Goal: Task Accomplishment & Management: Manage account settings

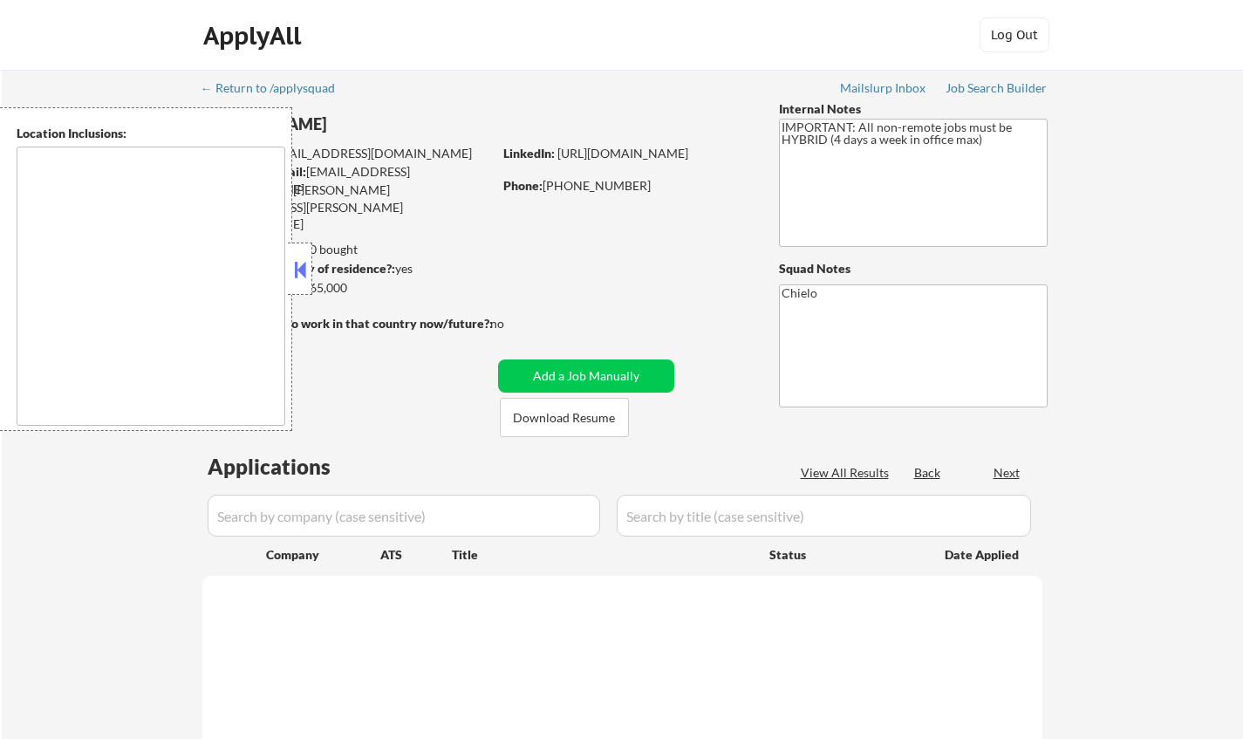
type textarea "San Francisco, CA Daly City, CA South San Francisco, CA Brisbane, CA Colma, CA …"
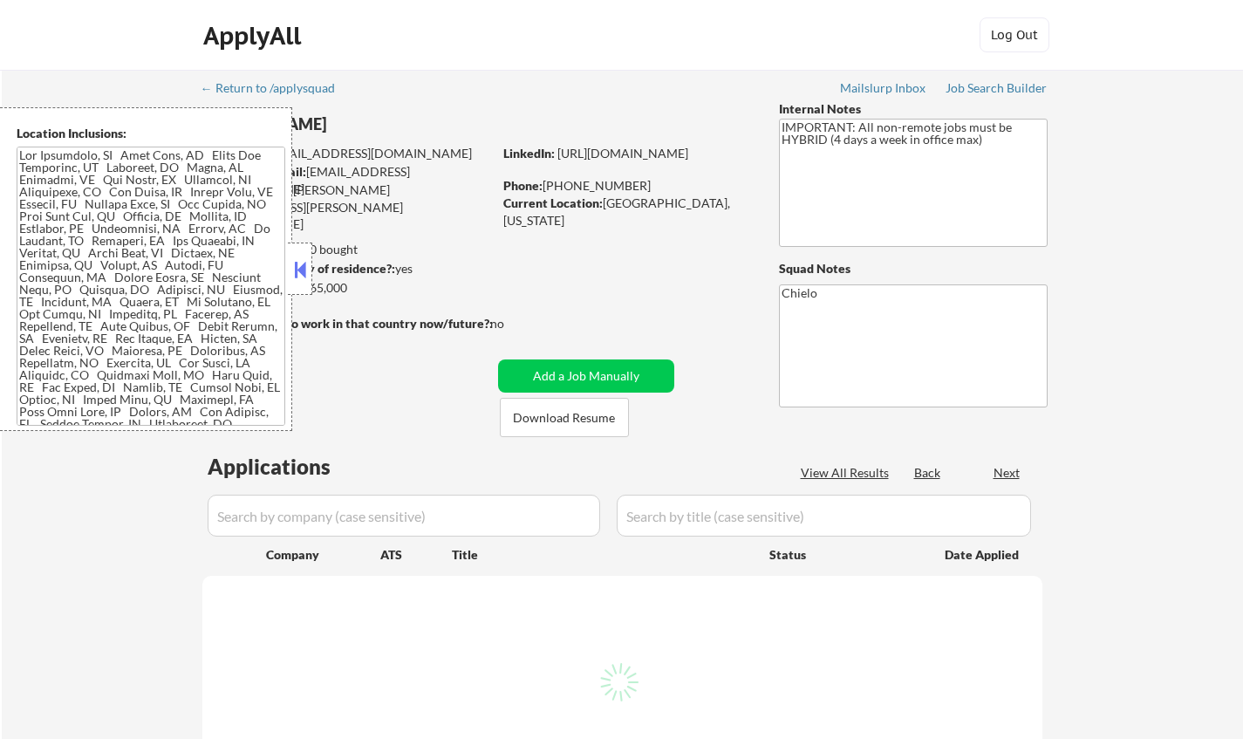
select select ""pending""
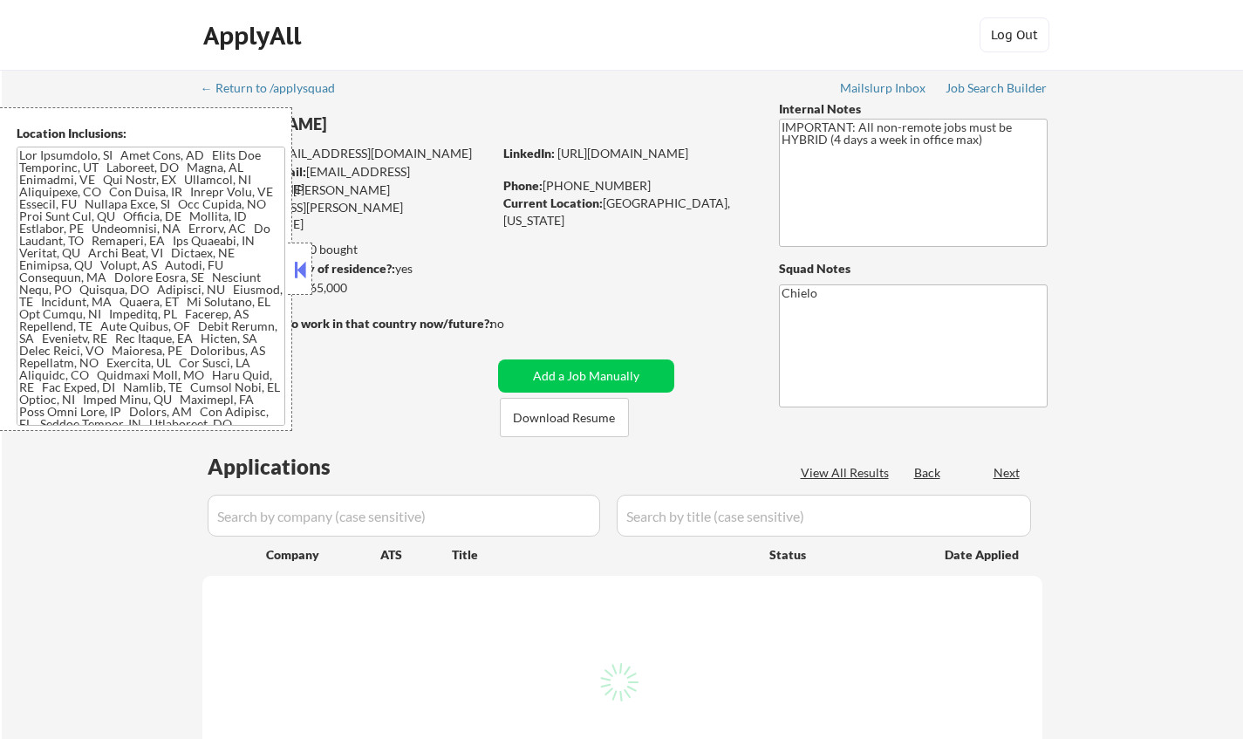
select select ""pending""
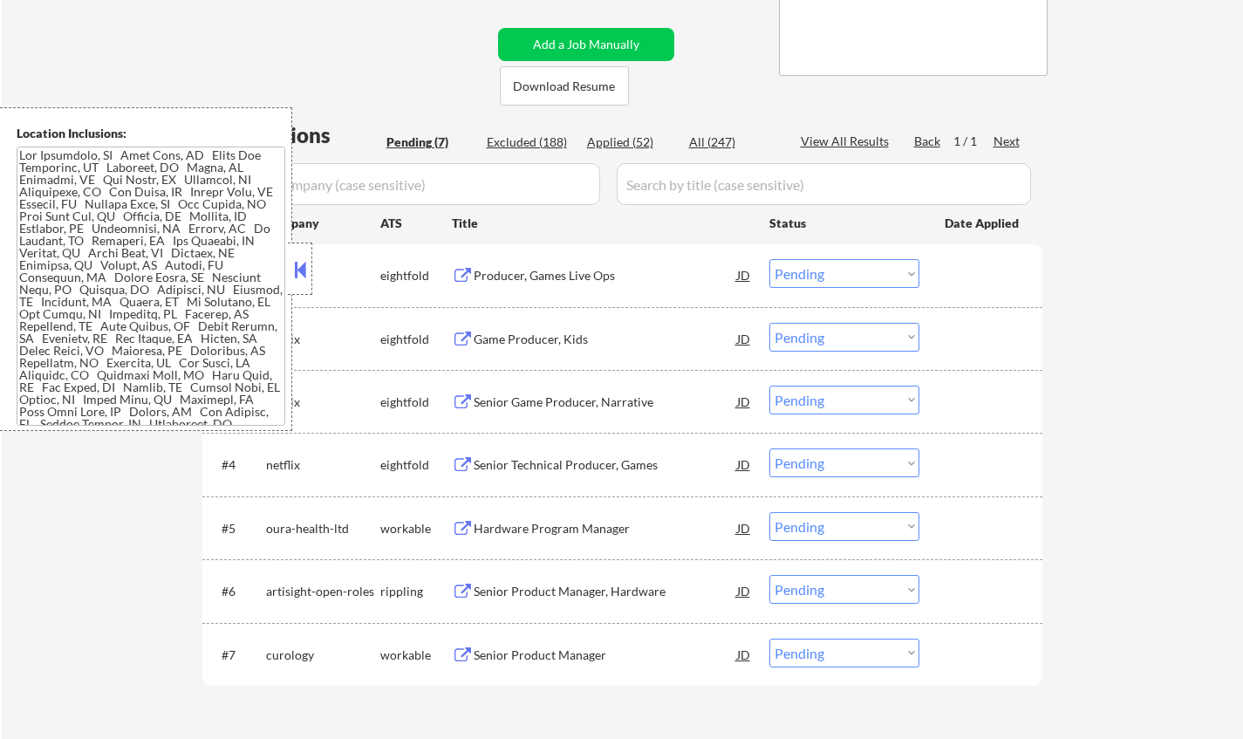
scroll to position [349, 0]
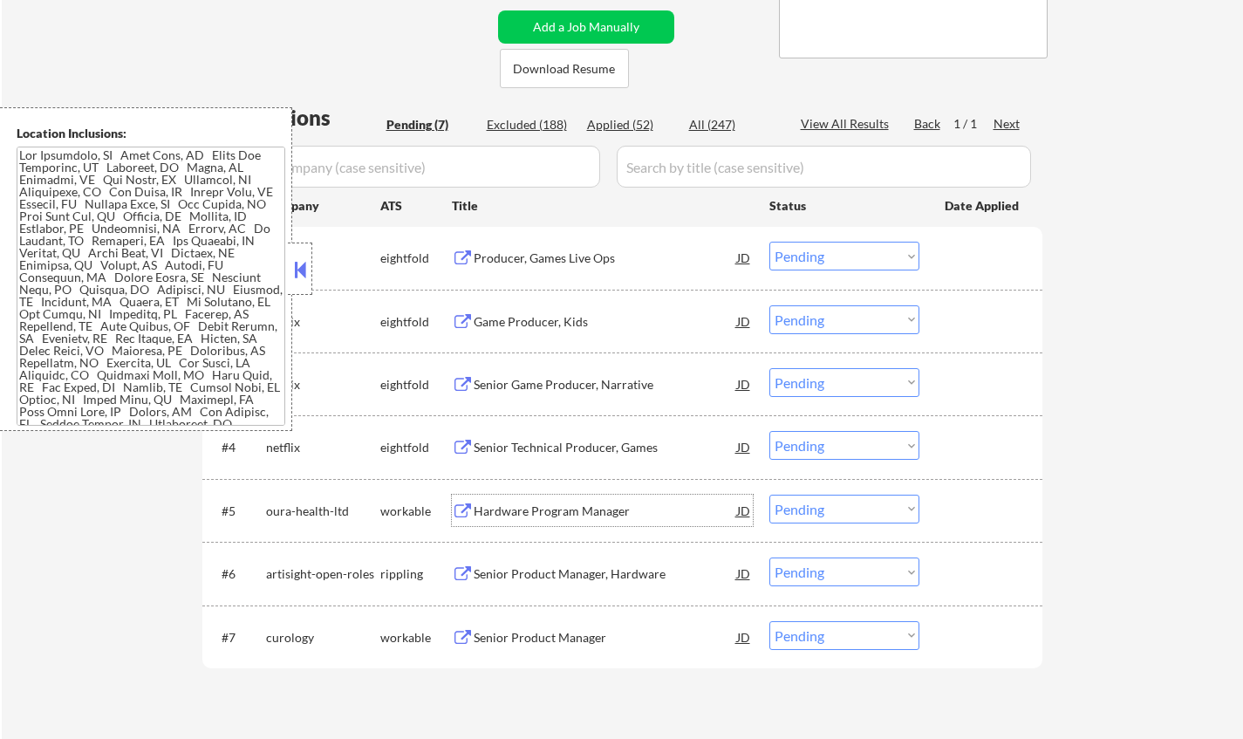
click at [567, 507] on div "Hardware Program Manager" at bounding box center [605, 510] width 263 height 17
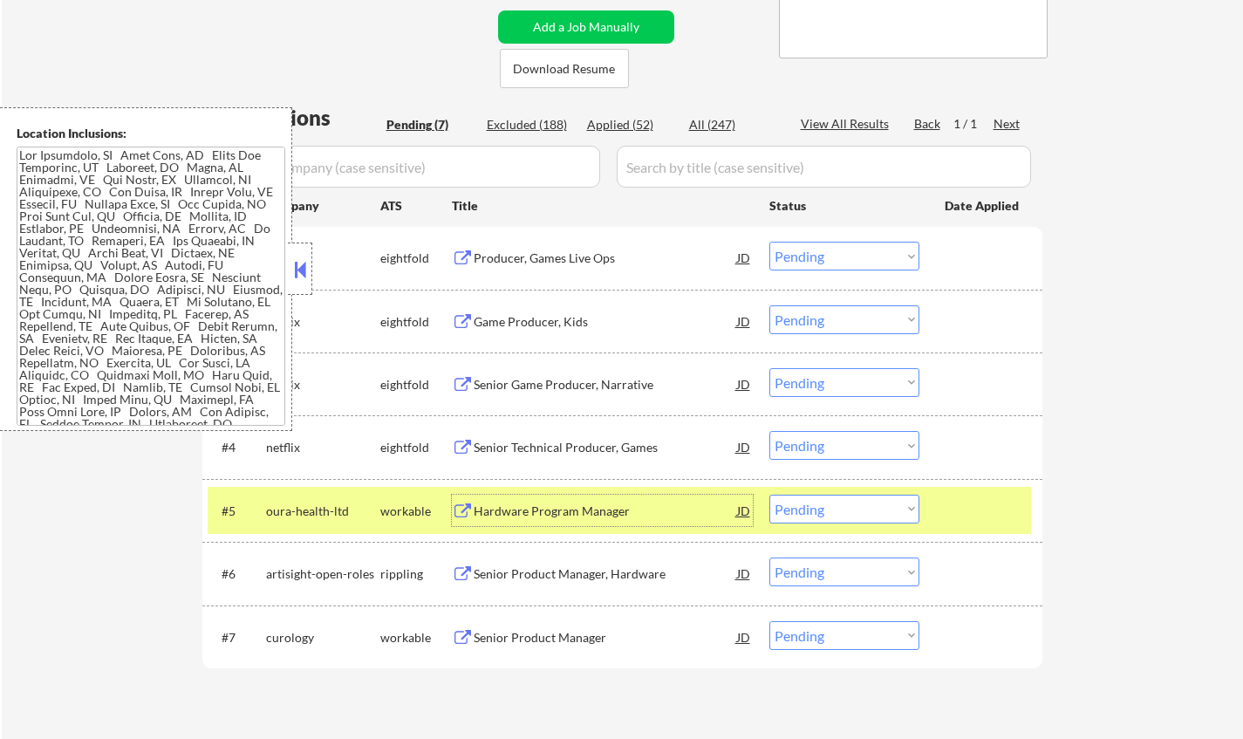
click at [862, 507] on select "Choose an option... Pending Applied Excluded (Questions) Excluded (Expired) Exc…" at bounding box center [844, 509] width 150 height 29
click at [769, 495] on select "Choose an option... Pending Applied Excluded (Questions) Excluded (Expired) Exc…" at bounding box center [844, 509] width 150 height 29
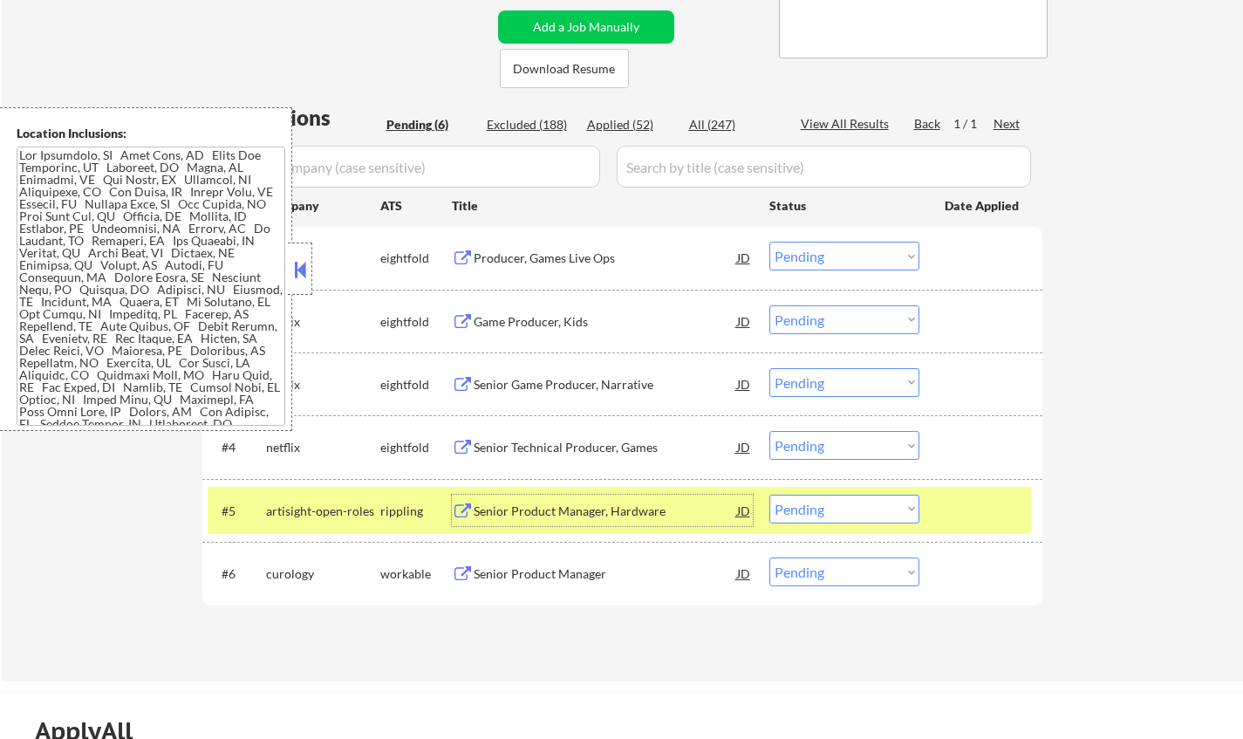
click at [596, 505] on div "Senior Product Manager, Hardware" at bounding box center [605, 510] width 263 height 17
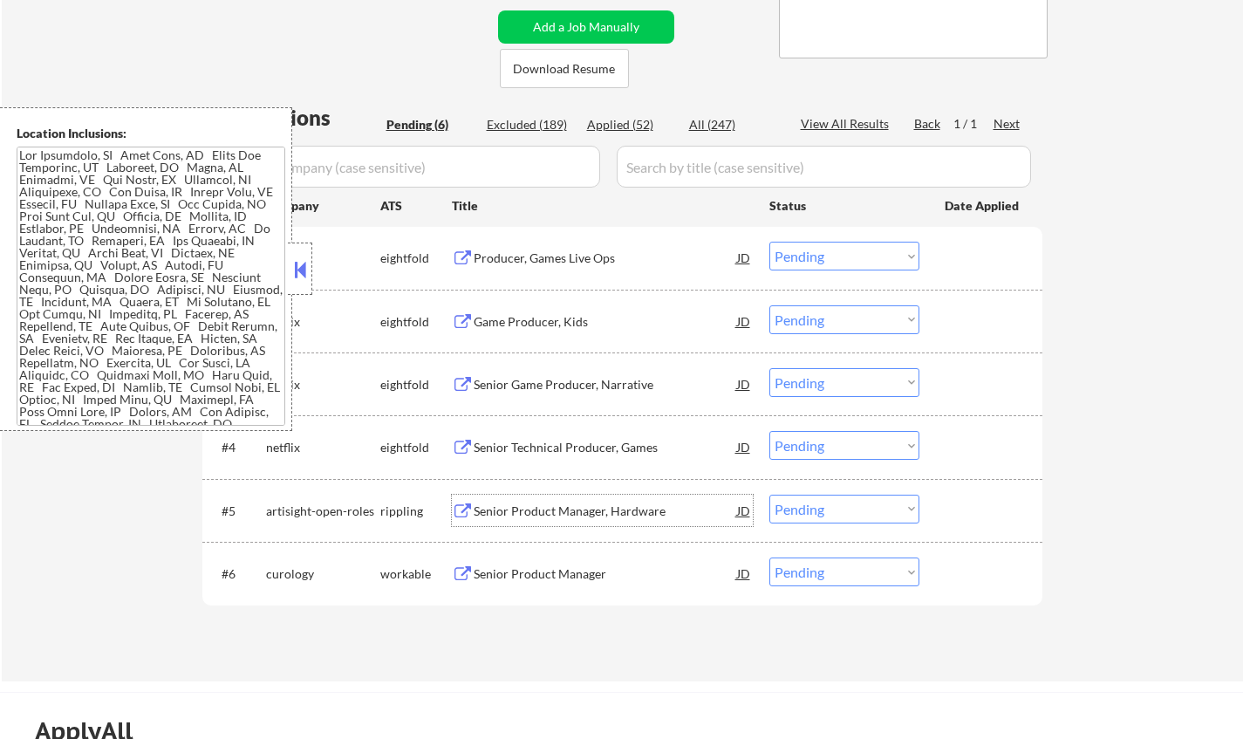
click at [822, 520] on select "Choose an option... Pending Applied Excluded (Questions) Excluded (Expired) Exc…" at bounding box center [844, 509] width 150 height 29
click at [769, 495] on select "Choose an option... Pending Applied Excluded (Questions) Excluded (Expired) Exc…" at bounding box center [844, 509] width 150 height 29
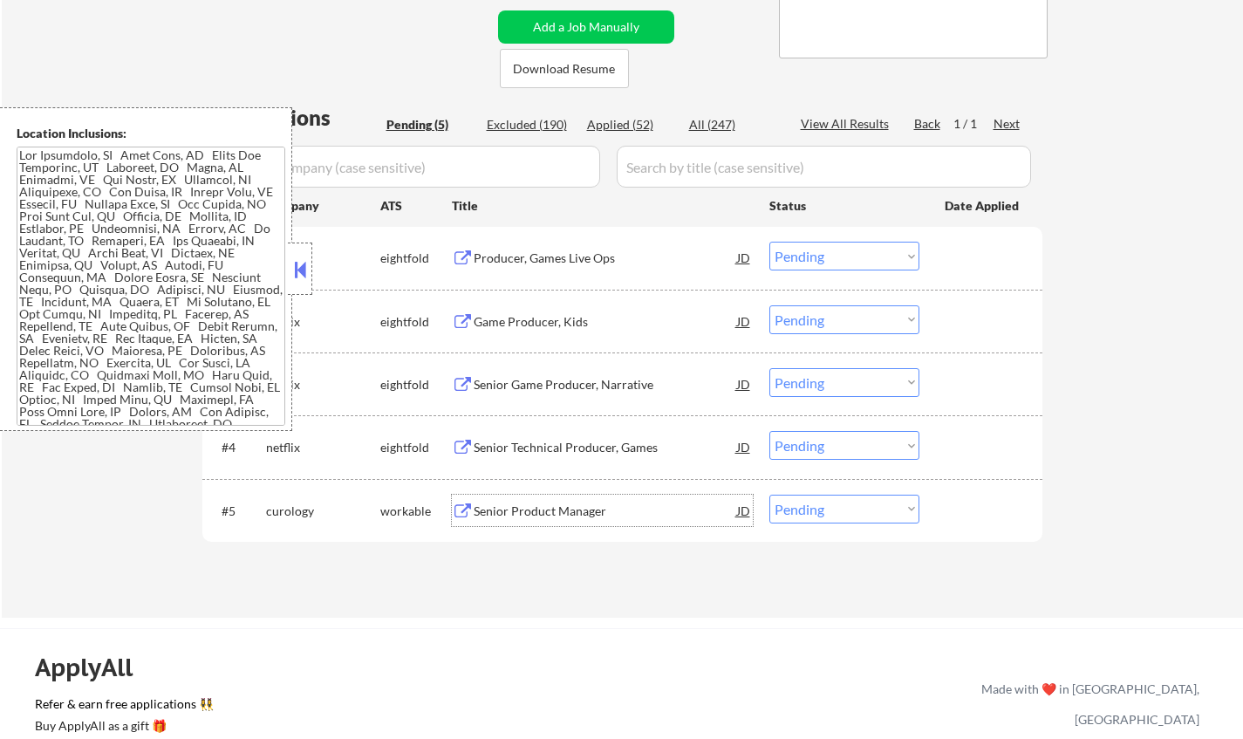
click at [548, 511] on div "Senior Product Manager" at bounding box center [605, 510] width 263 height 17
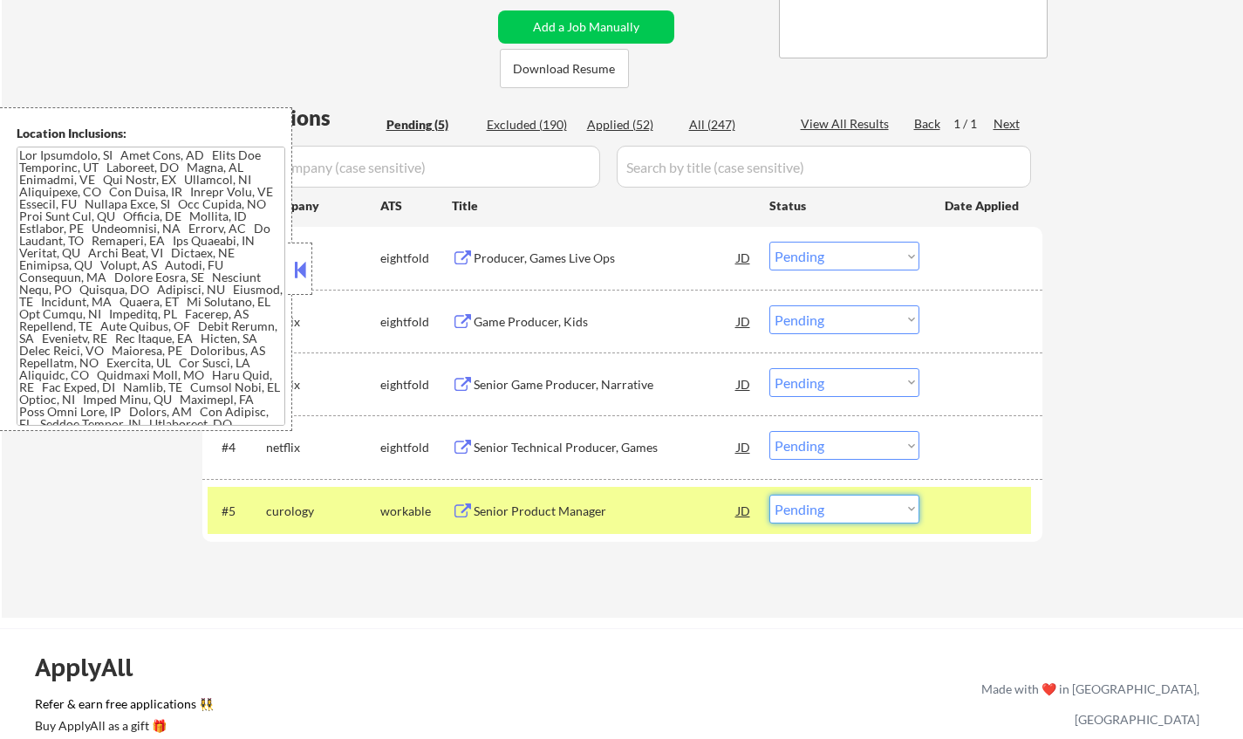
click at [862, 509] on select "Choose an option... Pending Applied Excluded (Questions) Excluded (Expired) Exc…" at bounding box center [844, 509] width 150 height 29
select select ""excluded__salary_""
click at [769, 495] on select "Choose an option... Pending Applied Excluded (Questions) Excluded (Expired) Exc…" at bounding box center [844, 509] width 150 height 29
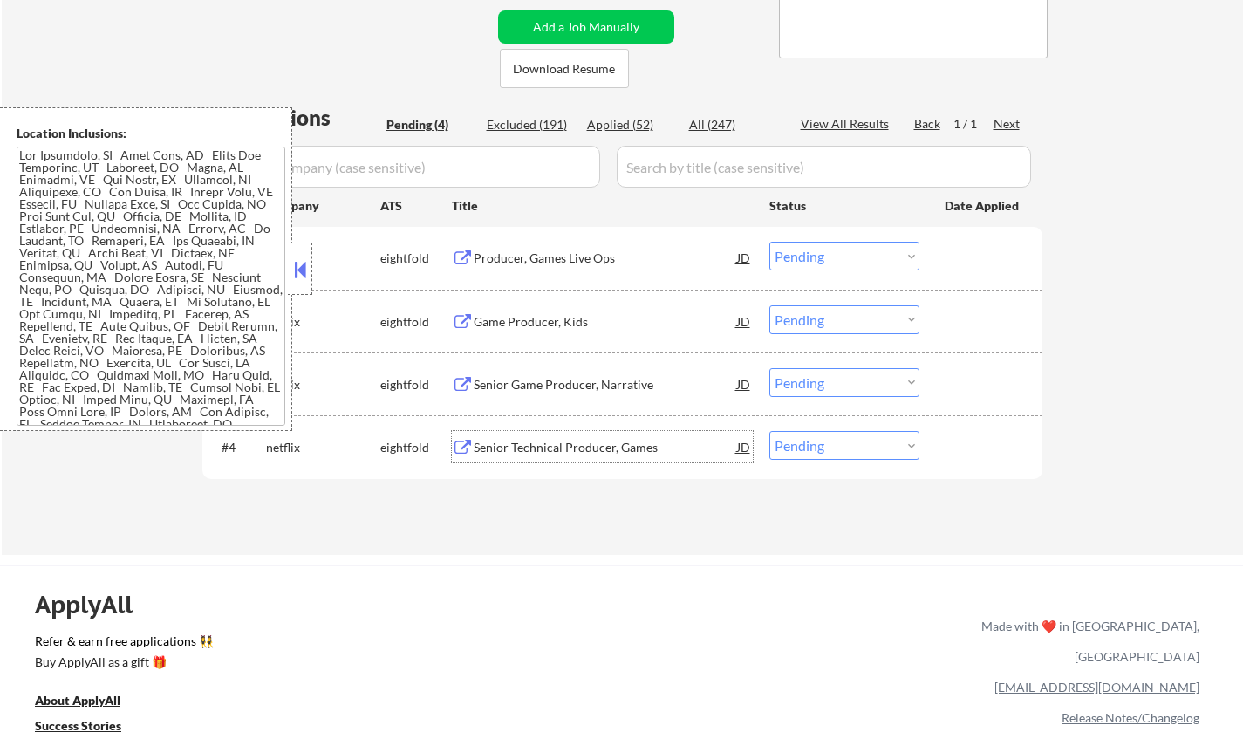
click at [586, 446] on div "Senior Technical Producer, Games" at bounding box center [605, 447] width 263 height 17
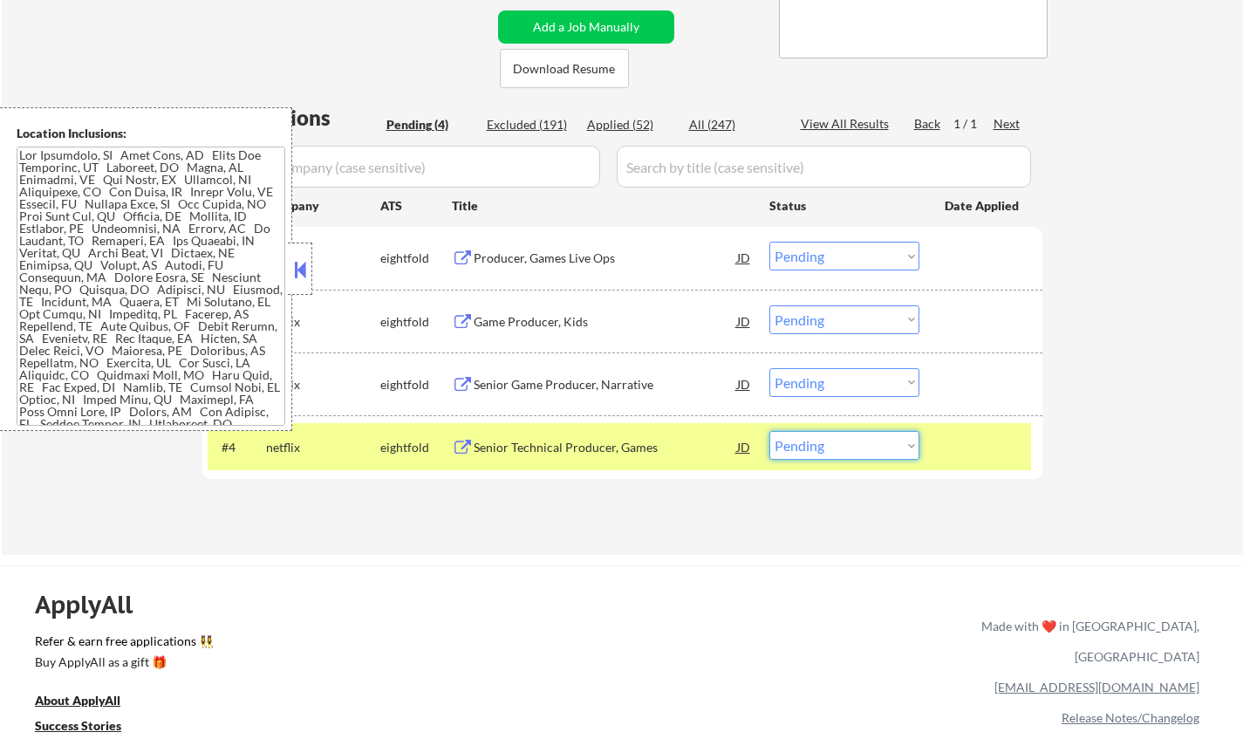
click at [871, 446] on select "Choose an option... Pending Applied Excluded (Questions) Excluded (Expired) Exc…" at bounding box center [844, 445] width 150 height 29
select select ""applied""
click at [769, 431] on select "Choose an option... Pending Applied Excluded (Questions) Excluded (Expired) Exc…" at bounding box center [844, 445] width 150 height 29
click at [300, 271] on button at bounding box center [299, 269] width 19 height 26
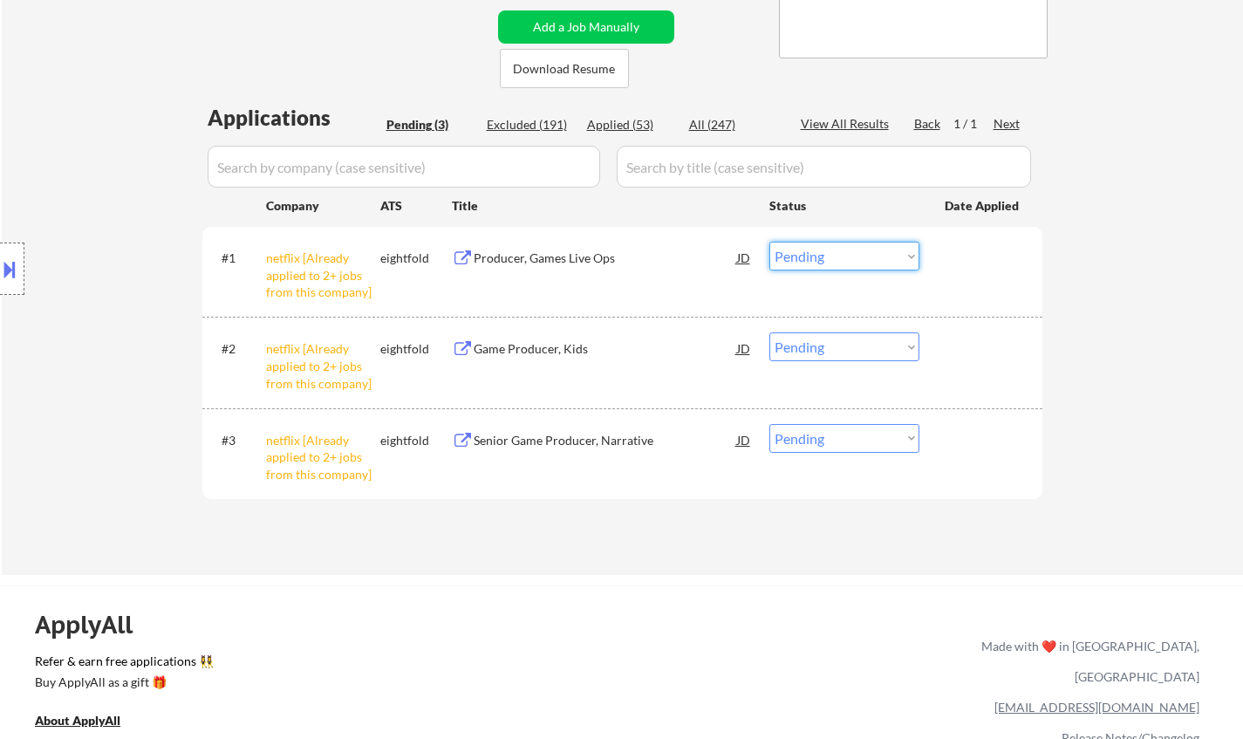
click at [862, 242] on select "Choose an option... Pending Applied Excluded (Questions) Excluded (Expired) Exc…" at bounding box center [844, 256] width 150 height 29
click at [769, 242] on select "Choose an option... Pending Applied Excluded (Questions) Excluded (Expired) Exc…" at bounding box center [844, 256] width 150 height 29
click at [865, 352] on select "Choose an option... Pending Applied Excluded (Questions) Excluded (Expired) Exc…" at bounding box center [844, 346] width 150 height 29
select select ""pending""
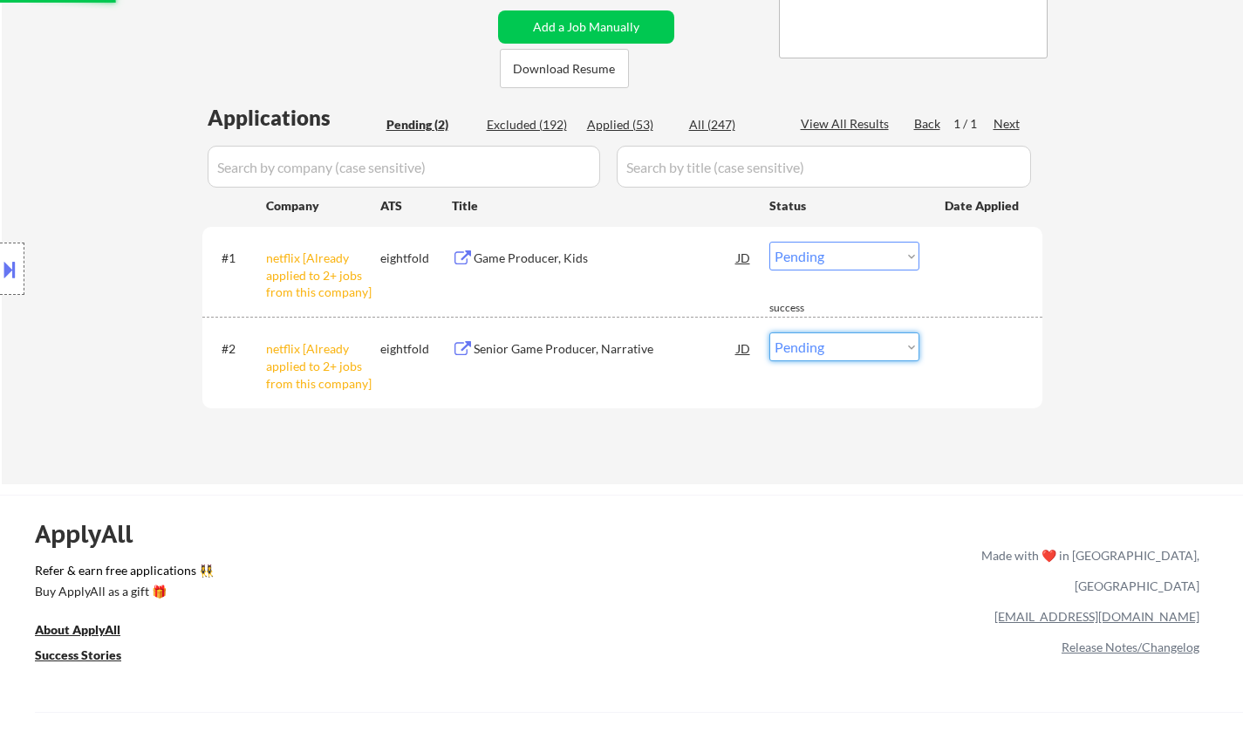
select select ""excluded__other_""
click at [769, 332] on select "Choose an option... Pending Applied Excluded (Questions) Excluded (Expired) Exc…" at bounding box center [844, 346] width 150 height 29
click at [838, 255] on select "Choose an option... Pending Applied Excluded (Questions) Excluded (Expired) Exc…" at bounding box center [844, 256] width 150 height 29
select select ""excluded__other_""
click at [769, 242] on select "Choose an option... Pending Applied Excluded (Questions) Excluded (Expired) Exc…" at bounding box center [844, 256] width 150 height 29
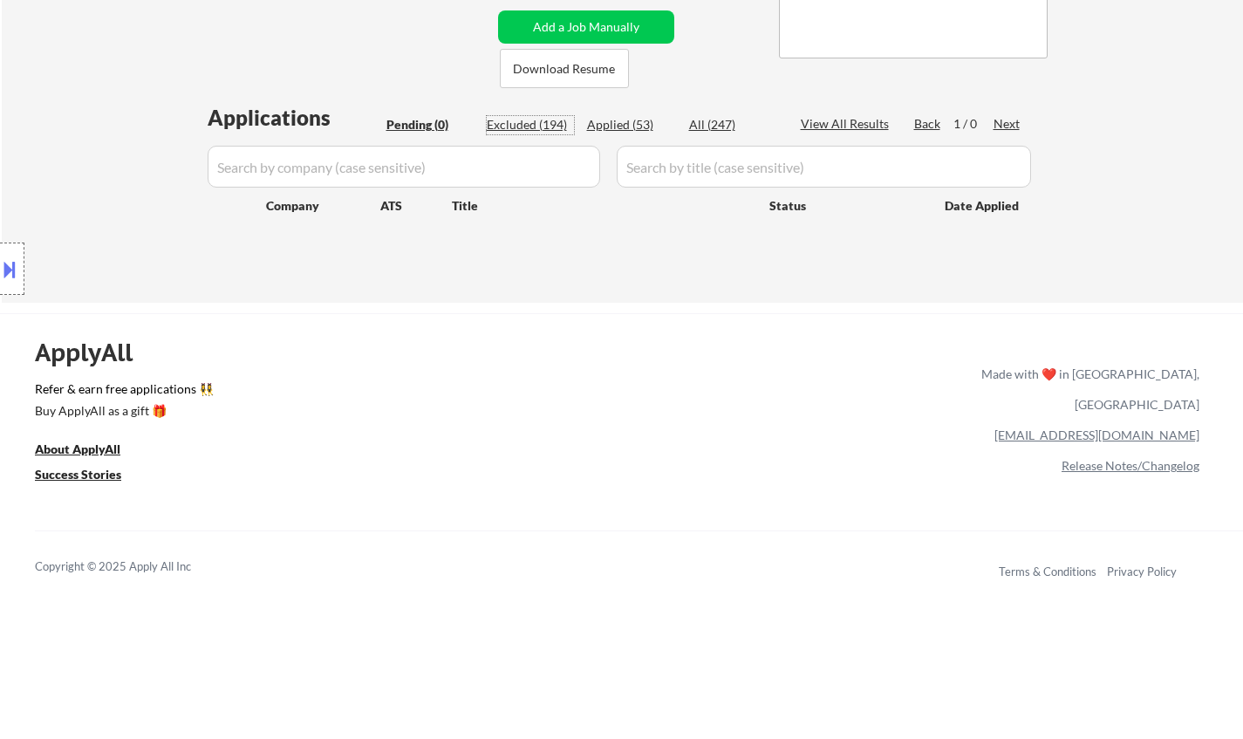
click at [509, 126] on div "Excluded (194)" at bounding box center [530, 124] width 87 height 17
select select ""excluded""
select select ""excluded__location_""
select select ""excluded__salary_""
select select ""excluded__expired_""
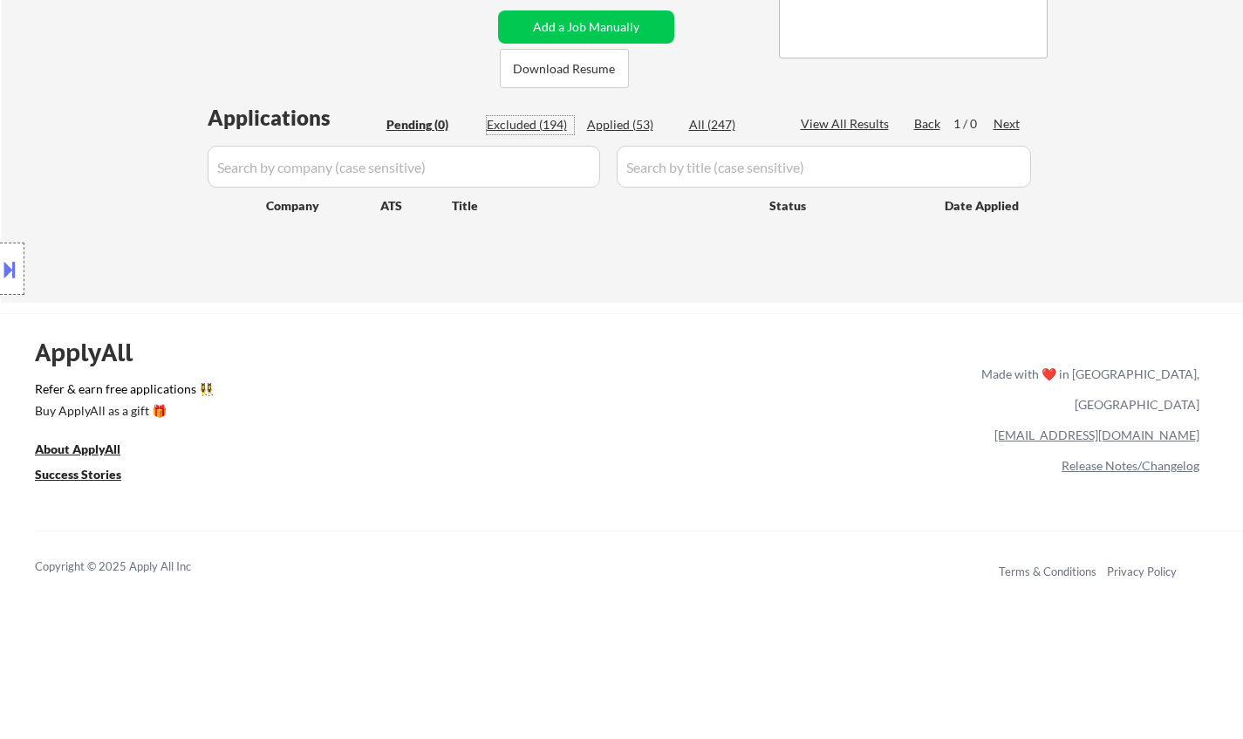
select select ""excluded__expired_""
select select ""excluded""
select select ""excluded__salary_""
select select ""excluded""
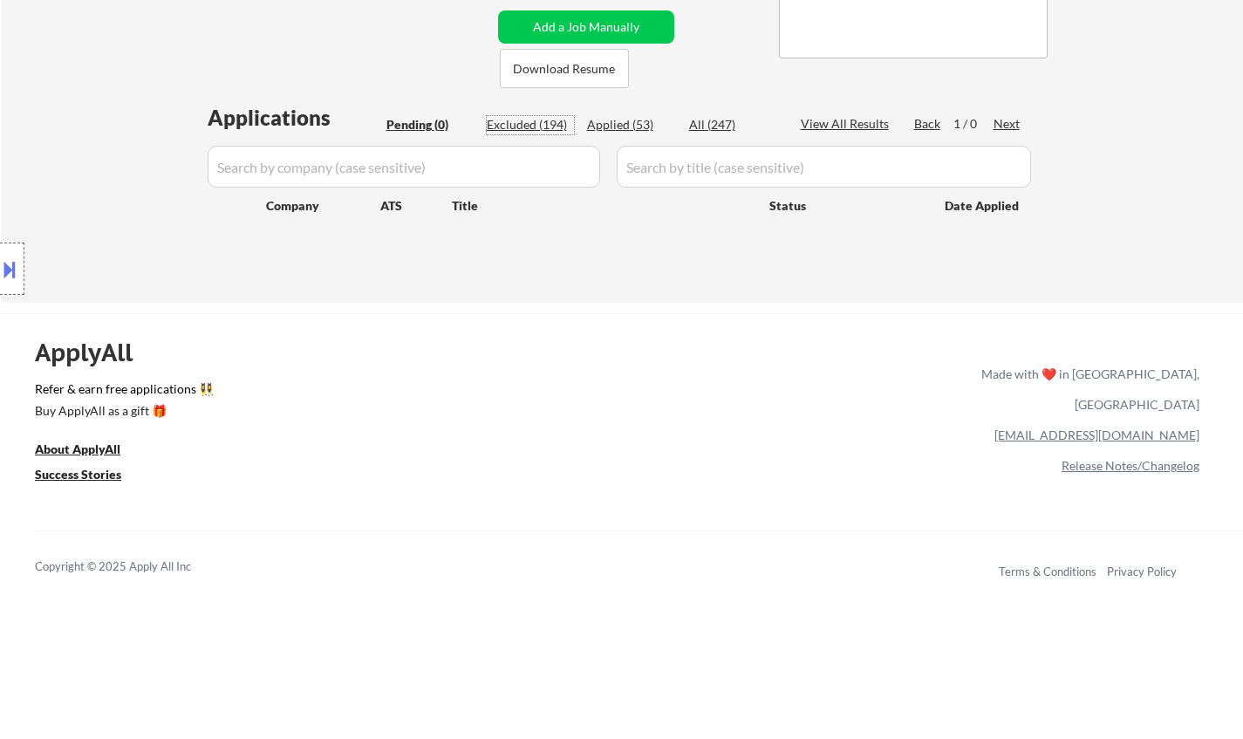
select select ""excluded""
select select ""excluded__bad_match_""
select select ""excluded__expired_""
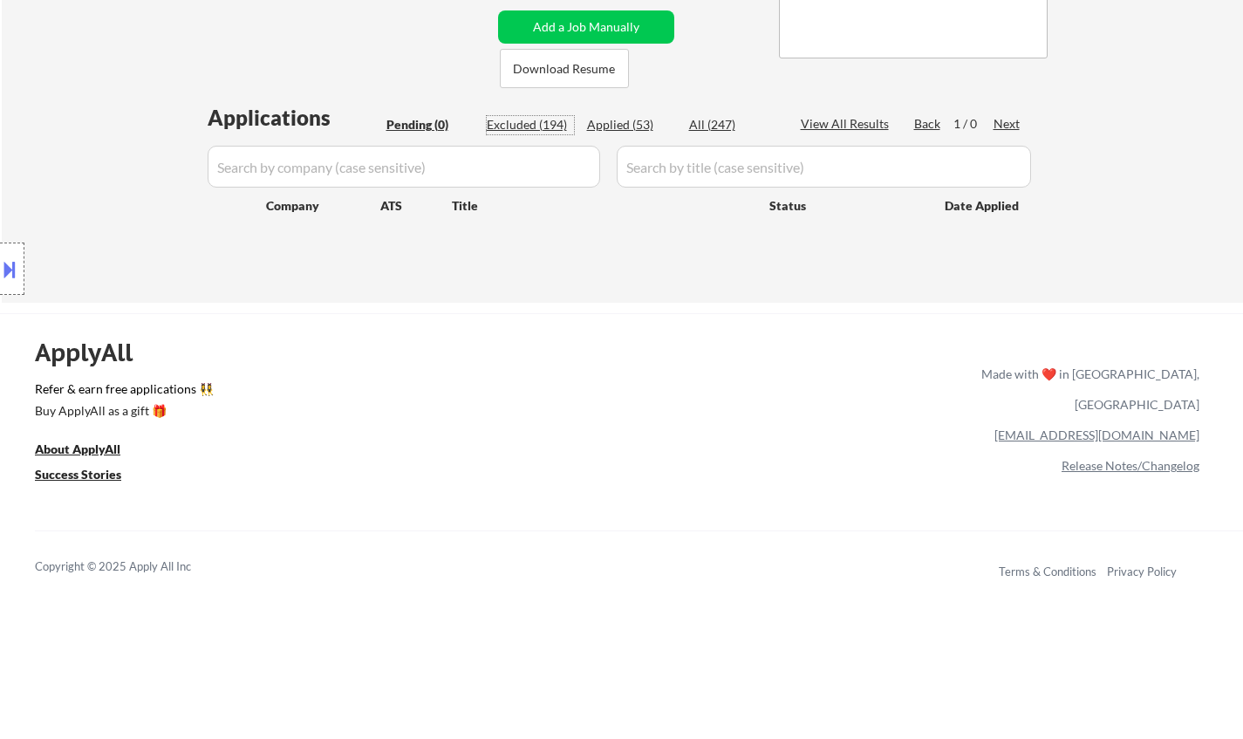
select select ""excluded__expired_""
select select ""excluded__salary_""
select select ""excluded__bad_match_""
select select ""excluded__expired_""
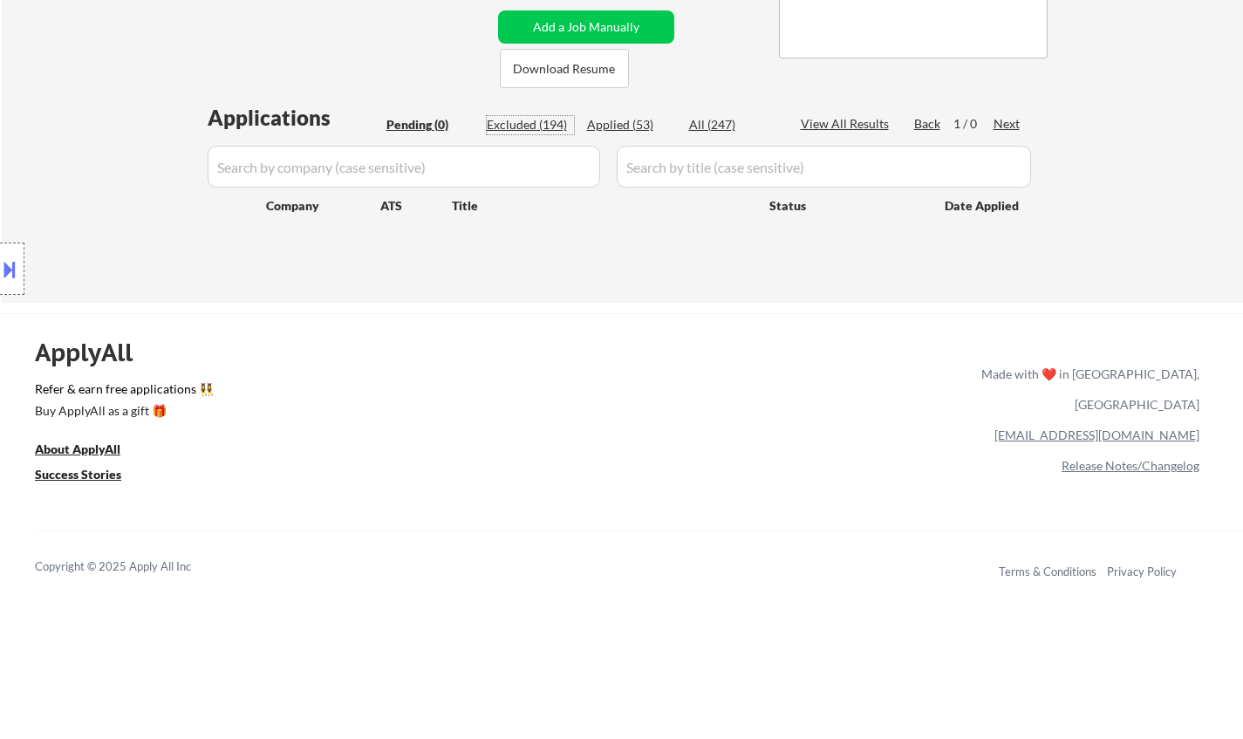
select select ""excluded__salary_""
select select ""excluded__expired_""
select select ""excluded__bad_match_""
select select ""excluded__expired_""
select select ""excluded__bad_match_""
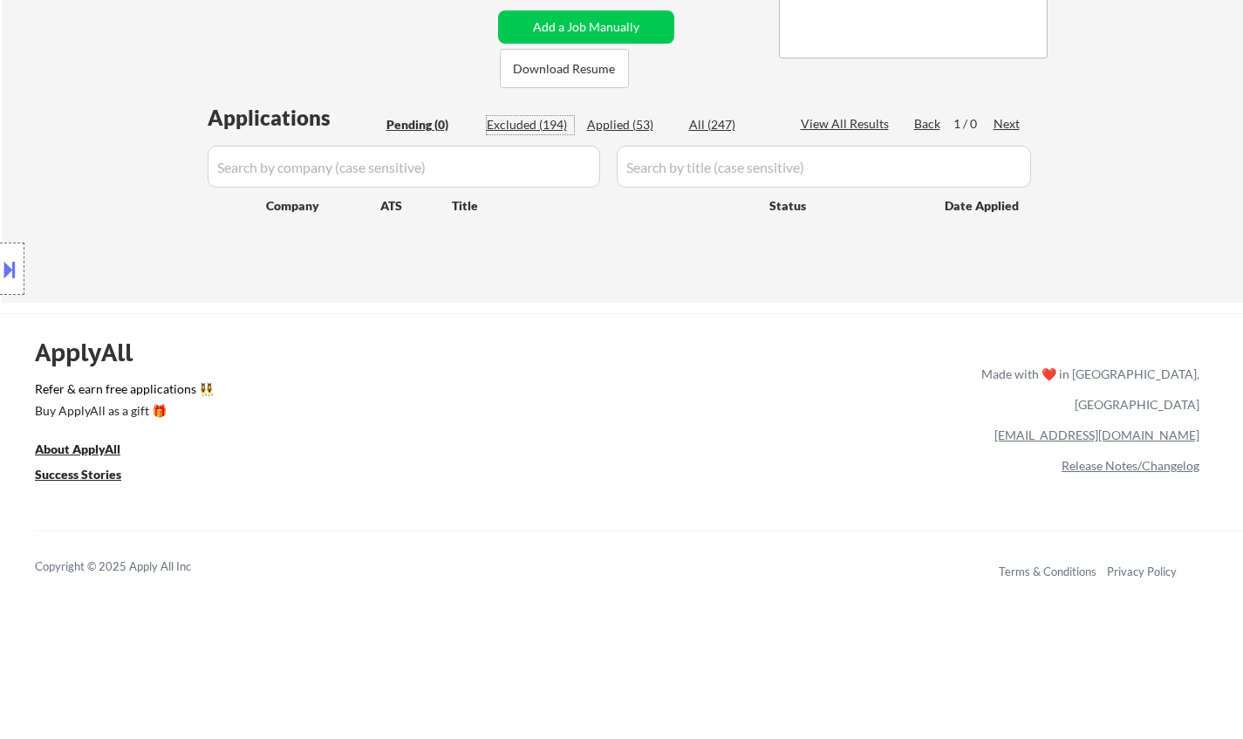
select select ""excluded""
select select ""excluded__expired_""
select select ""excluded__bad_match_""
select select ""excluded""
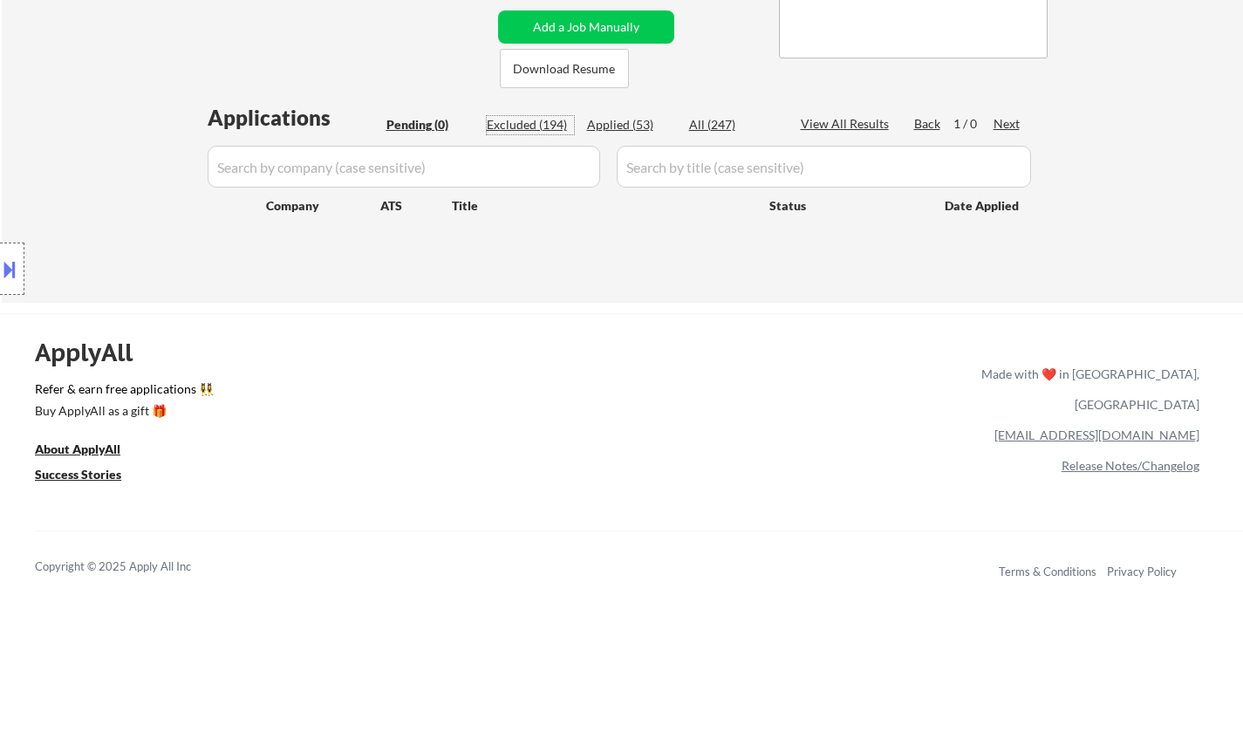
select select ""excluded__salary_""
select select ""excluded__other_""
select select ""excluded""
select select ""excluded__bad_match_""
select select ""excluded__expired_""
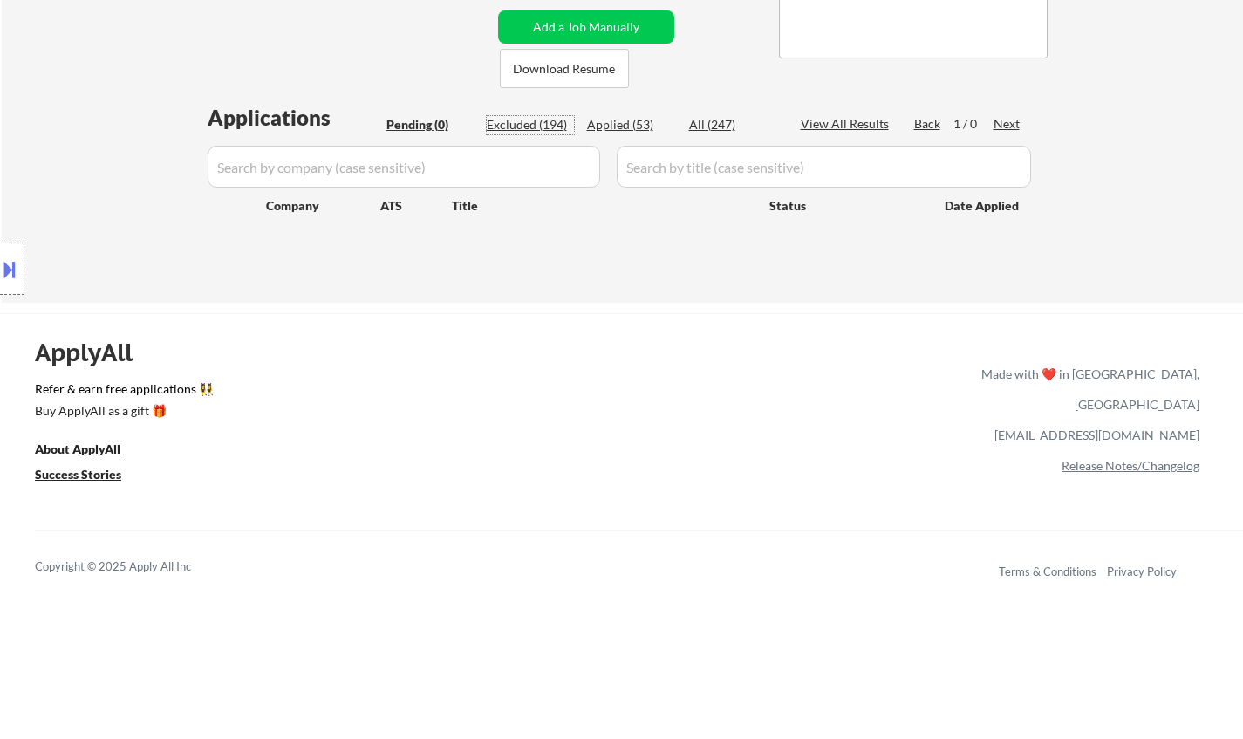
select select ""excluded__bad_match_""
select select ""excluded__expired_""
select select ""excluded__salary_""
select select ""excluded__expired_""
select select ""excluded__location_""
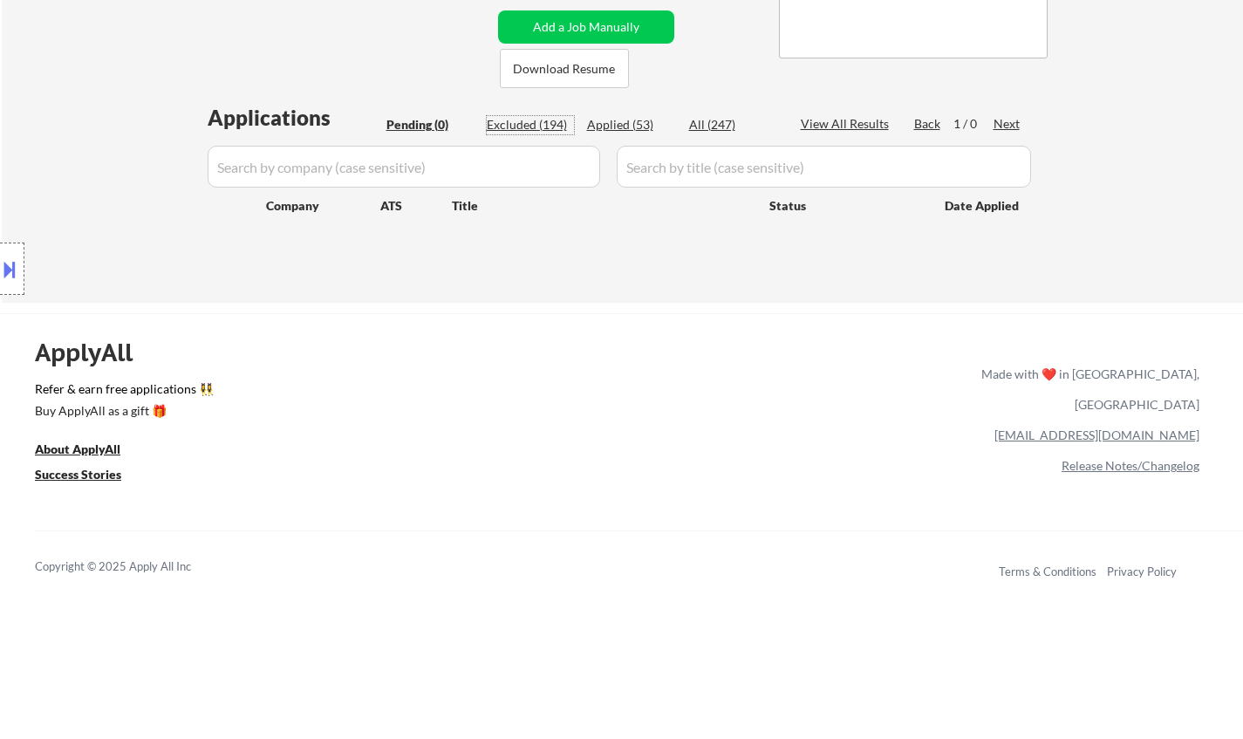
select select ""excluded__location_""
select select ""excluded""
select select ""excluded__location_""
select select ""excluded__expired_""
select select ""excluded""
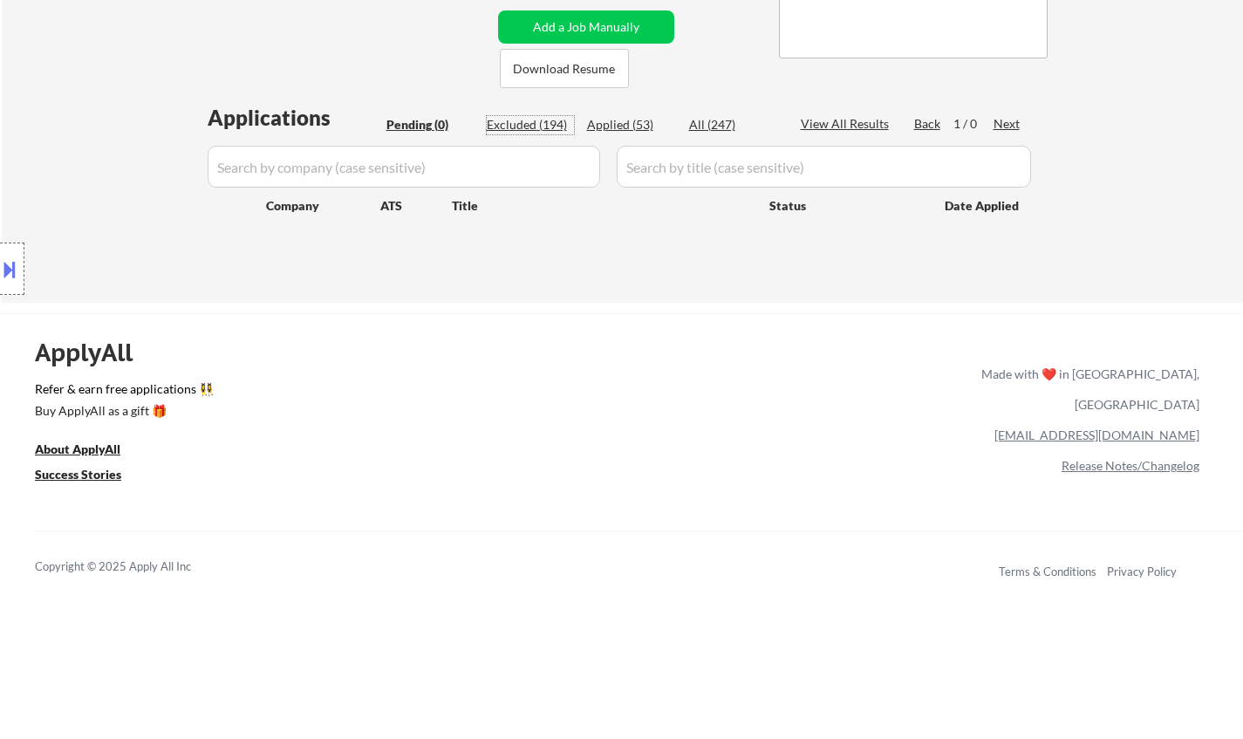
select select ""excluded__bad_match_""
select select ""excluded__expired_""
select select ""excluded__bad_match_""
select select ""excluded__expired_""
select select ""excluded__salary_""
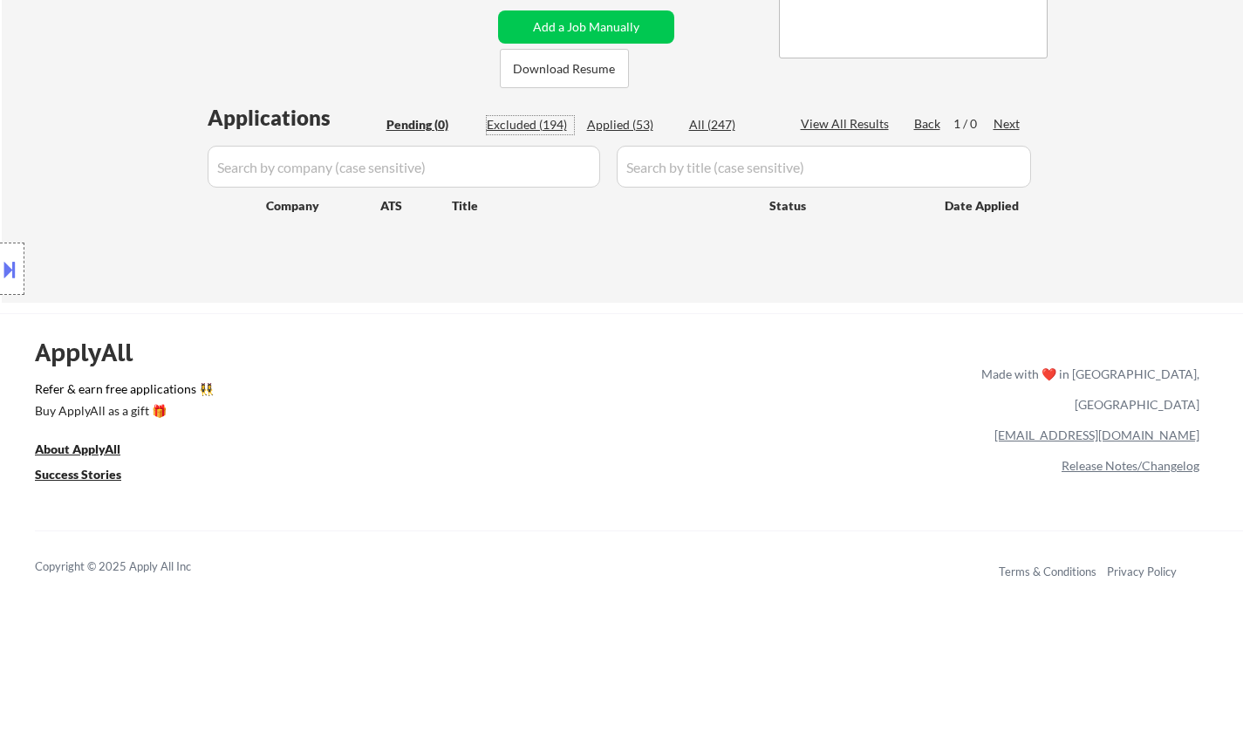
select select ""excluded__salary_""
select select ""excluded__location_""
select select ""excluded__bad_match_""
select select ""excluded__expired_""
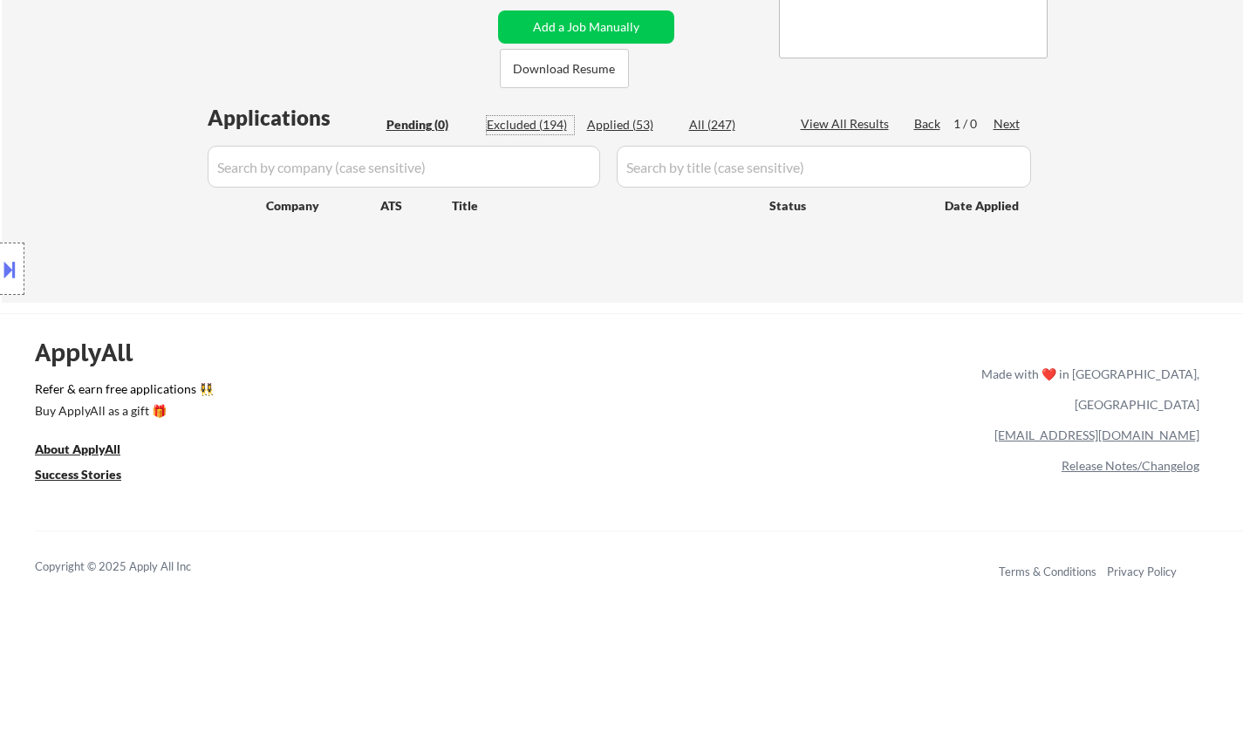
select select ""excluded__expired_""
select select ""excluded__location_""
select select ""excluded__blocklist_""
select select ""excluded__expired_""
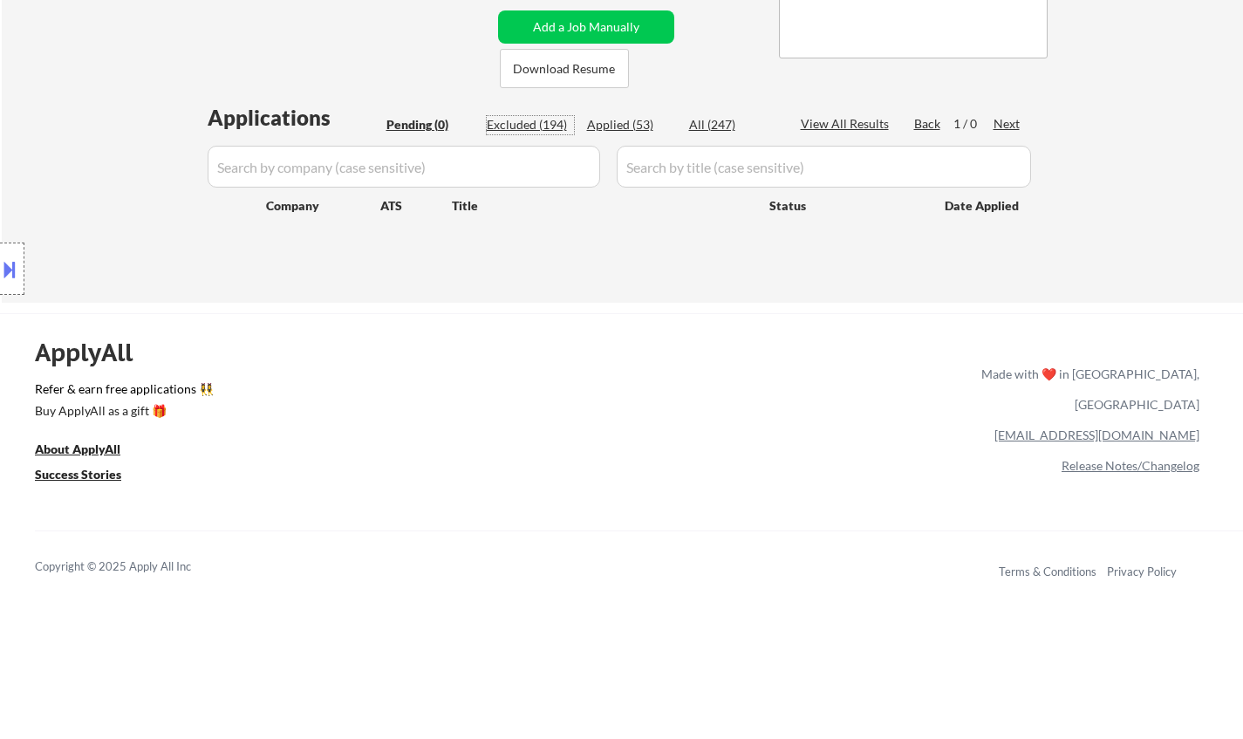
select select ""excluded__salary_""
select select ""excluded__location_""
select select ""excluded__bad_match_""
select select ""excluded__salary_""
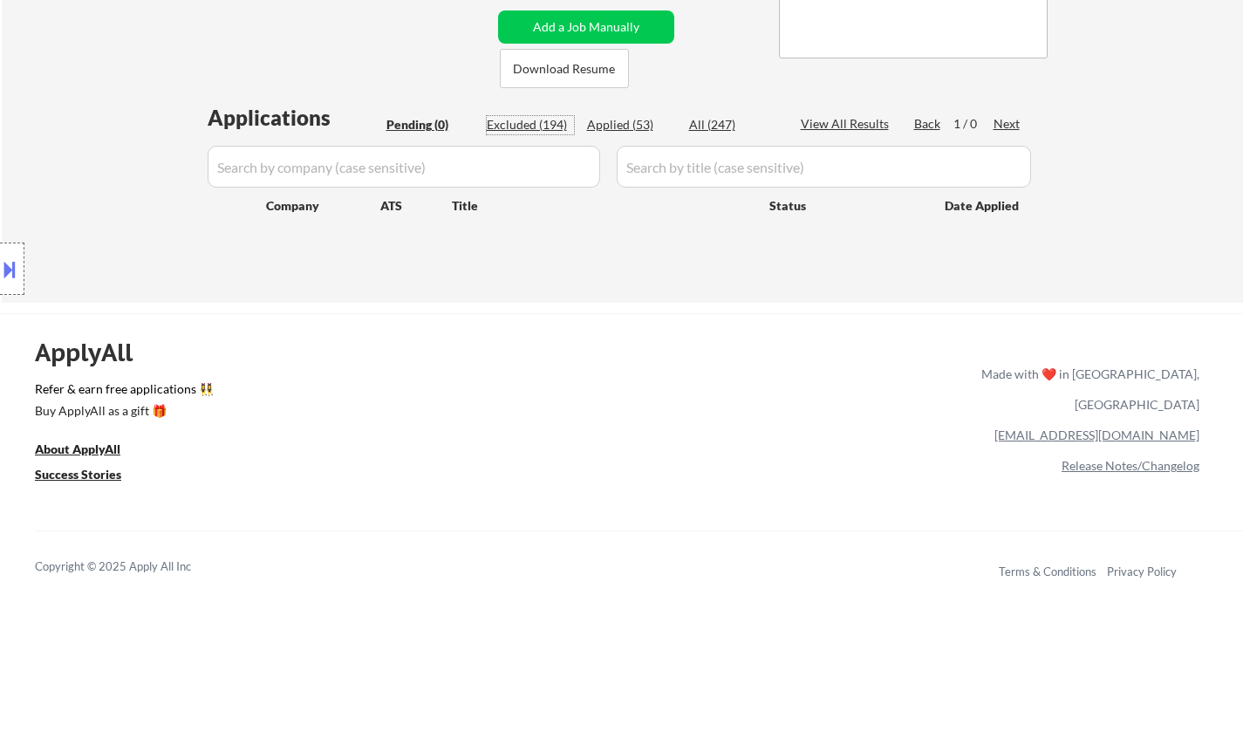
select select ""excluded__bad_match_""
select select ""excluded__expired_""
select select ""excluded__bad_match_""
select select ""excluded__location_""
select select ""excluded__other_""
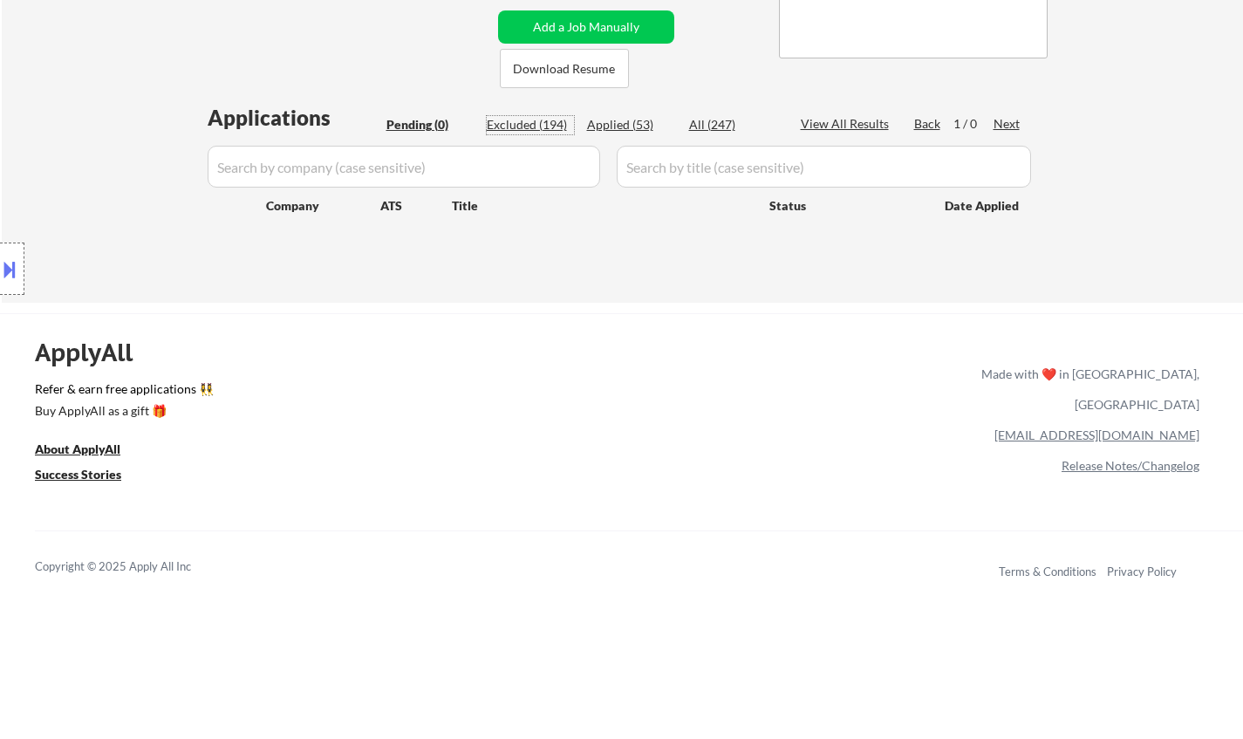
select select ""excluded__expired_""
select select ""excluded__bad_match_""
select select ""excluded__expired_""
select select ""excluded__bad_match_""
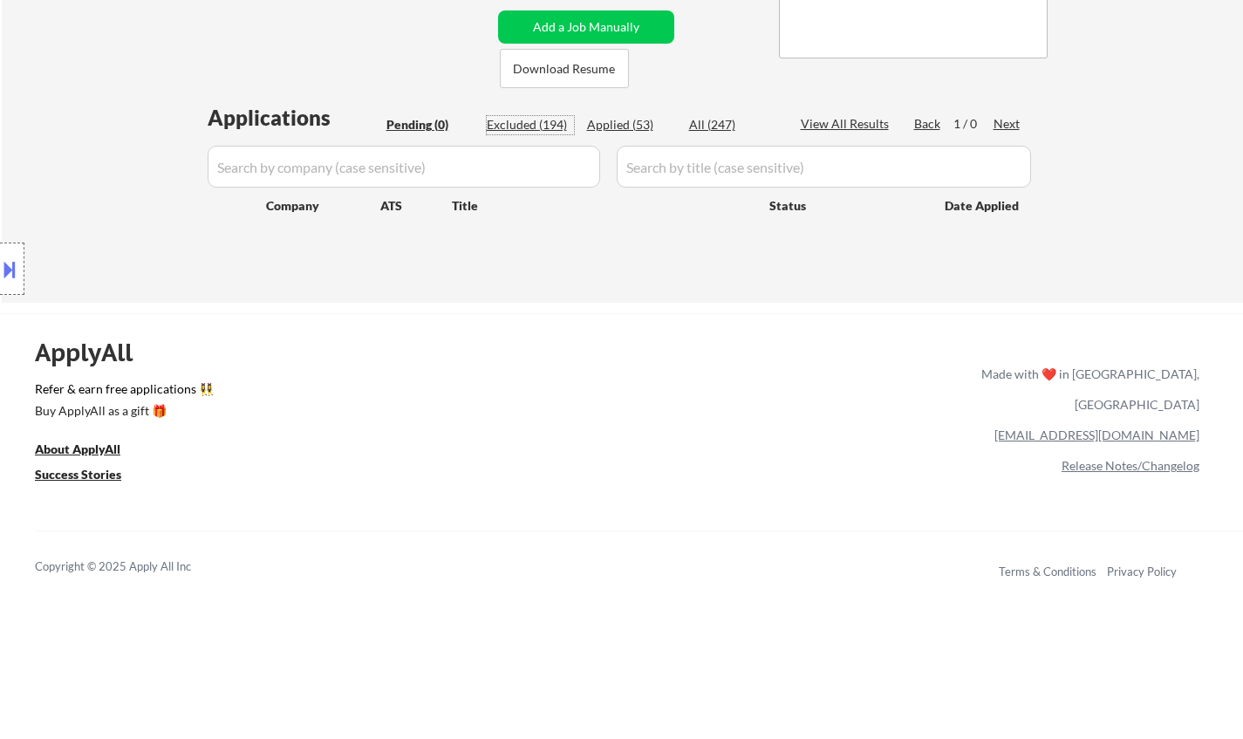
select select ""excluded__bad_match_""
select select ""excluded__location_""
select select ""excluded__bad_match_""
select select ""excluded__expired_""
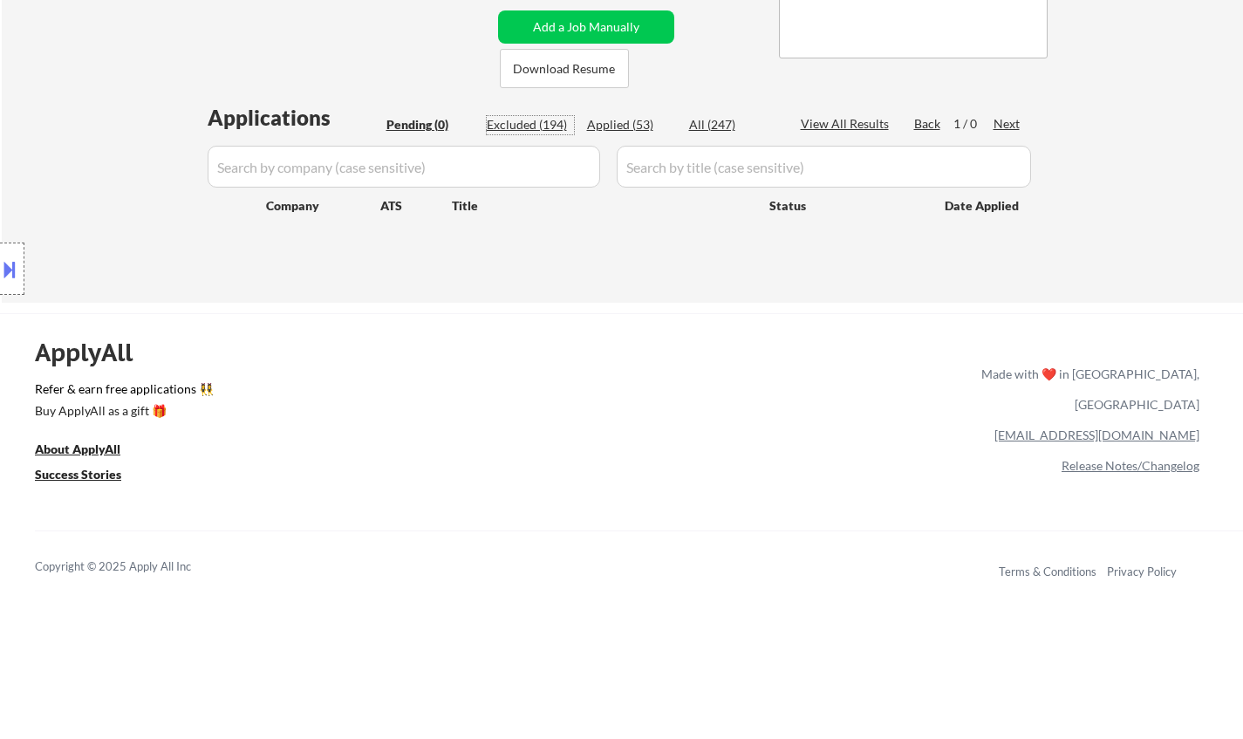
select select ""excluded__bad_match_""
select select ""excluded__salary_""
select select ""excluded__bad_match_""
select select ""excluded__other_""
select select ""excluded__expired_""
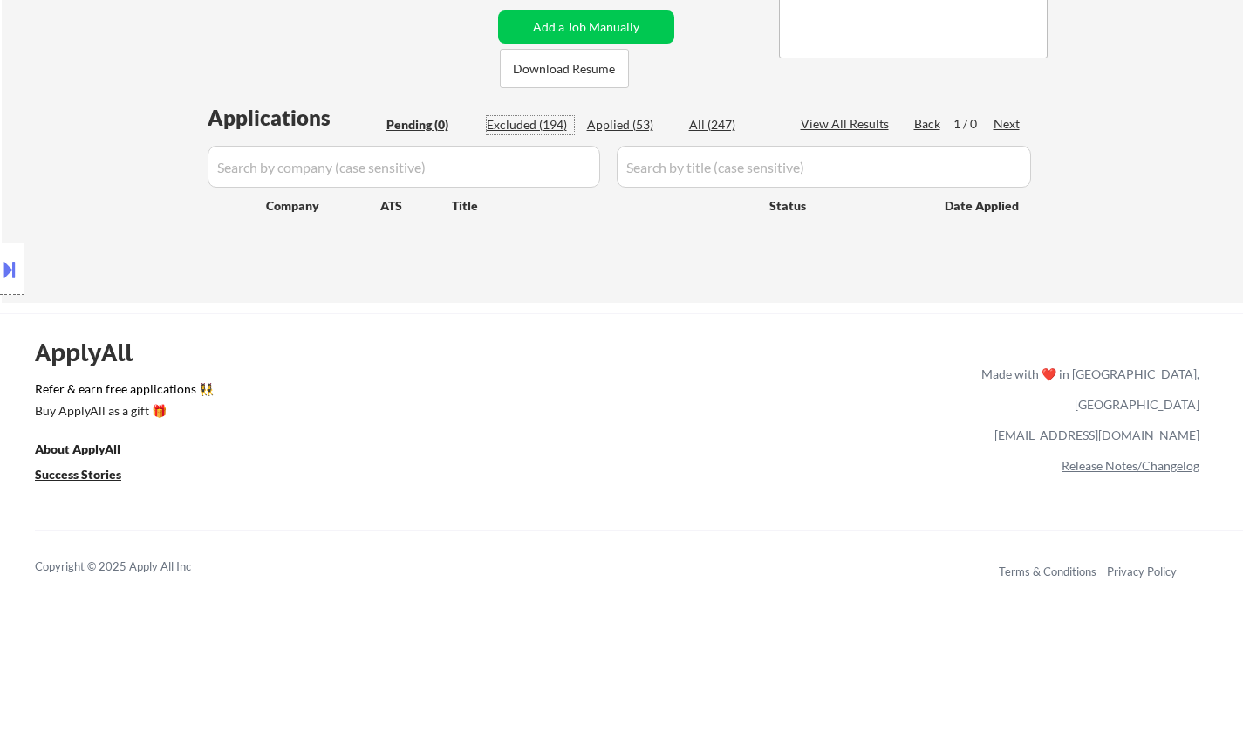
select select ""excluded__bad_match_""
select select ""excluded__expired_""
select select ""excluded__bad_match_""
select select ""excluded__location_""
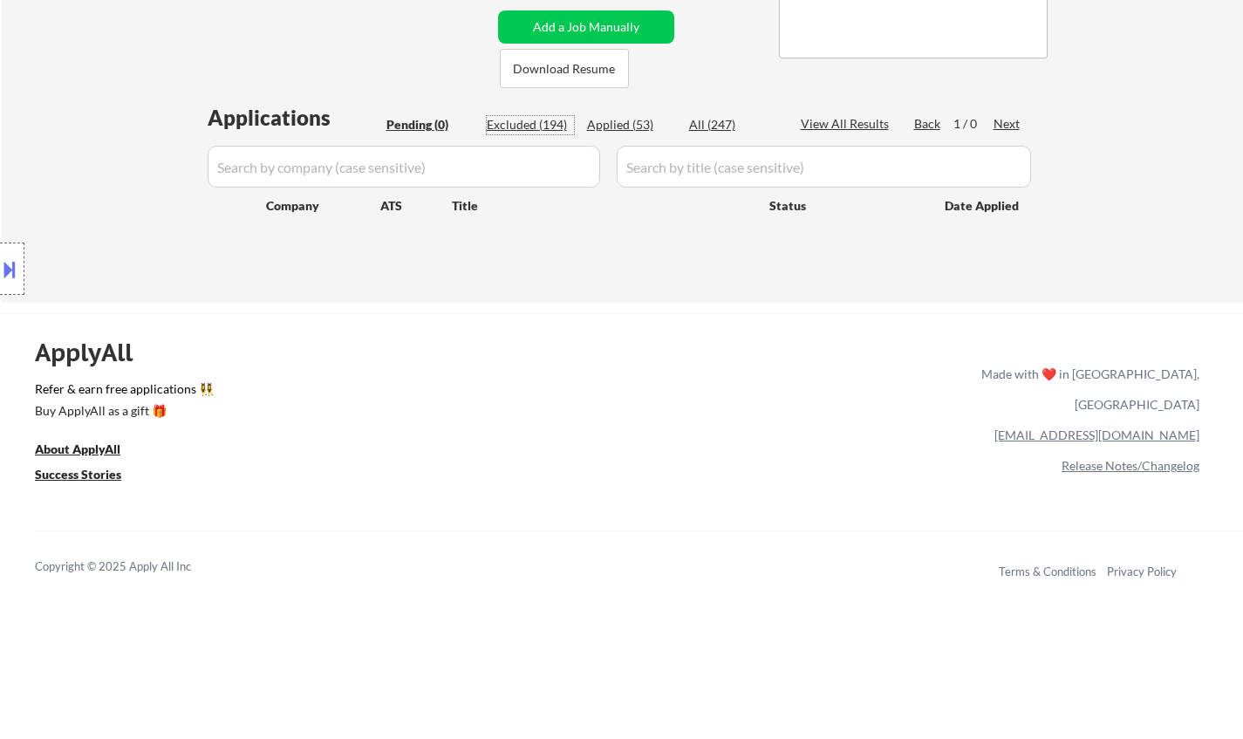
select select ""excluded__other_""
select select ""excluded__expired_""
select select ""excluded__salary_""
select select ""excluded__bad_match_""
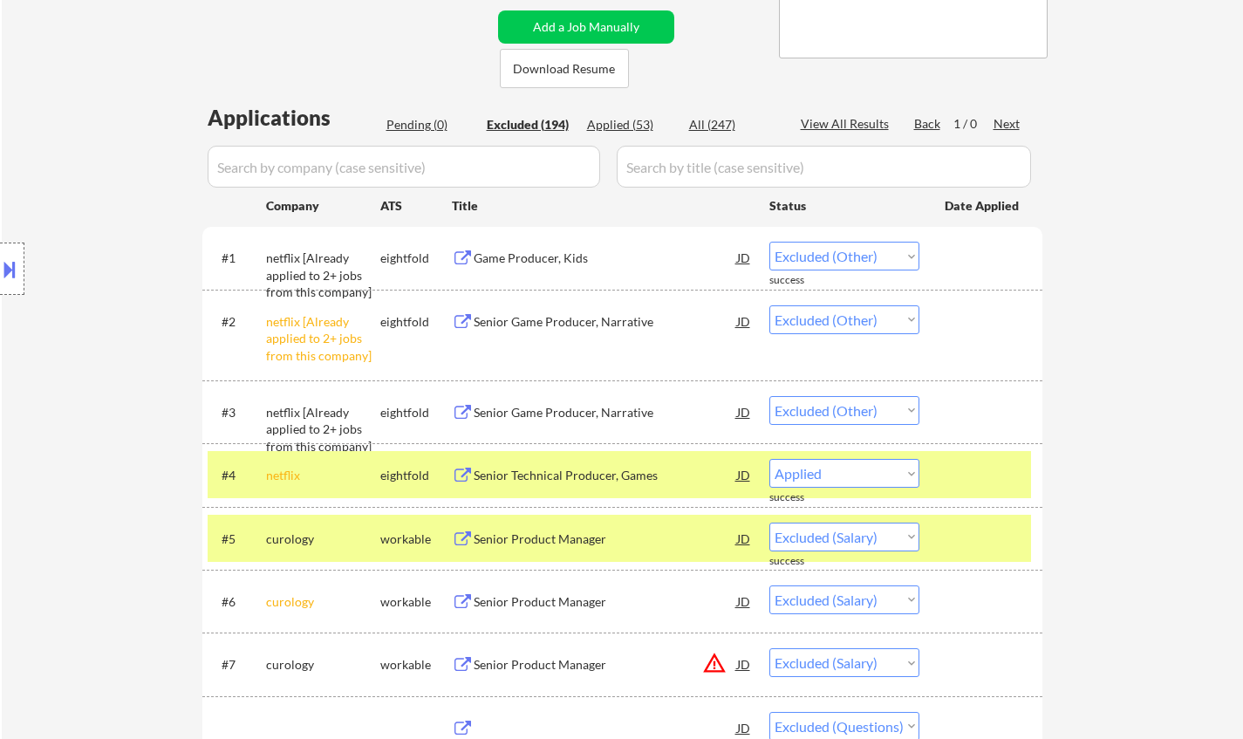
select select ""excluded""
select select ""excluded__expired_""
select select ""excluded__other_""
select select ""excluded__expired_""
select select ""excluded__other_""
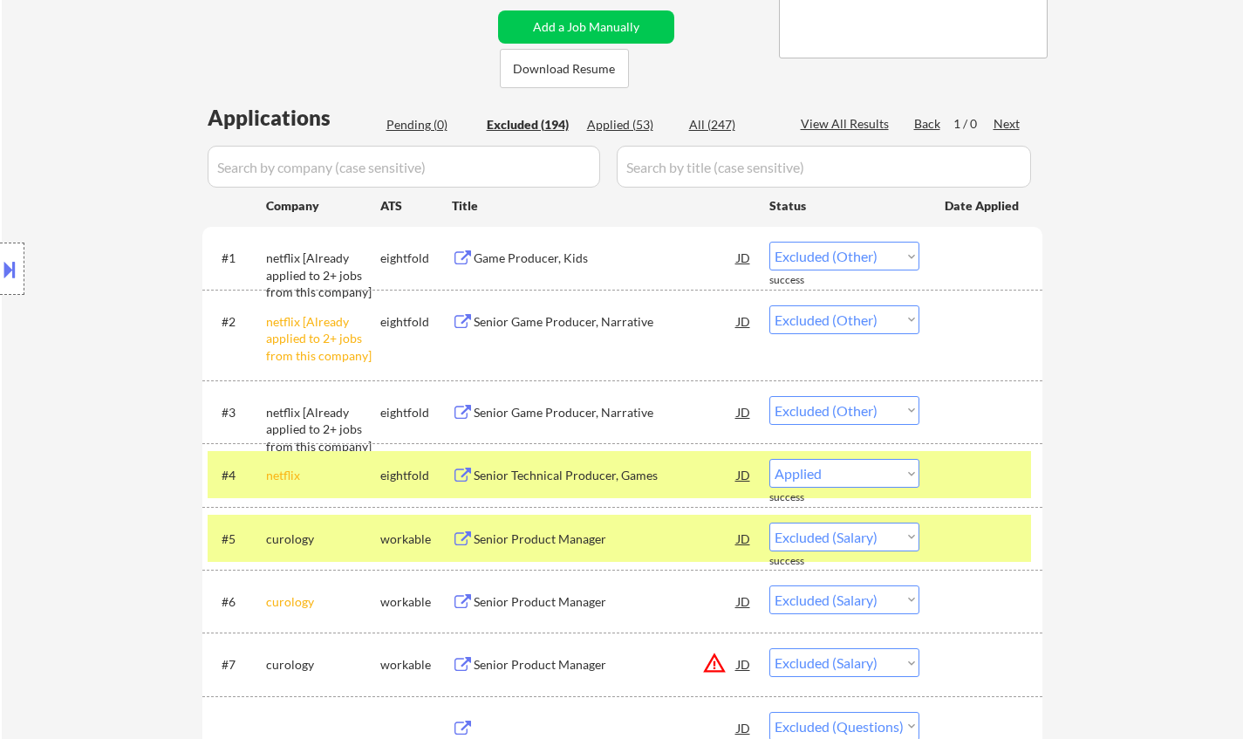
select select ""excluded__location_""
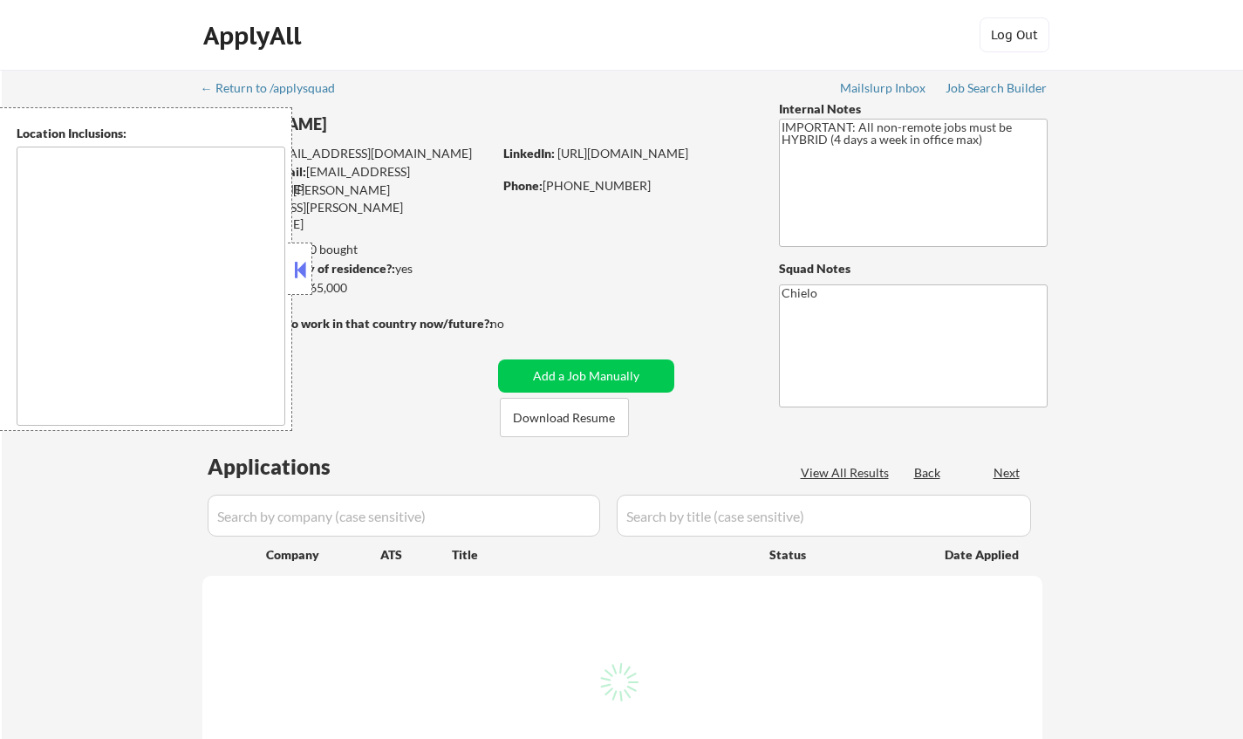
type textarea "[GEOGRAPHIC_DATA], [GEOGRAPHIC_DATA] [GEOGRAPHIC_DATA], [GEOGRAPHIC_DATA] [GEOG…"
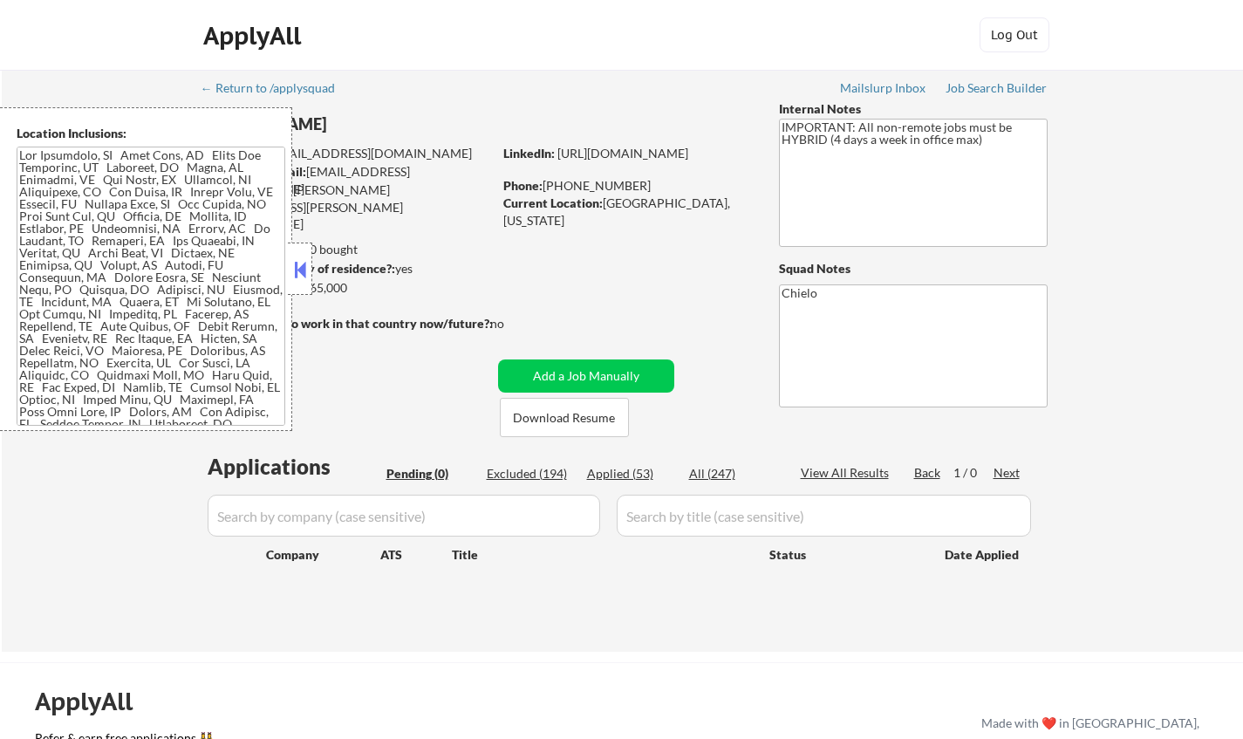
drag, startPoint x: 296, startPoint y: 270, endPoint x: 321, endPoint y: 140, distance: 131.5
click at [296, 270] on button at bounding box center [299, 269] width 19 height 26
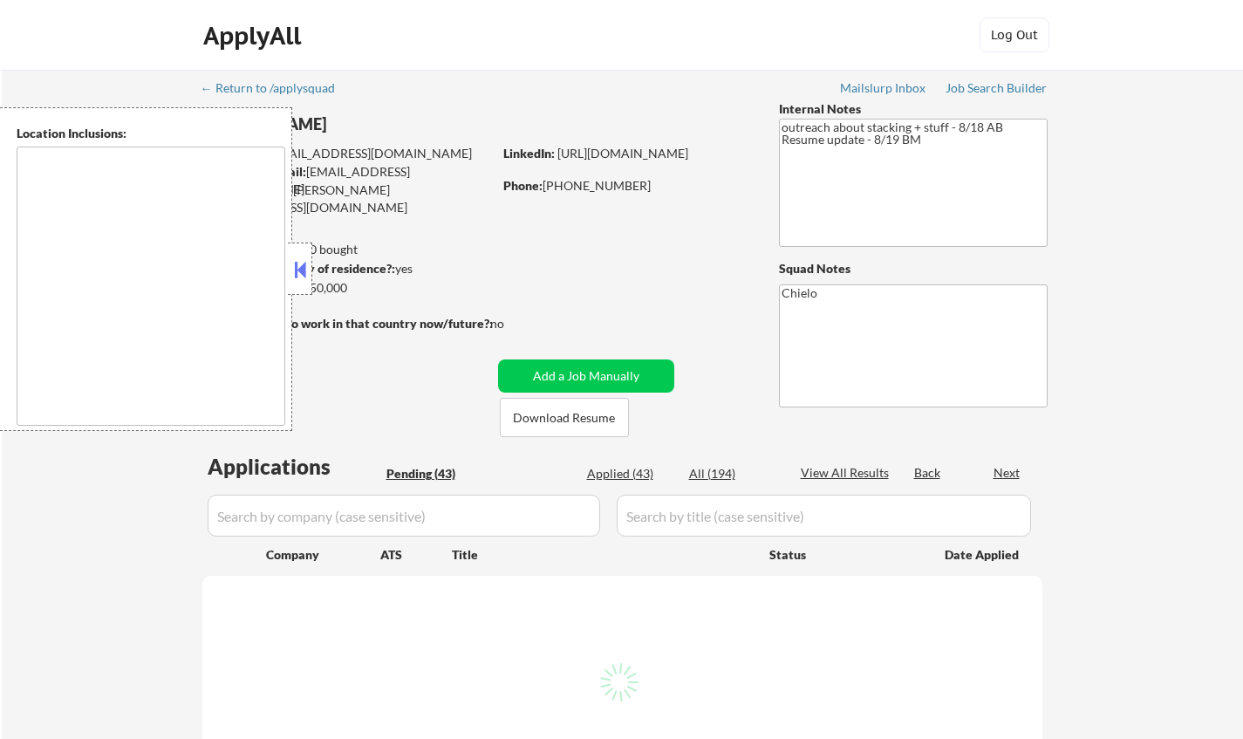
type textarea "[GEOGRAPHIC_DATA], [GEOGRAPHIC_DATA] [GEOGRAPHIC_DATA], [GEOGRAPHIC_DATA] [GEOG…"
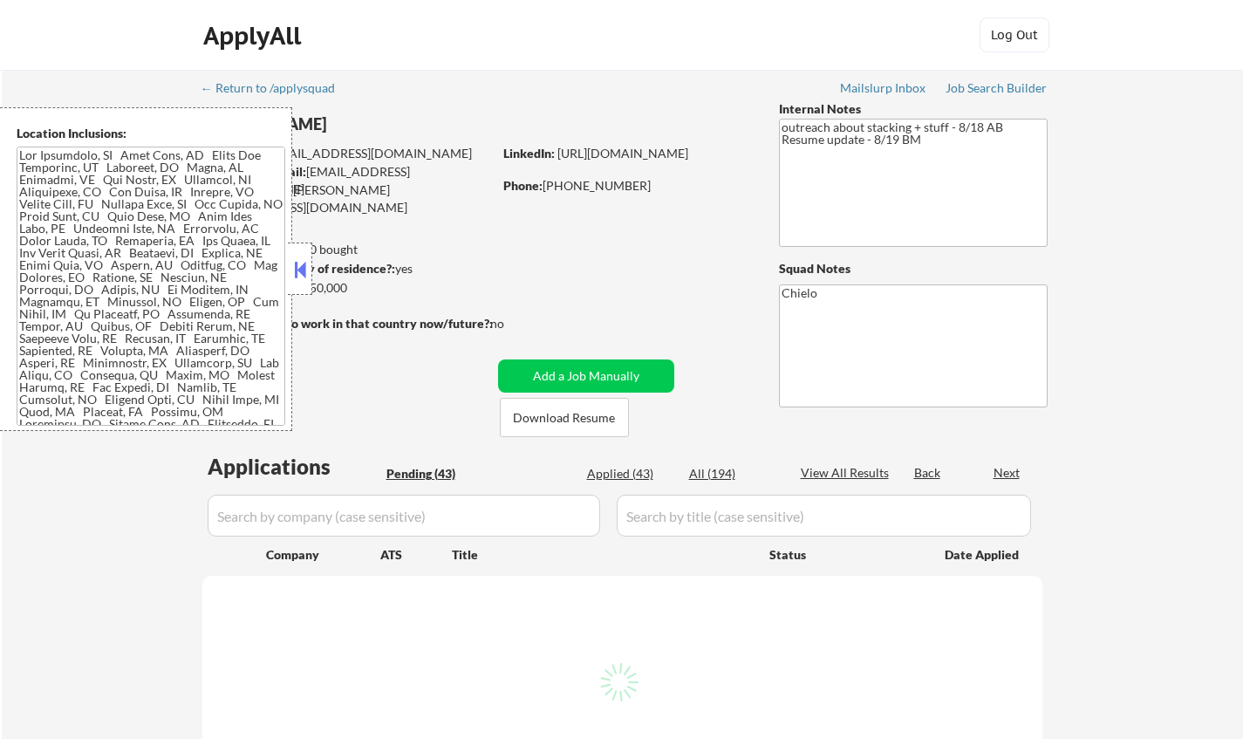
select select ""pending""
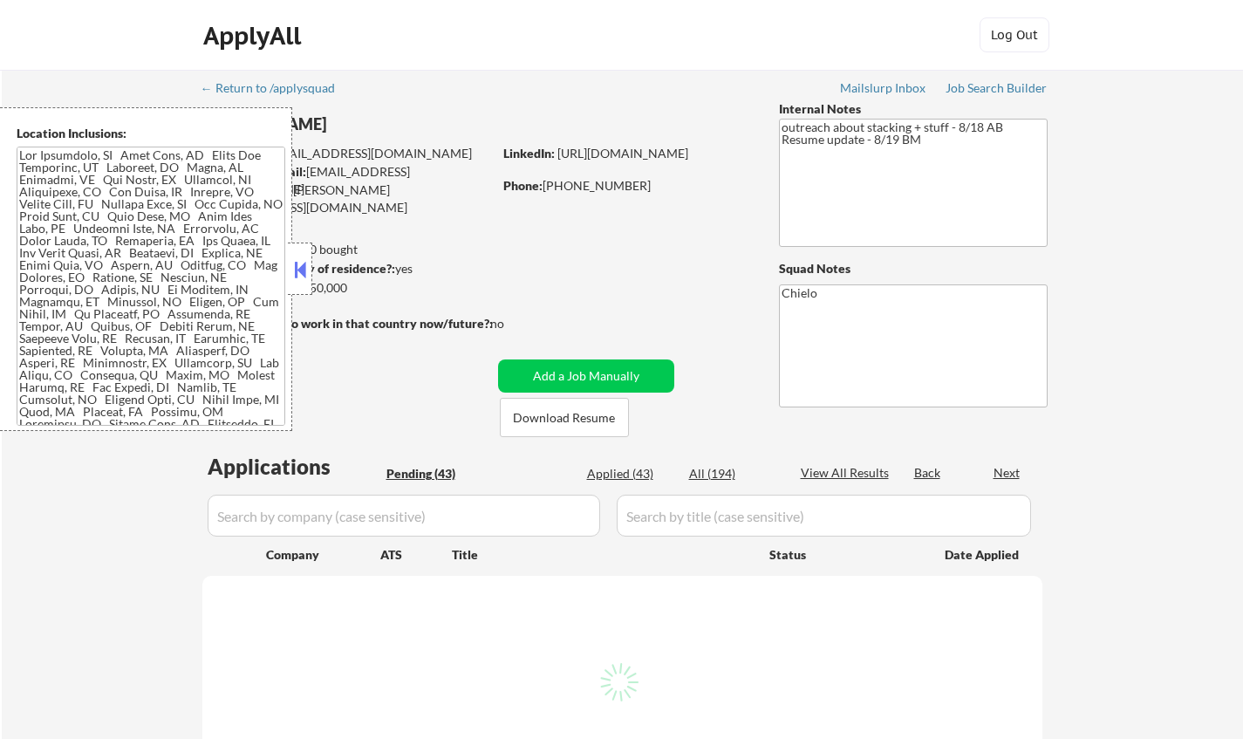
select select ""pending""
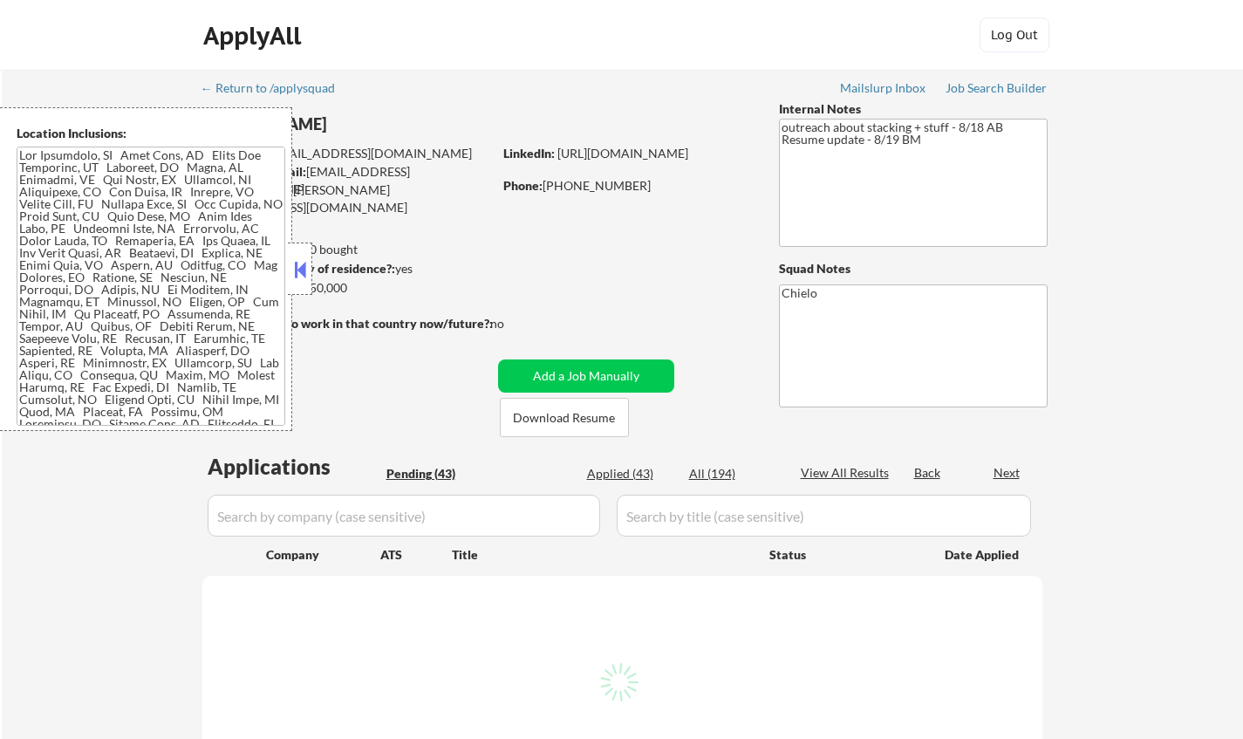
select select ""pending""
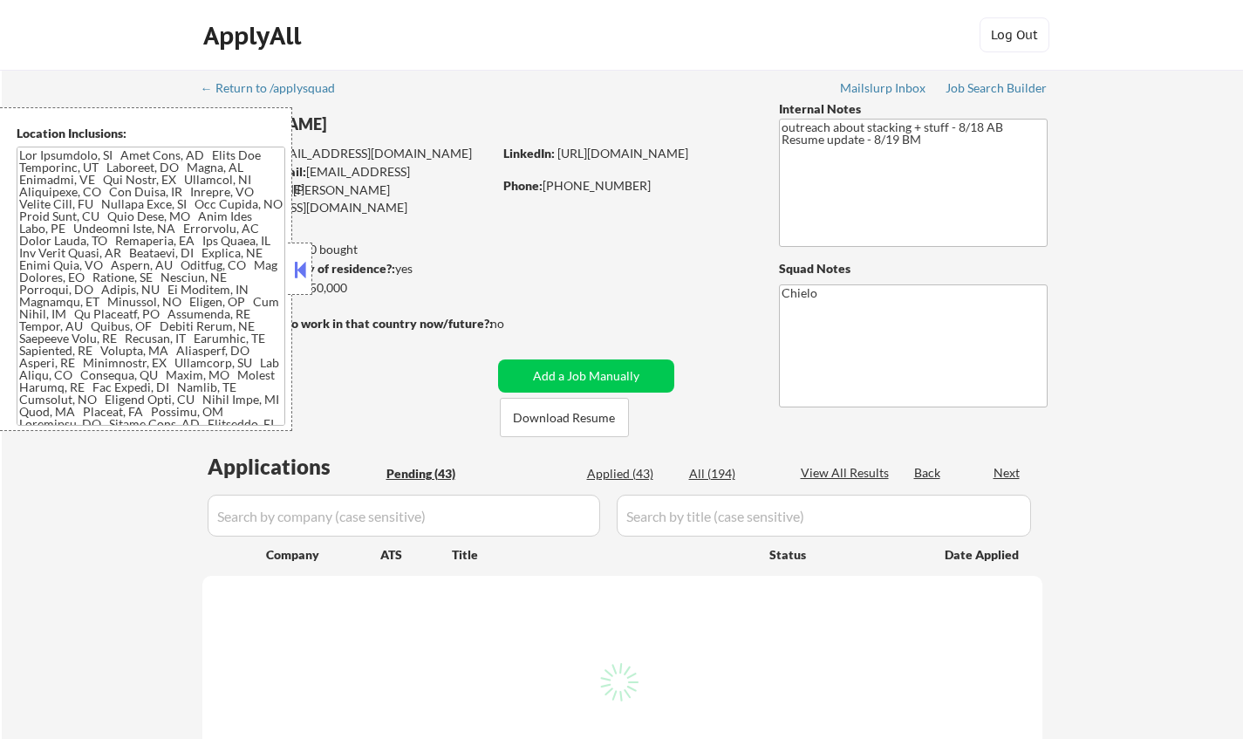
select select ""pending""
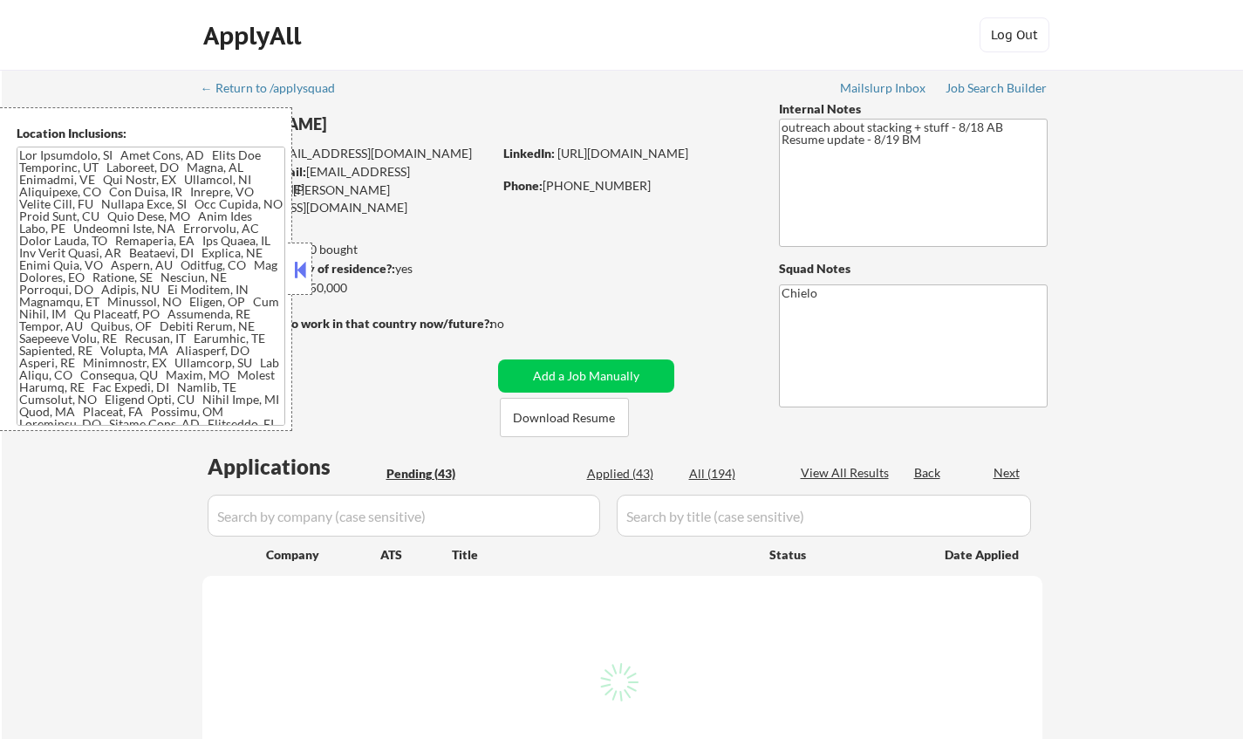
select select ""pending""
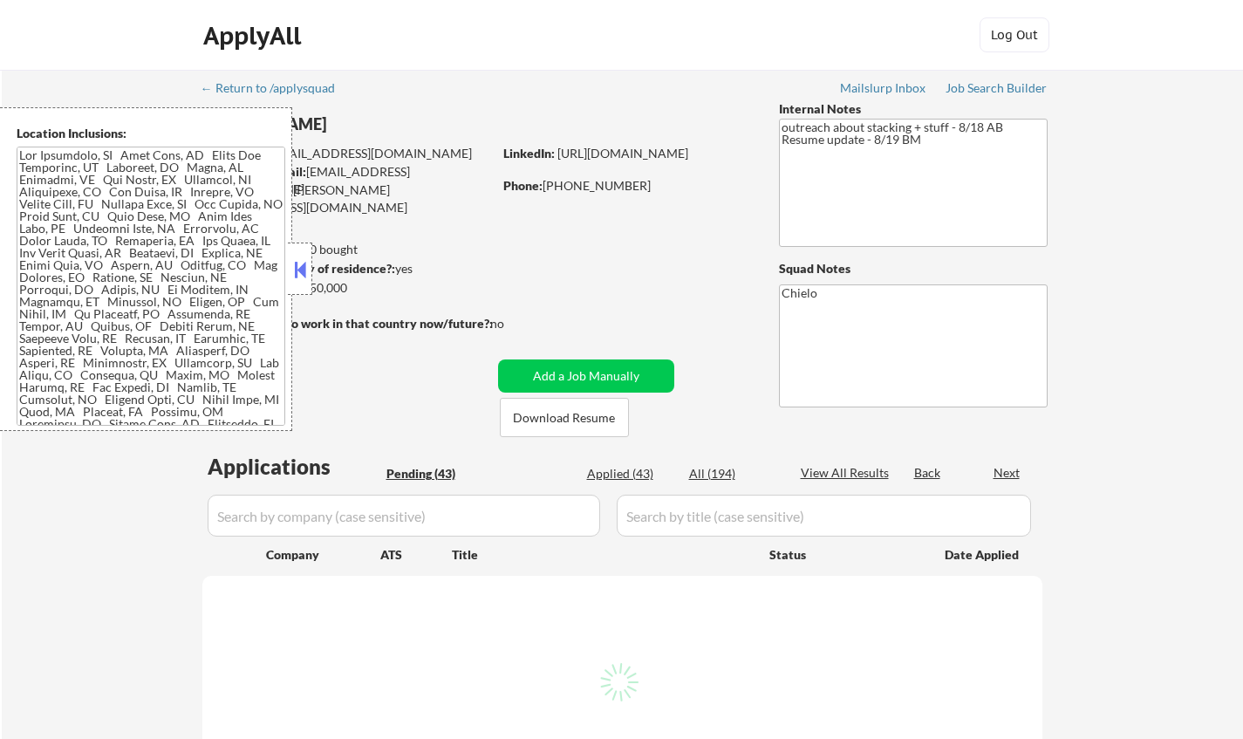
select select ""pending""
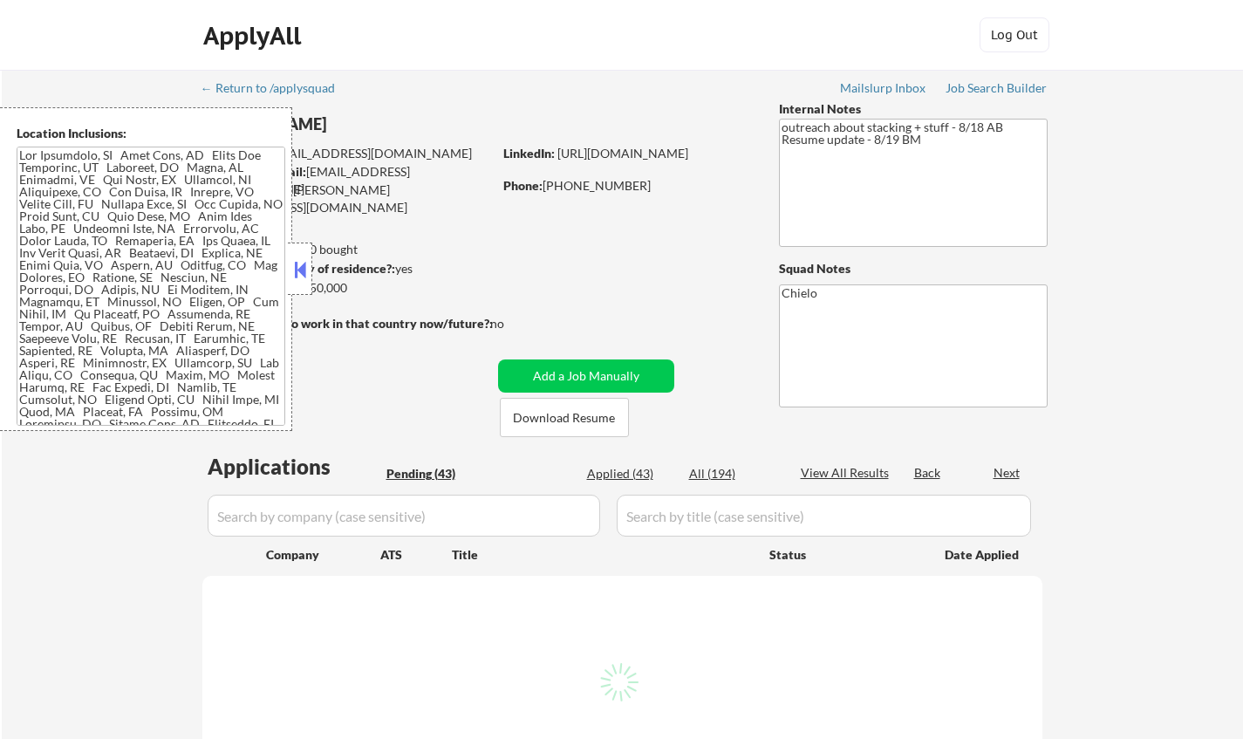
select select ""pending""
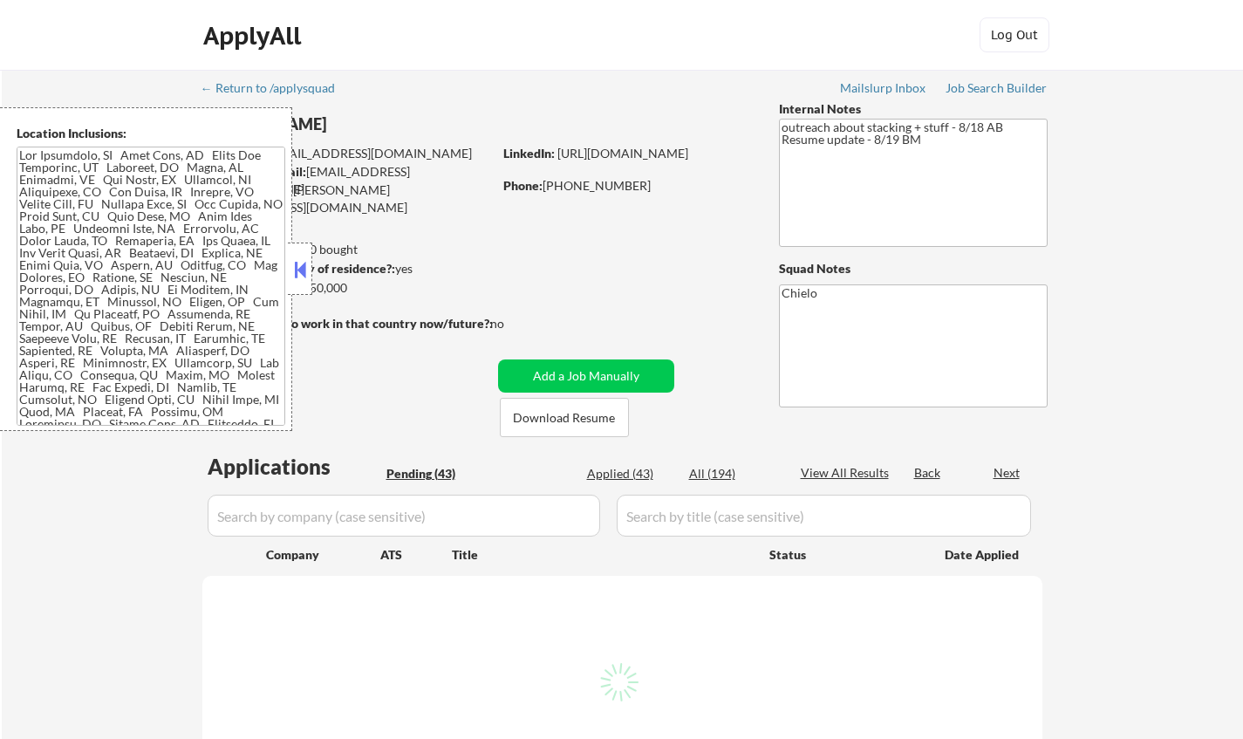
select select ""pending""
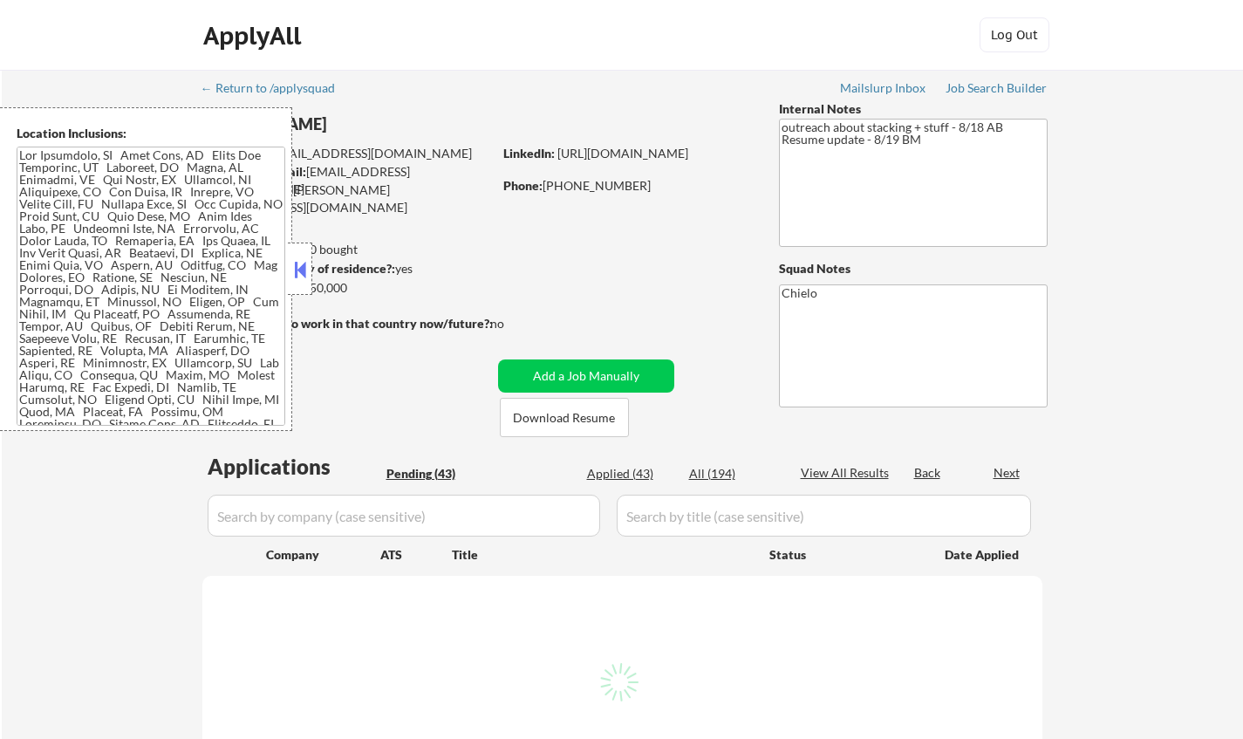
select select ""pending""
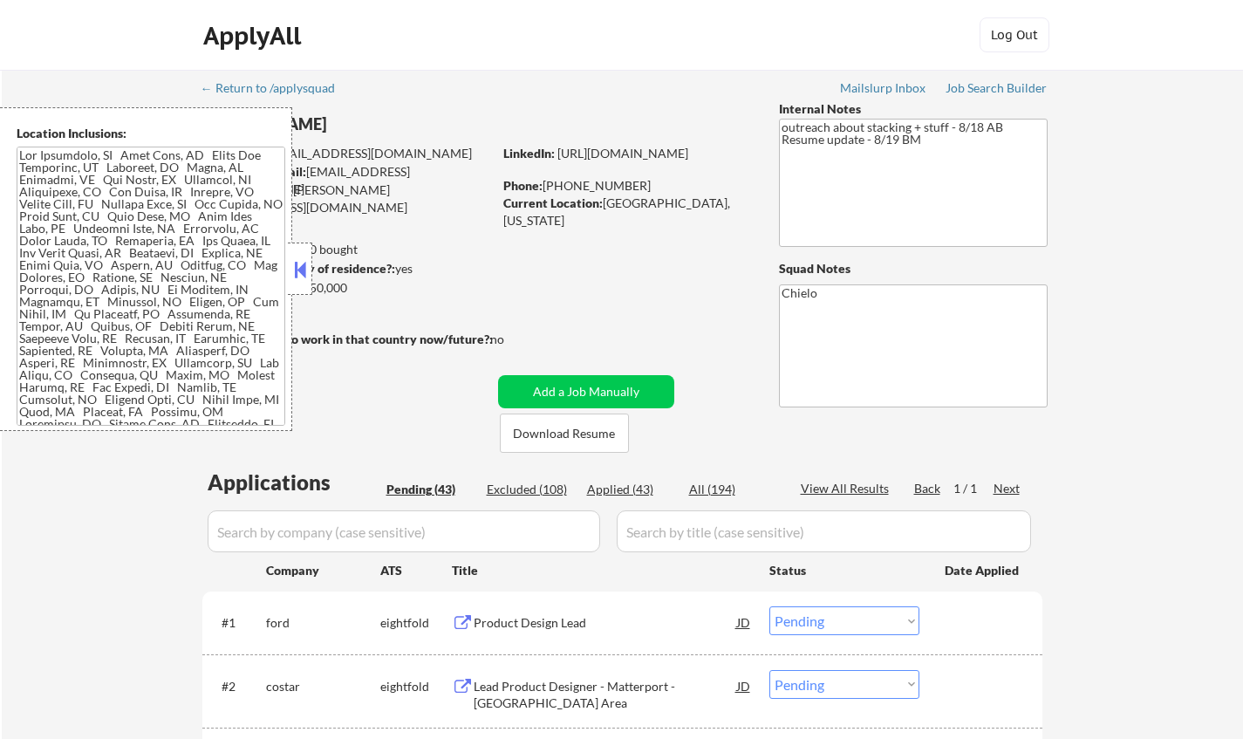
click at [295, 278] on button at bounding box center [299, 269] width 19 height 26
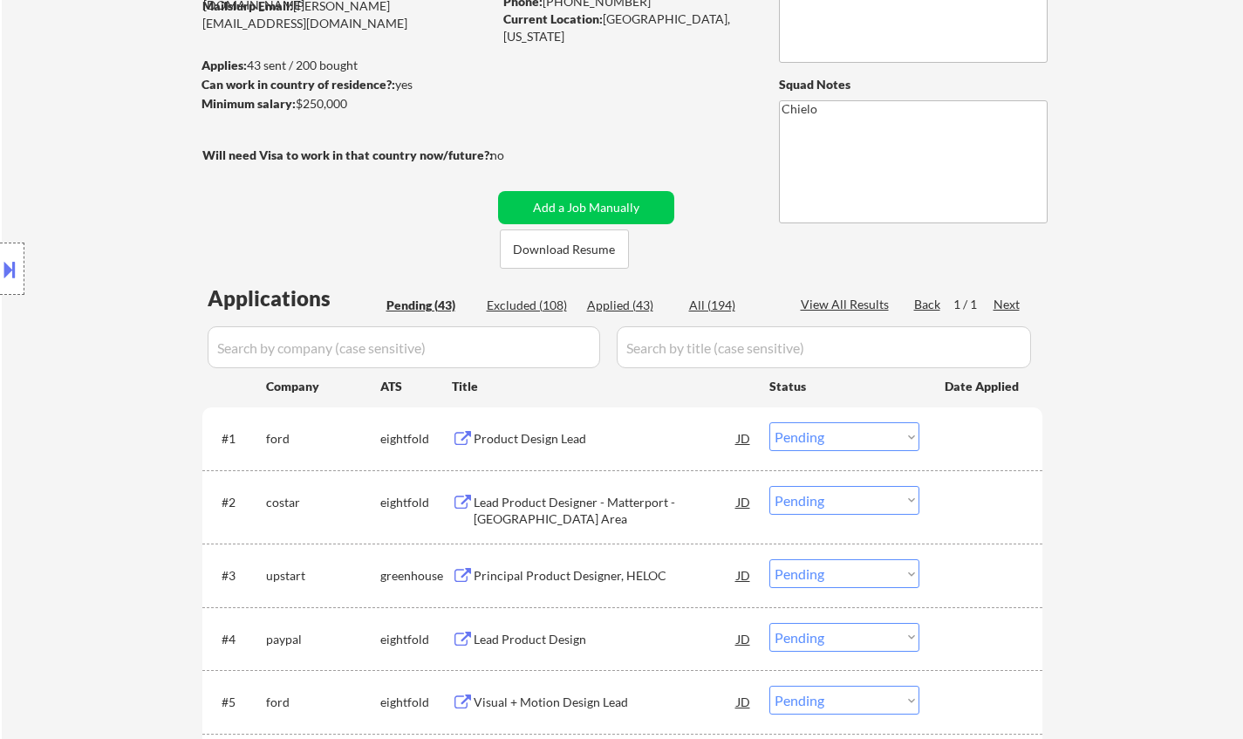
scroll to position [262, 0]
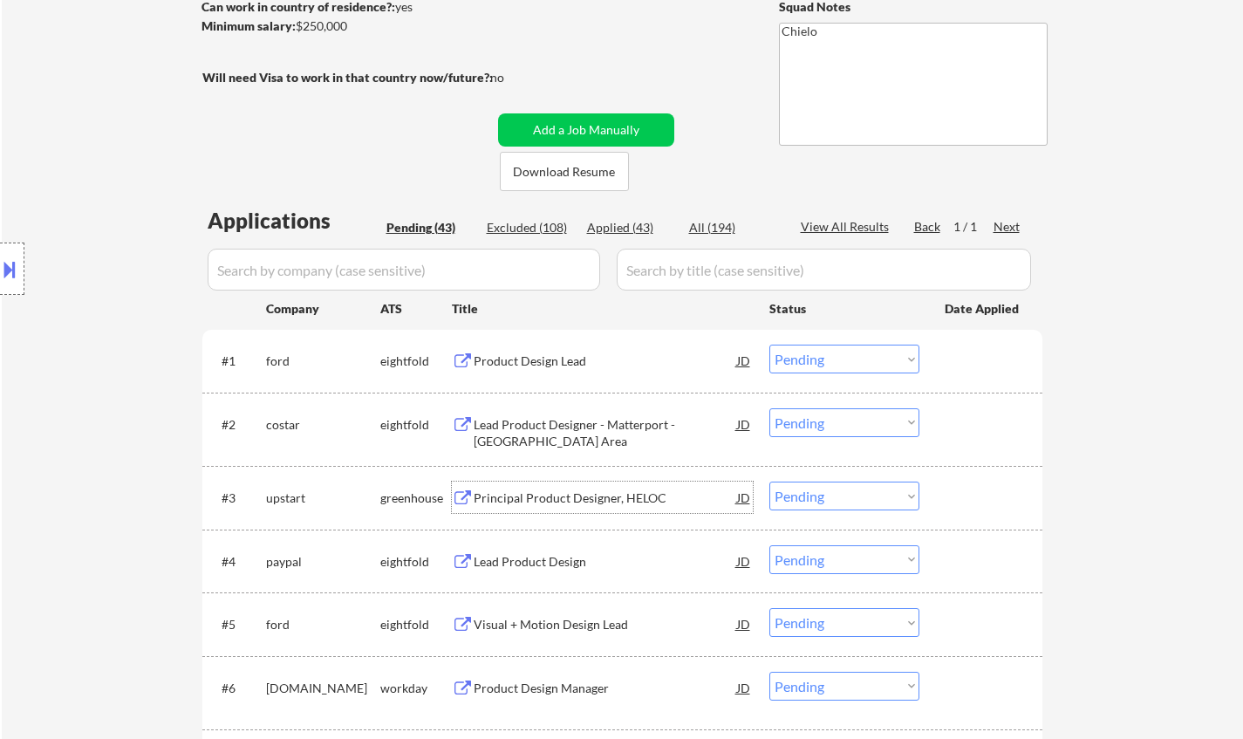
click at [579, 493] on div "Principal Product Designer, HELOC" at bounding box center [605, 497] width 263 height 17
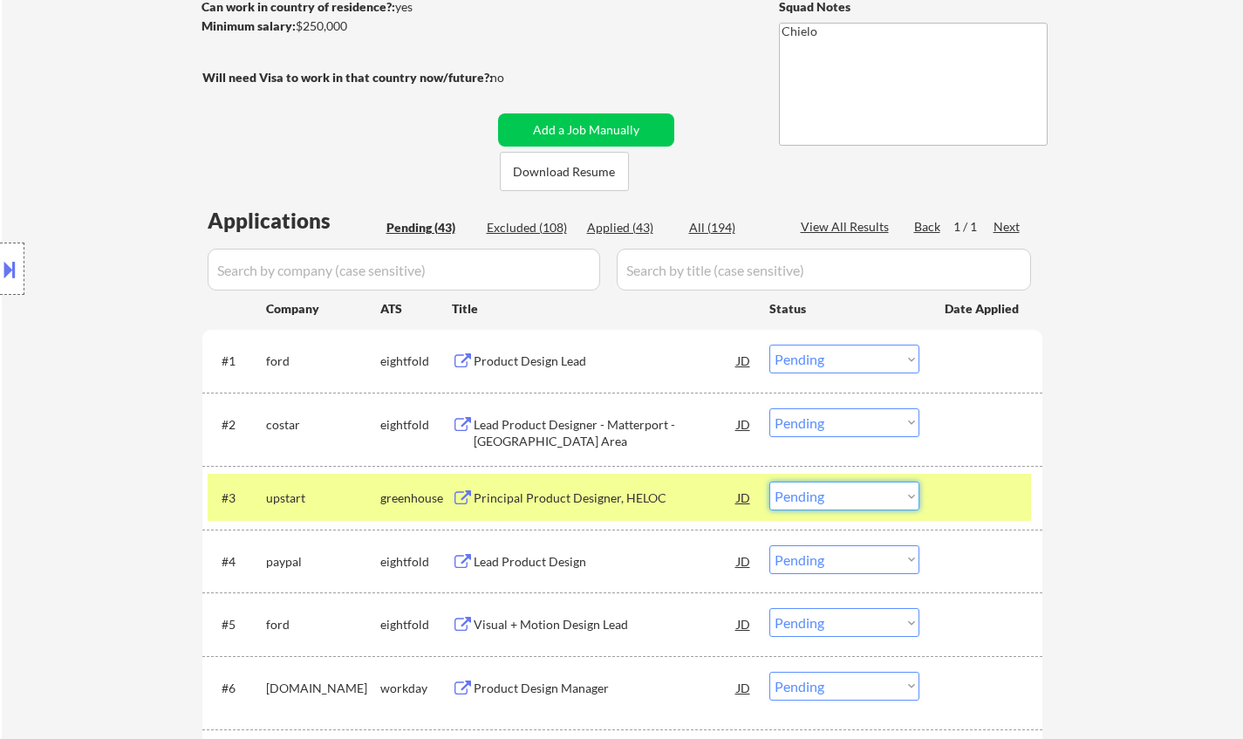
click at [813, 497] on select "Choose an option... Pending Applied Excluded (Questions) Excluded (Expired) Exc…" at bounding box center [844, 495] width 150 height 29
click at [769, 481] on select "Choose an option... Pending Applied Excluded (Questions) Excluded (Expired) Exc…" at bounding box center [844, 495] width 150 height 29
select select ""pending""
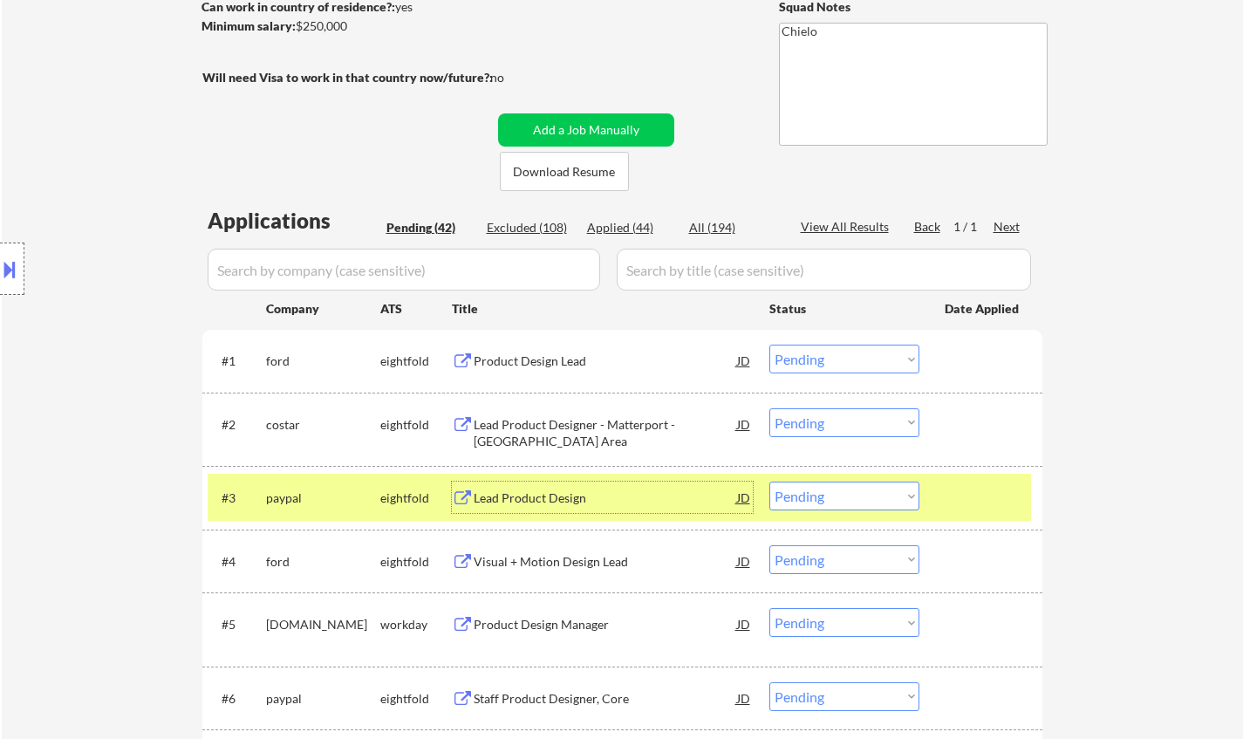
click at [541, 495] on div "Lead Product Design" at bounding box center [605, 497] width 263 height 17
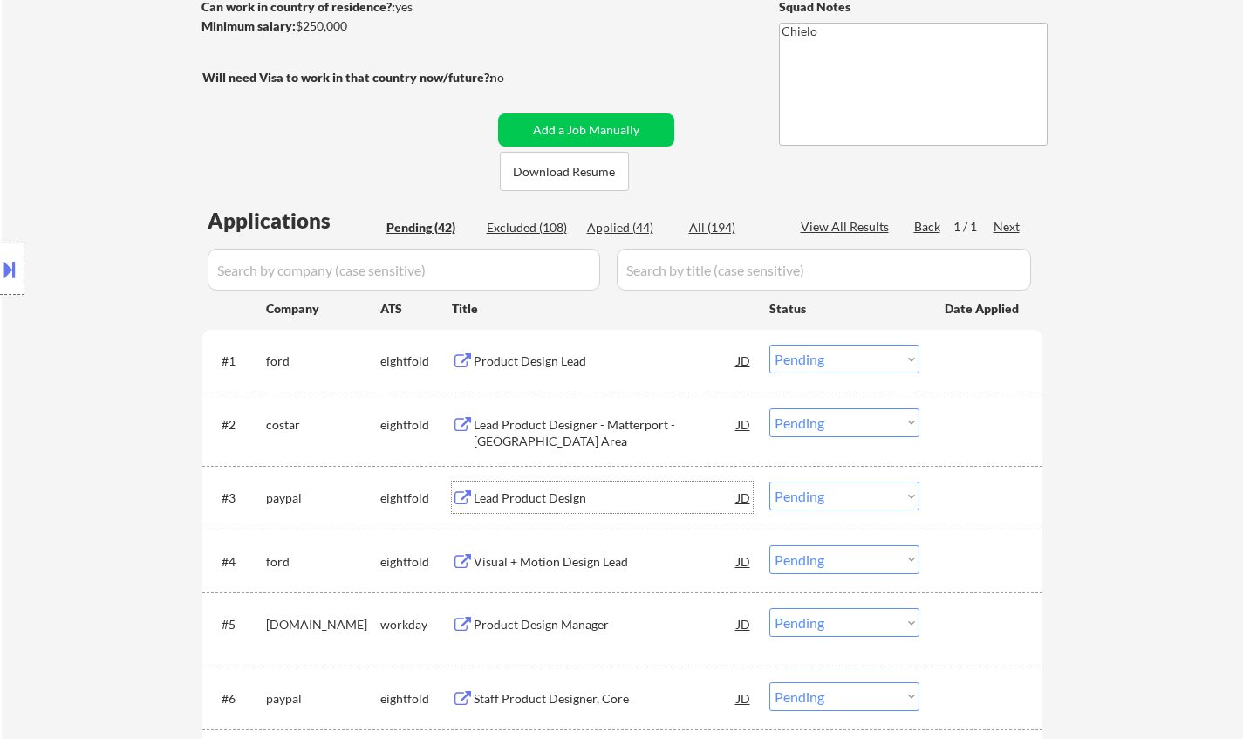
click at [580, 625] on div "Product Design Manager" at bounding box center [605, 624] width 263 height 17
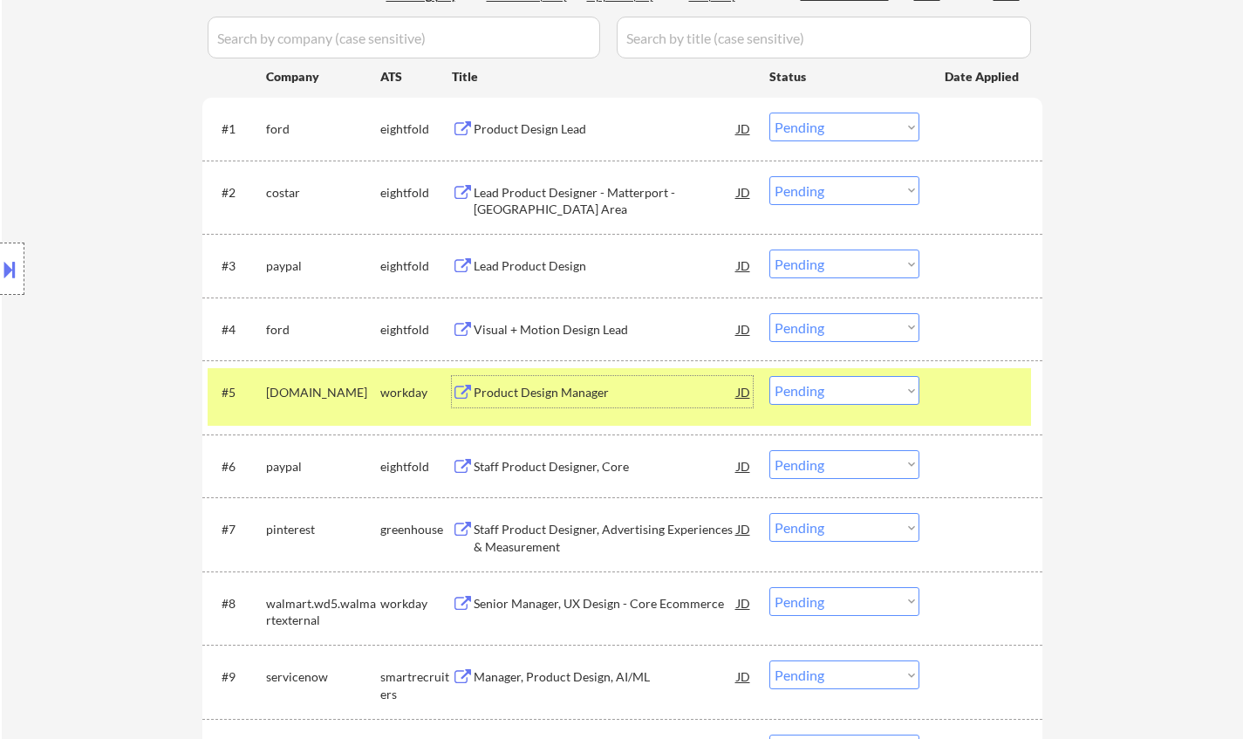
scroll to position [523, 0]
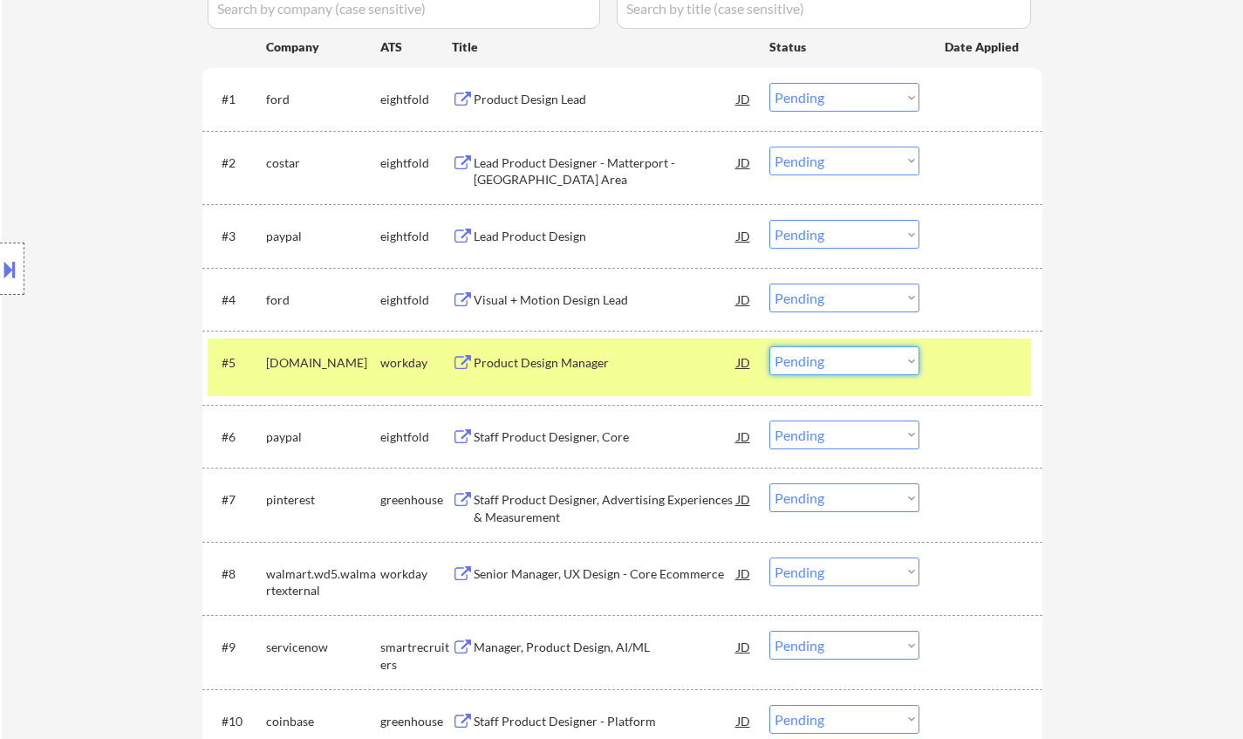
click at [809, 364] on select "Choose an option... Pending Applied Excluded (Questions) Excluded (Expired) Exc…" at bounding box center [844, 360] width 150 height 29
click at [769, 346] on select "Choose an option... Pending Applied Excluded (Questions) Excluded (Expired) Exc…" at bounding box center [844, 360] width 150 height 29
select select ""pending""
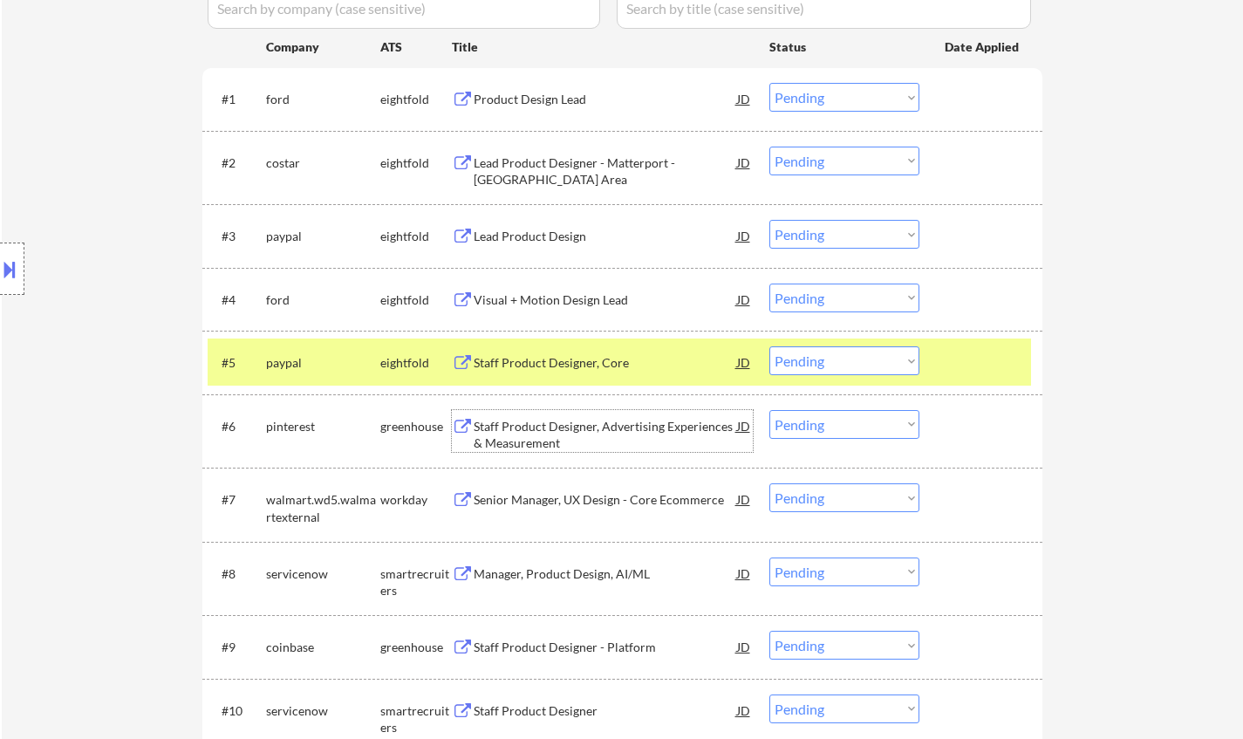
click at [560, 427] on div "Staff Product Designer, Advertising Experiences & Measurement" at bounding box center [605, 435] width 263 height 34
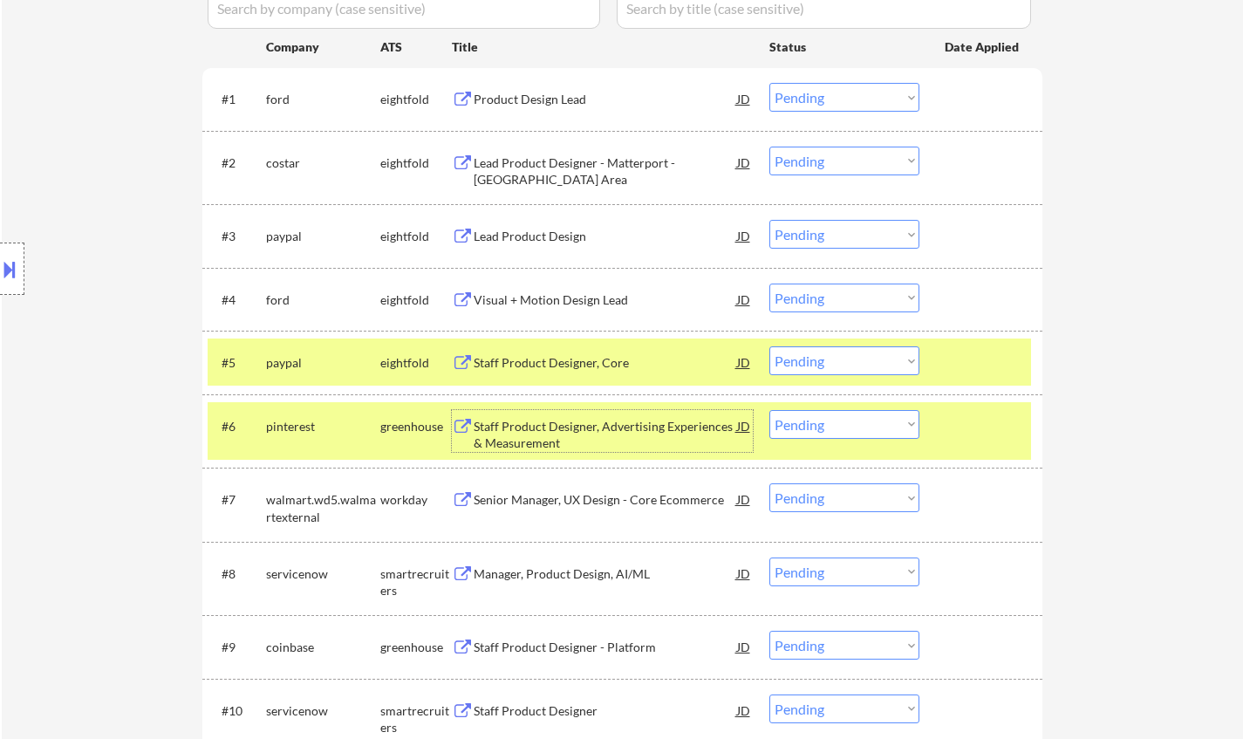
click at [837, 431] on select "Choose an option... Pending Applied Excluded (Questions) Excluded (Expired) Exc…" at bounding box center [844, 424] width 150 height 29
click at [769, 410] on select "Choose an option... Pending Applied Excluded (Questions) Excluded (Expired) Exc…" at bounding box center [844, 424] width 150 height 29
select select ""pending""
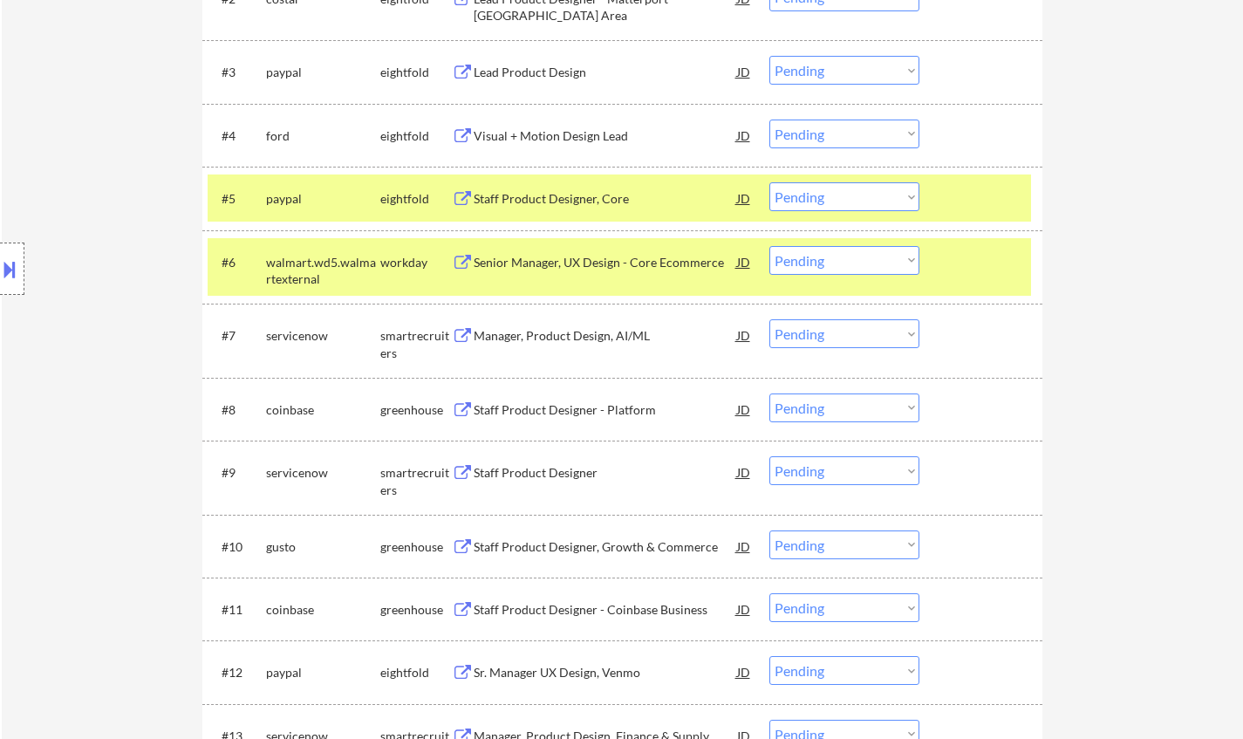
scroll to position [698, 0]
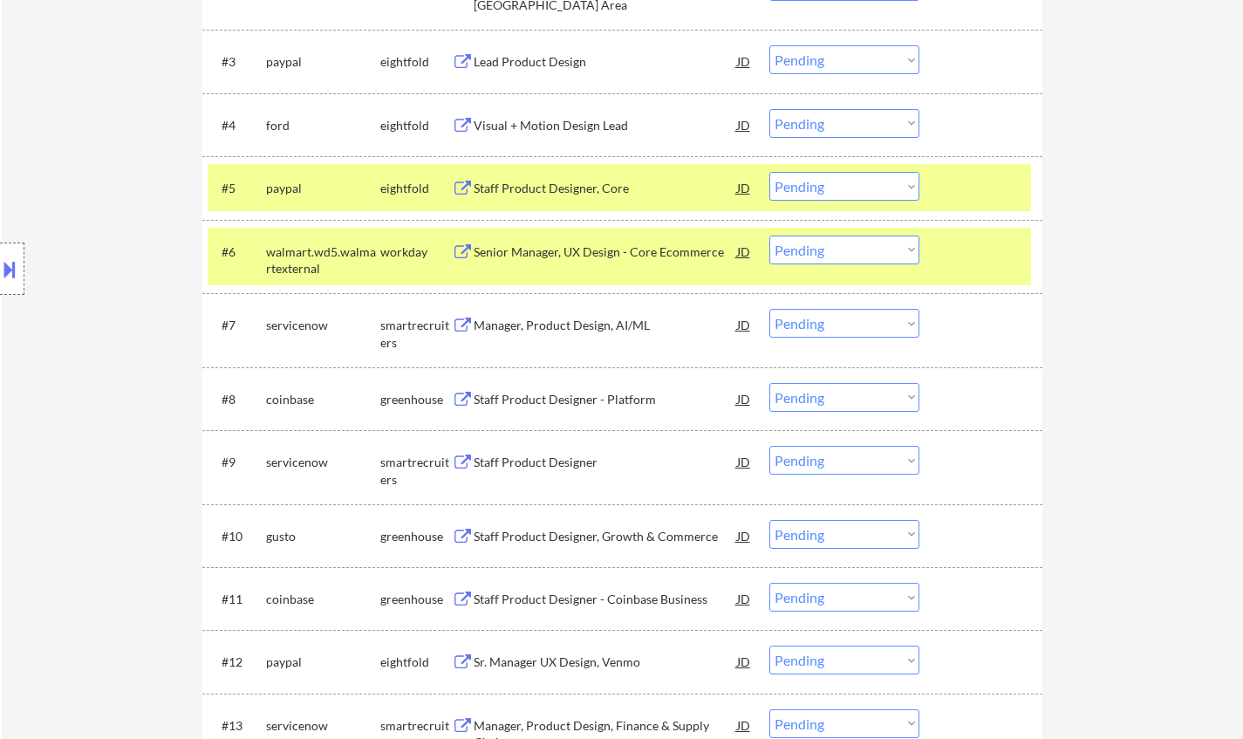
click at [589, 539] on div "Staff Product Designer, Growth & Commerce" at bounding box center [605, 536] width 263 height 17
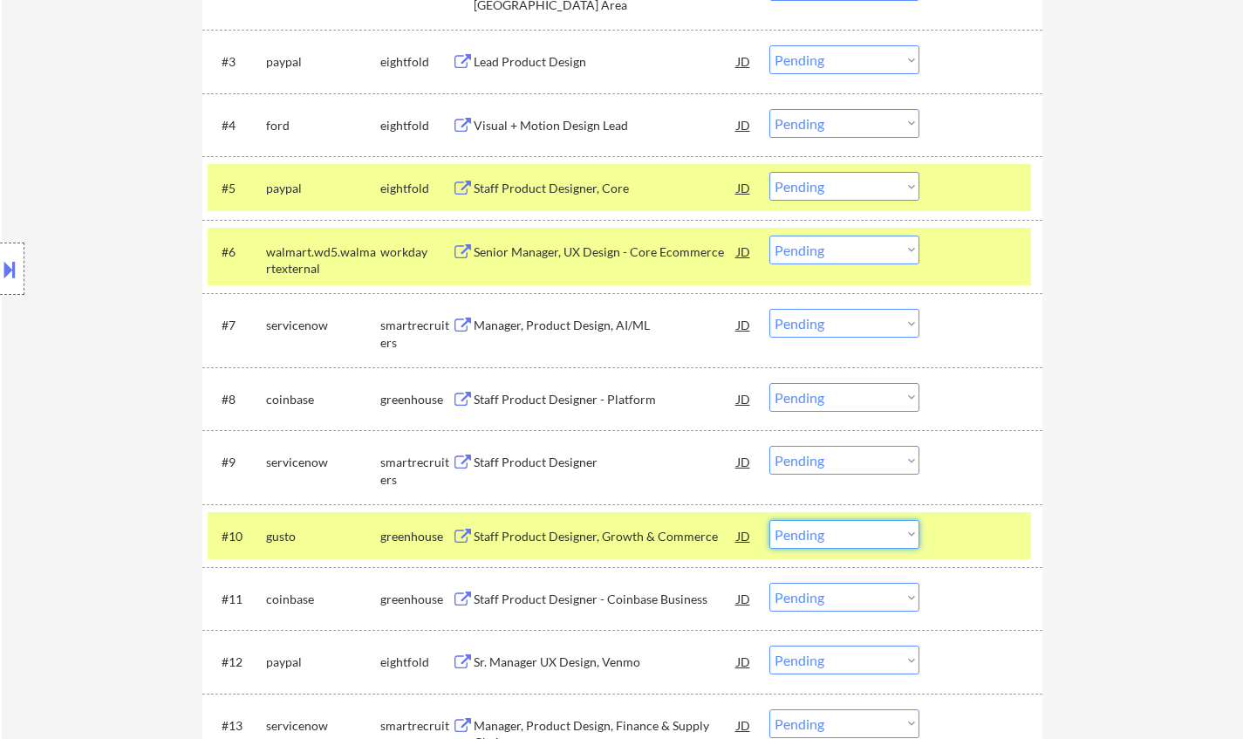
click at [812, 542] on select "Choose an option... Pending Applied Excluded (Questions) Excluded (Expired) Exc…" at bounding box center [844, 534] width 150 height 29
click at [769, 520] on select "Choose an option... Pending Applied Excluded (Questions) Excluded (Expired) Exc…" at bounding box center [844, 534] width 150 height 29
select select ""pending""
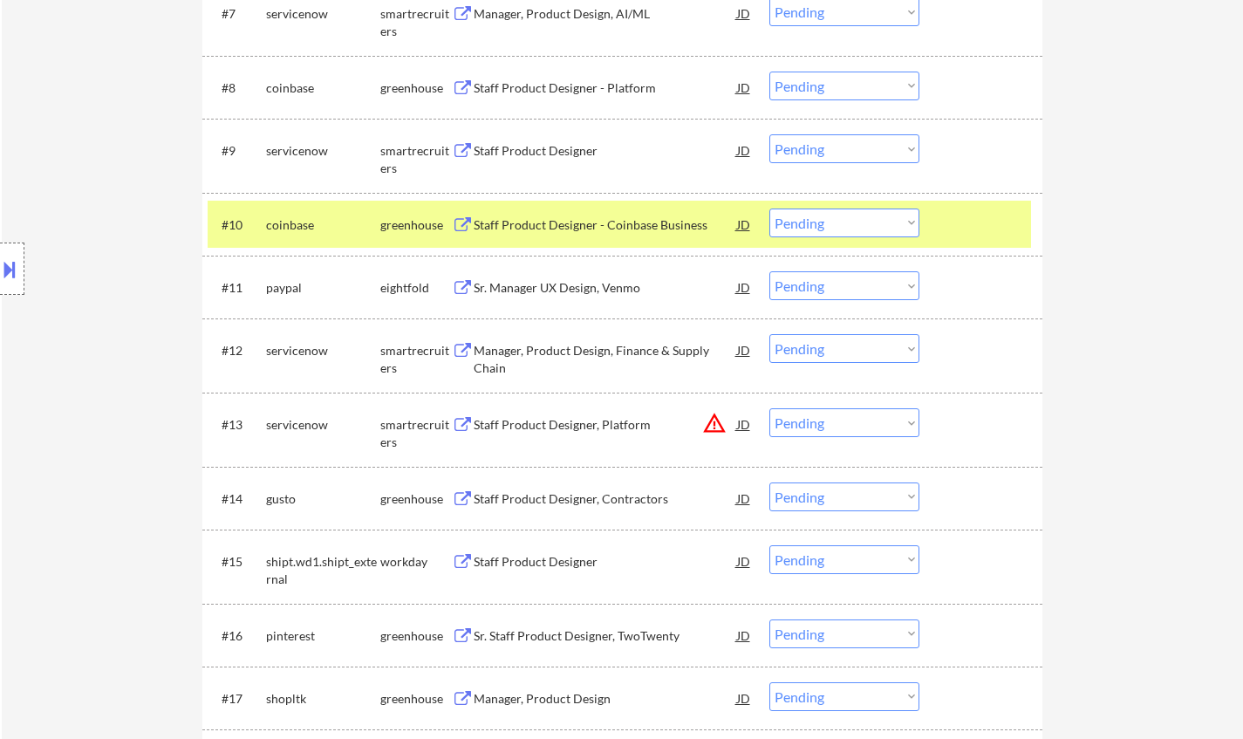
scroll to position [1047, 0]
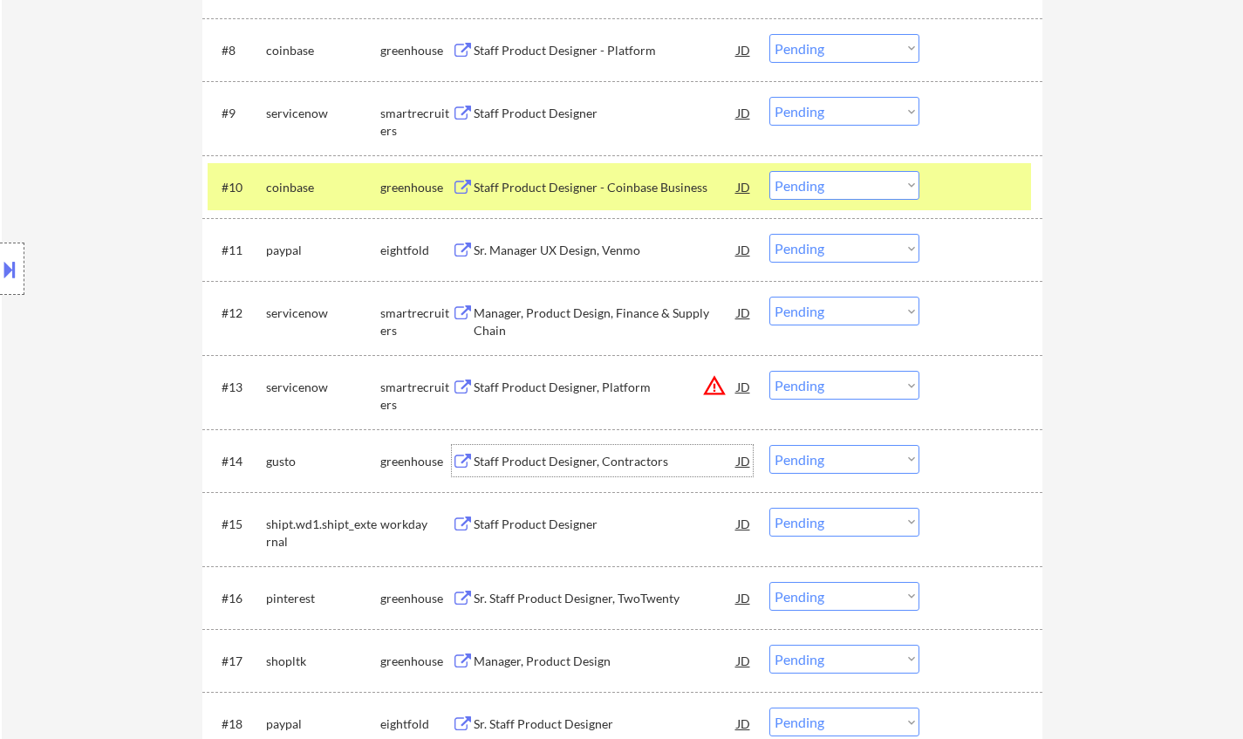
click at [581, 462] on div "Staff Product Designer, Contractors" at bounding box center [605, 461] width 263 height 17
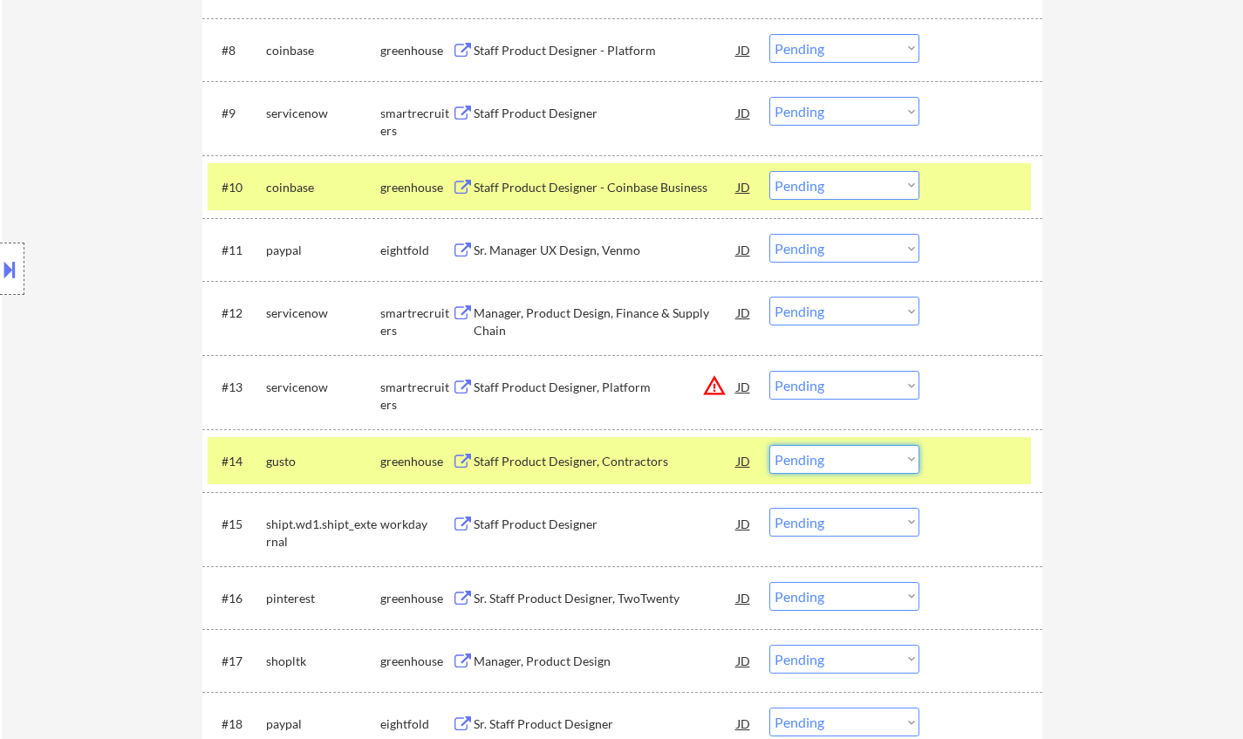
click at [864, 458] on select "Choose an option... Pending Applied Excluded (Questions) Excluded (Expired) Exc…" at bounding box center [844, 459] width 150 height 29
click at [769, 445] on select "Choose an option... Pending Applied Excluded (Questions) Excluded (Expired) Exc…" at bounding box center [844, 459] width 150 height 29
select select ""pending""
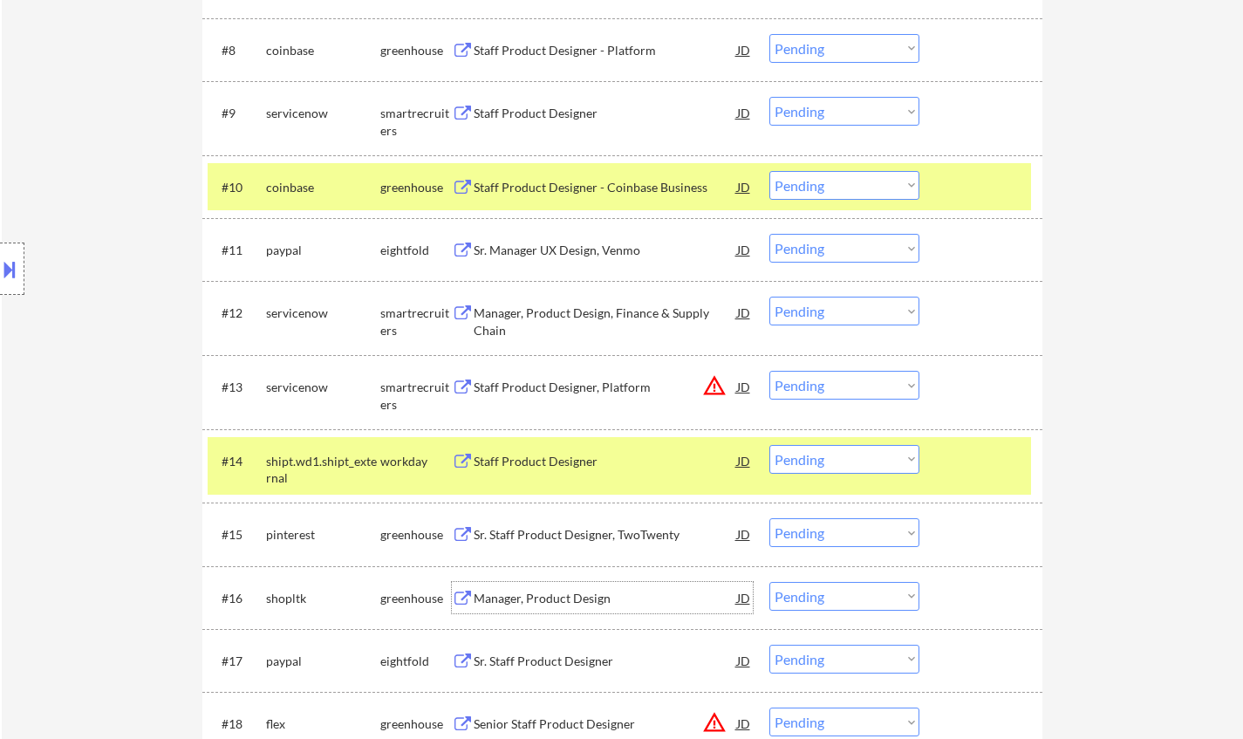
click at [573, 594] on div "Manager, Product Design" at bounding box center [605, 598] width 263 height 17
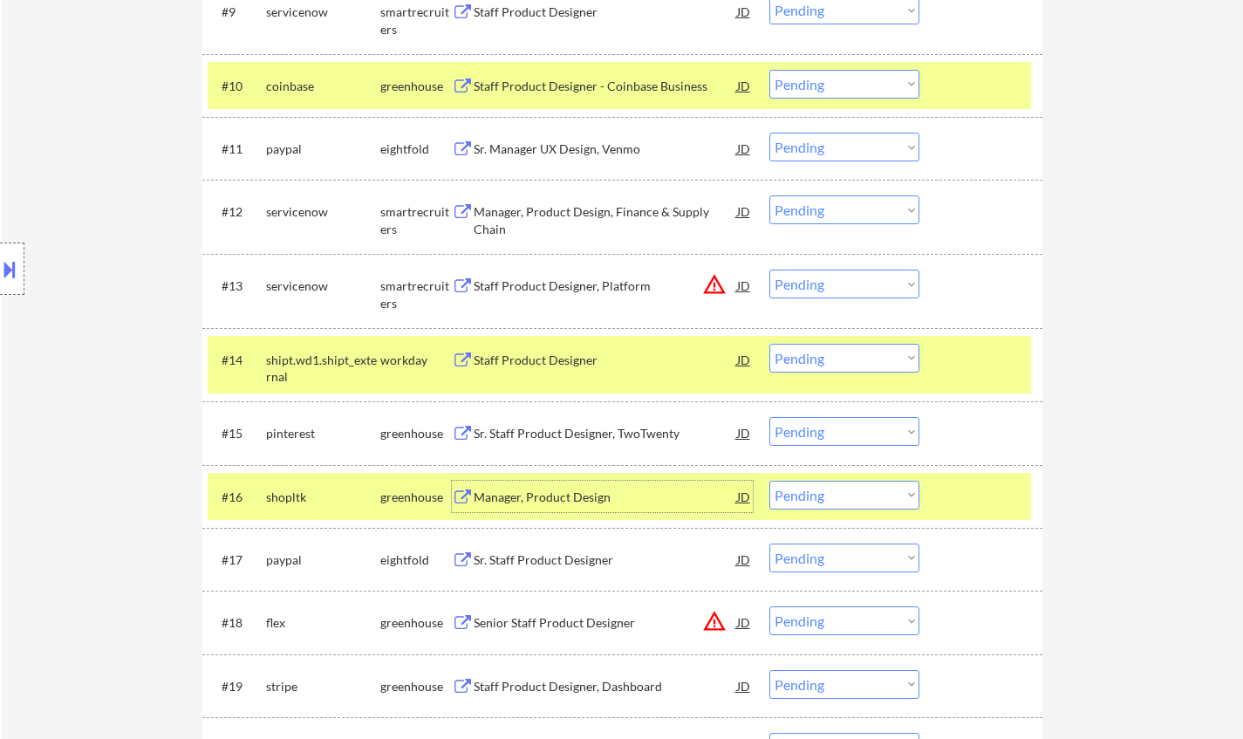
scroll to position [1308, 0]
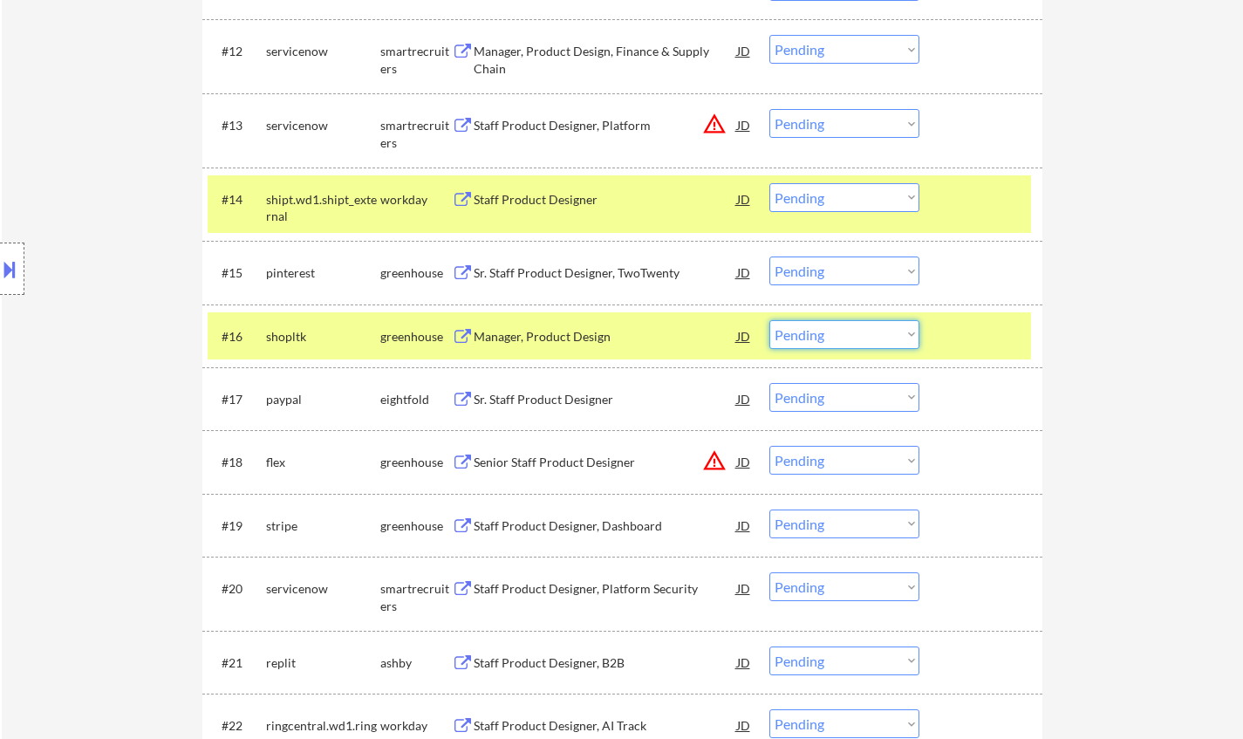
click at [859, 338] on select "Choose an option... Pending Applied Excluded (Questions) Excluded (Expired) Exc…" at bounding box center [844, 334] width 150 height 29
click at [769, 320] on select "Choose an option... Pending Applied Excluded (Questions) Excluded (Expired) Exc…" at bounding box center [844, 334] width 150 height 29
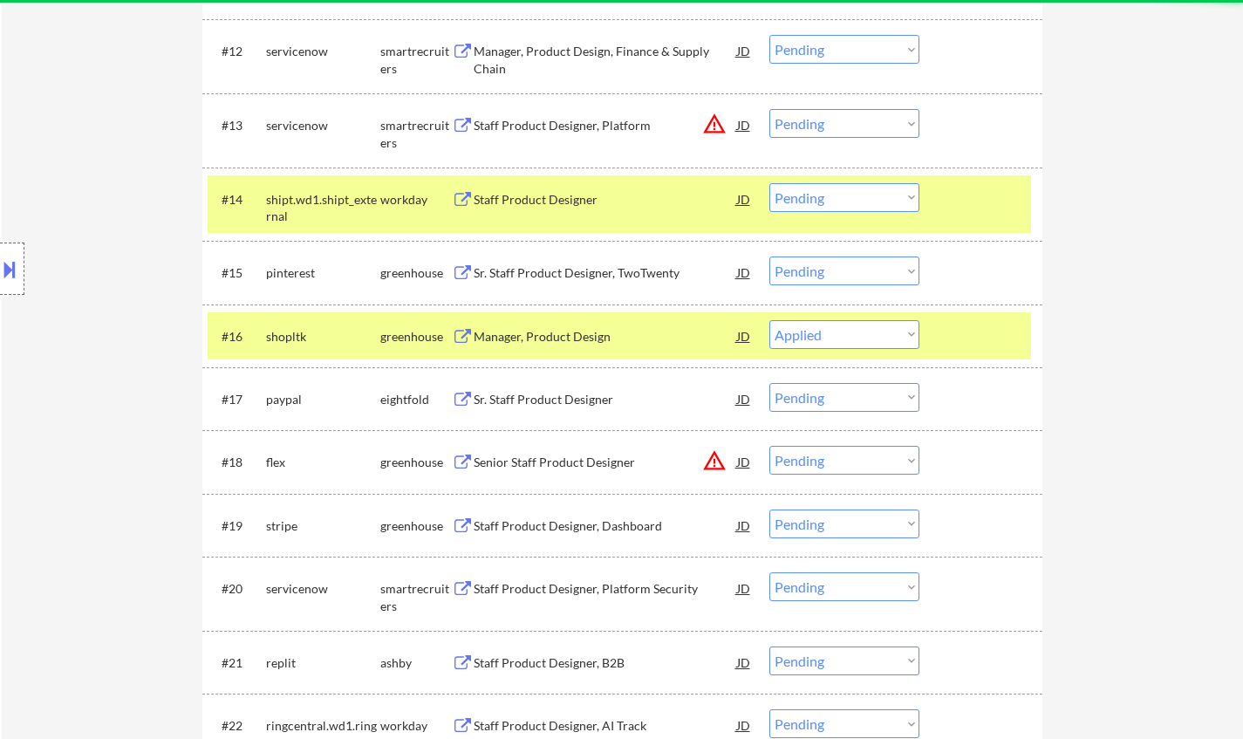
click at [616, 536] on div "Staff Product Designer, Dashboard" at bounding box center [605, 524] width 263 height 31
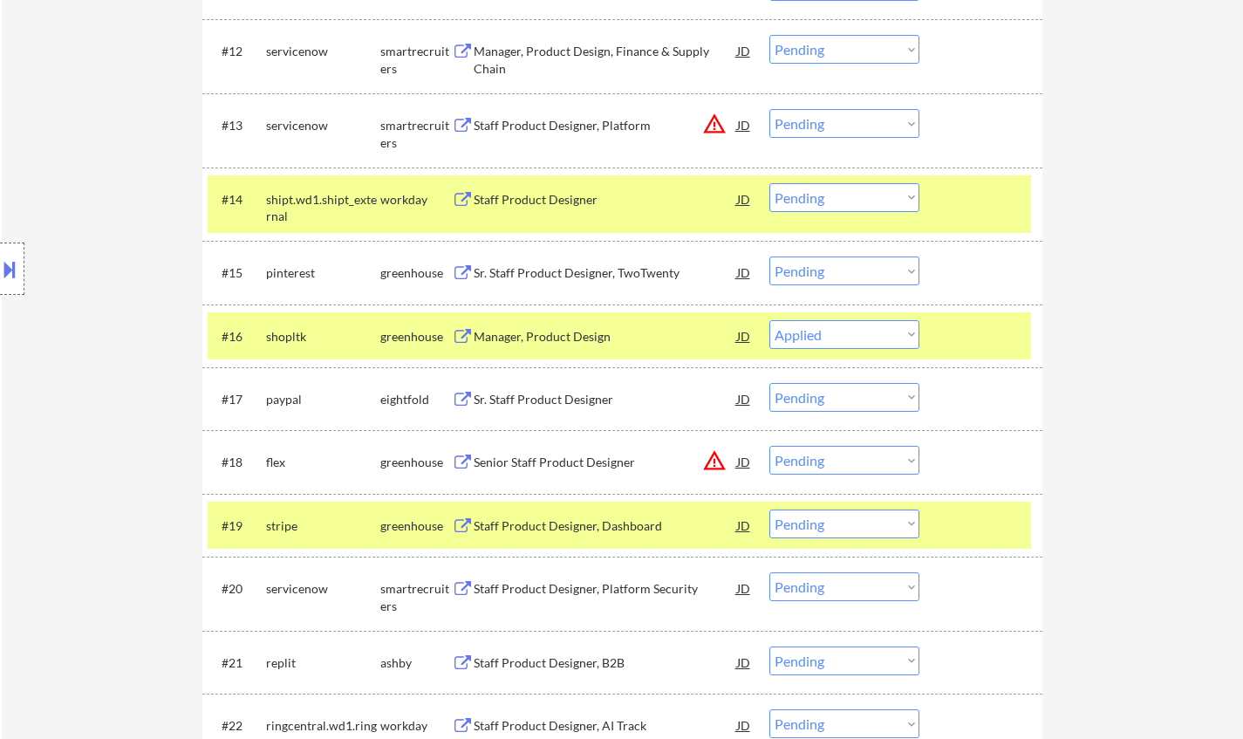
select select ""pending""
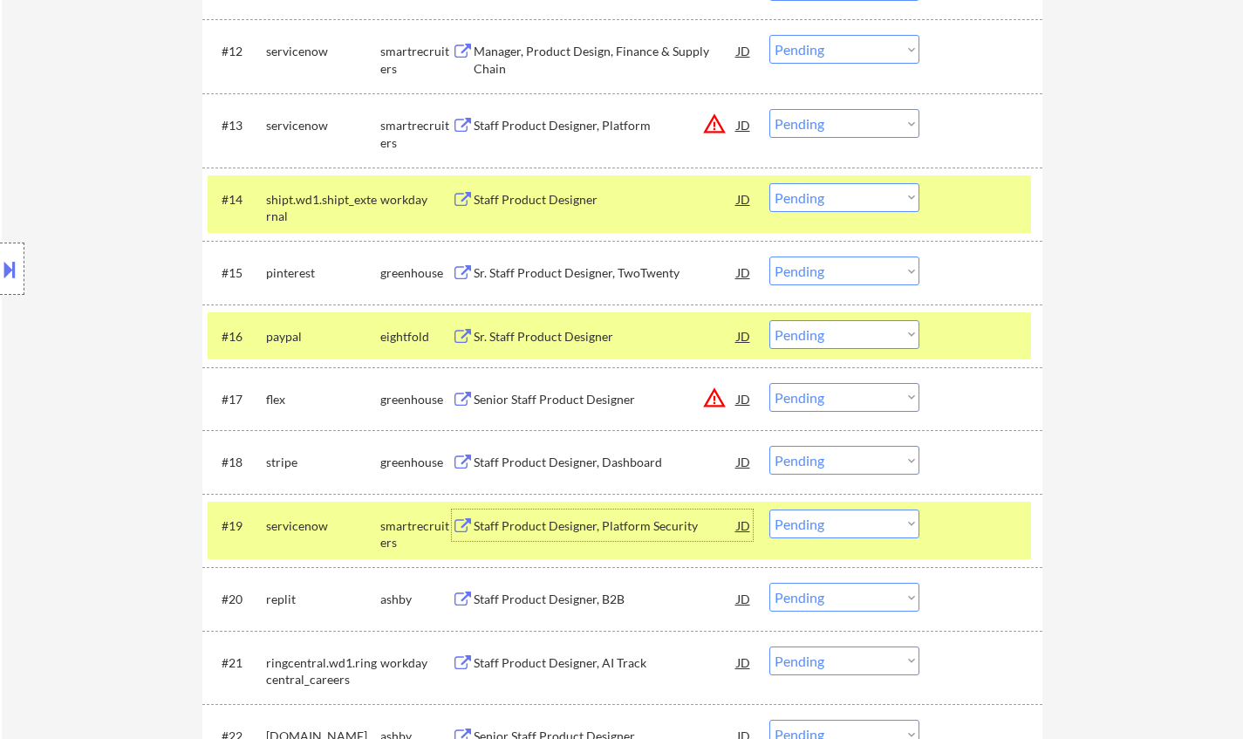
drag, startPoint x: 836, startPoint y: 461, endPoint x: 847, endPoint y: 475, distance: 18.0
click at [836, 461] on select "Choose an option... Pending Applied Excluded (Questions) Excluded (Expired) Exc…" at bounding box center [844, 460] width 150 height 29
click at [769, 446] on select "Choose an option... Pending Applied Excluded (Questions) Excluded (Expired) Exc…" at bounding box center [844, 460] width 150 height 29
select select ""pending""
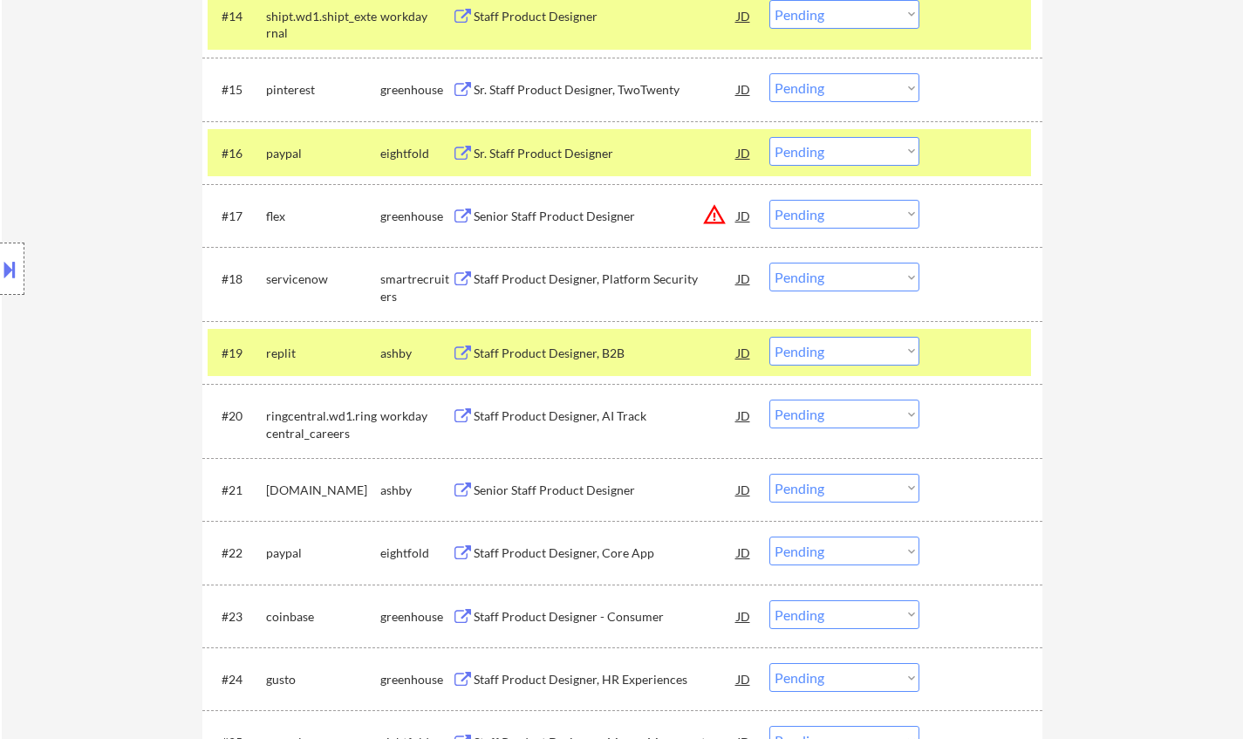
scroll to position [1570, 0]
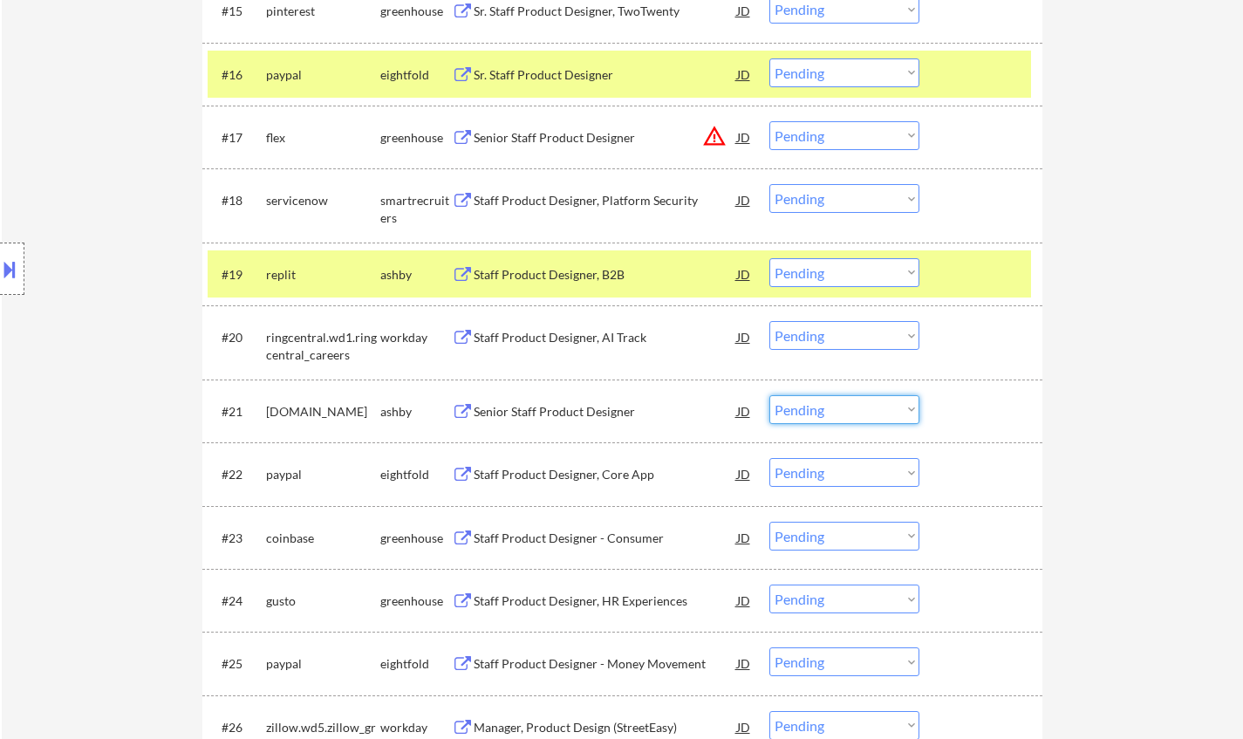
click at [841, 417] on select "Choose an option... Pending Applied Excluded (Questions) Excluded (Expired) Exc…" at bounding box center [844, 409] width 150 height 29
click at [769, 395] on select "Choose an option... Pending Applied Excluded (Questions) Excluded (Expired) Exc…" at bounding box center [844, 409] width 150 height 29
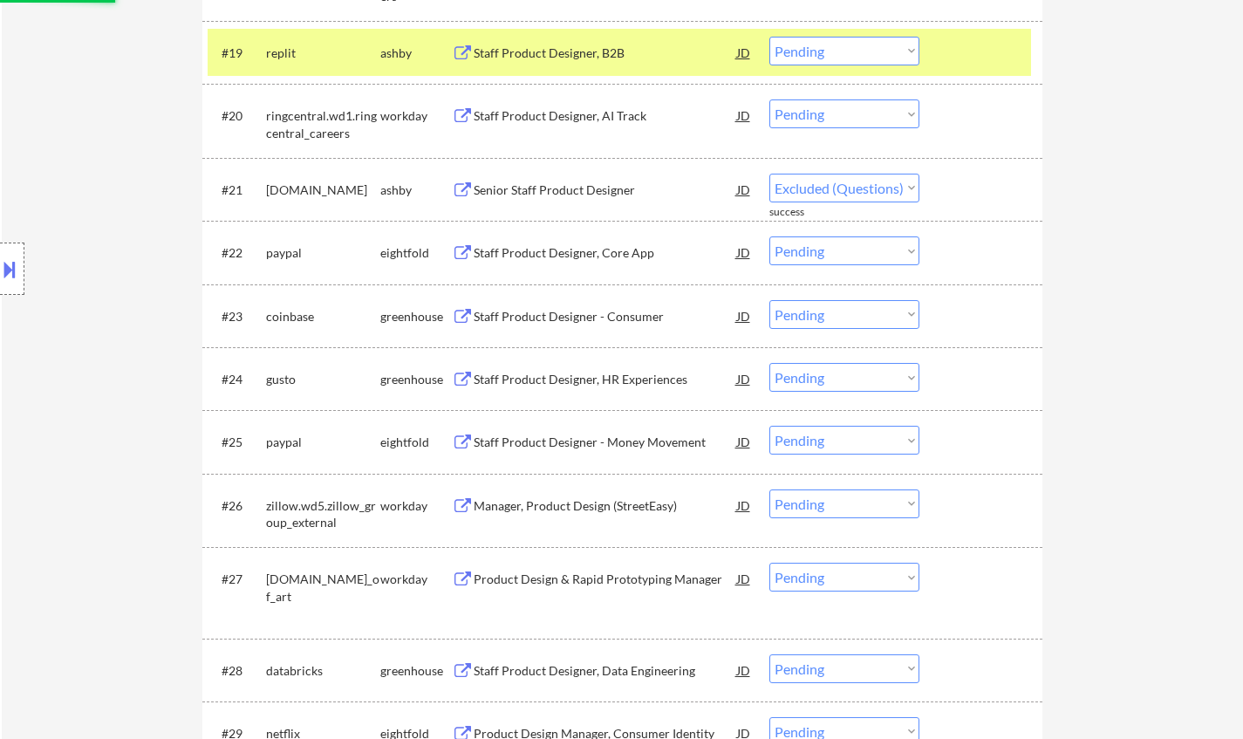
scroll to position [1919, 0]
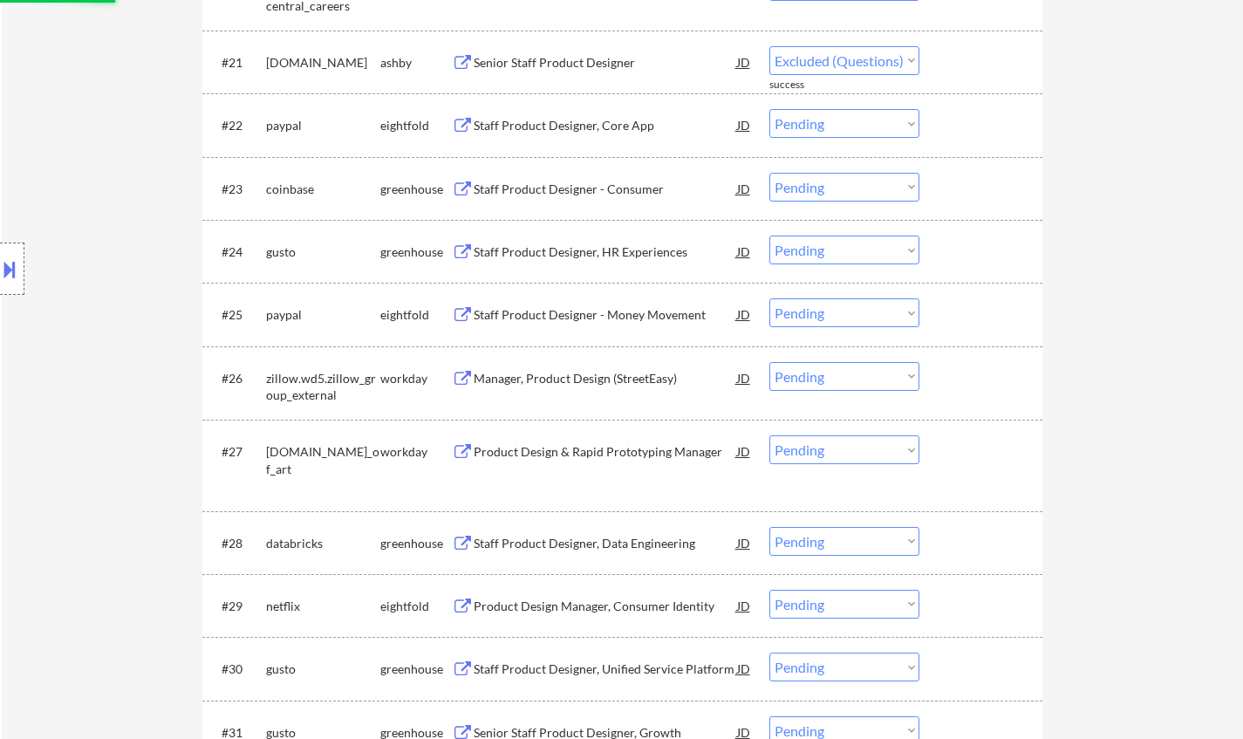
select select ""pending""
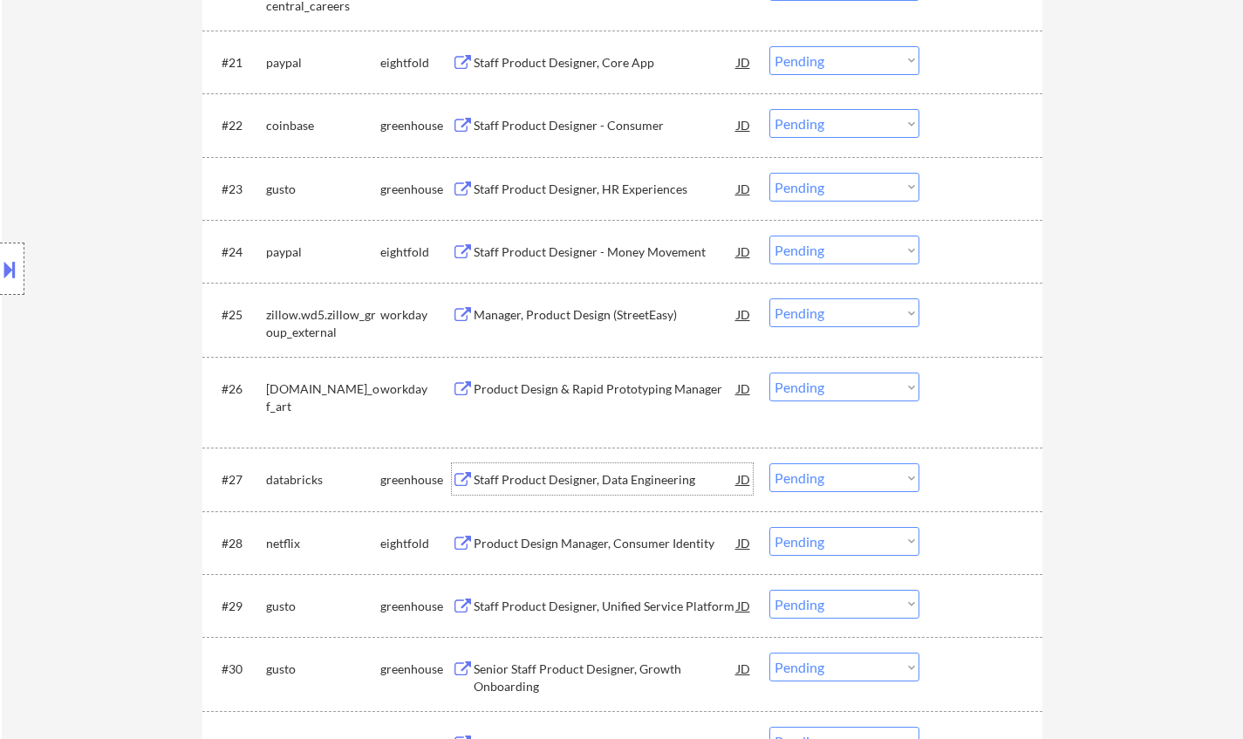
click at [635, 468] on div "Staff Product Designer, Data Engineering" at bounding box center [605, 478] width 263 height 31
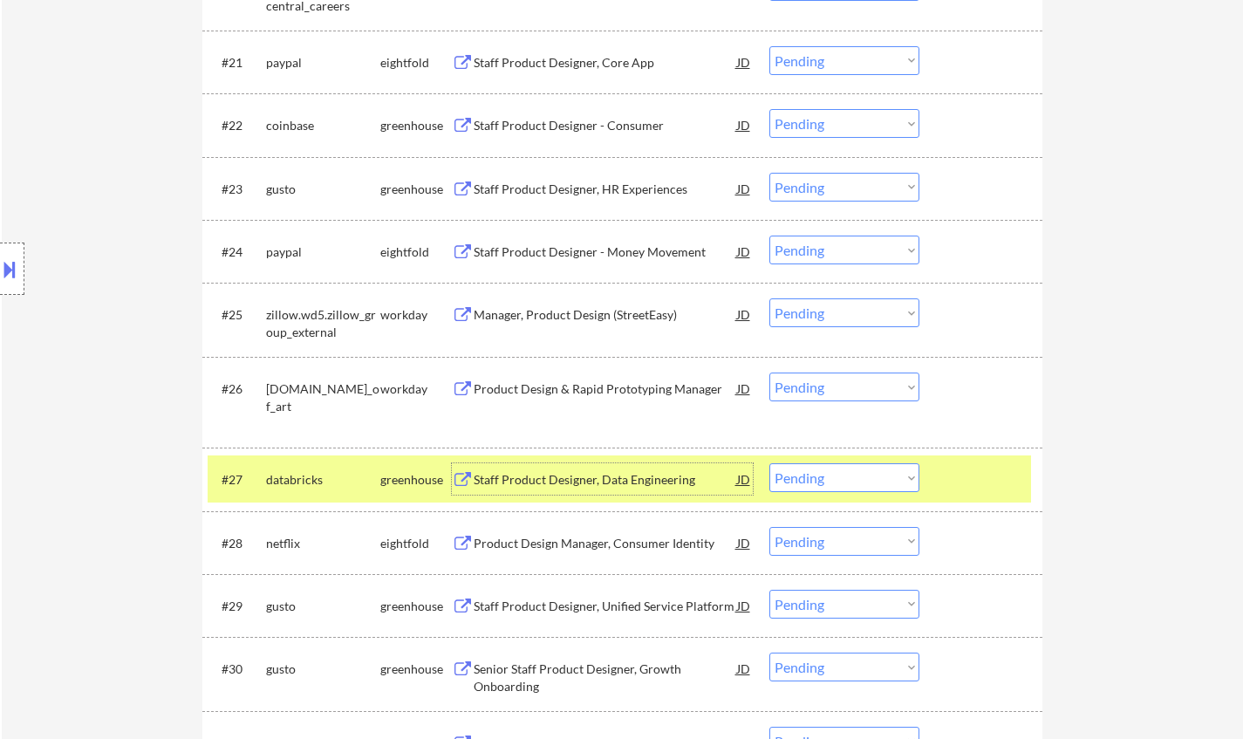
drag, startPoint x: 854, startPoint y: 481, endPoint x: 871, endPoint y: 486, distance: 18.0
click at [854, 481] on select "Choose an option... Pending Applied Excluded (Questions) Excluded (Expired) Exc…" at bounding box center [844, 477] width 150 height 29
click at [769, 463] on select "Choose an option... Pending Applied Excluded (Questions) Excluded (Expired) Exc…" at bounding box center [844, 477] width 150 height 29
select select ""pending""
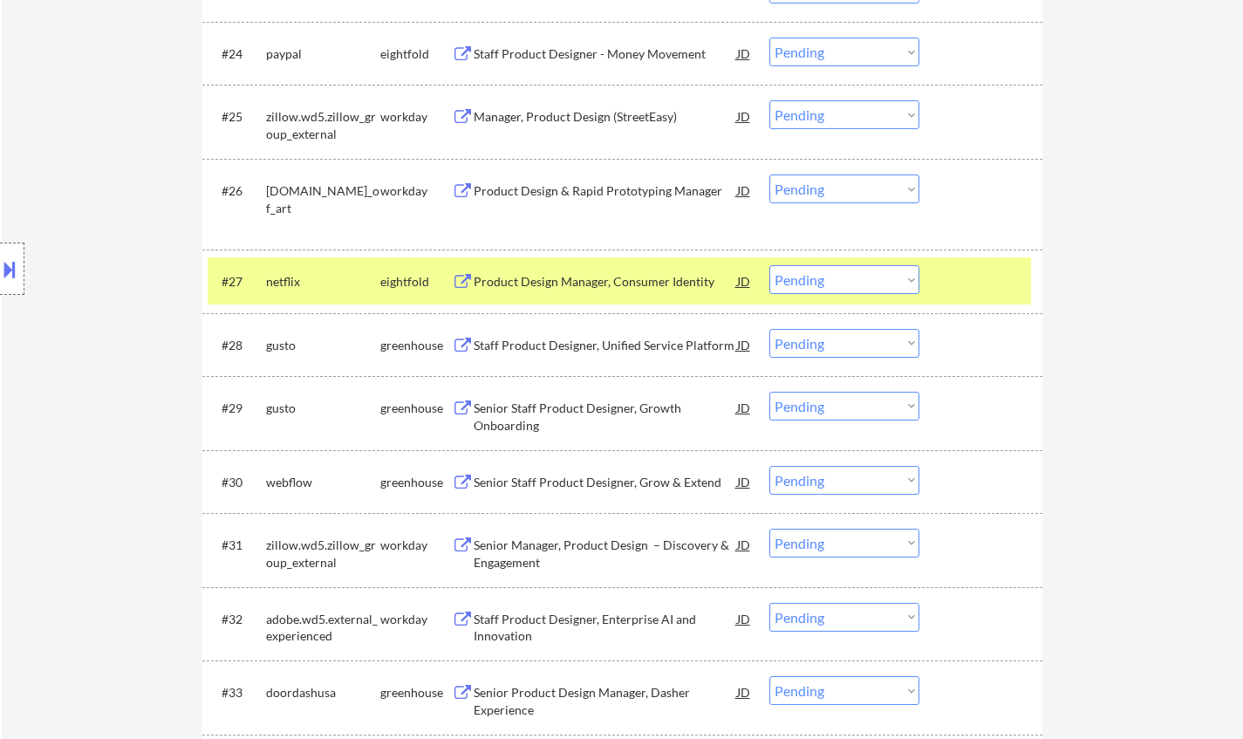
scroll to position [2181, 0]
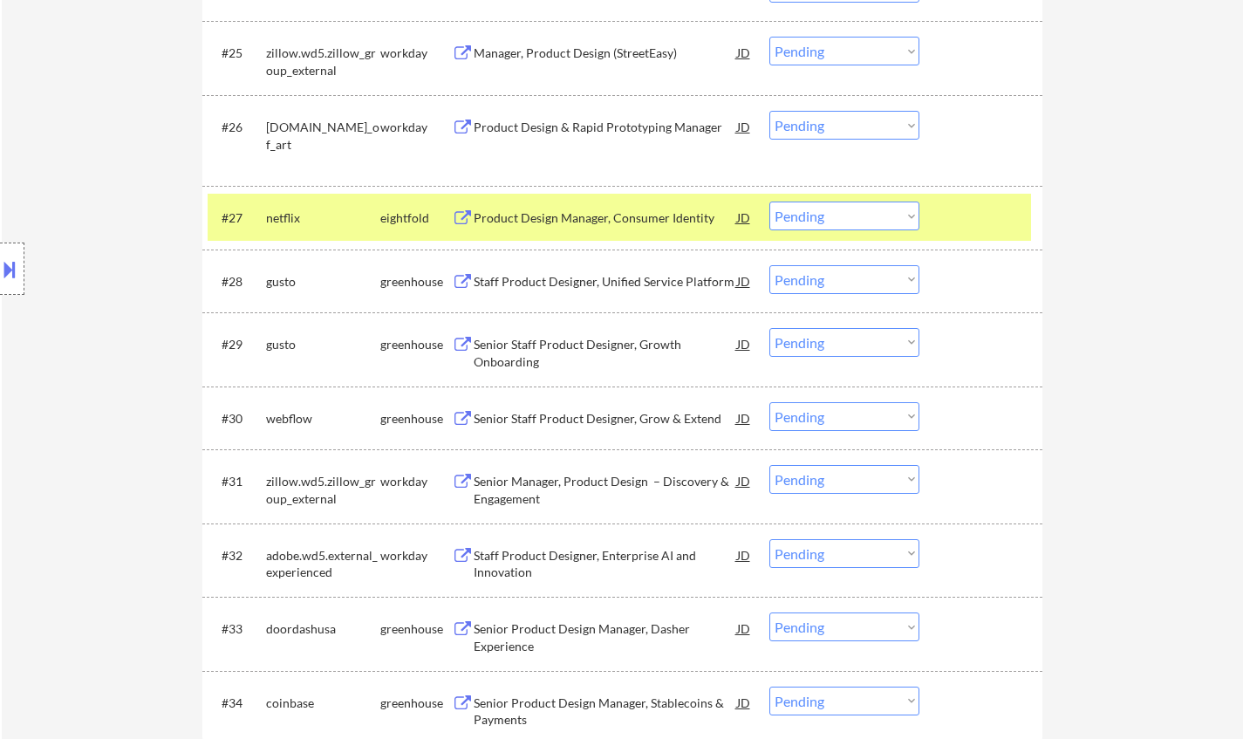
click at [585, 414] on div "Senior Staff Product Designer, Grow & Extend" at bounding box center [605, 418] width 263 height 17
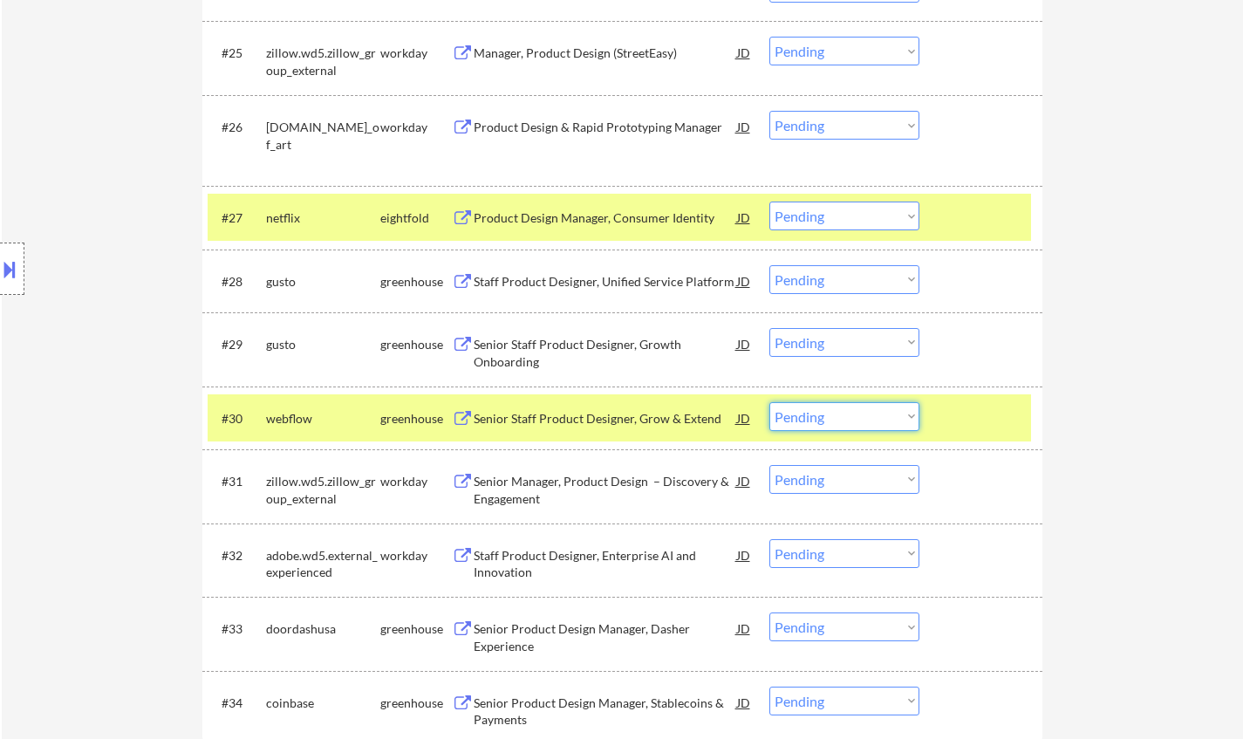
click at [817, 423] on select "Choose an option... Pending Applied Excluded (Questions) Excluded (Expired) Exc…" at bounding box center [844, 416] width 150 height 29
click at [769, 402] on select "Choose an option... Pending Applied Excluded (Questions) Excluded (Expired) Exc…" at bounding box center [844, 416] width 150 height 29
select select ""pending""
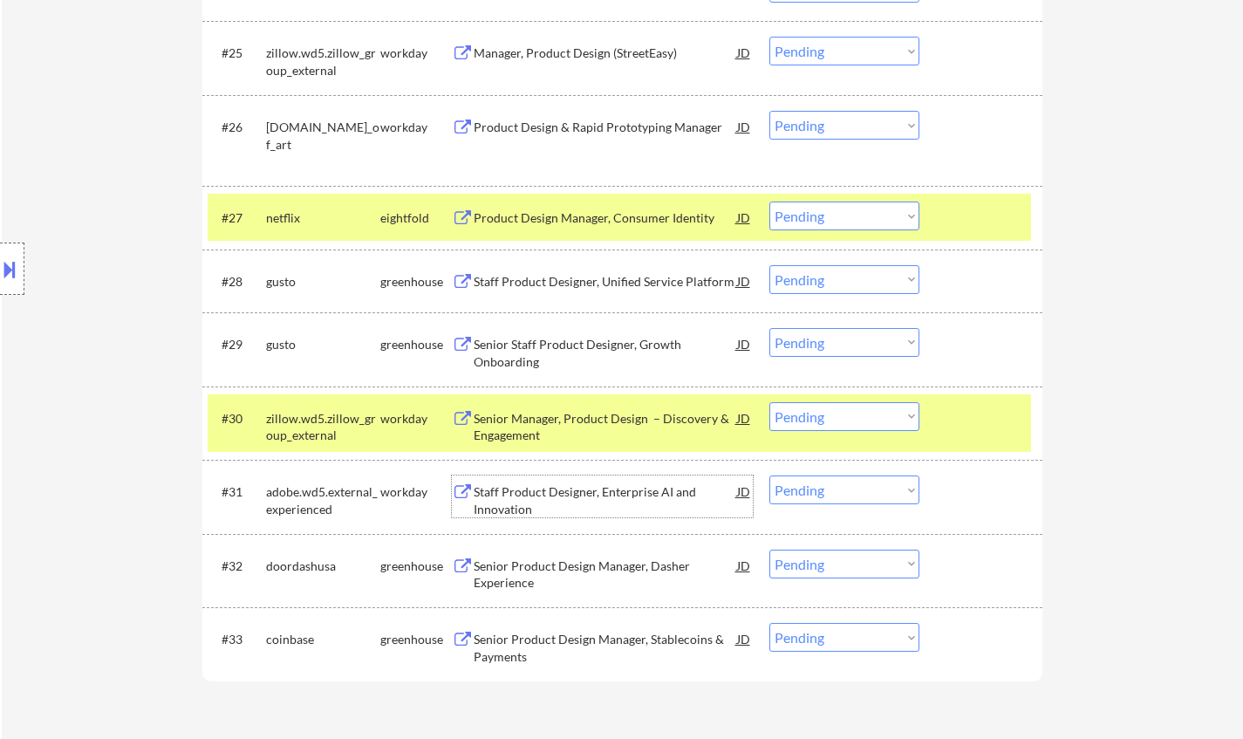
click at [549, 495] on div "Staff Product Designer, Enterprise AI and Innovation" at bounding box center [605, 500] width 263 height 34
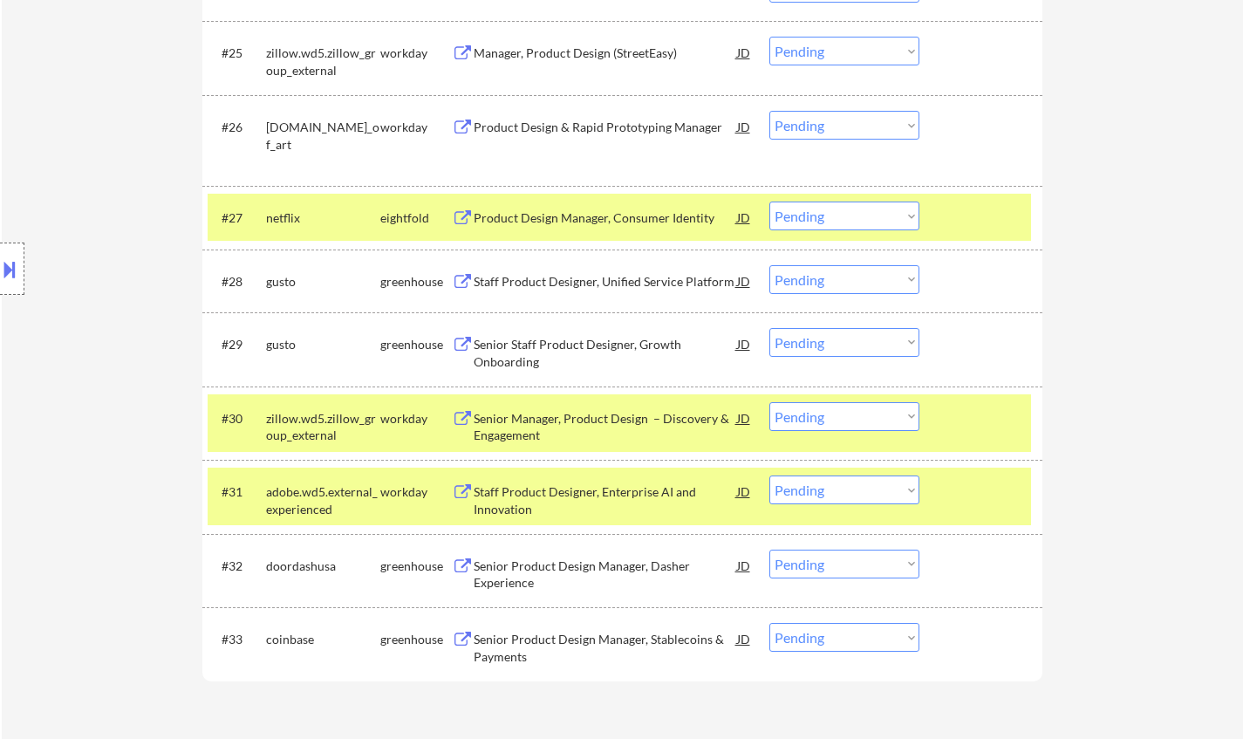
select select ""pending""
click at [593, 481] on div "Staff Product Designer, Enterprise AI and Innovation" at bounding box center [605, 496] width 263 height 42
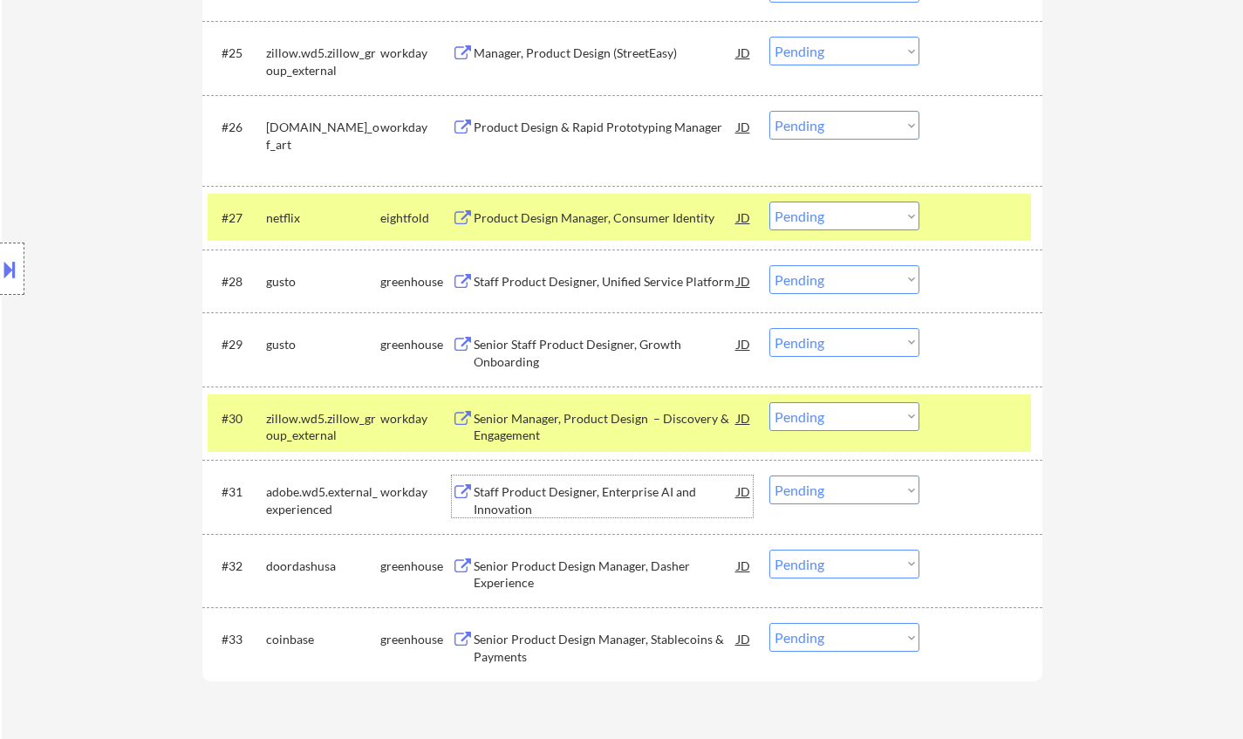
click at [510, 488] on div "Staff Product Designer, Enterprise AI and Innovation" at bounding box center [605, 500] width 263 height 34
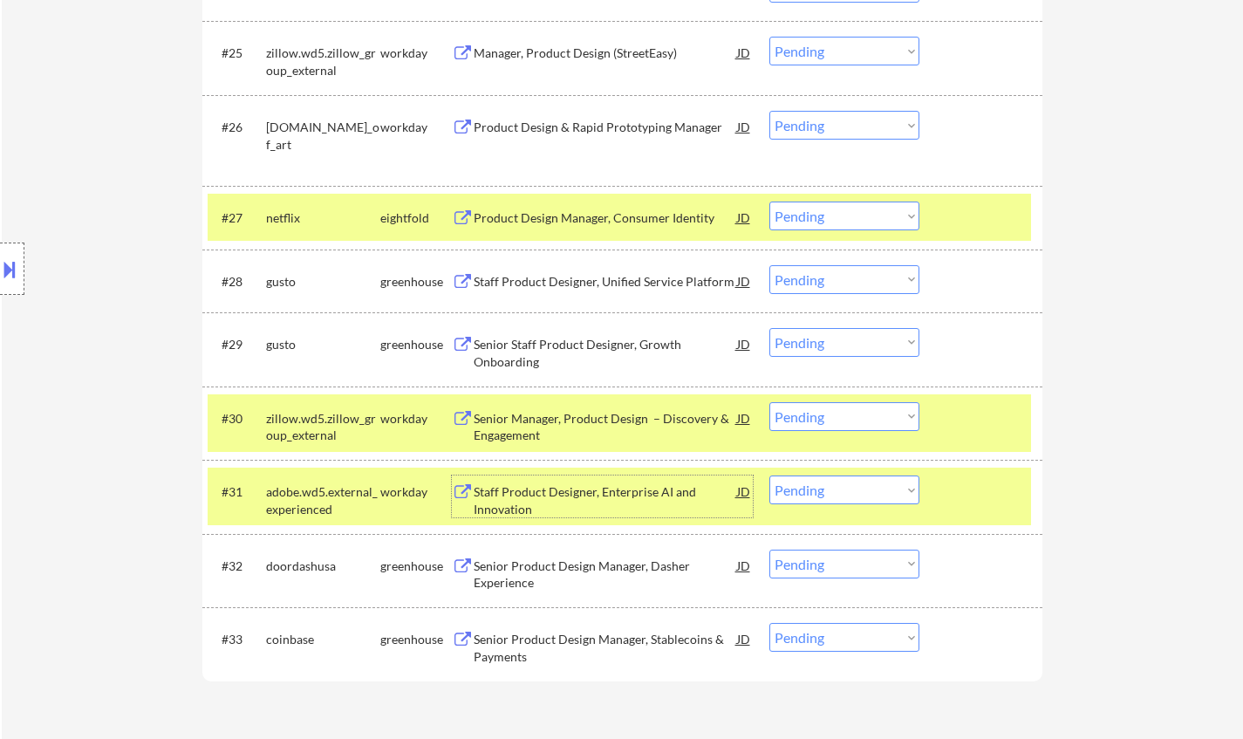
click at [9, 252] on div at bounding box center [12, 268] width 24 height 52
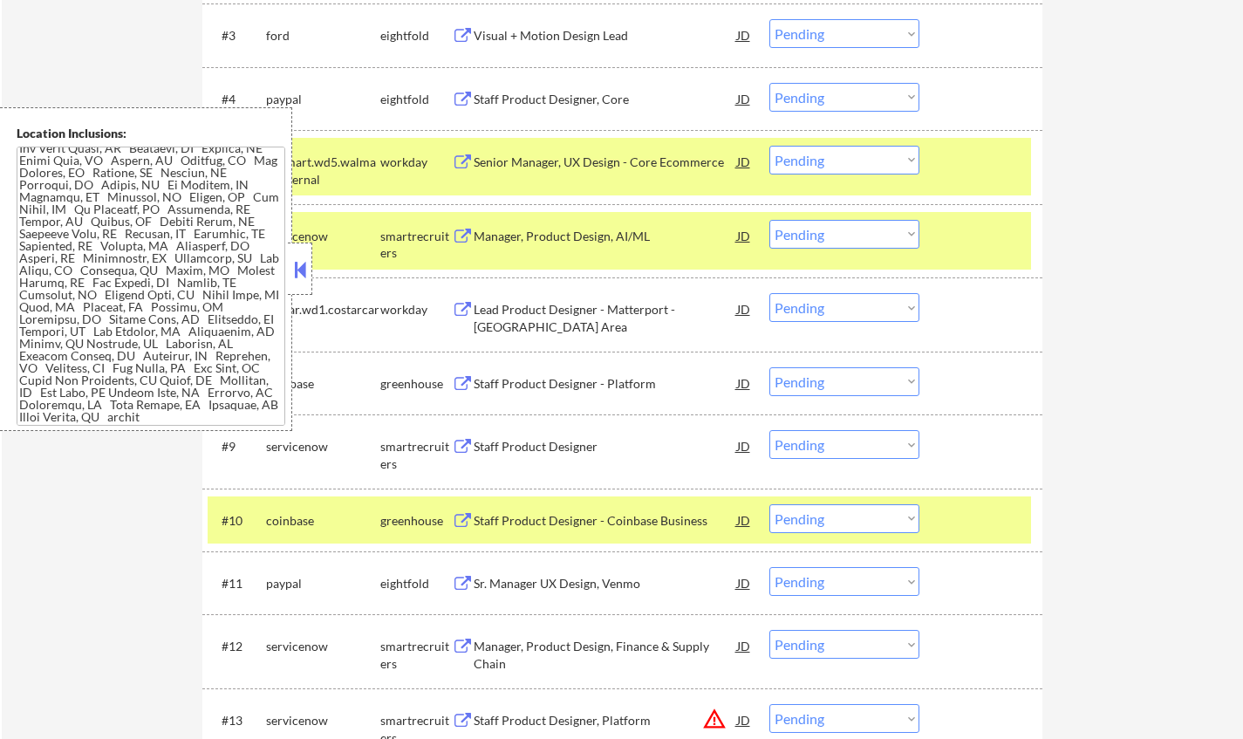
scroll to position [872, 0]
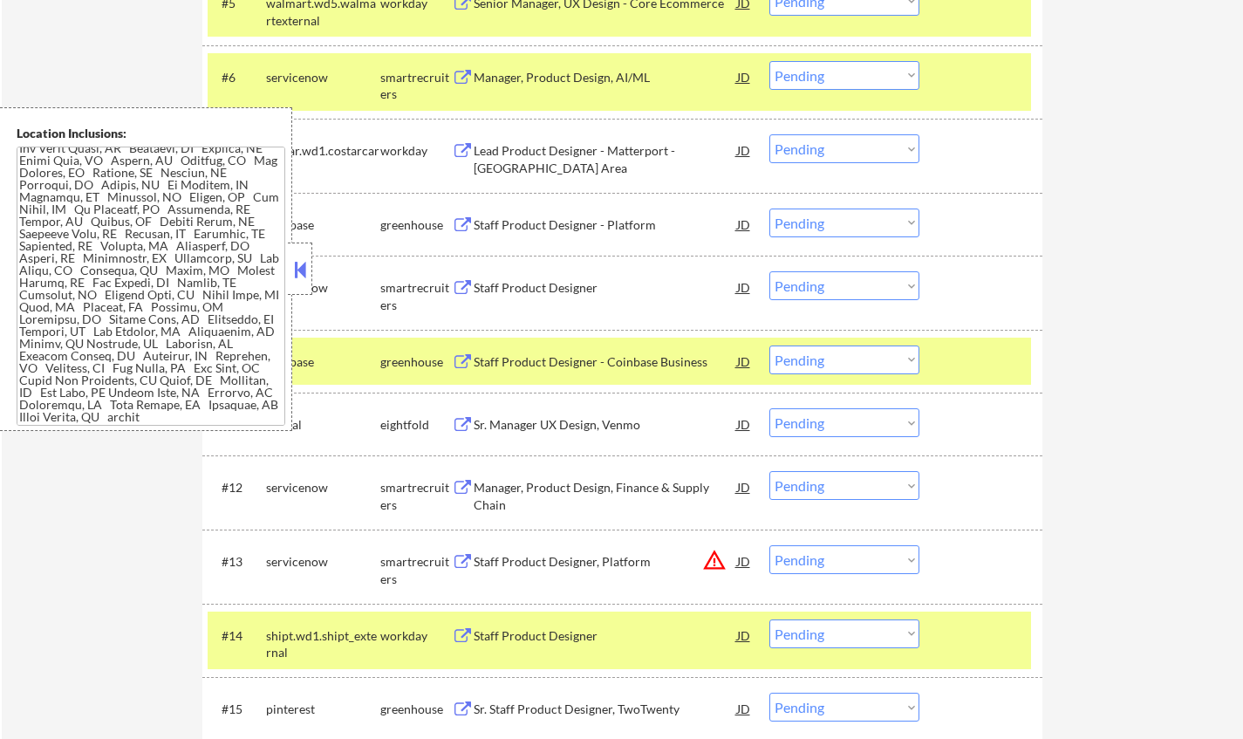
click at [301, 263] on button at bounding box center [299, 269] width 19 height 26
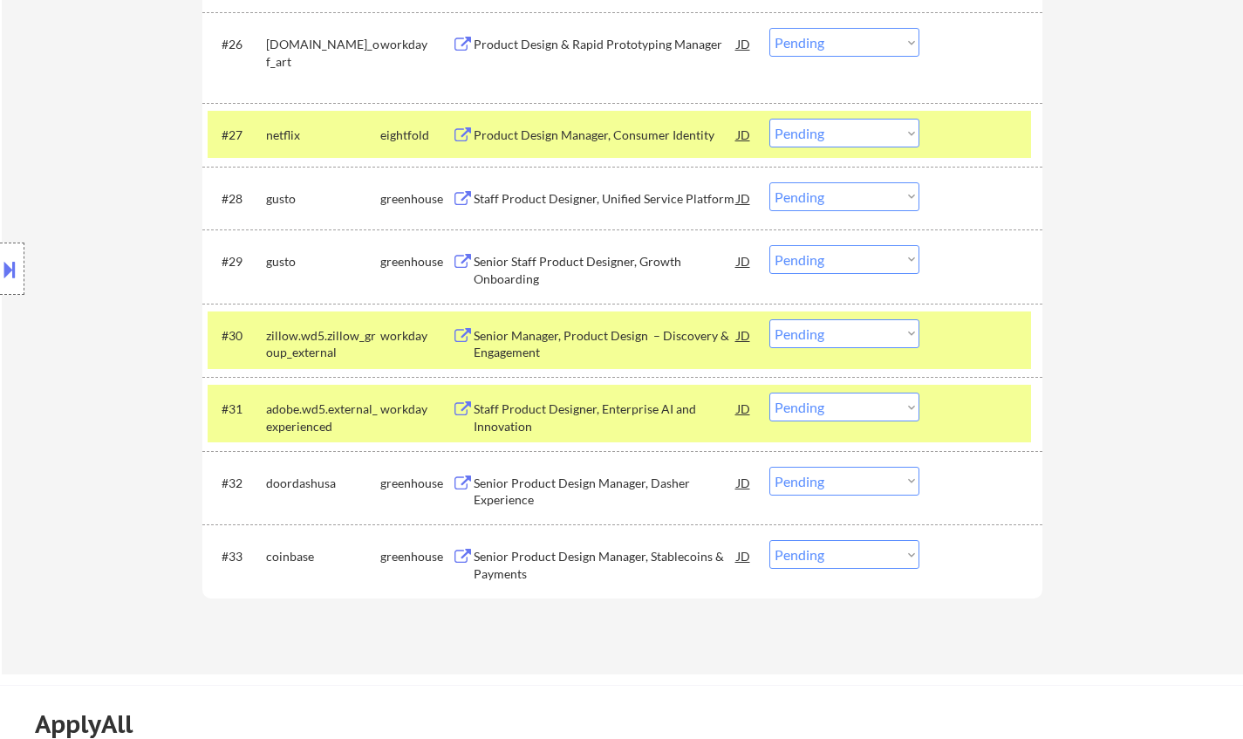
scroll to position [2355, 0]
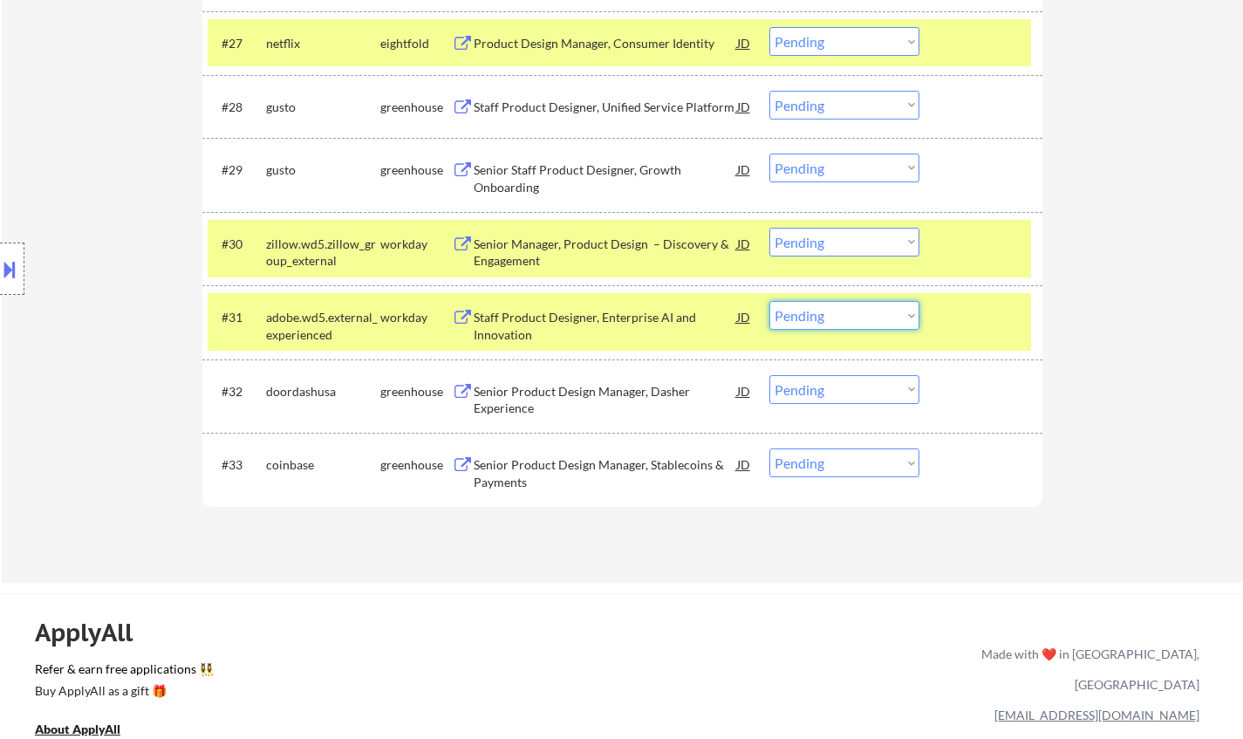
click at [823, 318] on select "Choose an option... Pending Applied Excluded (Questions) Excluded (Expired) Exc…" at bounding box center [844, 315] width 150 height 29
click at [769, 301] on select "Choose an option... Pending Applied Excluded (Questions) Excluded (Expired) Exc…" at bounding box center [844, 315] width 150 height 29
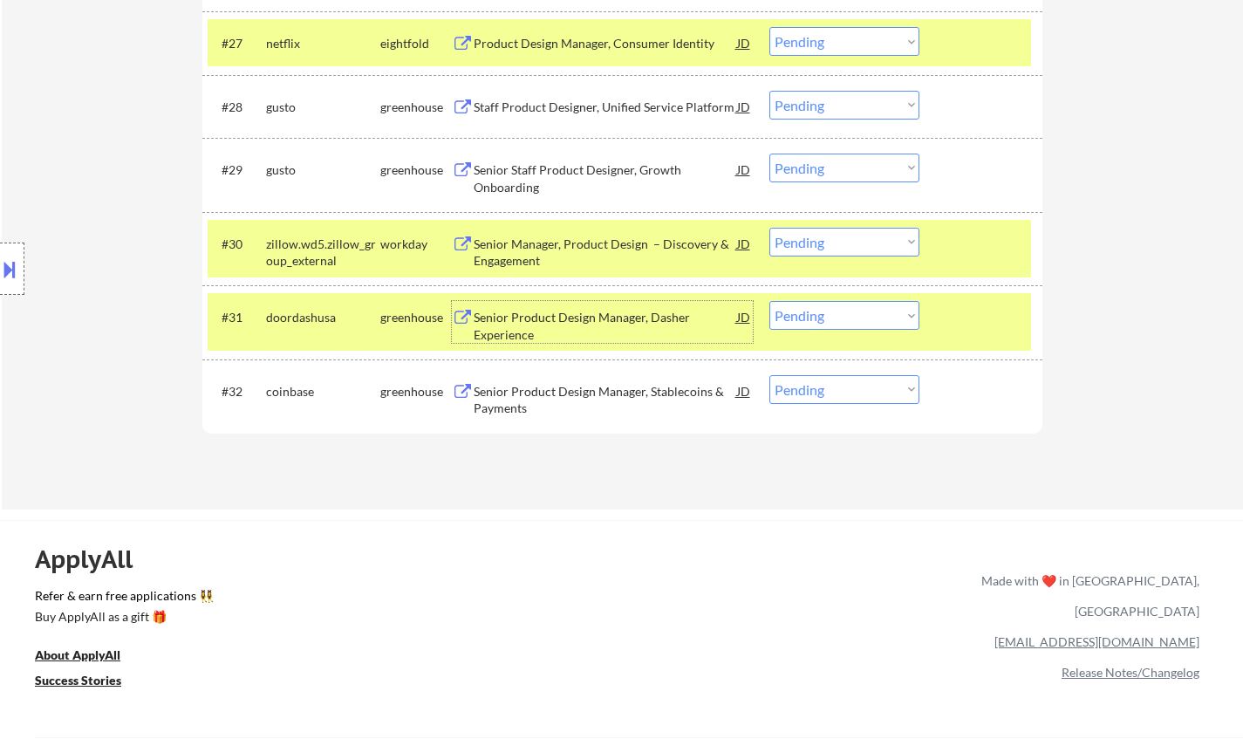
click at [643, 323] on div "Senior Product Design Manager, Dasher Experience" at bounding box center [605, 326] width 263 height 34
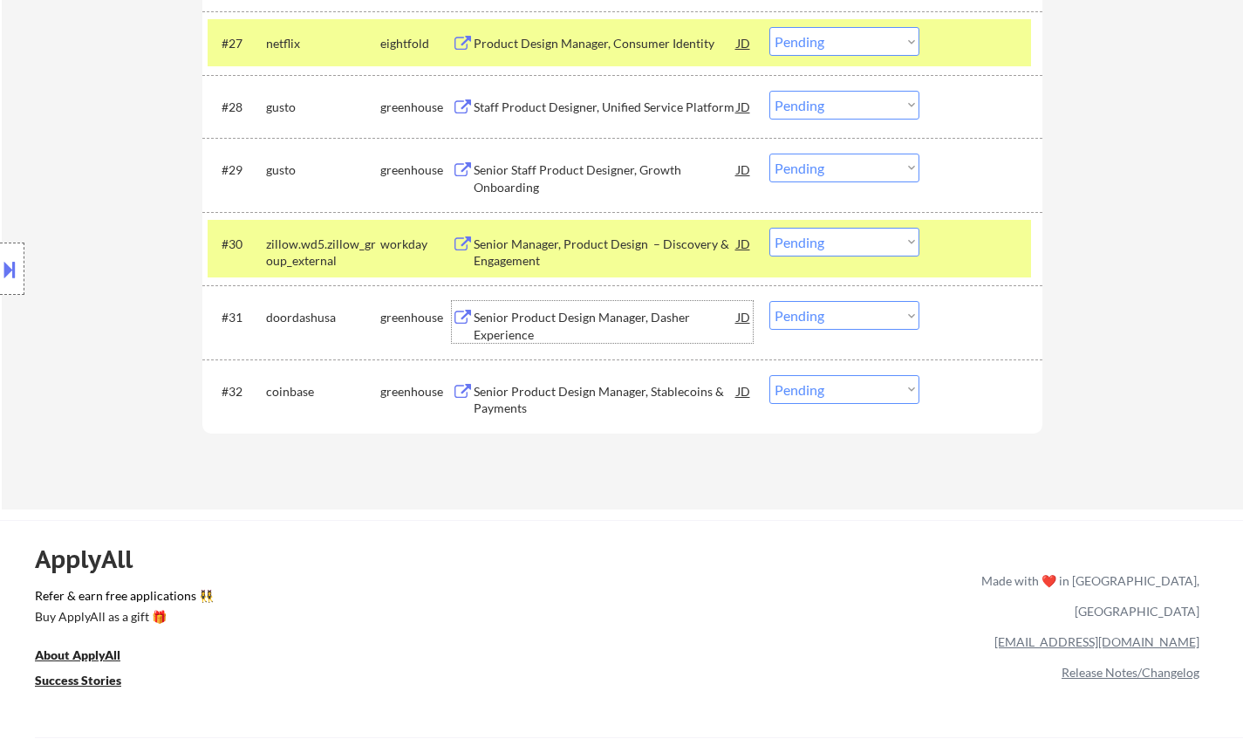
click at [0, 255] on div at bounding box center [12, 268] width 24 height 52
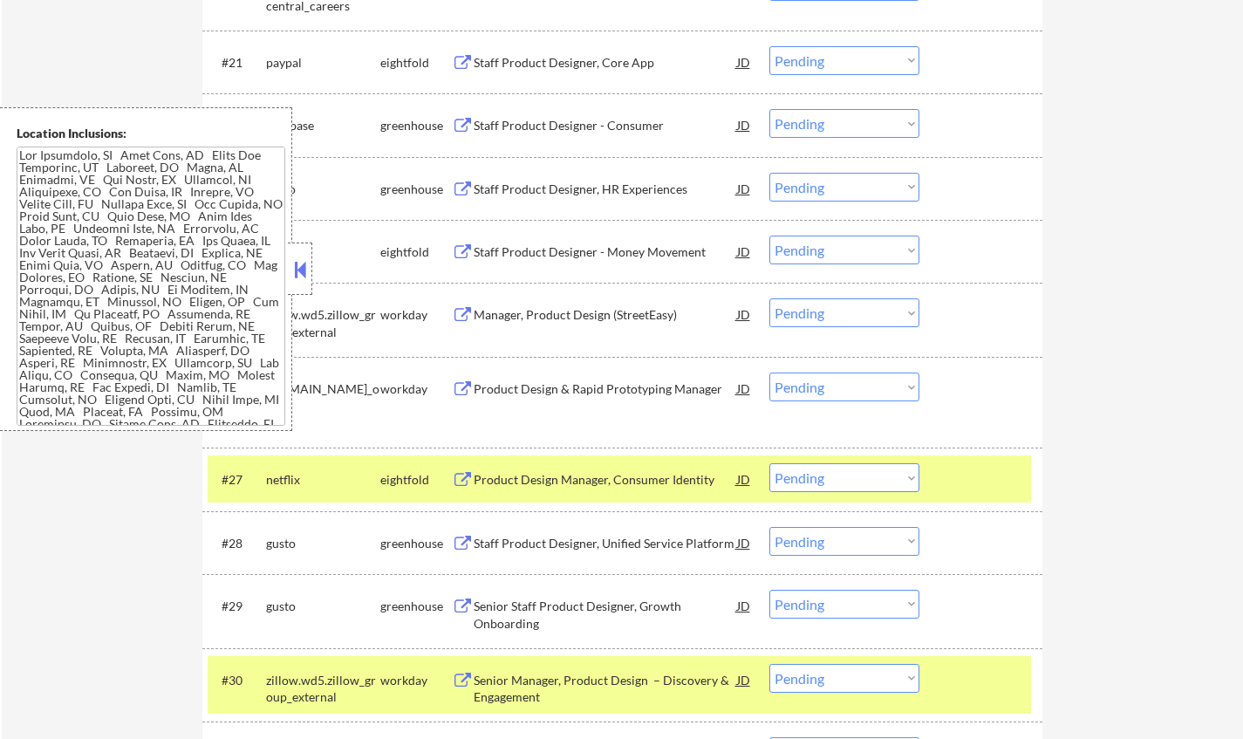
scroll to position [1570, 0]
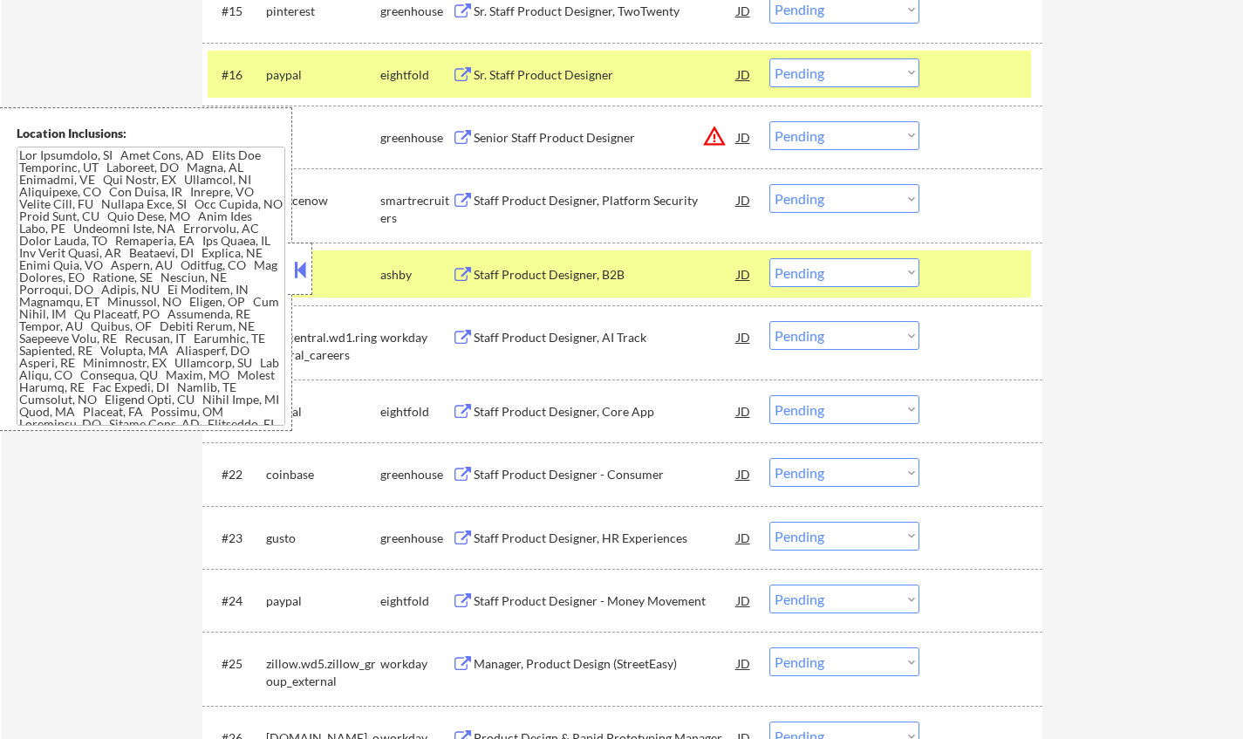
drag, startPoint x: 299, startPoint y: 272, endPoint x: 299, endPoint y: 235, distance: 37.5
click at [299, 267] on button at bounding box center [299, 269] width 19 height 26
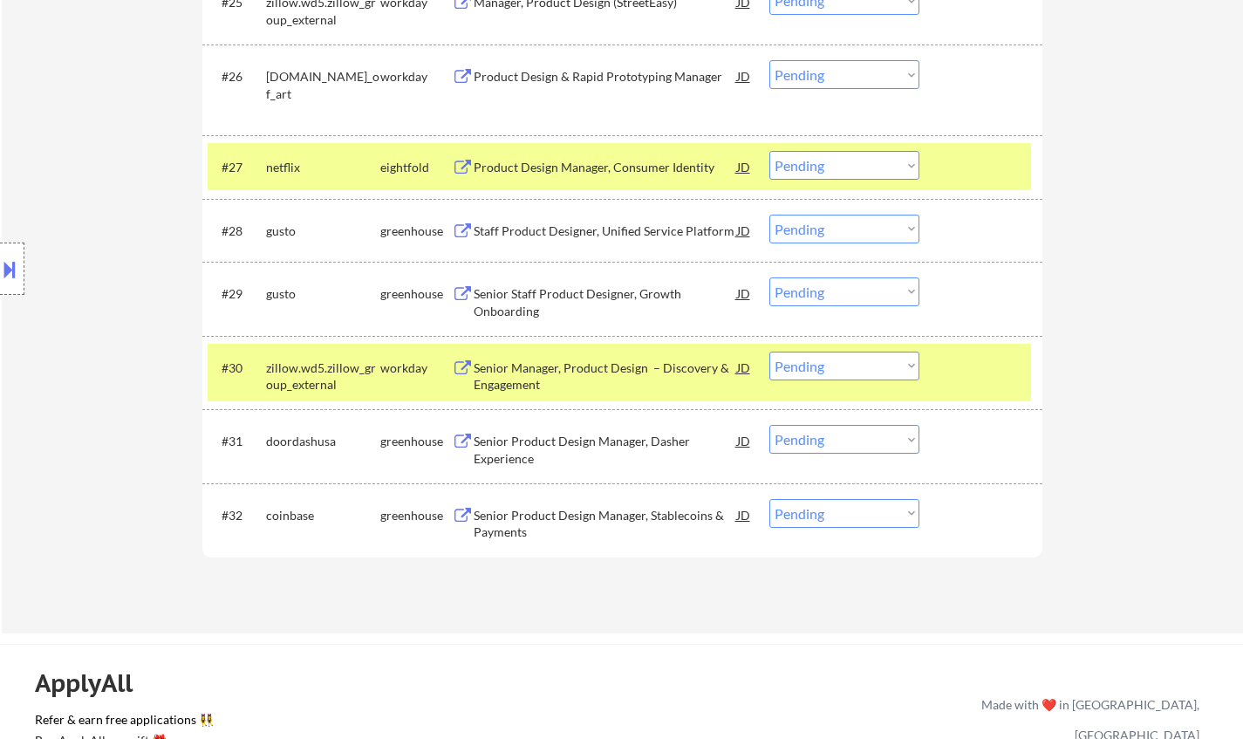
scroll to position [2268, 0]
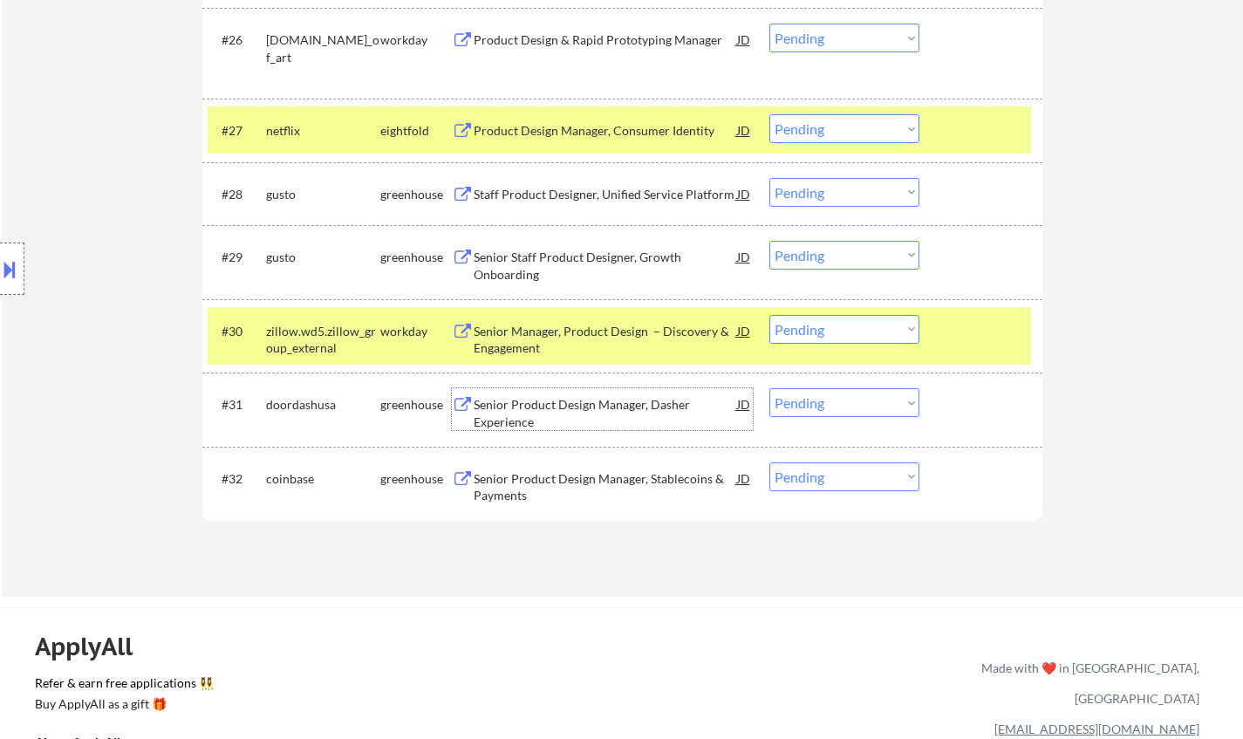
click at [601, 399] on div "Senior Product Design Manager, Dasher Experience" at bounding box center [605, 413] width 263 height 34
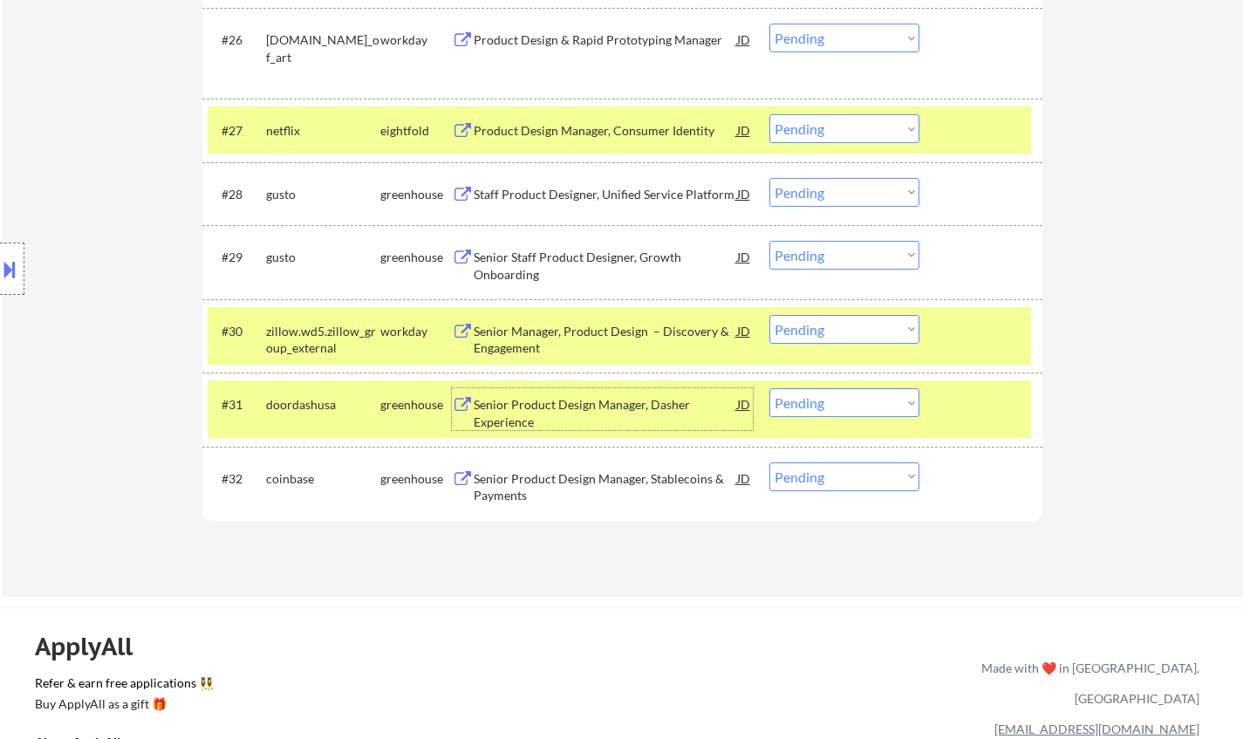
click at [831, 402] on select "Choose an option... Pending Applied Excluded (Questions) Excluded (Expired) Exc…" at bounding box center [844, 402] width 150 height 29
click at [769, 388] on select "Choose an option... Pending Applied Excluded (Questions) Excluded (Expired) Exc…" at bounding box center [844, 402] width 150 height 29
select select ""pending""
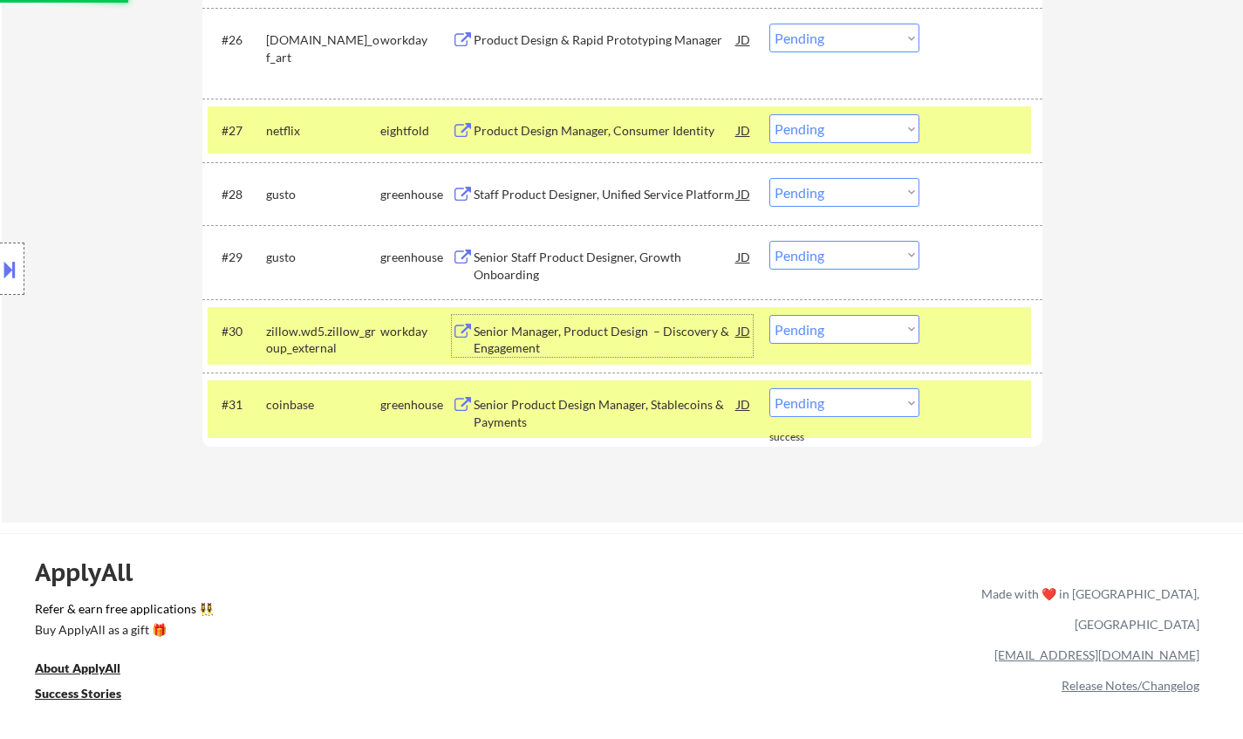
click at [531, 323] on div "Senior Manager, Product Design – Discovery & Engagement" at bounding box center [605, 340] width 263 height 34
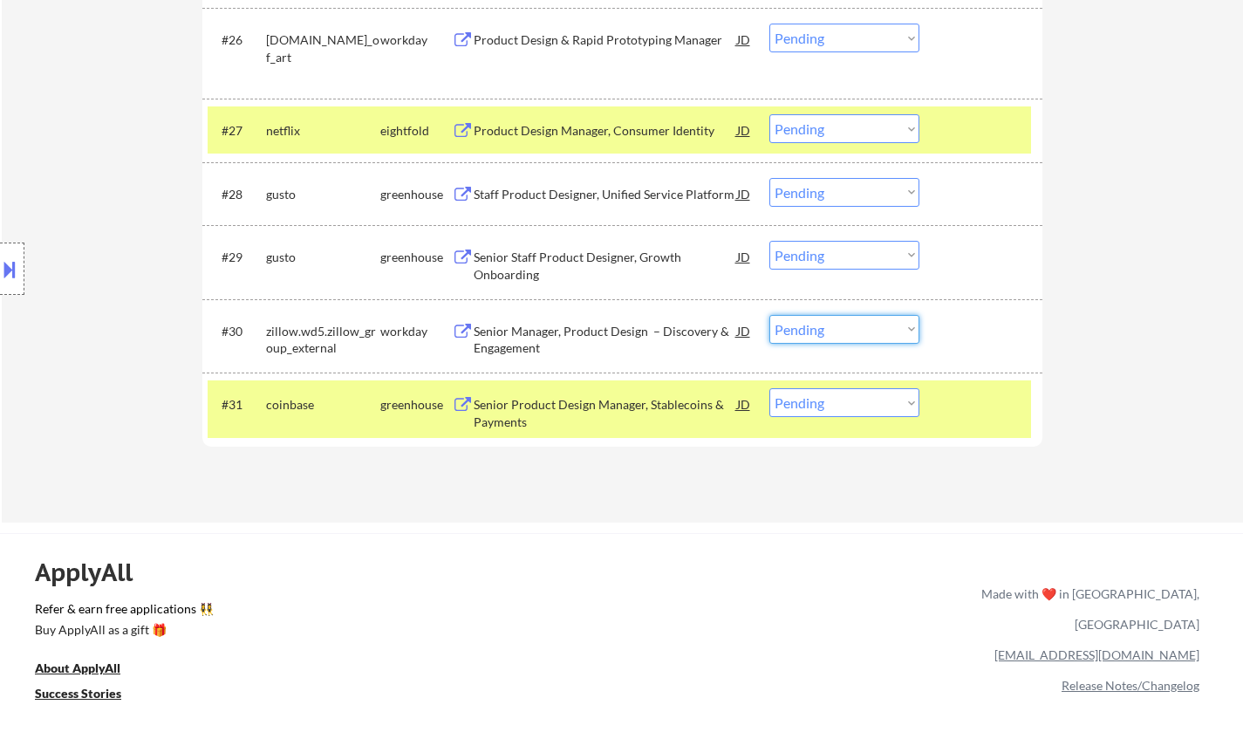
click at [809, 327] on select "Choose an option... Pending Applied Excluded (Questions) Excluded (Expired) Exc…" at bounding box center [844, 329] width 150 height 29
click at [769, 315] on select "Choose an option... Pending Applied Excluded (Questions) Excluded (Expired) Exc…" at bounding box center [844, 329] width 150 height 29
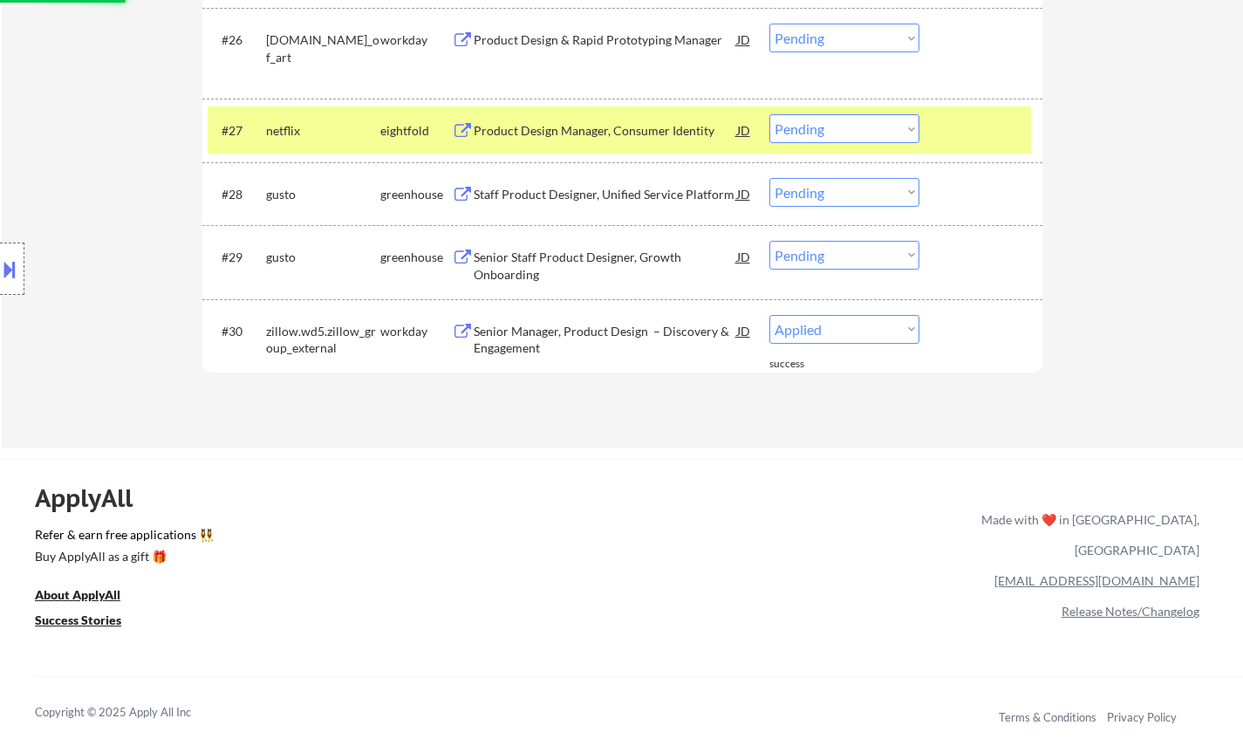
select select ""pending""
click at [611, 26] on div "Product Design & Rapid Prototyping Manager" at bounding box center [605, 39] width 263 height 31
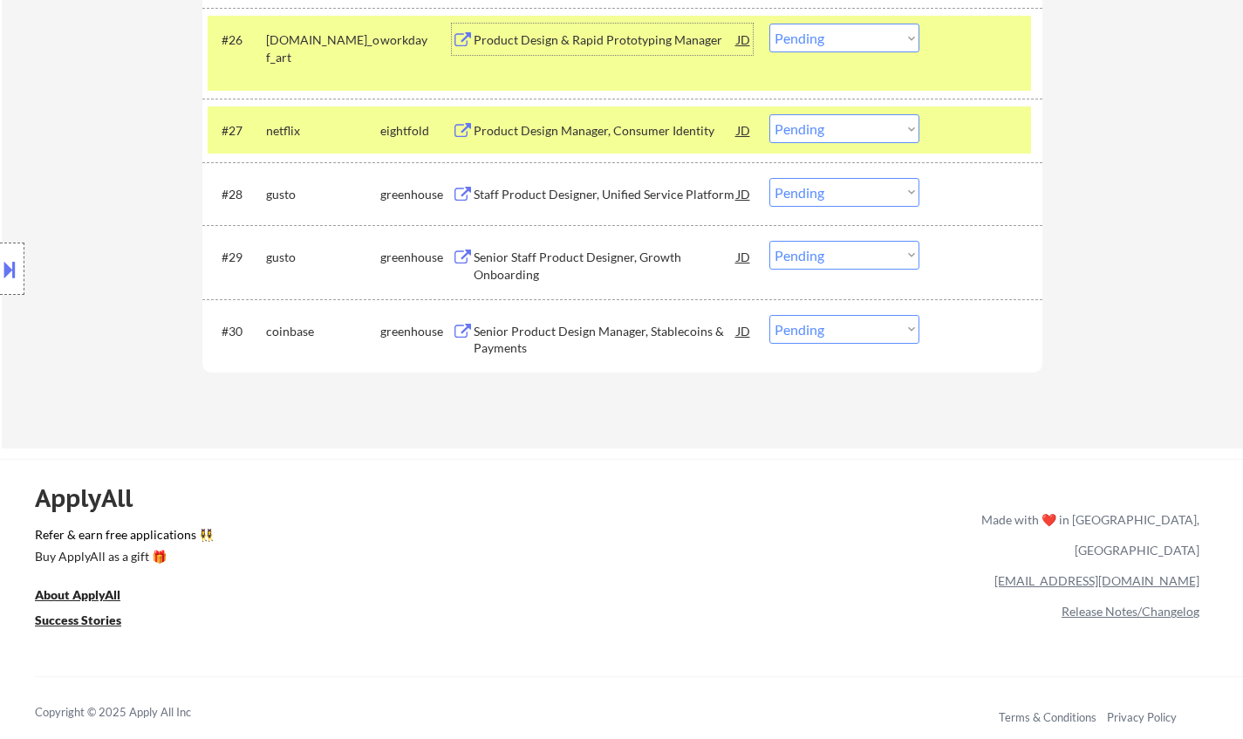
scroll to position [2181, 0]
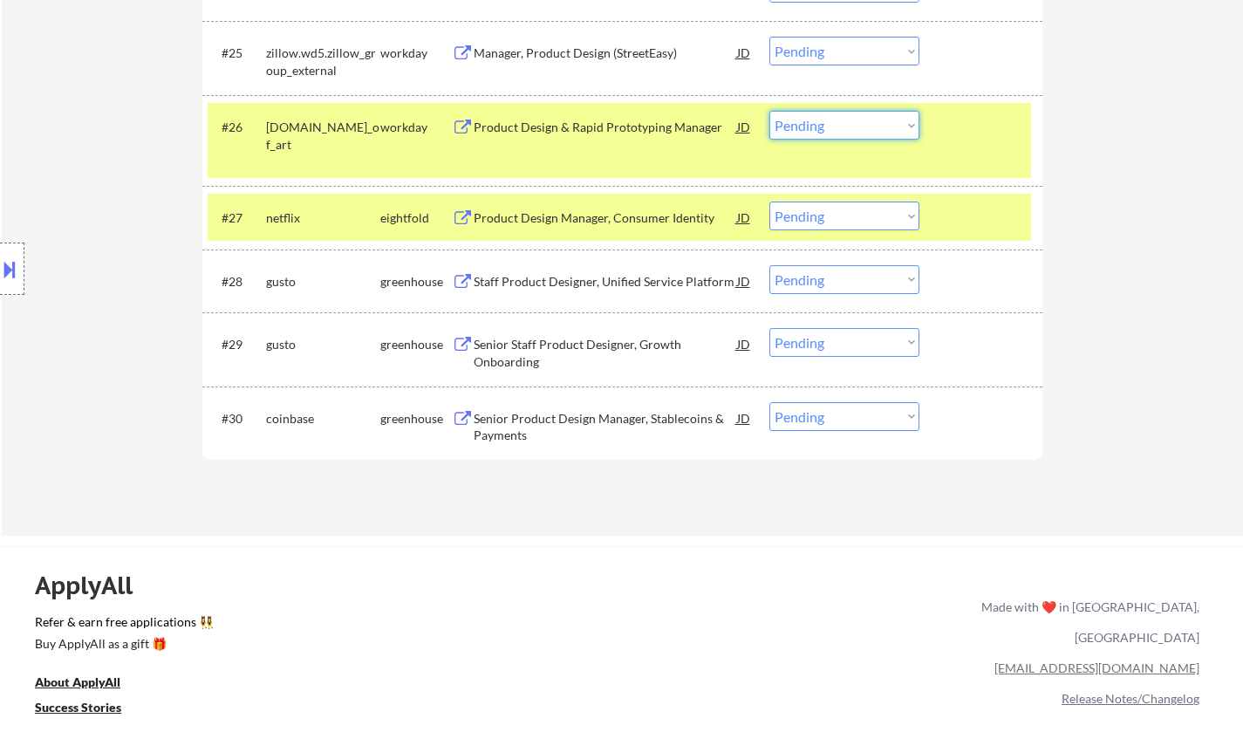
click at [819, 121] on select "Choose an option... Pending Applied Excluded (Questions) Excluded (Expired) Exc…" at bounding box center [844, 125] width 150 height 29
click at [769, 111] on select "Choose an option... Pending Applied Excluded (Questions) Excluded (Expired) Exc…" at bounding box center [844, 125] width 150 height 29
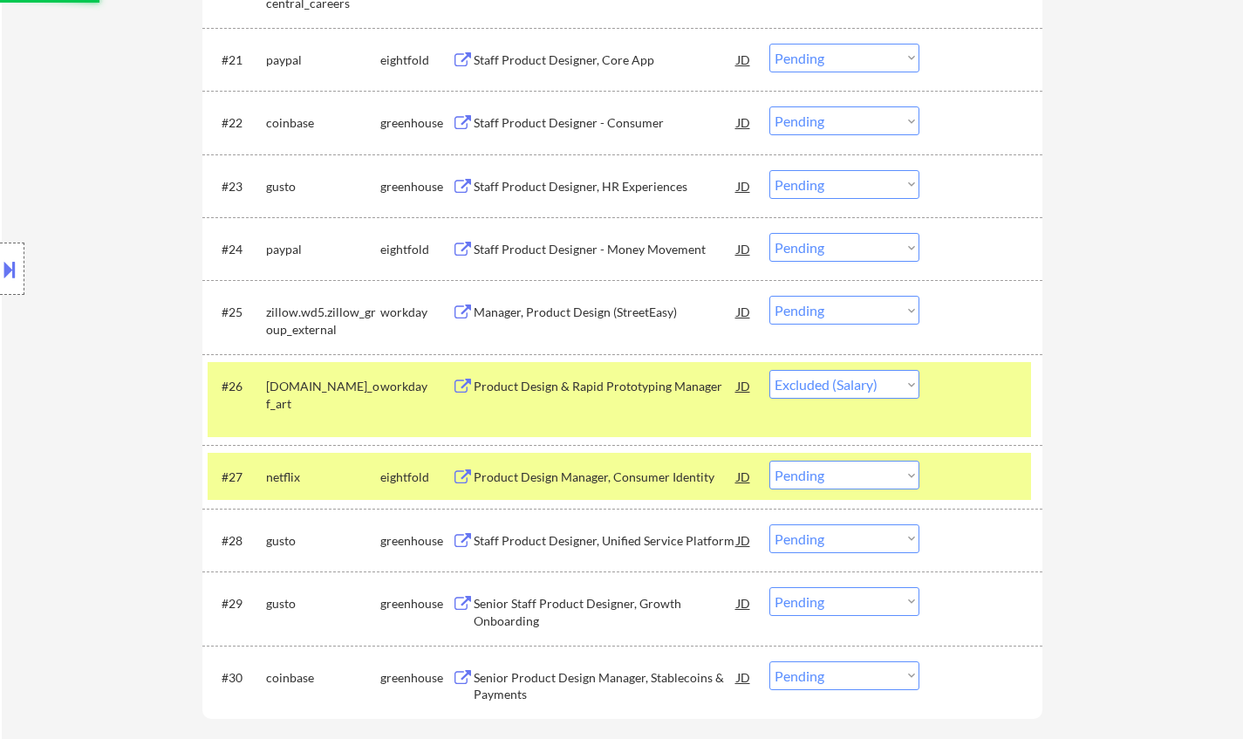
scroll to position [1745, 0]
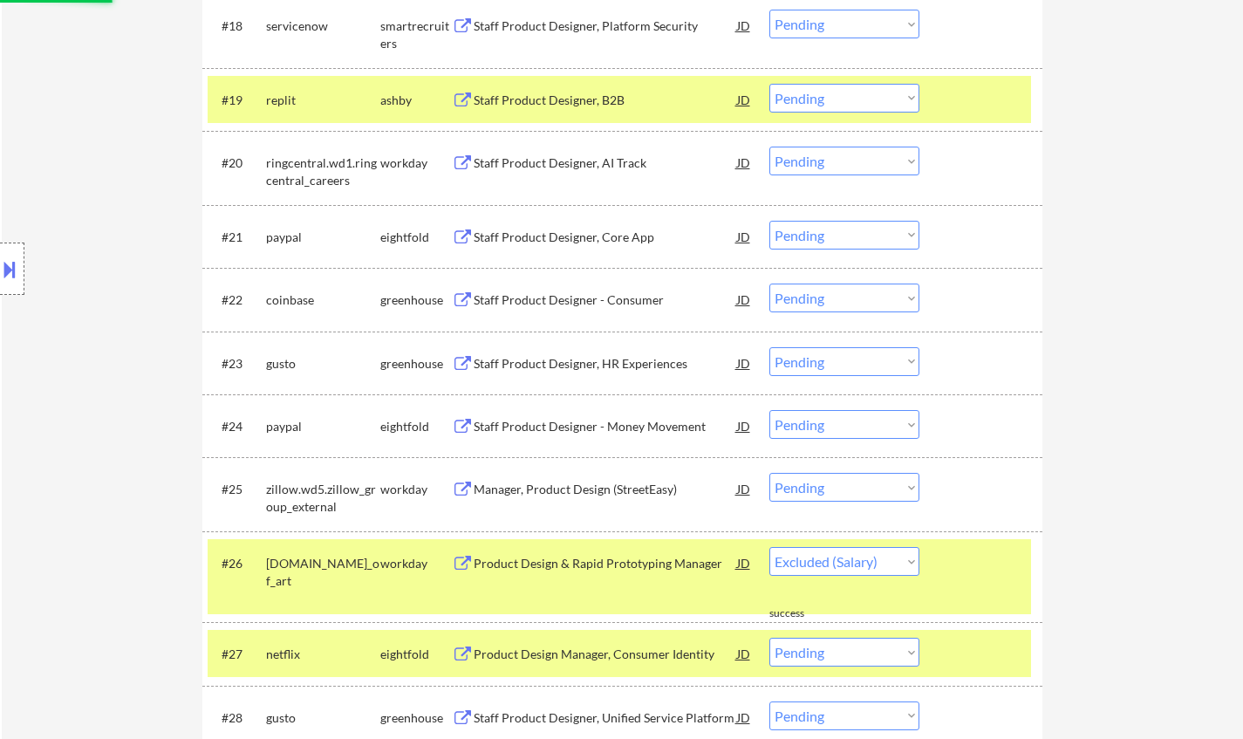
click at [560, 488] on div "Manager, Product Design (StreetEasy)" at bounding box center [605, 489] width 263 height 17
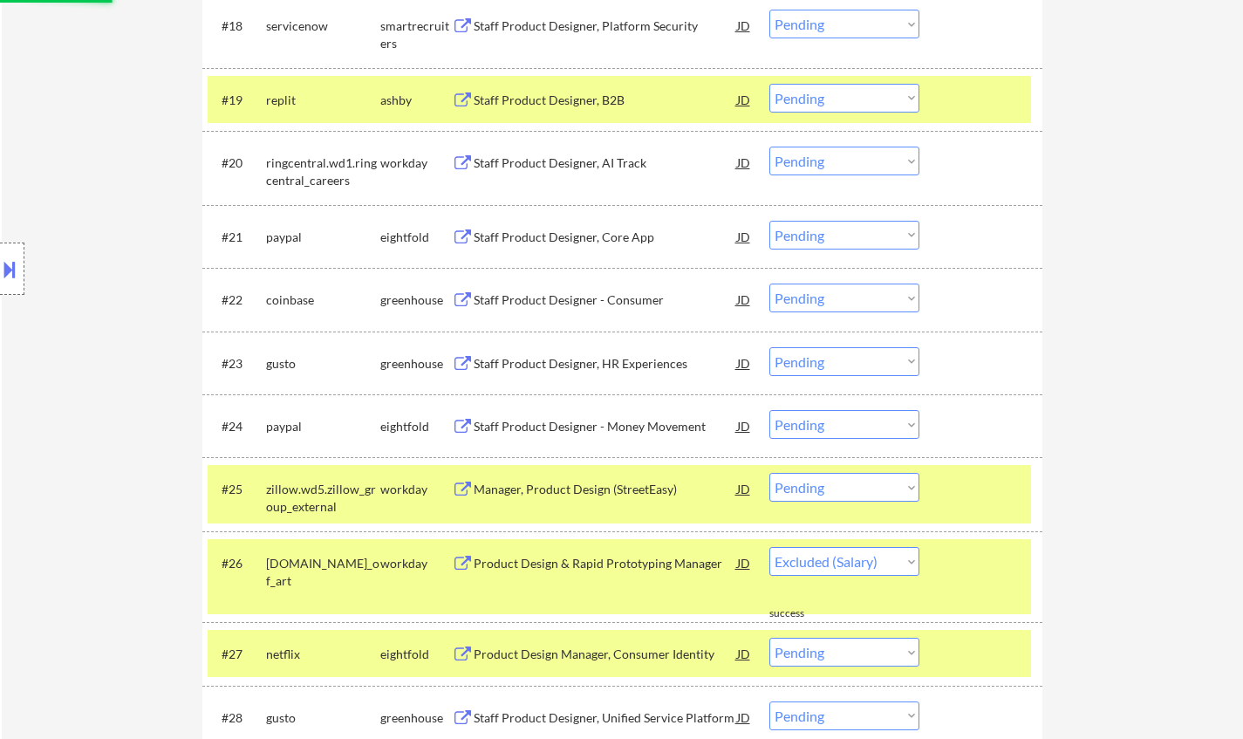
select select ""pending""
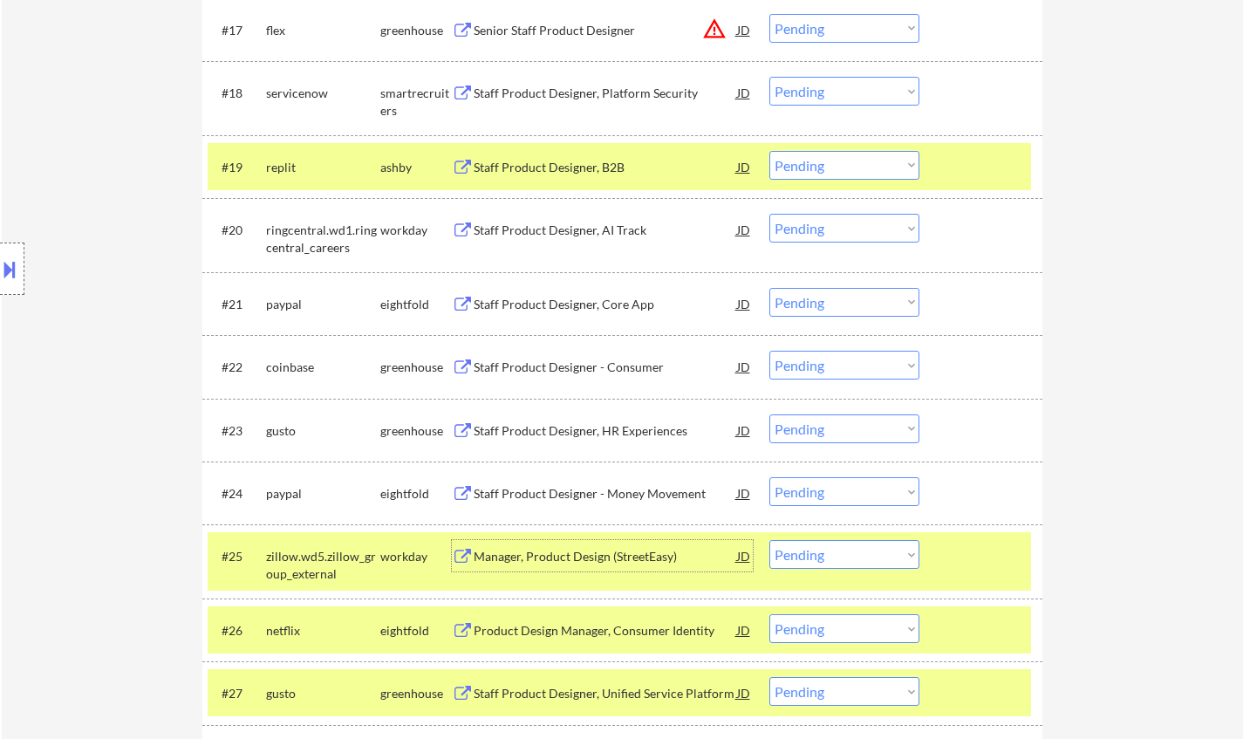
scroll to position [1657, 0]
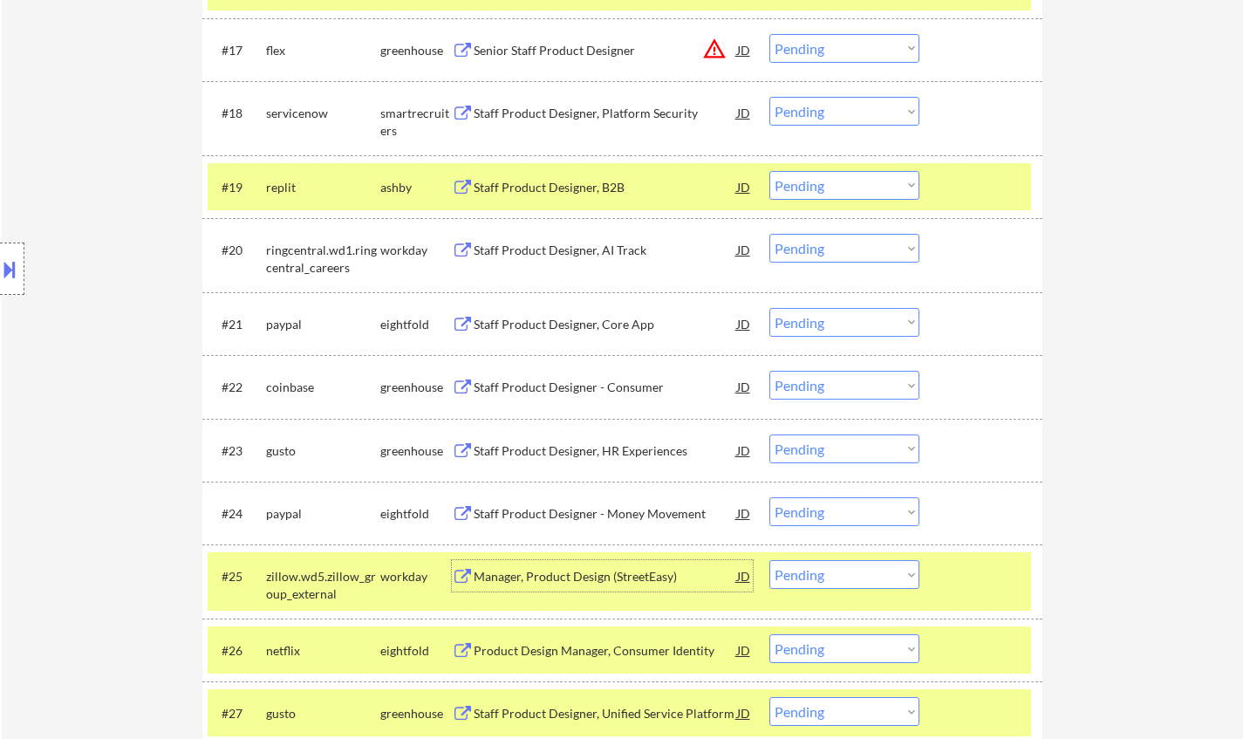
click at [566, 179] on div "Staff Product Designer, B2B" at bounding box center [605, 187] width 263 height 17
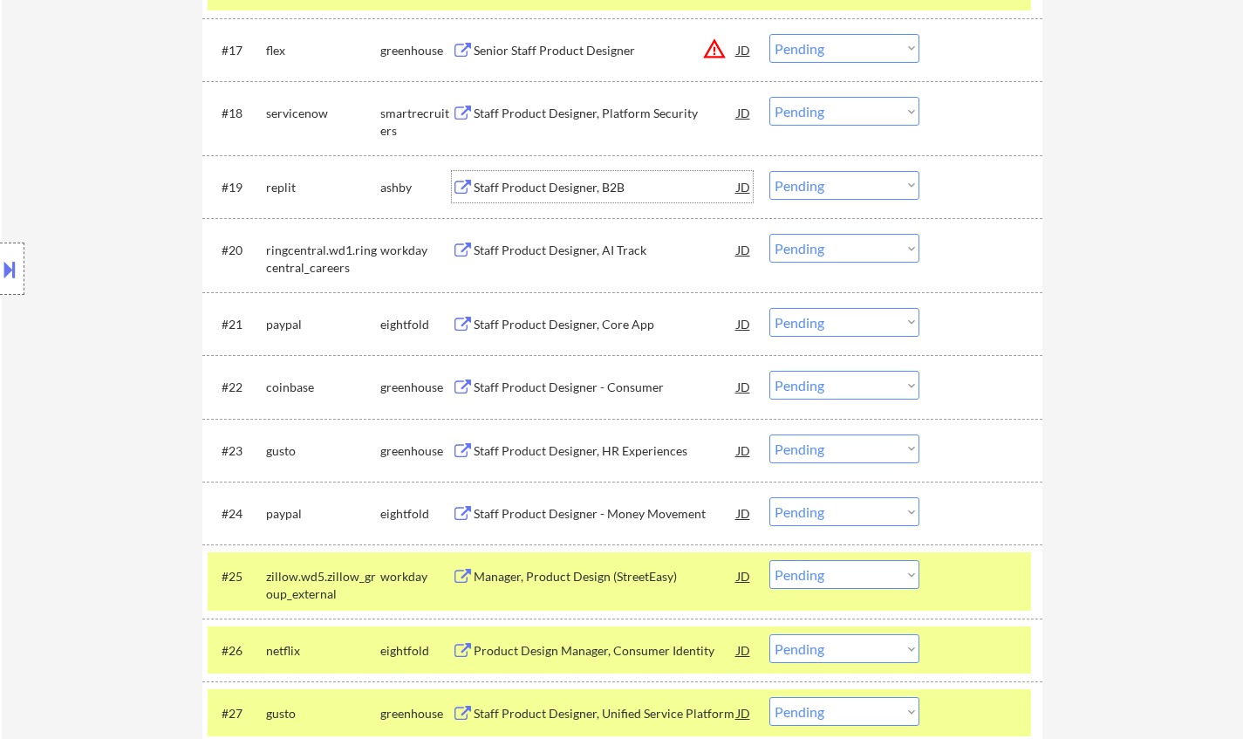
click at [0, 268] on button at bounding box center [9, 269] width 19 height 29
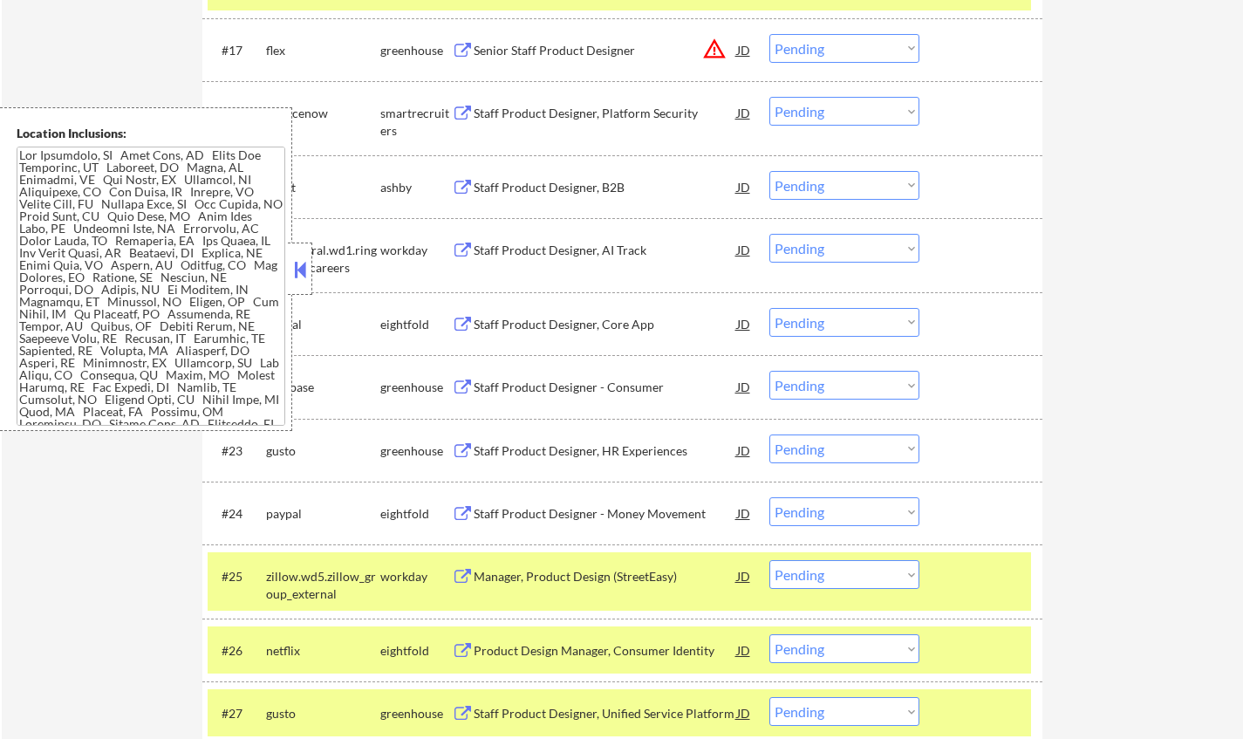
drag, startPoint x: 307, startPoint y: 264, endPoint x: 412, endPoint y: 338, distance: 127.8
click at [306, 264] on button at bounding box center [299, 269] width 19 height 26
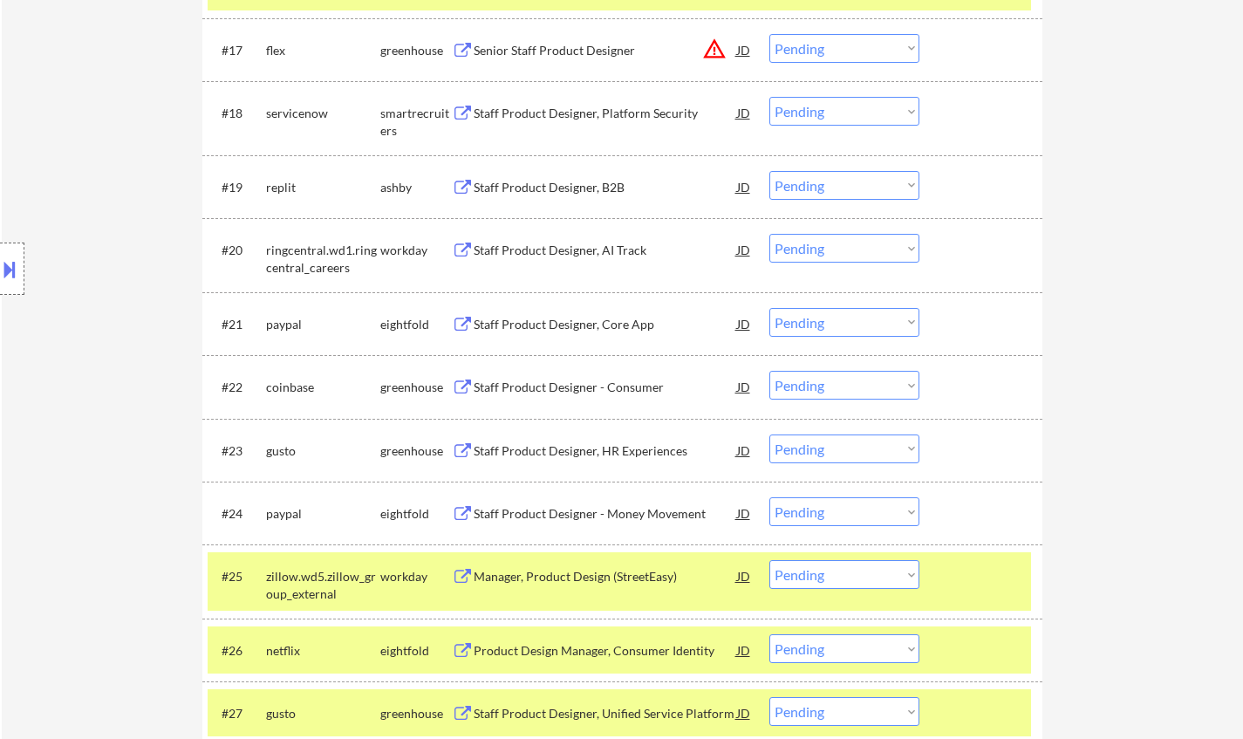
drag, startPoint x: 817, startPoint y: 187, endPoint x: 839, endPoint y: 197, distance: 24.2
click at [818, 187] on select "Choose an option... Pending Applied Excluded (Questions) Excluded (Expired) Exc…" at bounding box center [844, 185] width 150 height 29
click at [769, 171] on select "Choose an option... Pending Applied Excluded (Questions) Excluded (Expired) Exc…" at bounding box center [844, 185] width 150 height 29
select select ""pending""
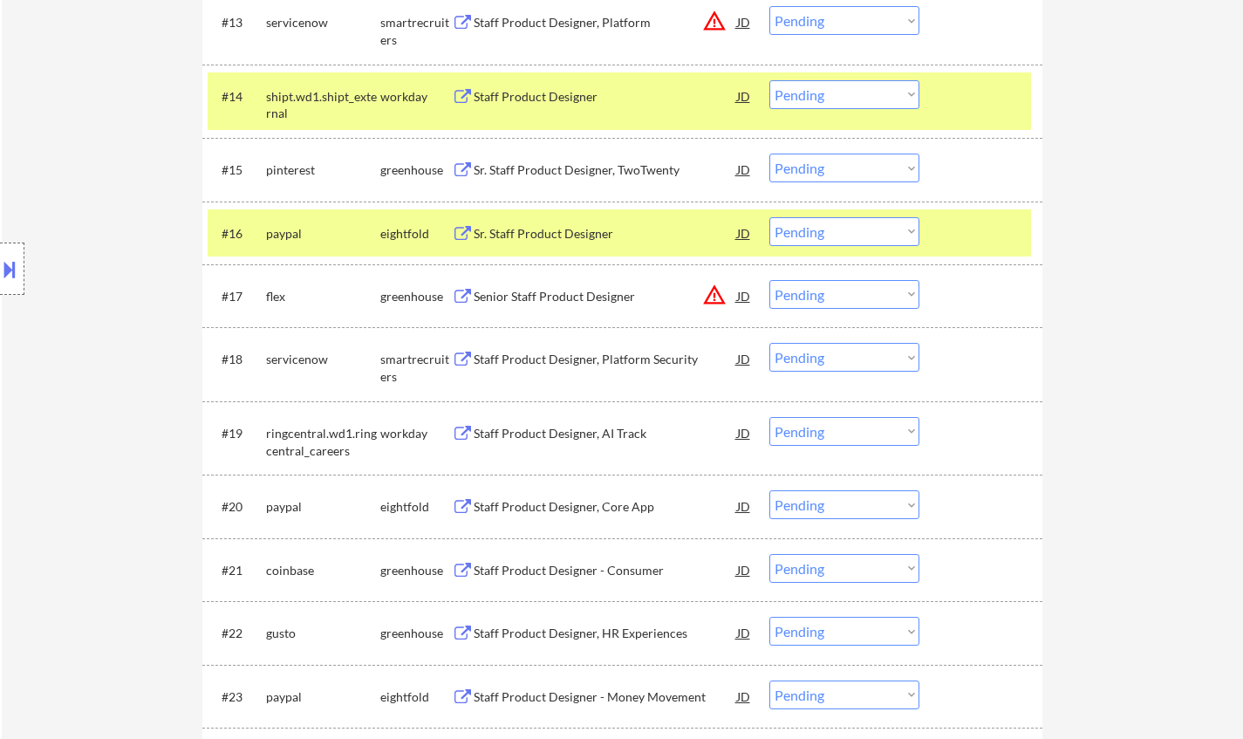
scroll to position [1221, 0]
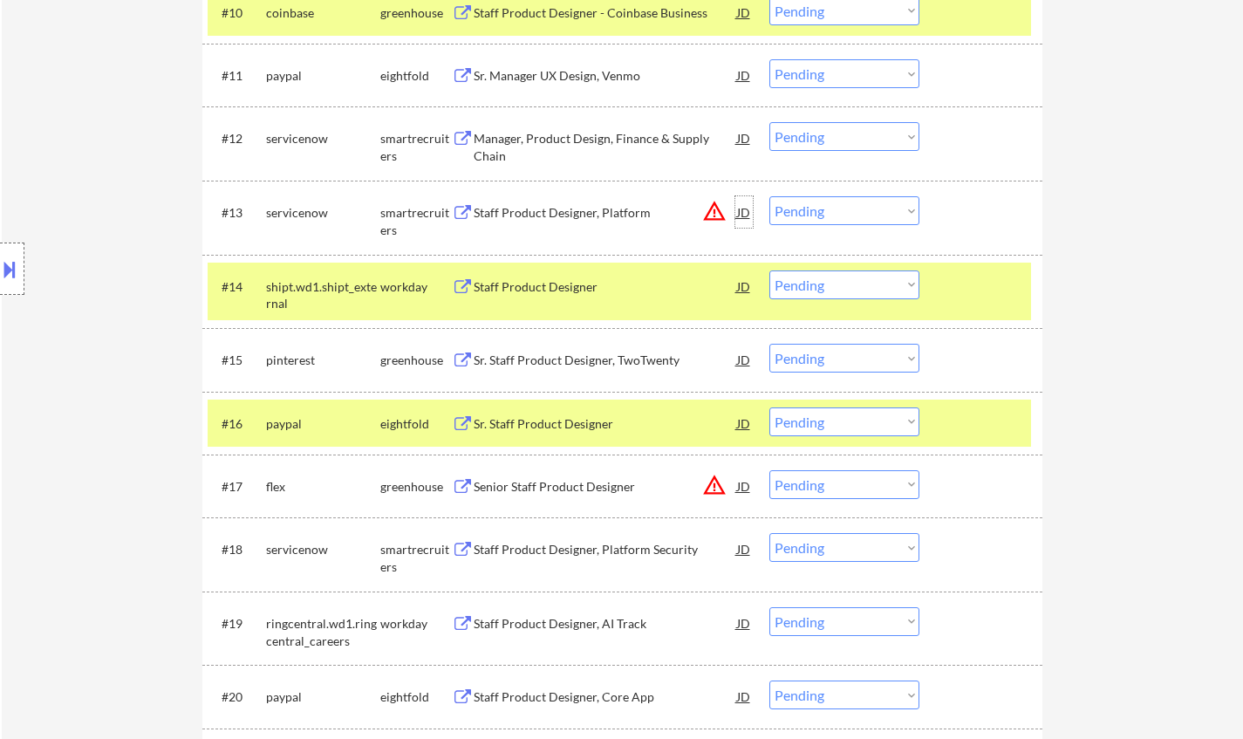
click at [735, 206] on div "JD" at bounding box center [743, 211] width 17 height 31
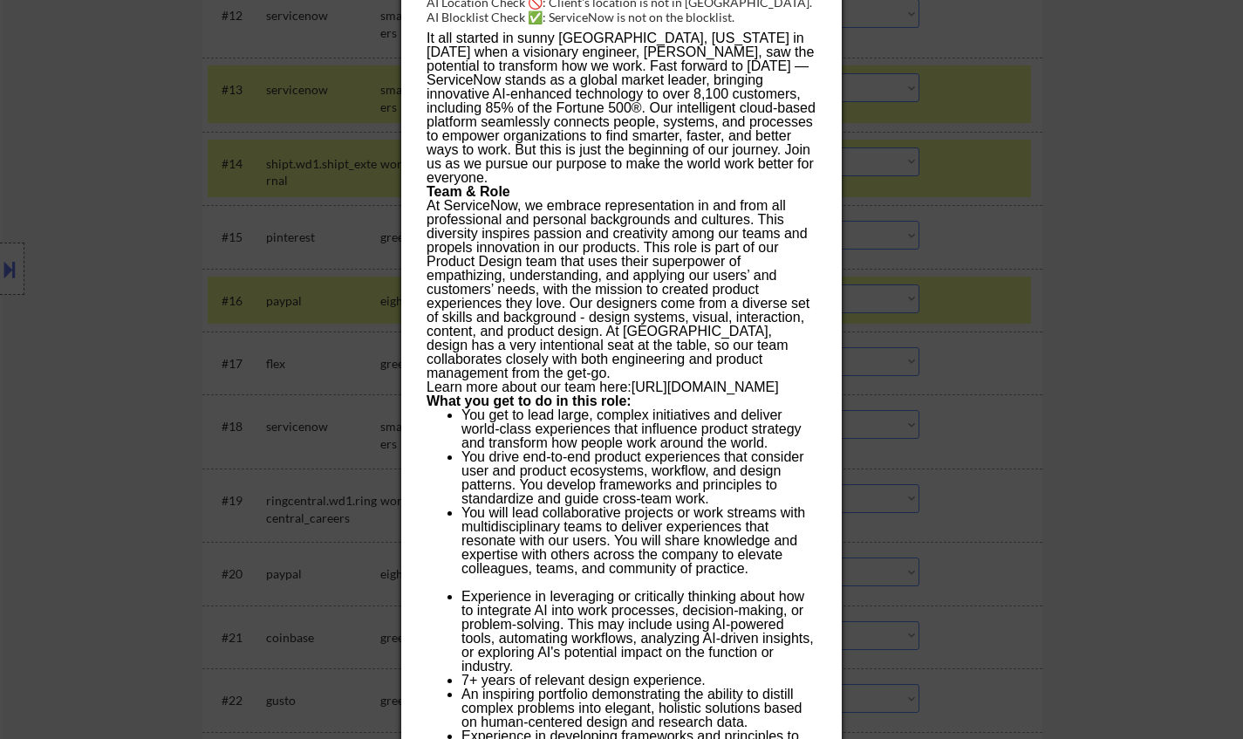
scroll to position [1308, 0]
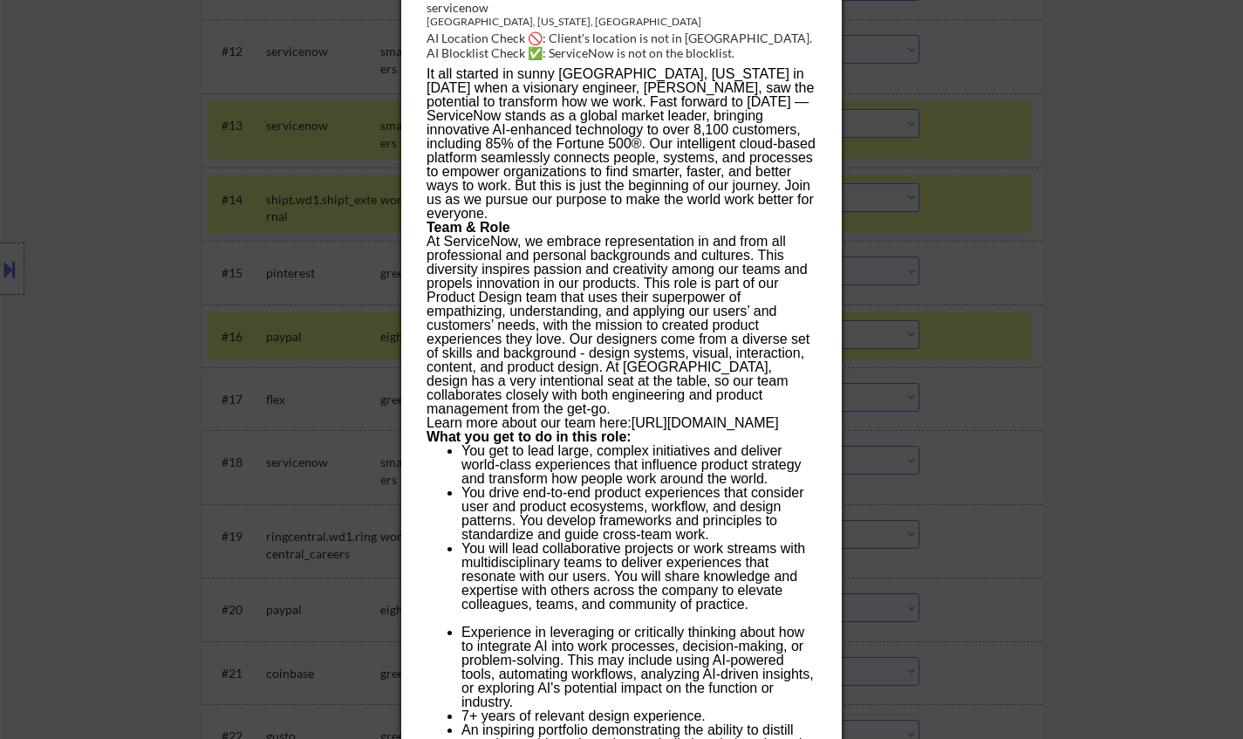
click at [167, 277] on div at bounding box center [621, 369] width 1243 height 739
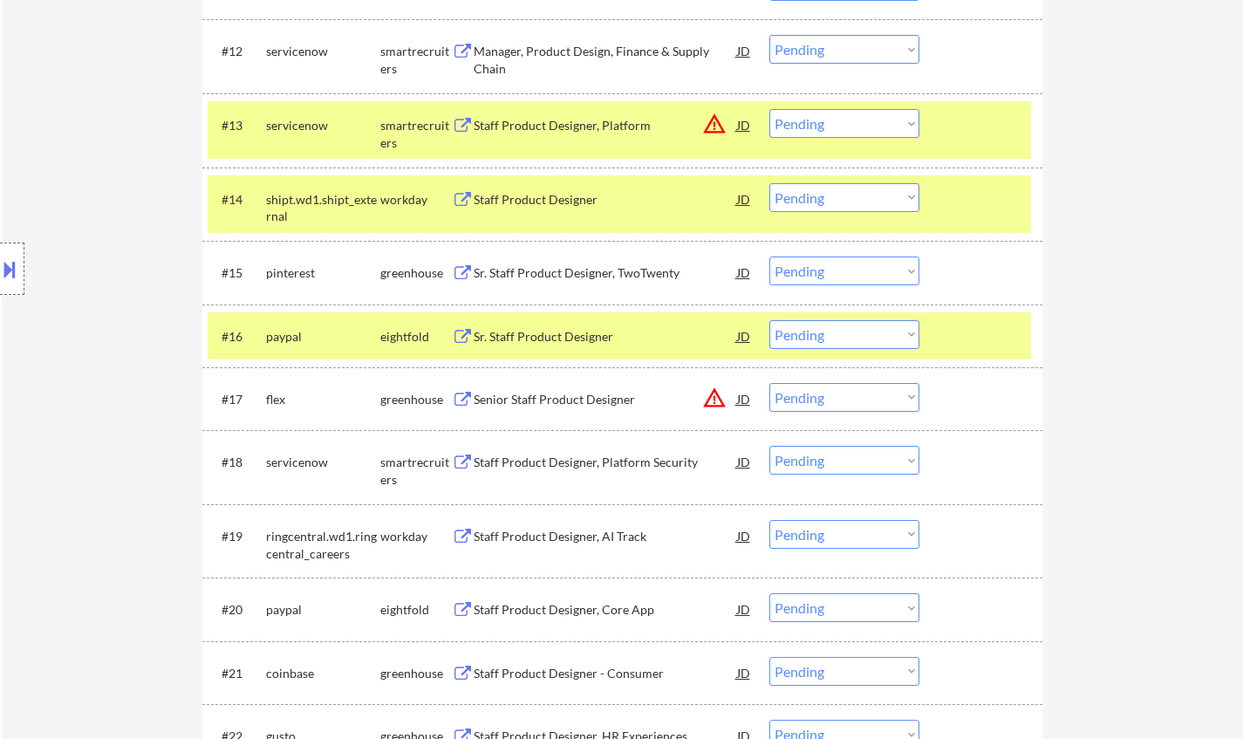
click at [0, 272] on button at bounding box center [9, 269] width 19 height 29
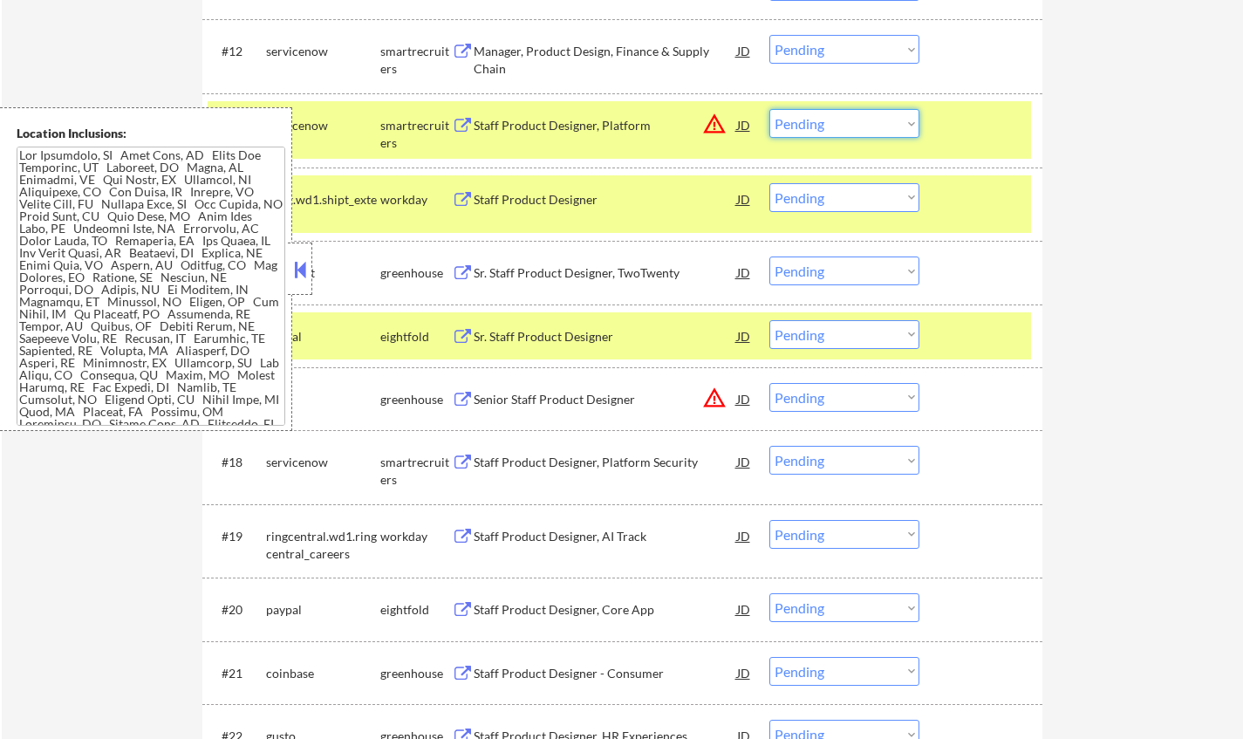
drag, startPoint x: 804, startPoint y: 119, endPoint x: 808, endPoint y: 134, distance: 16.1
click at [804, 125] on select "Choose an option... Pending Applied Excluded (Questions) Excluded (Expired) Exc…" at bounding box center [844, 123] width 150 height 29
click at [769, 109] on select "Choose an option... Pending Applied Excluded (Questions) Excluded (Expired) Exc…" at bounding box center [844, 123] width 150 height 29
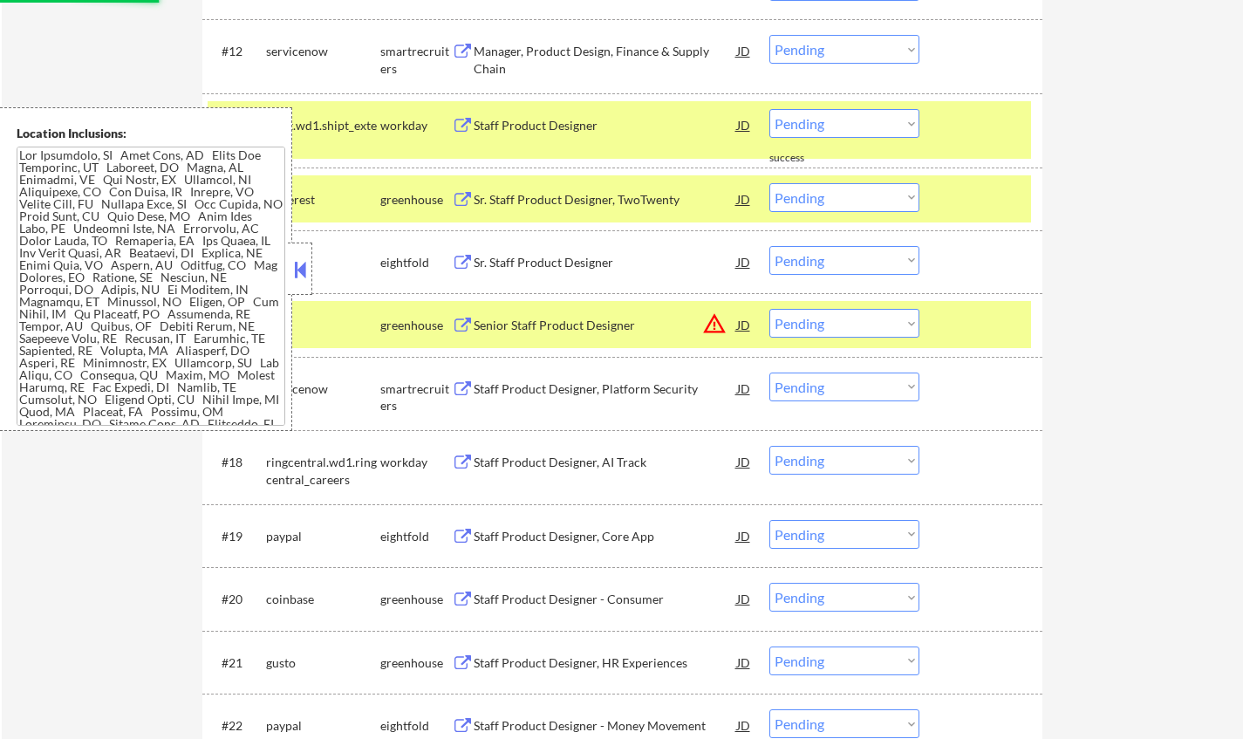
click at [294, 271] on button at bounding box center [299, 269] width 19 height 26
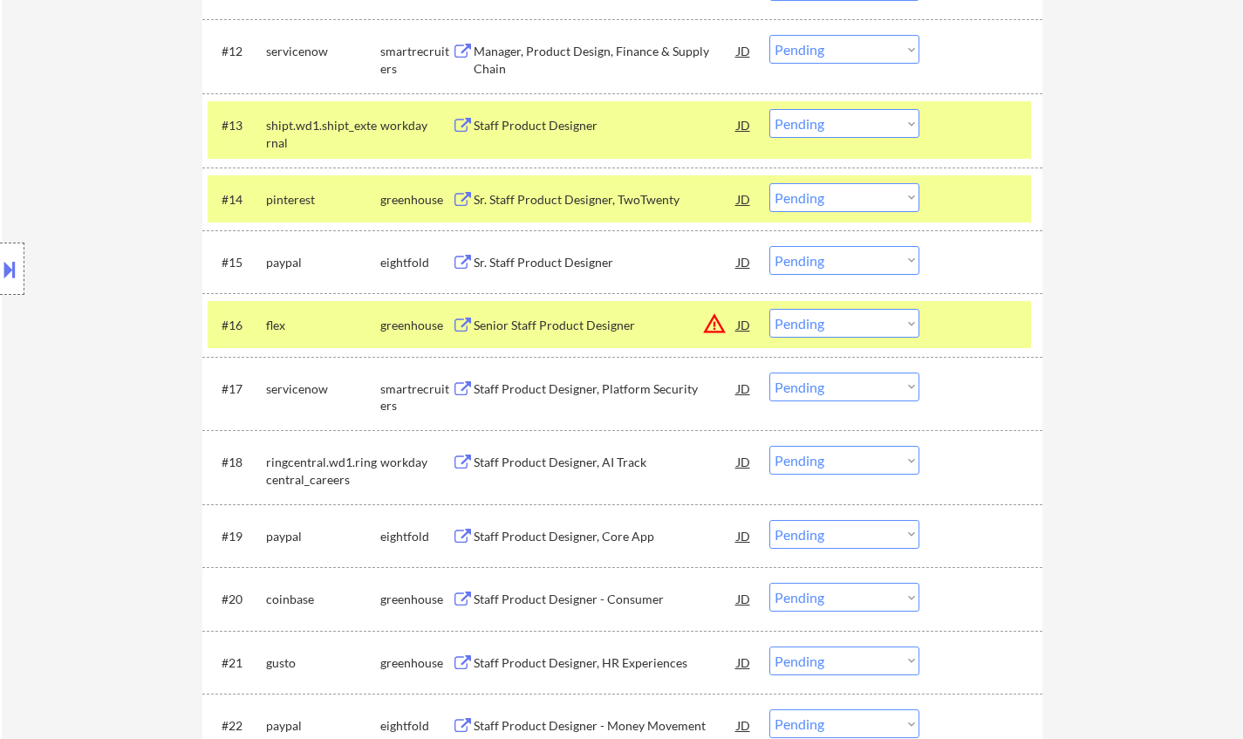
click at [563, 118] on div "Staff Product Designer" at bounding box center [605, 125] width 263 height 17
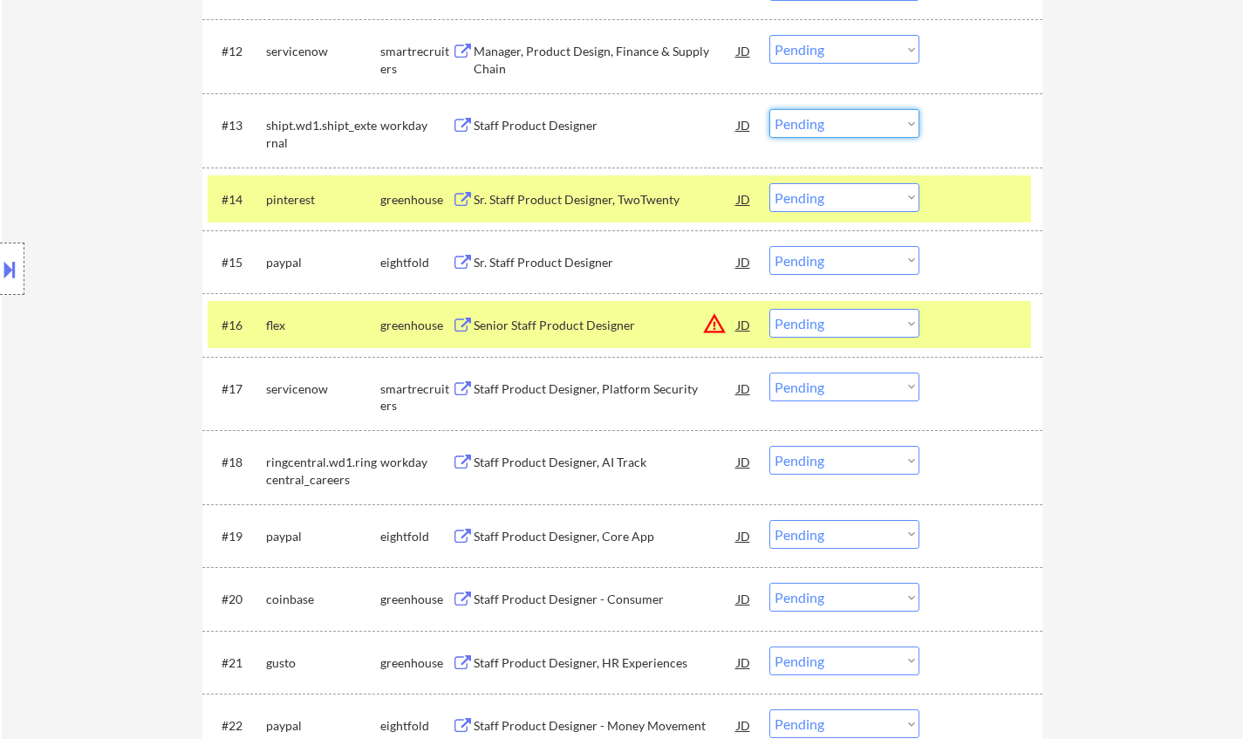
click at [857, 116] on select "Choose an option... Pending Applied Excluded (Questions) Excluded (Expired) Exc…" at bounding box center [844, 123] width 150 height 29
click at [769, 109] on select "Choose an option... Pending Applied Excluded (Questions) Excluded (Expired) Exc…" at bounding box center [844, 123] width 150 height 29
select select ""pending""
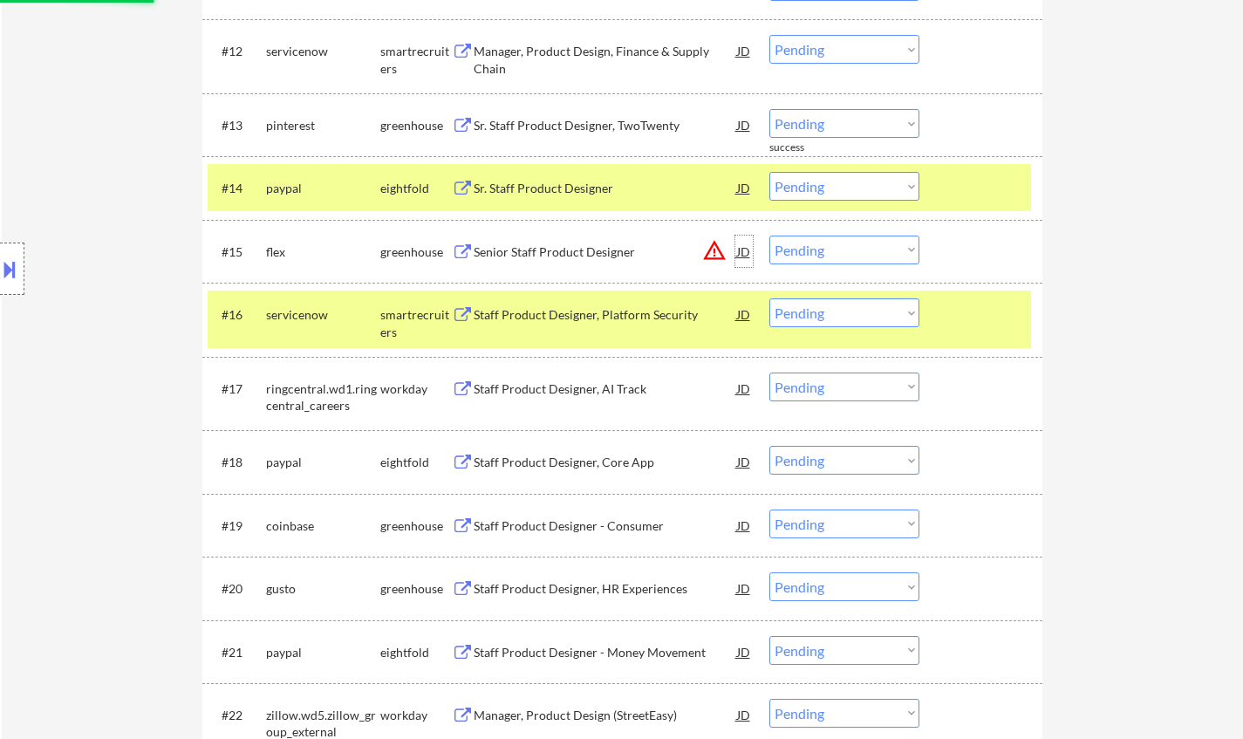
click at [750, 251] on div "JD" at bounding box center [743, 251] width 17 height 31
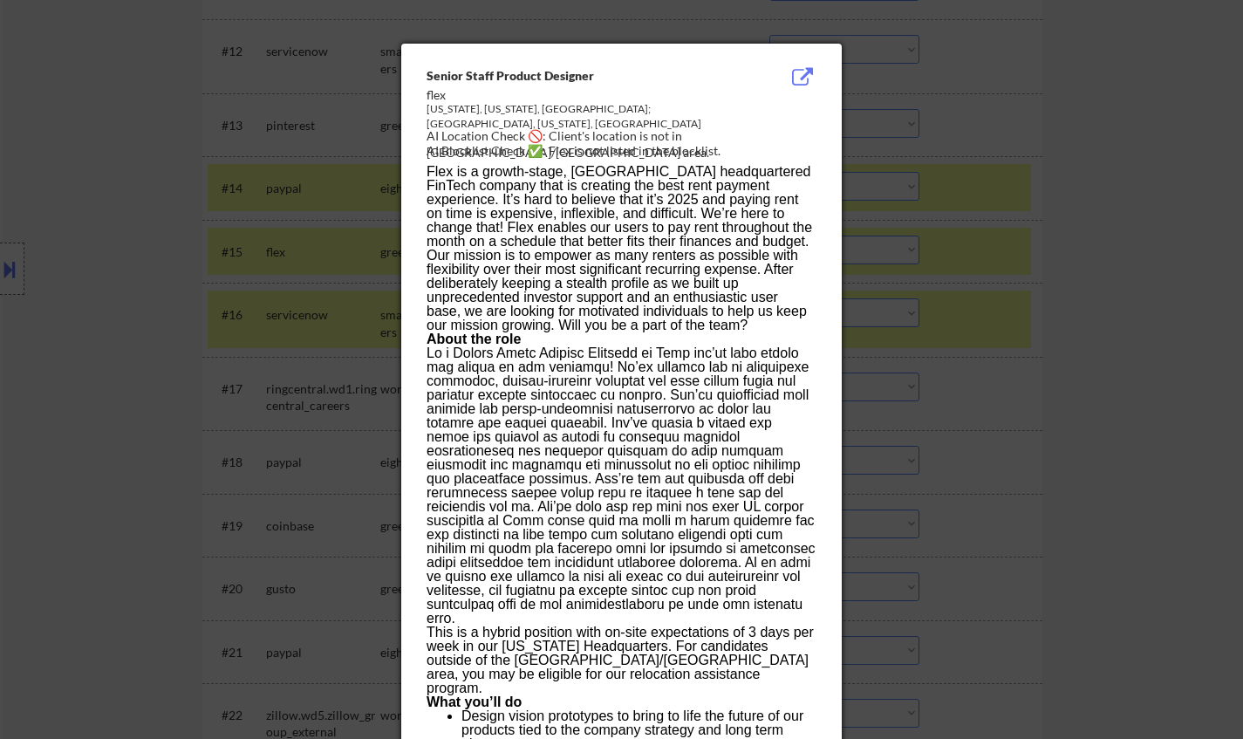
click at [995, 396] on div at bounding box center [621, 369] width 1243 height 739
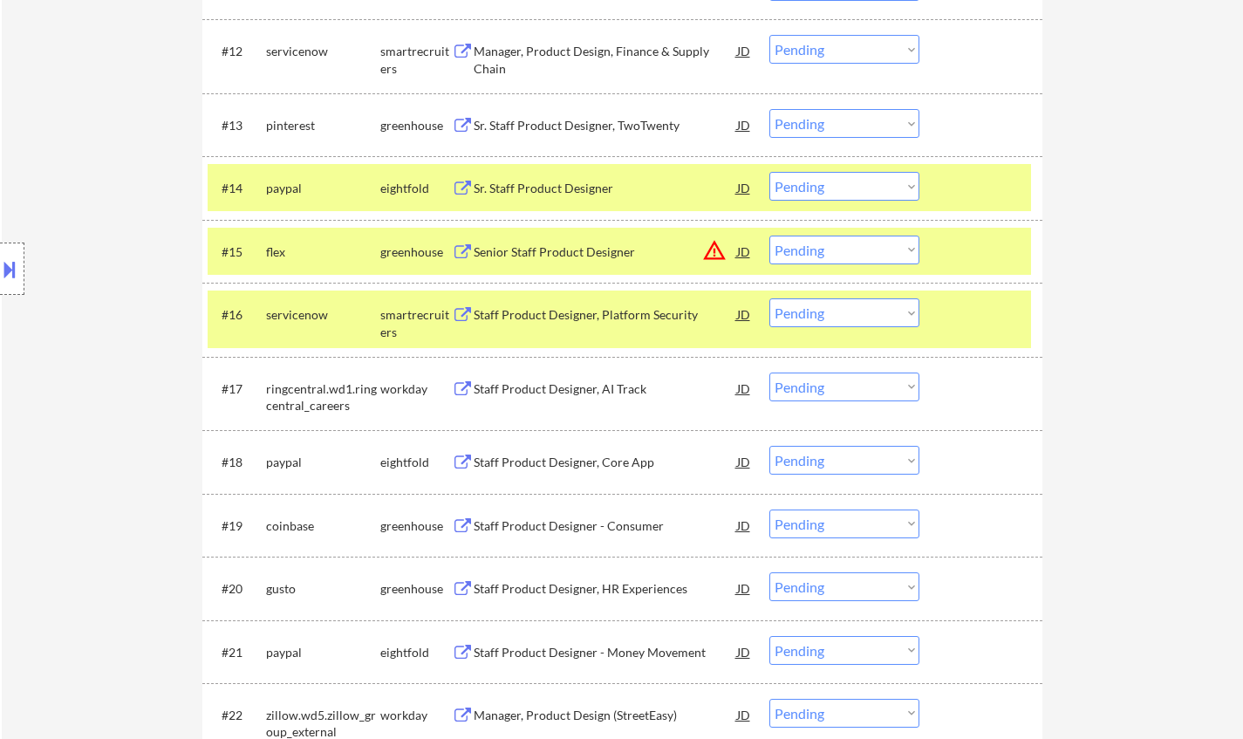
click at [843, 245] on select "Choose an option... Pending Applied Excluded (Questions) Excluded (Expired) Exc…" at bounding box center [844, 250] width 150 height 29
click at [742, 258] on div "JD" at bounding box center [743, 251] width 17 height 31
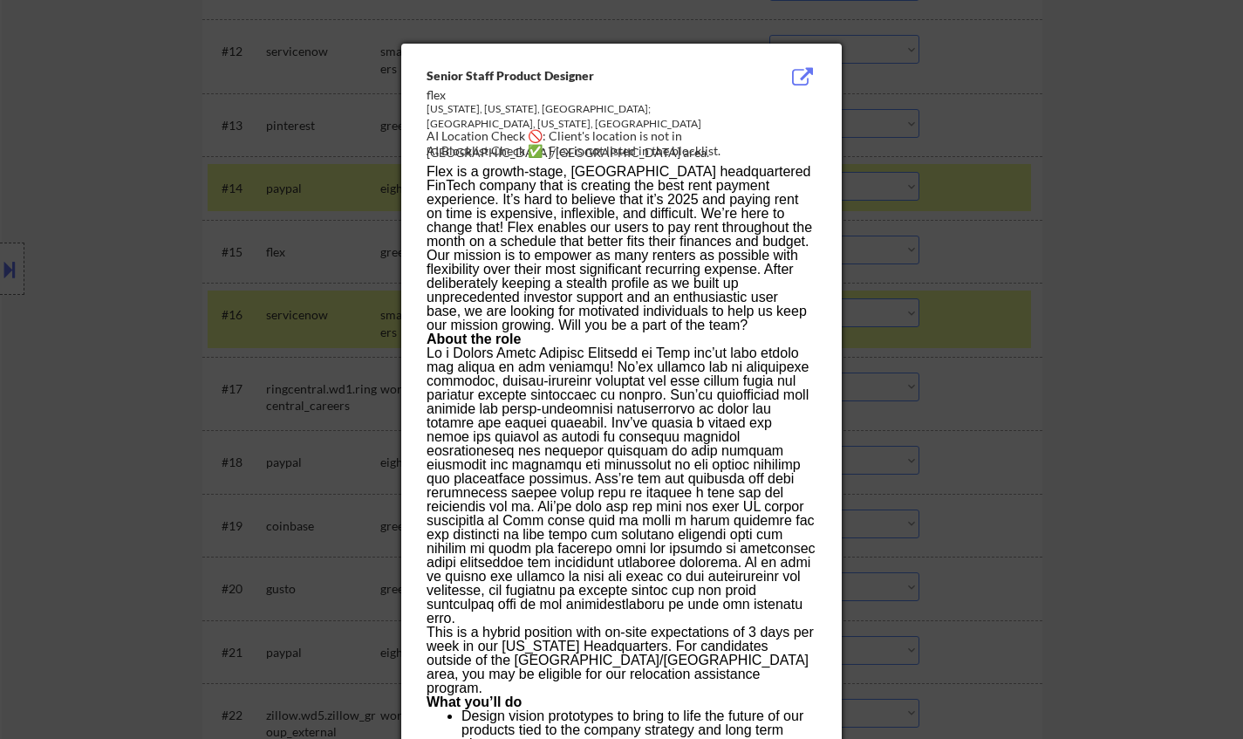
click at [1037, 355] on div at bounding box center [621, 369] width 1243 height 739
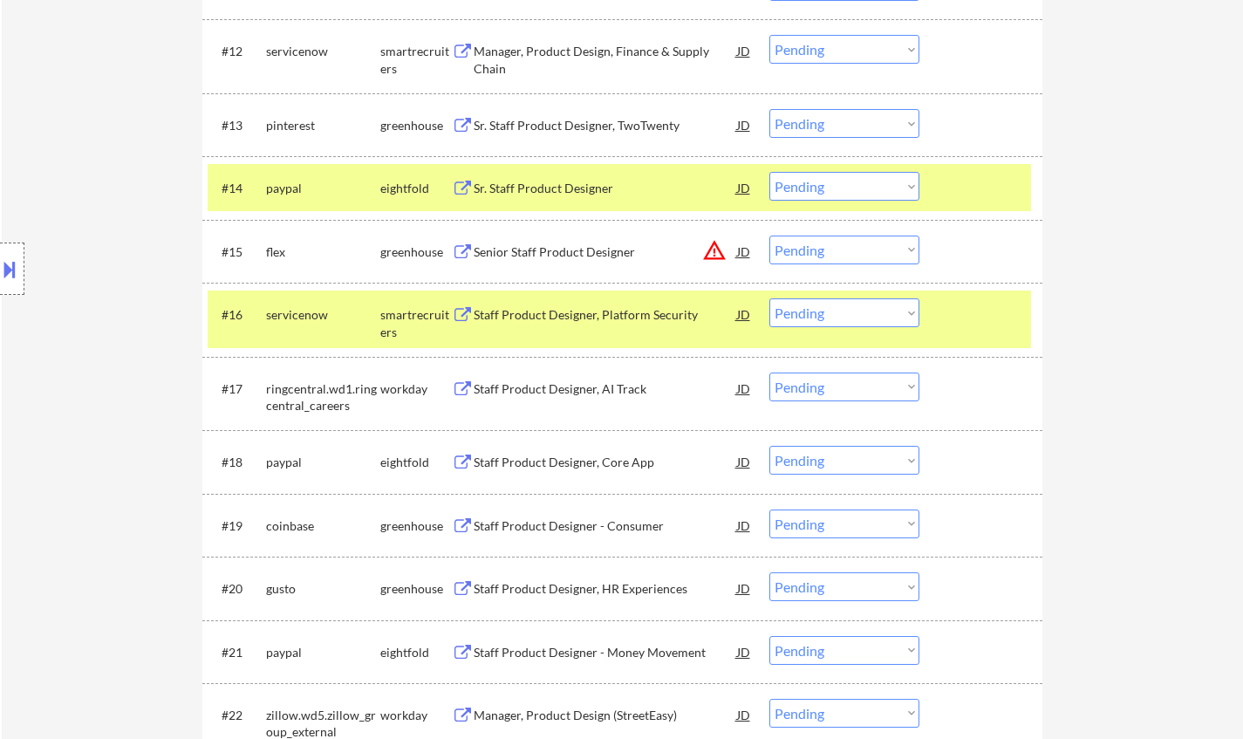
click at [555, 256] on div "Senior Staff Product Designer" at bounding box center [605, 251] width 263 height 17
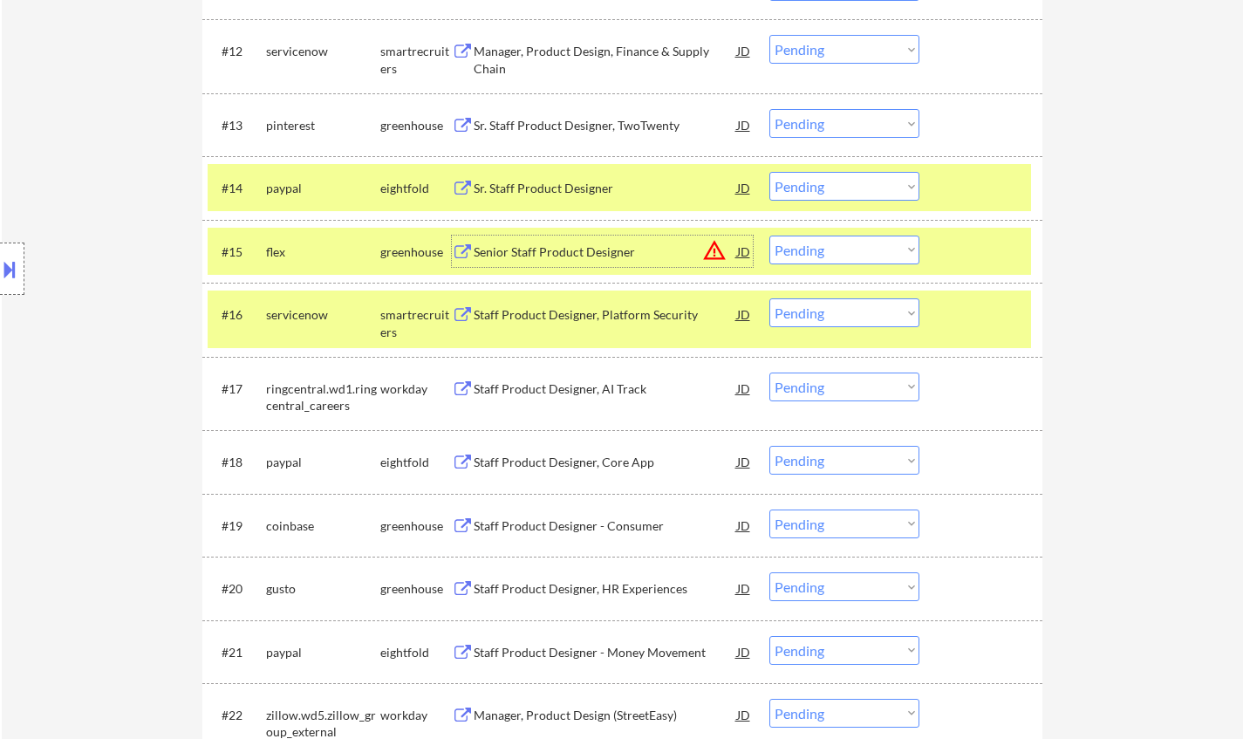
click at [871, 254] on select "Choose an option... Pending Applied Excluded (Questions) Excluded (Expired) Exc…" at bounding box center [844, 250] width 150 height 29
click at [769, 236] on select "Choose an option... Pending Applied Excluded (Questions) Excluded (Expired) Exc…" at bounding box center [844, 250] width 150 height 29
select select ""pending""
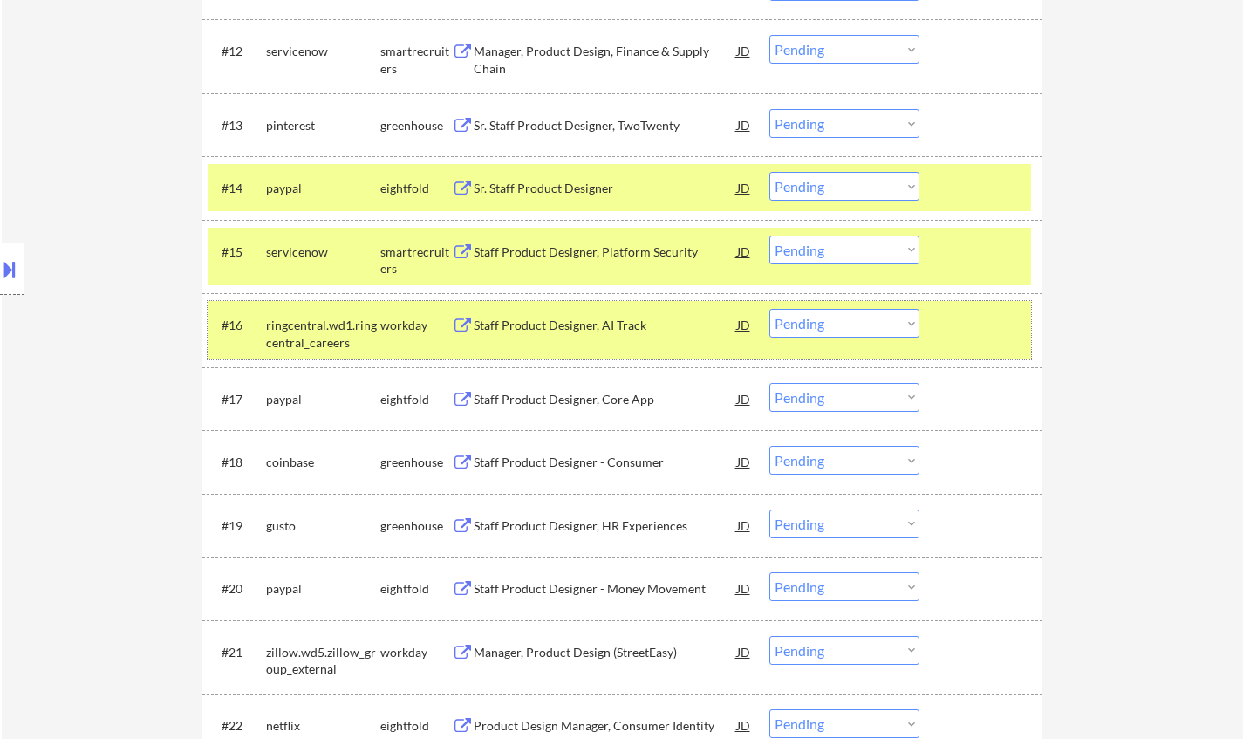
click at [618, 342] on div "#16 ringcentral.wd1.ringcentral_careers workday Staff Product Designer, AI Trac…" at bounding box center [619, 330] width 823 height 58
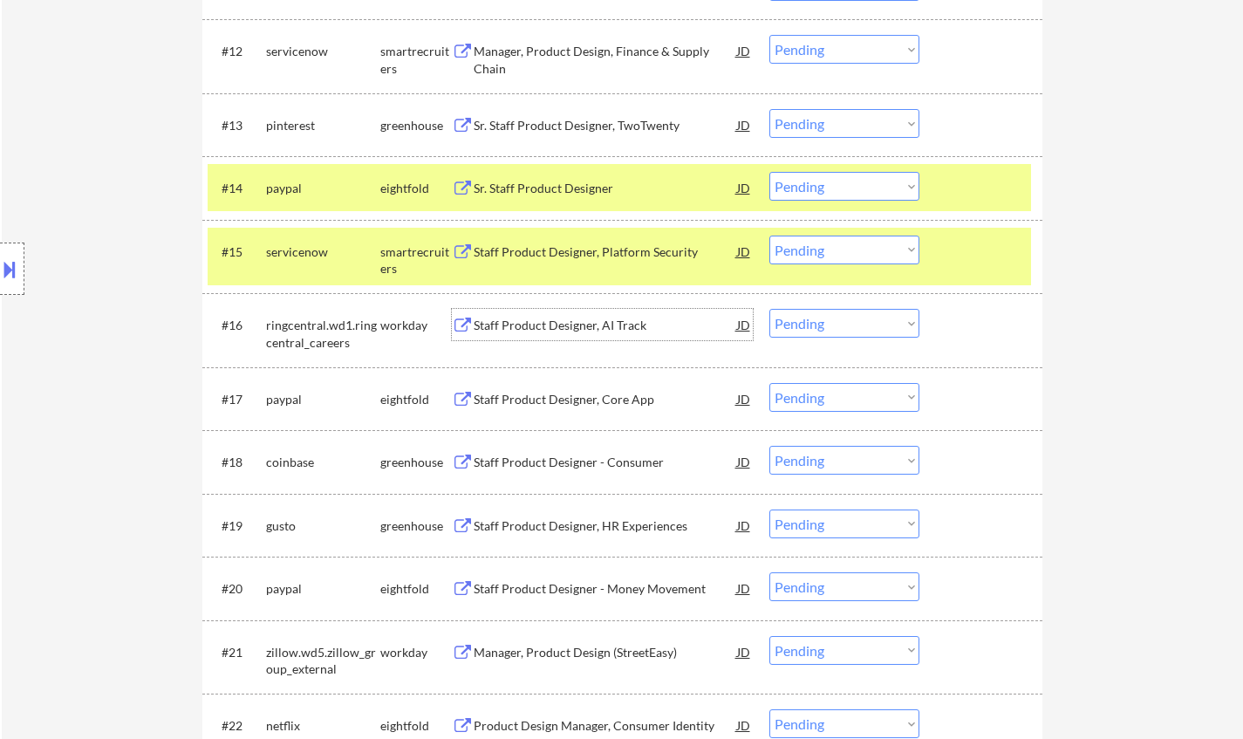
click at [570, 328] on div "Staff Product Designer, AI Track" at bounding box center [605, 325] width 263 height 17
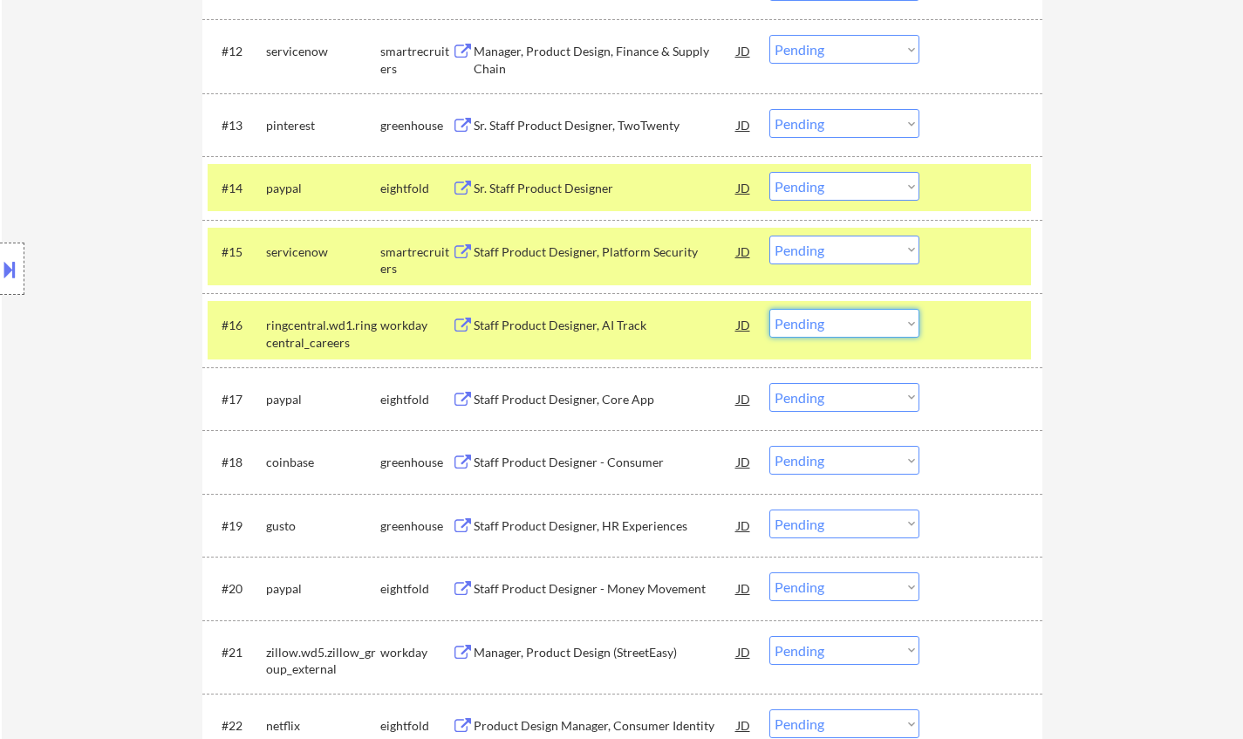
click at [884, 335] on select "Choose an option... Pending Applied Excluded (Questions) Excluded (Expired) Exc…" at bounding box center [844, 323] width 150 height 29
click at [769, 309] on select "Choose an option... Pending Applied Excluded (Questions) Excluded (Expired) Exc…" at bounding box center [844, 323] width 150 height 29
select select ""pending""
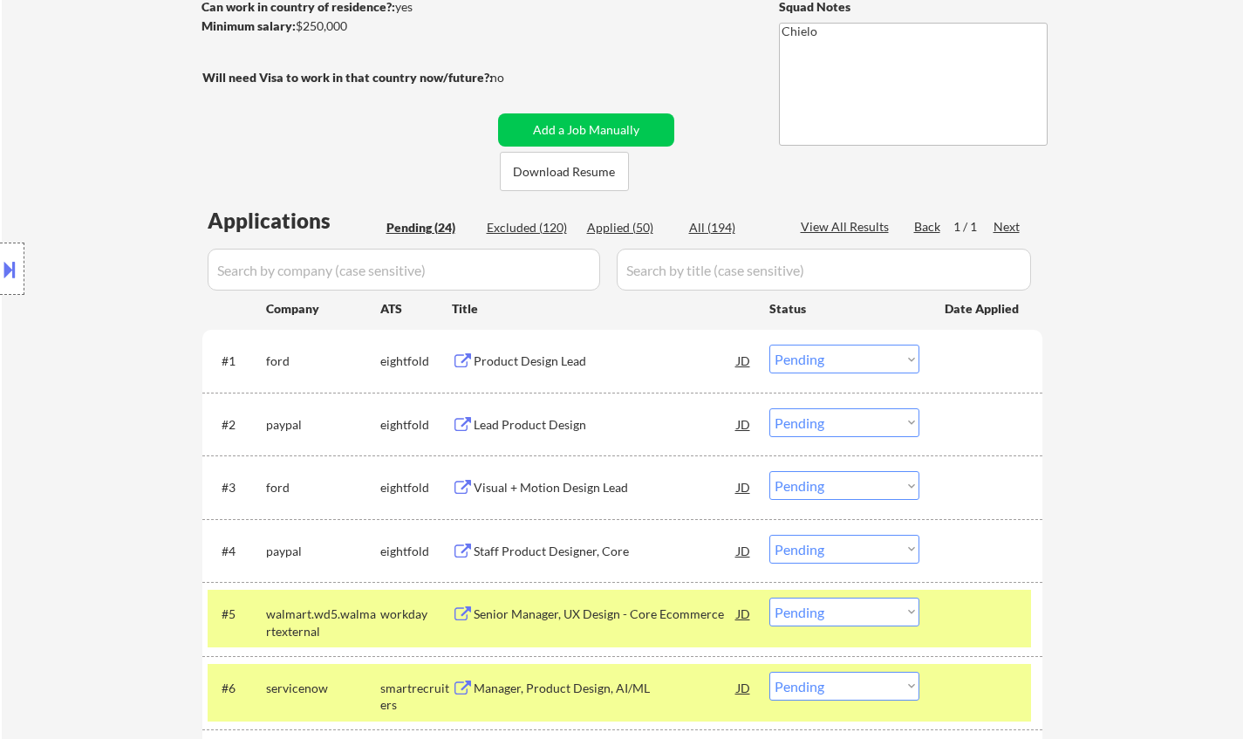
scroll to position [1454, 0]
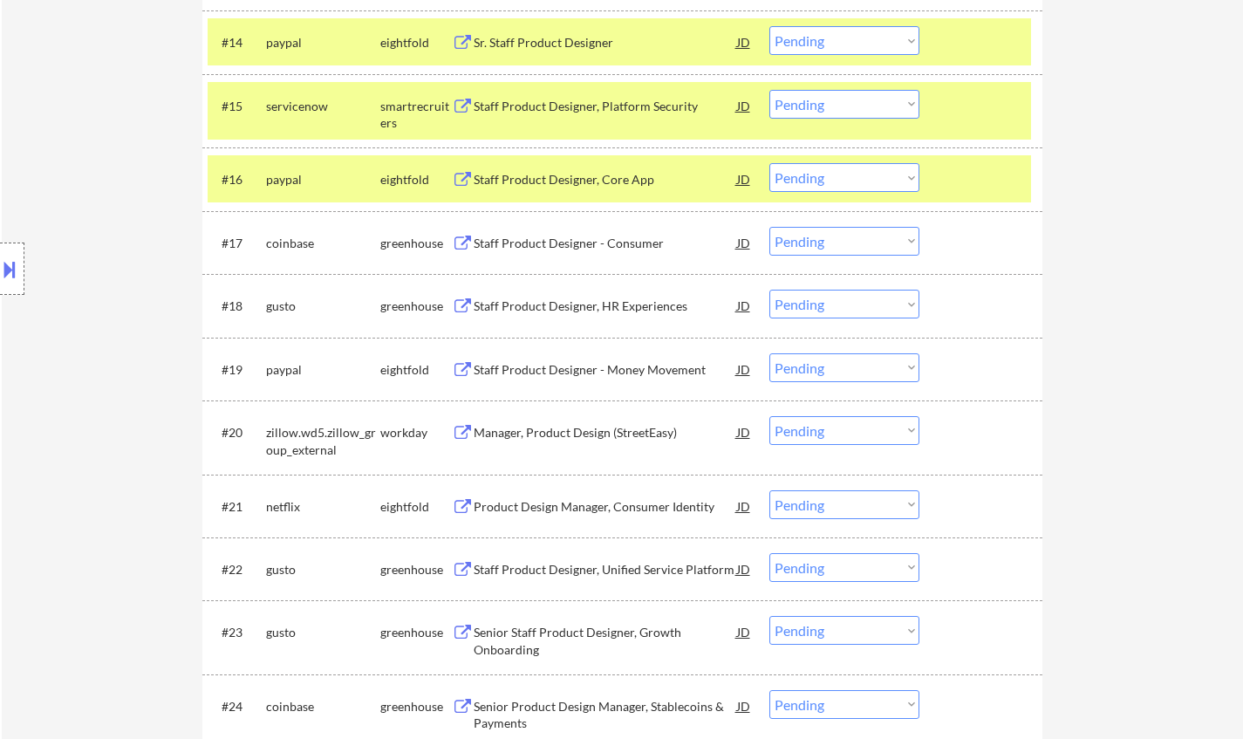
click at [587, 646] on div "Senior Staff Product Designer, Growth Onboarding" at bounding box center [605, 641] width 263 height 34
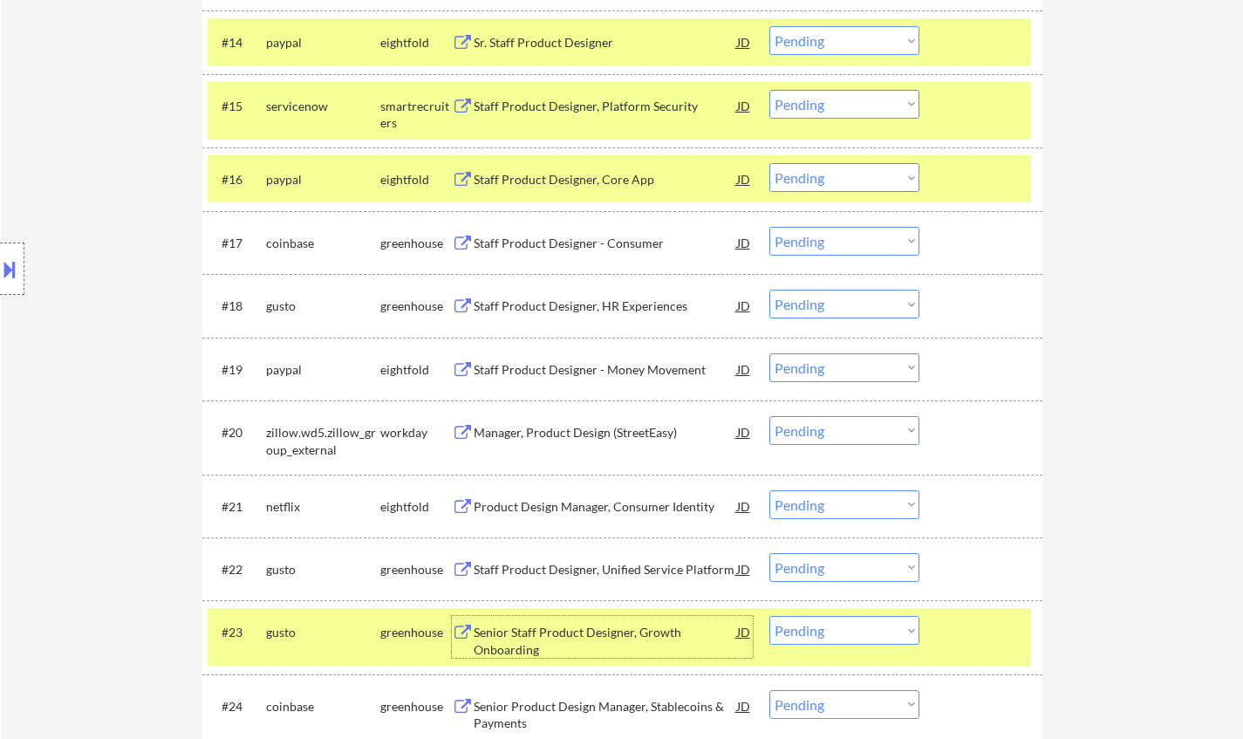
click at [845, 638] on select "Choose an option... Pending Applied Excluded (Questions) Excluded (Expired) Exc…" at bounding box center [844, 630] width 150 height 29
click at [769, 616] on select "Choose an option... Pending Applied Excluded (Questions) Excluded (Expired) Exc…" at bounding box center [844, 630] width 150 height 29
select select ""pending""
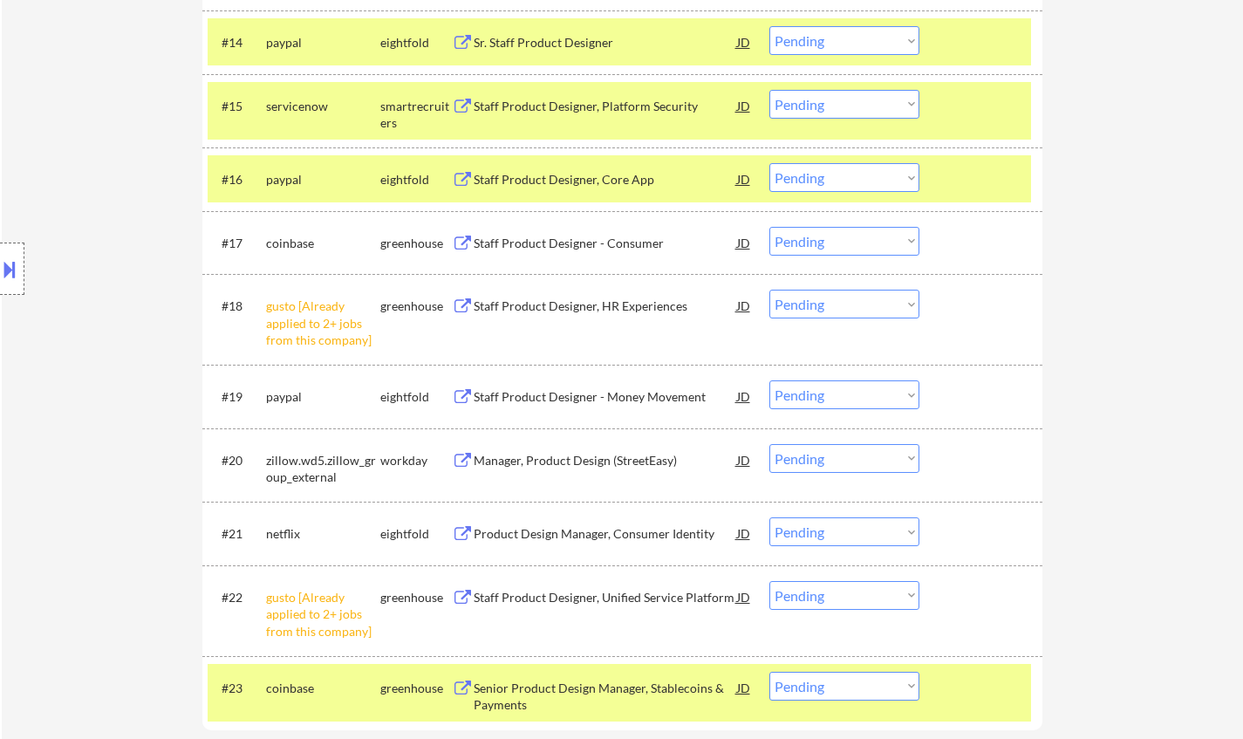
click at [875, 299] on select "Choose an option... Pending Applied Excluded (Questions) Excluded (Expired) Exc…" at bounding box center [844, 304] width 150 height 29
click at [769, 290] on select "Choose an option... Pending Applied Excluded (Questions) Excluded (Expired) Exc…" at bounding box center [844, 304] width 150 height 29
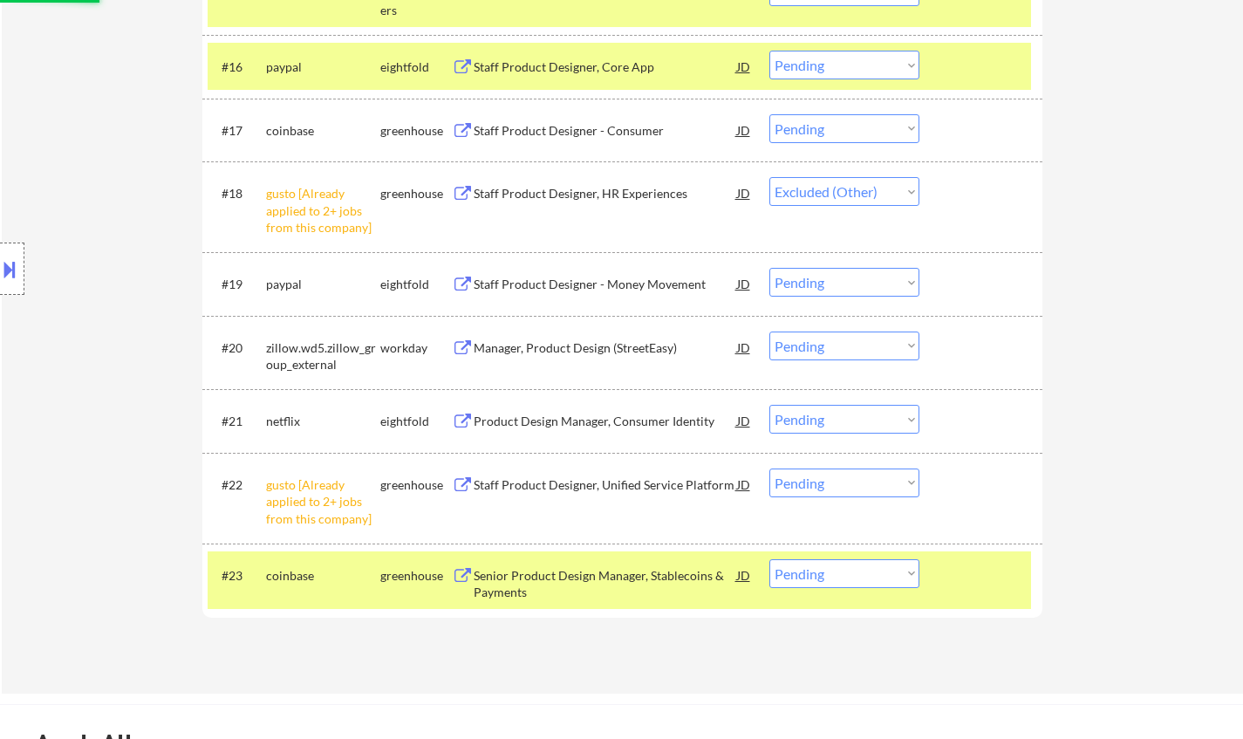
scroll to position [1716, 0]
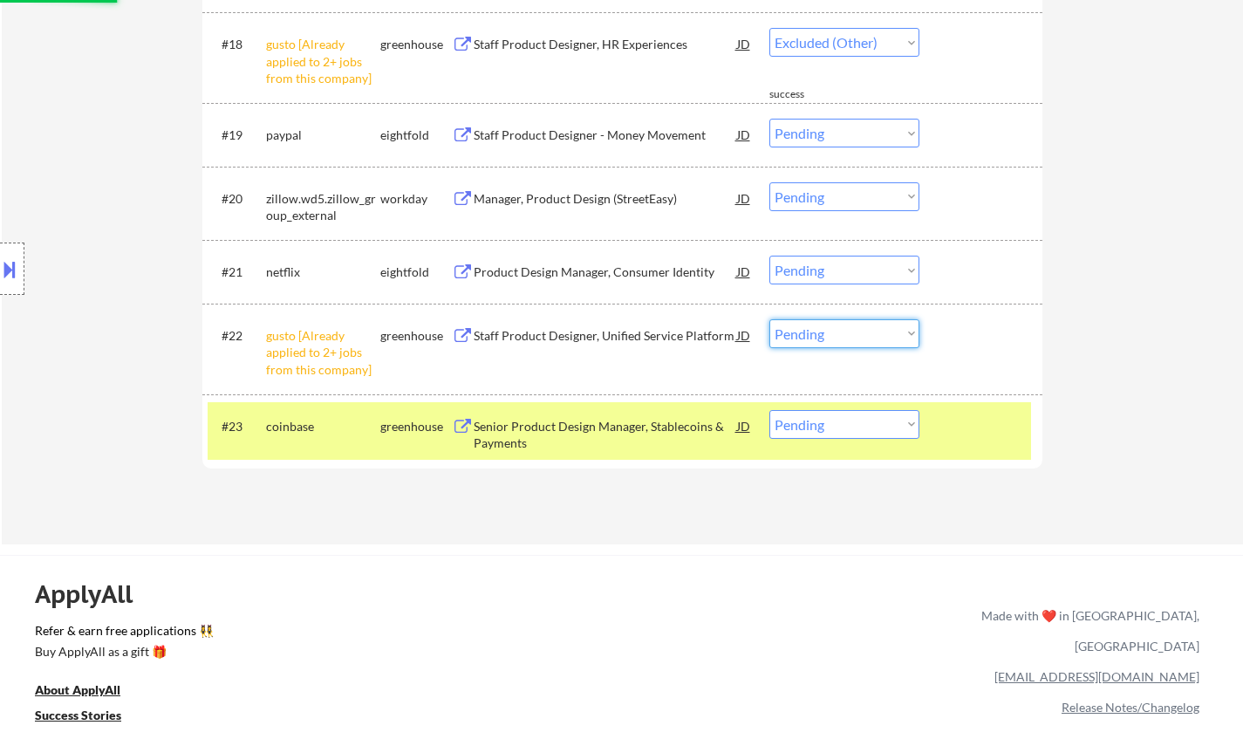
drag, startPoint x: 892, startPoint y: 331, endPoint x: 893, endPoint y: 344, distance: 12.2
click at [892, 331] on select "Choose an option... Pending Applied Excluded (Questions) Excluded (Expired) Exc…" at bounding box center [844, 333] width 150 height 29
select select ""pending""
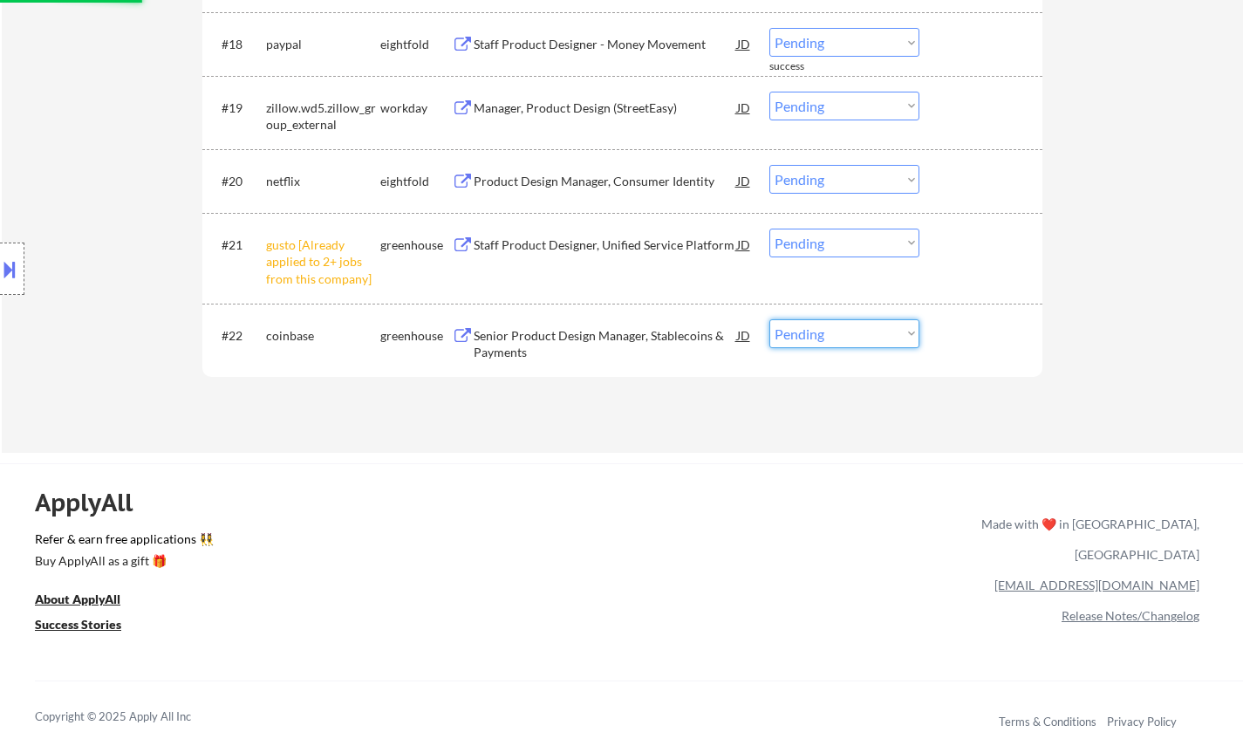
click at [823, 236] on select "Choose an option... Pending Applied Excluded (Questions) Excluded (Expired) Exc…" at bounding box center [844, 243] width 150 height 29
click at [769, 229] on select "Choose an option... Pending Applied Excluded (Questions) Excluded (Expired) Exc…" at bounding box center [844, 243] width 150 height 29
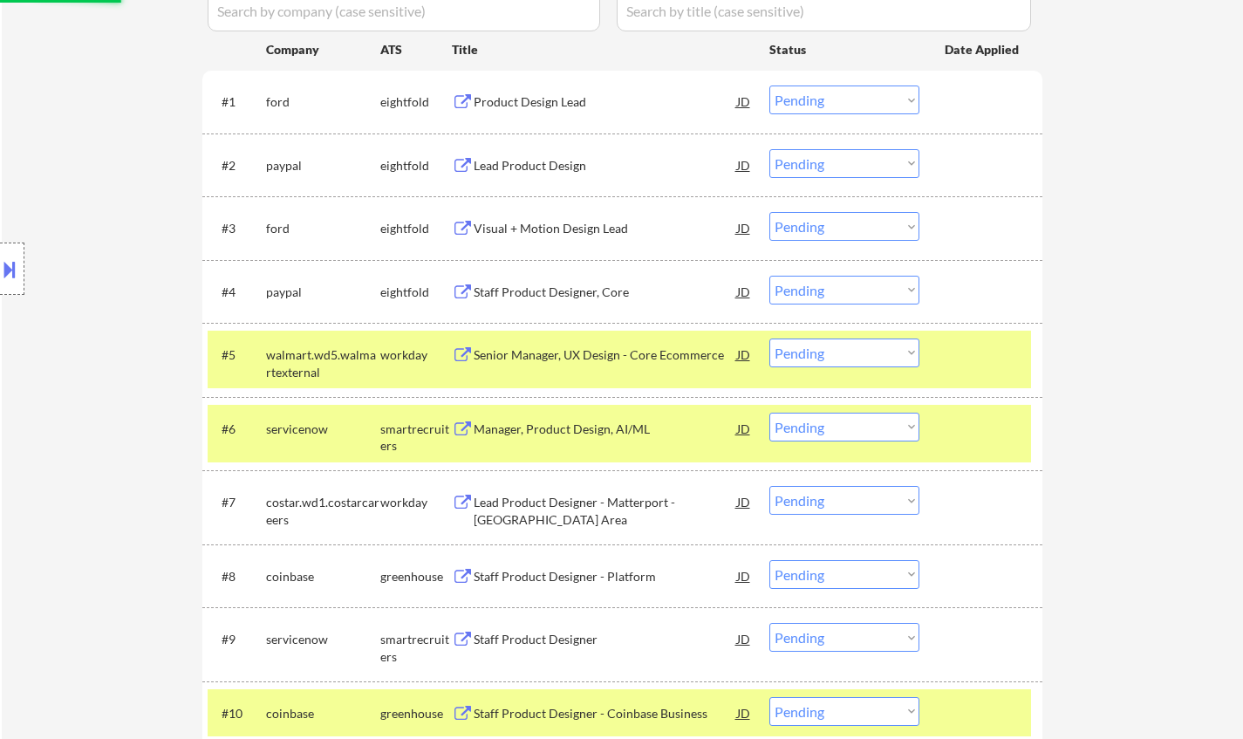
scroll to position [320, 0]
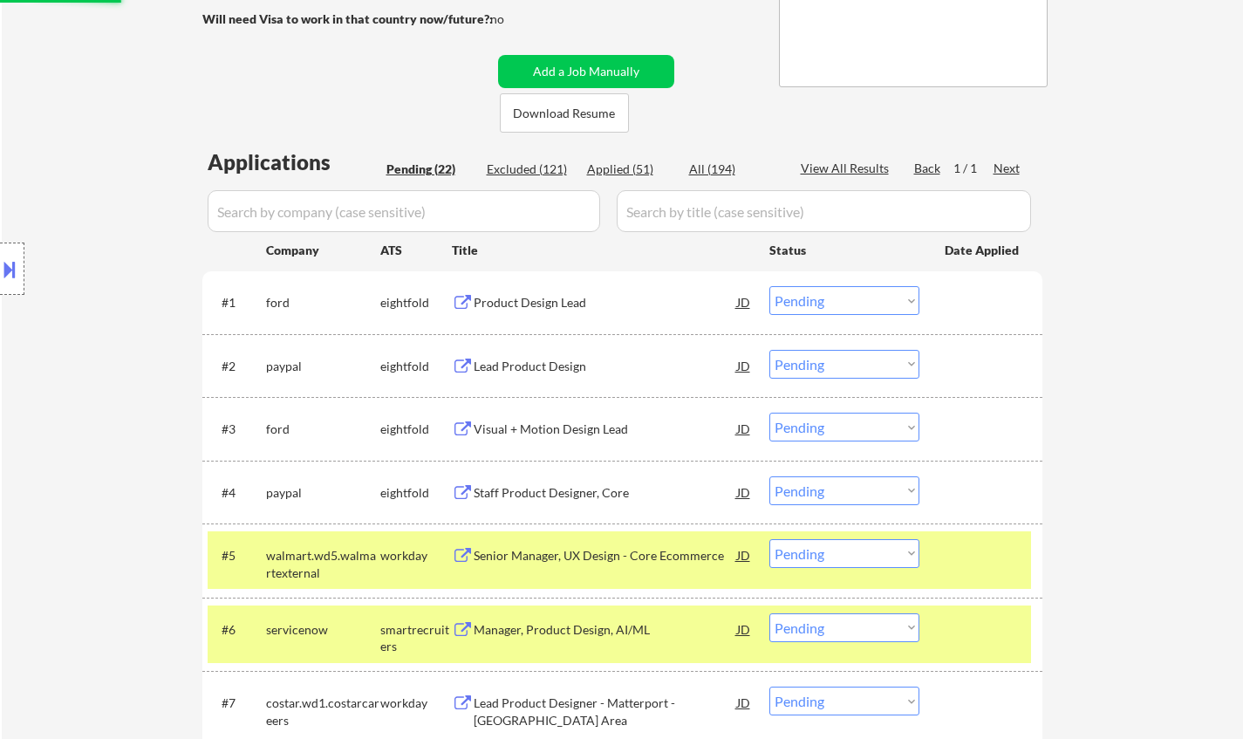
select select ""pending""
click at [793, 22] on textarea "Chielo" at bounding box center [913, 25] width 269 height 123
click at [530, 310] on div "Product Design Lead" at bounding box center [605, 302] width 263 height 17
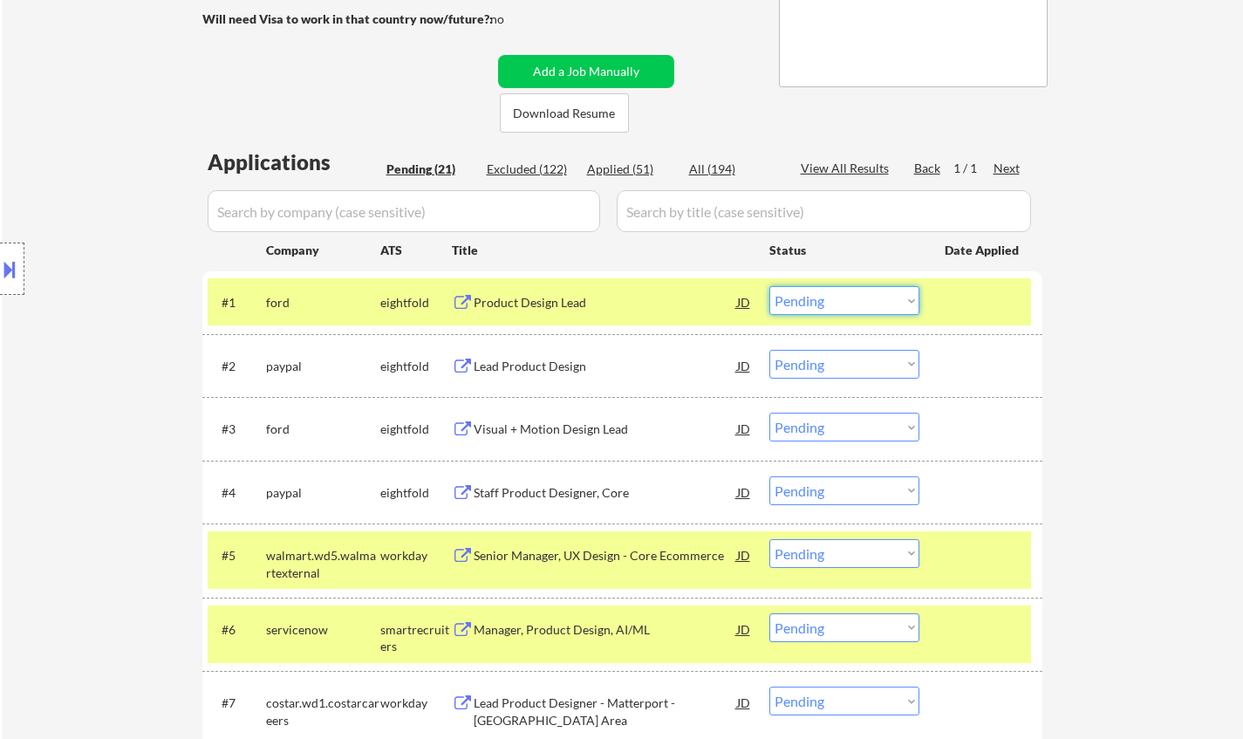
click at [836, 299] on select "Choose an option... Pending Applied Excluded (Questions) Excluded (Expired) Exc…" at bounding box center [844, 300] width 150 height 29
click at [769, 286] on select "Choose an option... Pending Applied Excluded (Questions) Excluded (Expired) Exc…" at bounding box center [844, 300] width 150 height 29
select select ""pending""
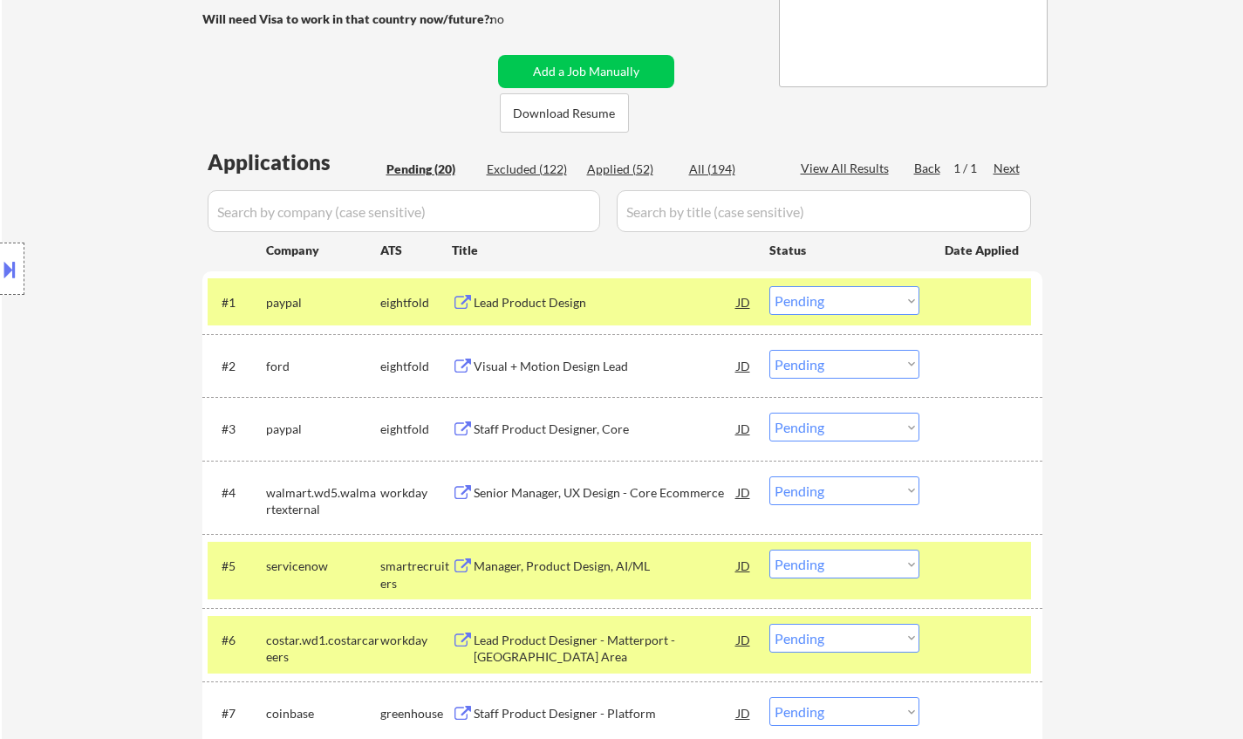
scroll to position [407, 0]
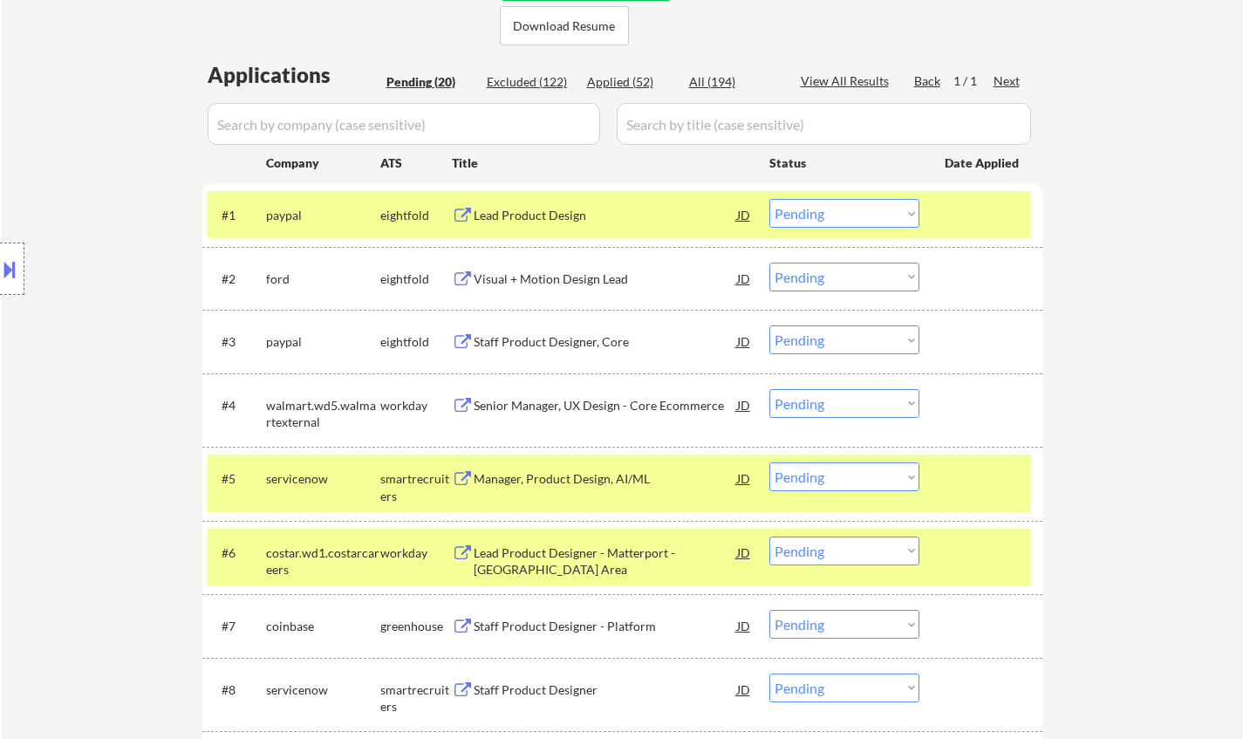
click at [558, 402] on div "Senior Manager, UX Design - Core Ecommerce" at bounding box center [605, 405] width 263 height 17
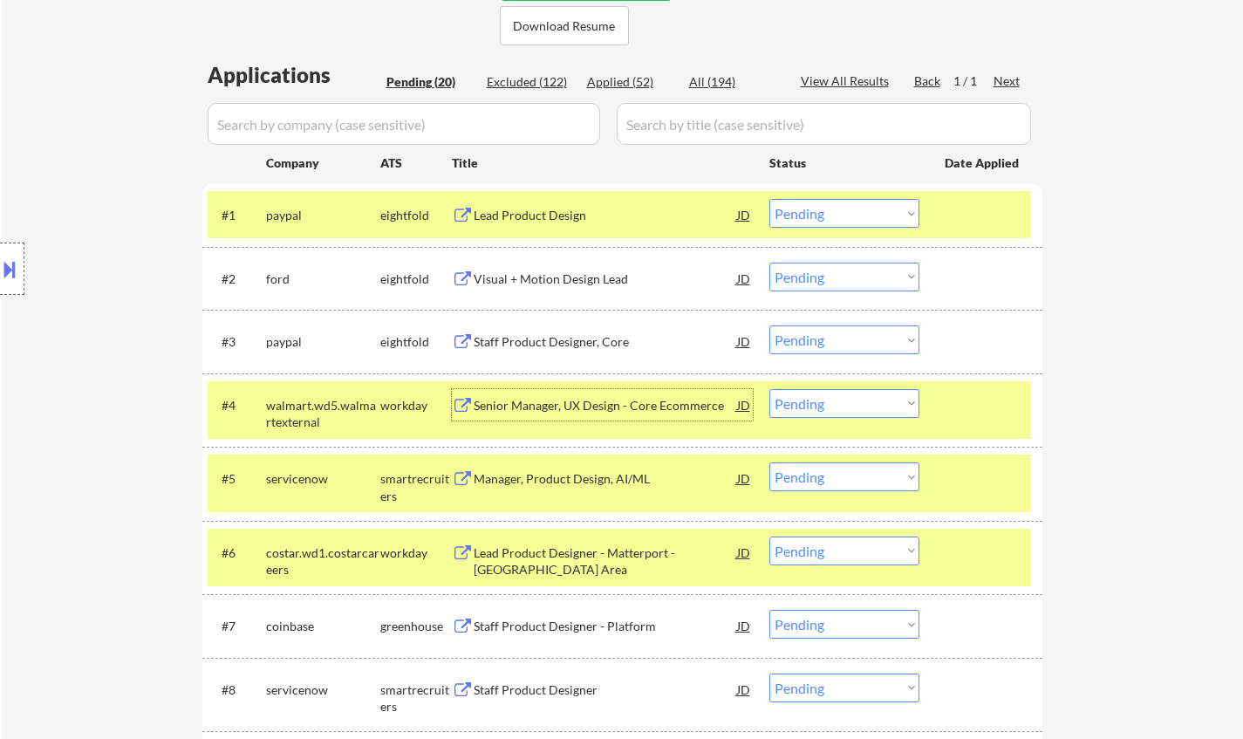
drag, startPoint x: 853, startPoint y: 401, endPoint x: 850, endPoint y: 410, distance: 9.1
click at [853, 401] on select "Choose an option... Pending Applied Excluded (Questions) Excluded (Expired) Exc…" at bounding box center [844, 403] width 150 height 29
click at [769, 389] on select "Choose an option... Pending Applied Excluded (Questions) Excluded (Expired) Exc…" at bounding box center [844, 403] width 150 height 29
select select ""pending""
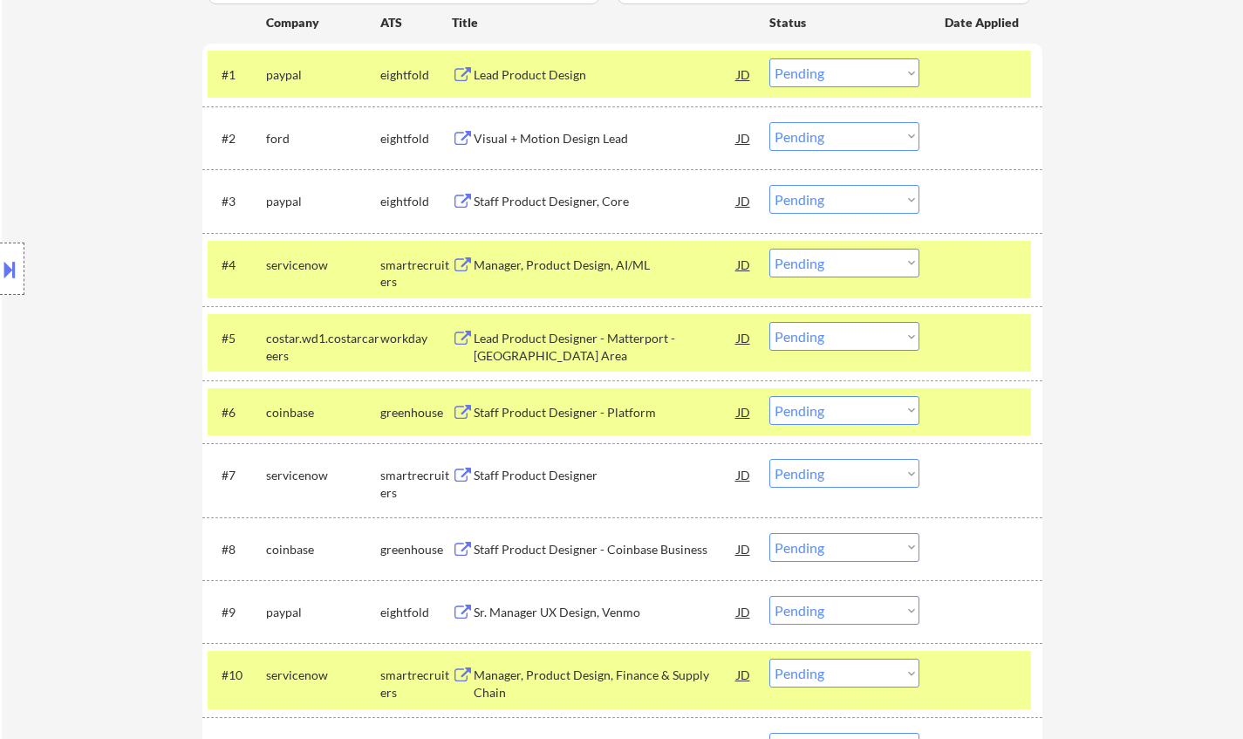
scroll to position [582, 0]
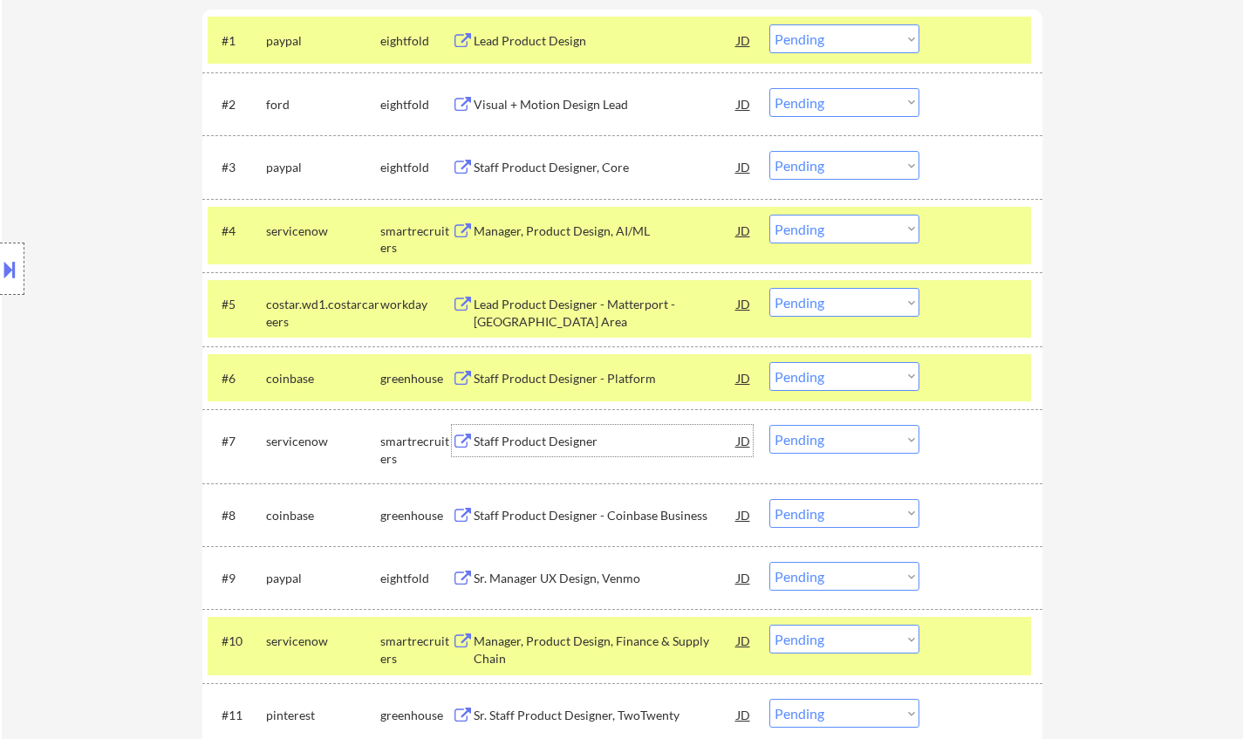
click at [547, 440] on div "Staff Product Designer" at bounding box center [605, 441] width 263 height 17
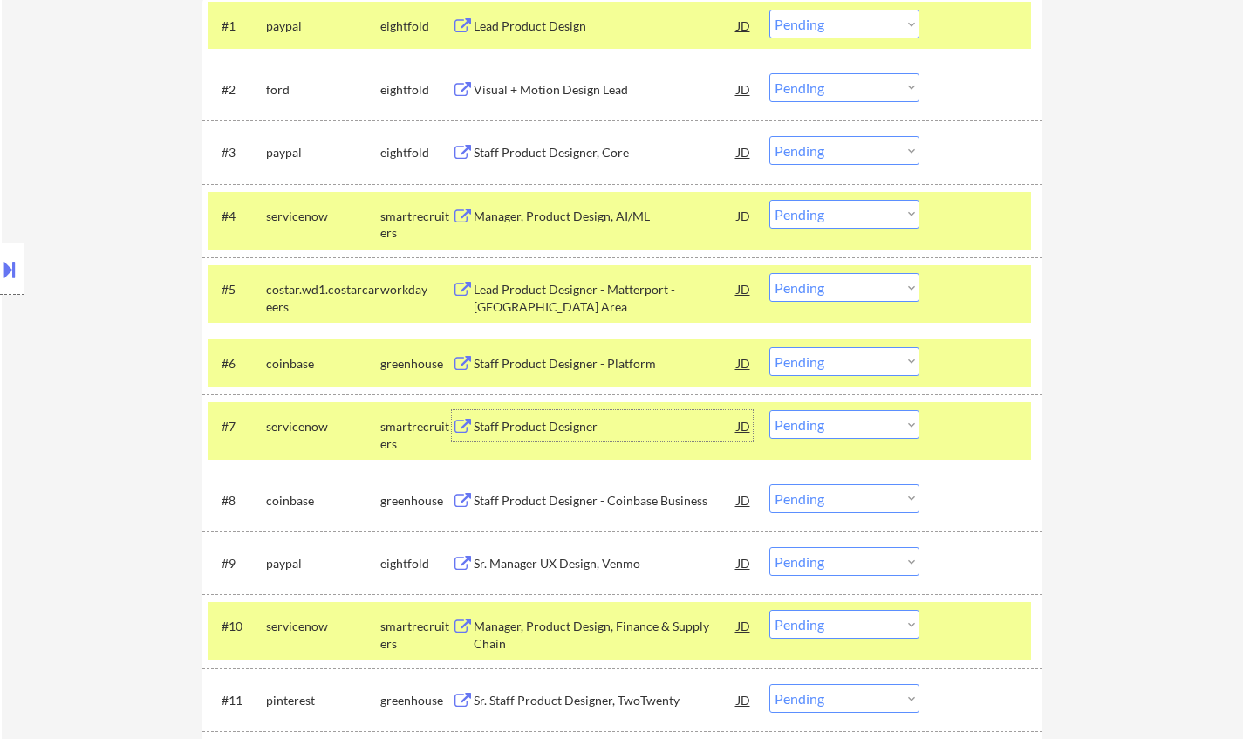
scroll to position [669, 0]
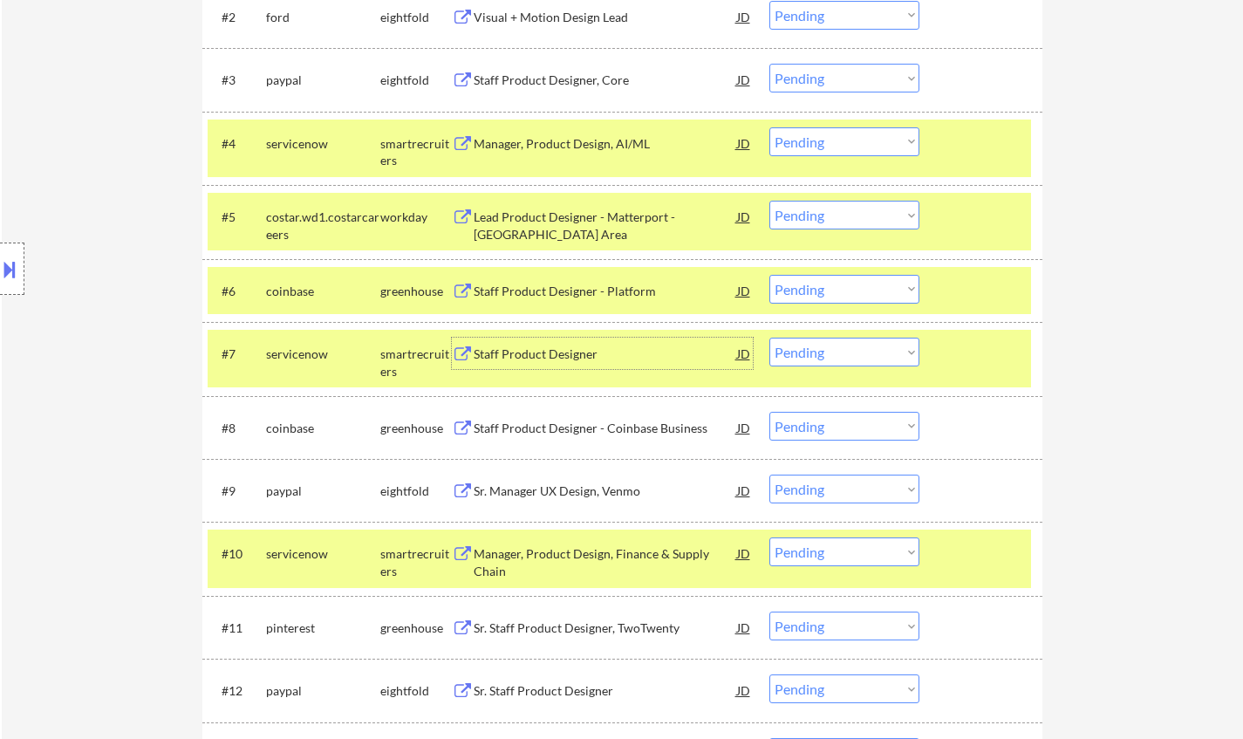
click at [828, 348] on select "Choose an option... Pending Applied Excluded (Questions) Excluded (Expired) Exc…" at bounding box center [844, 352] width 150 height 29
click at [769, 338] on select "Choose an option... Pending Applied Excluded (Questions) Excluded (Expired) Exc…" at bounding box center [844, 352] width 150 height 29
select select ""pending""
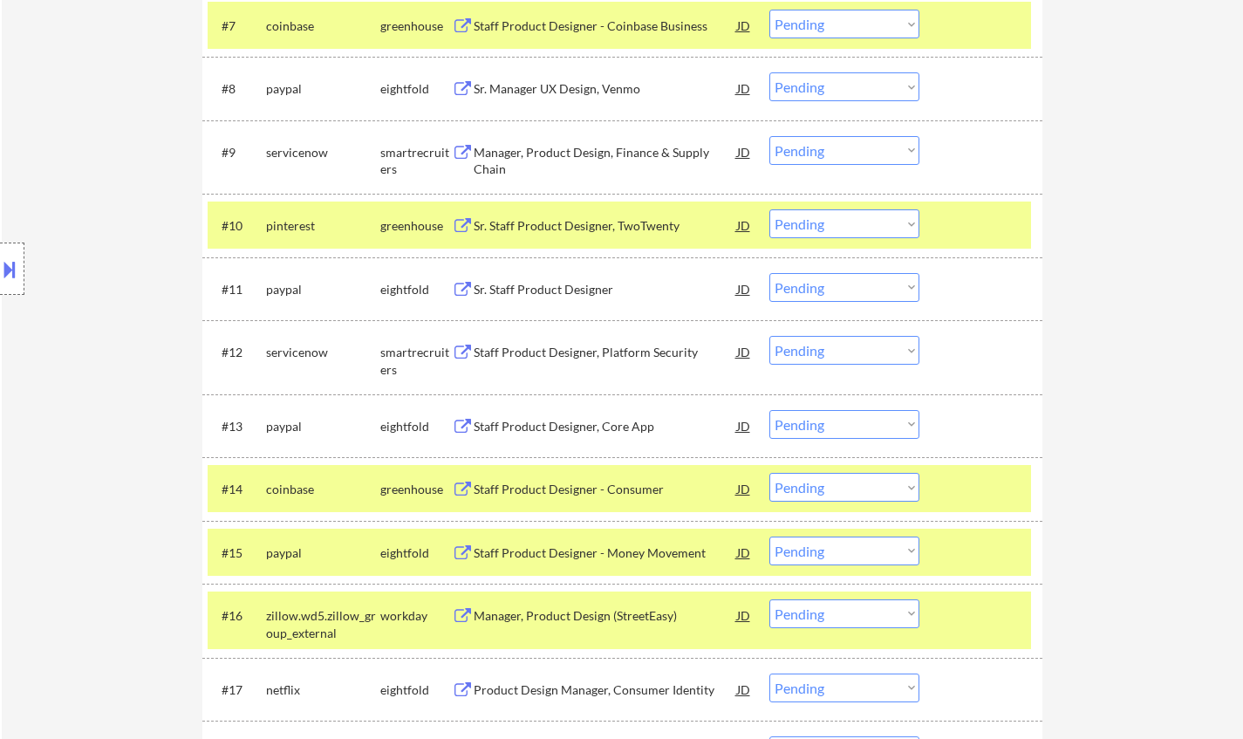
scroll to position [1018, 0]
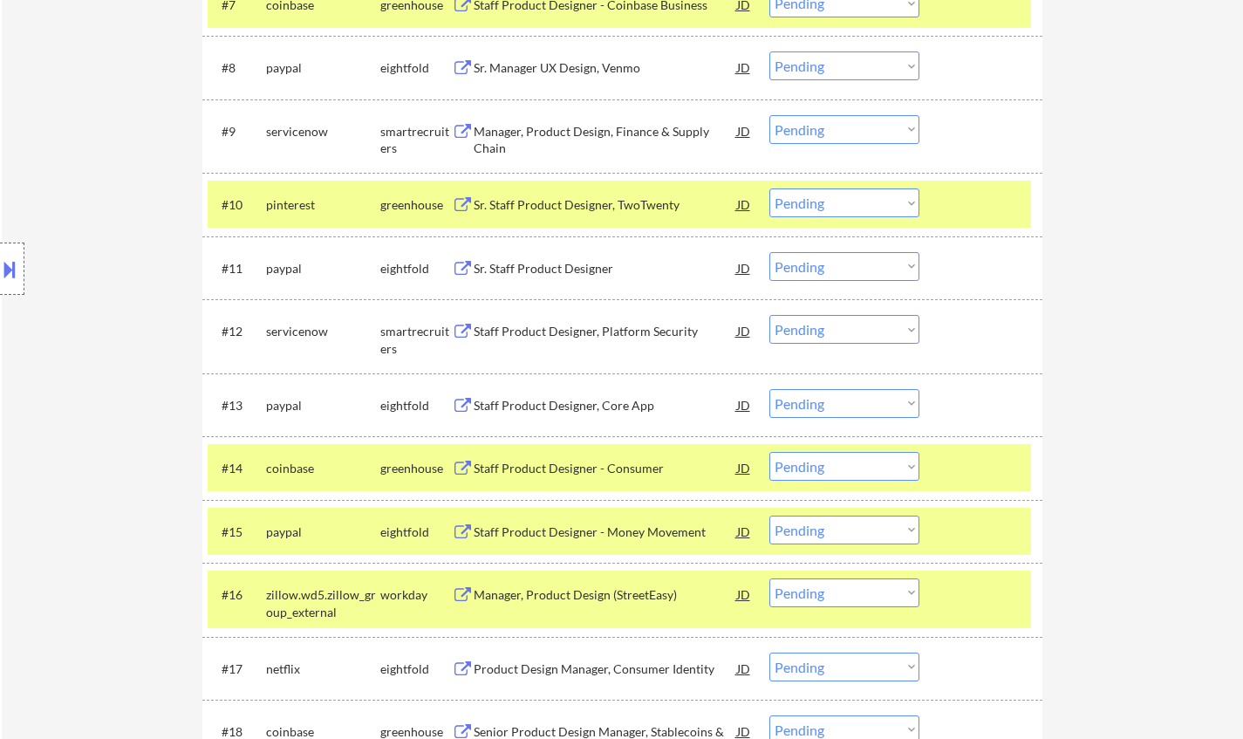
click at [594, 331] on div "Staff Product Designer, Platform Security" at bounding box center [605, 331] width 263 height 17
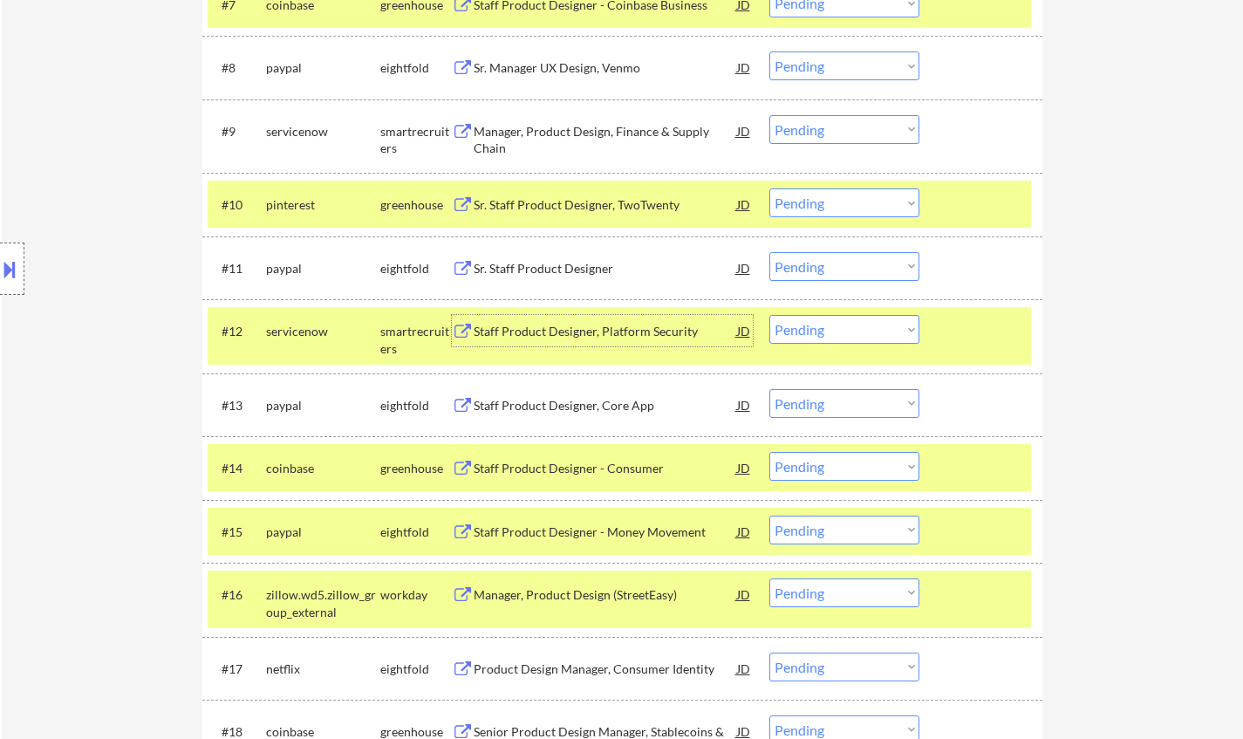
click at [843, 331] on select "Choose an option... Pending Applied Excluded (Questions) Excluded (Expired) Exc…" at bounding box center [844, 329] width 150 height 29
click at [769, 315] on select "Choose an option... Pending Applied Excluded (Questions) Excluded (Expired) Exc…" at bounding box center [844, 329] width 150 height 29
select select ""pending""
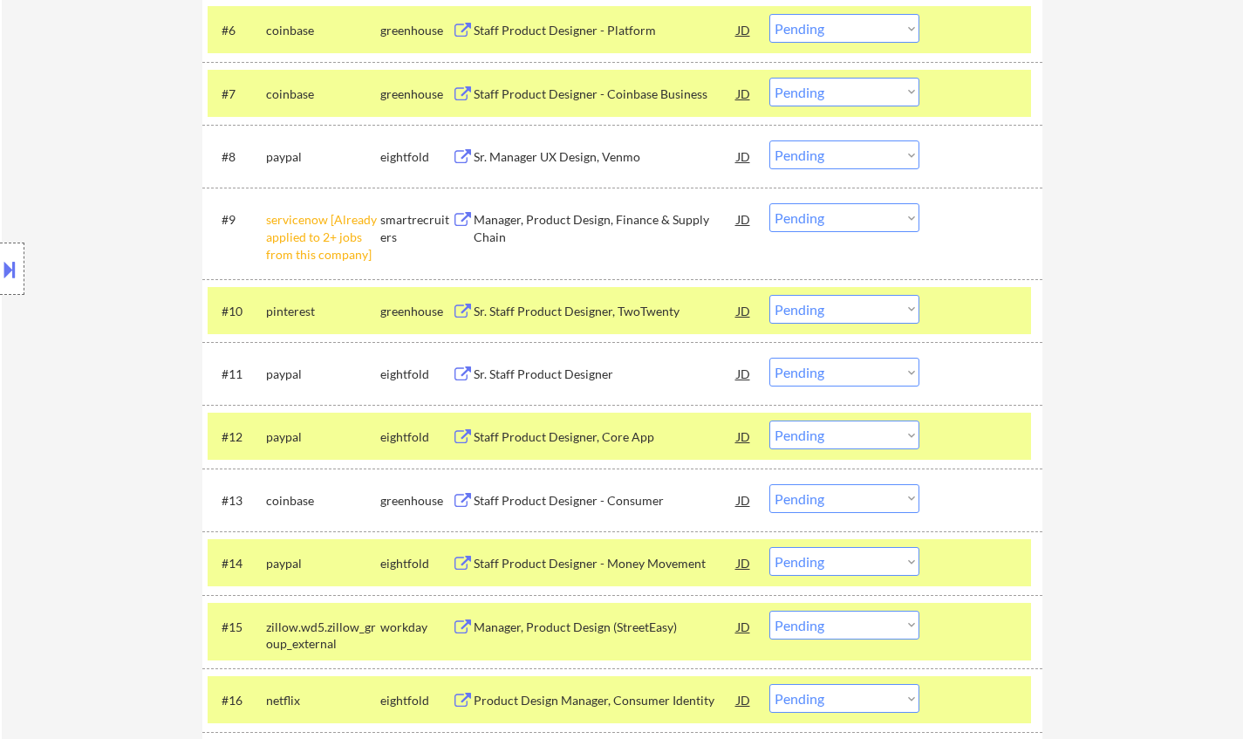
scroll to position [931, 0]
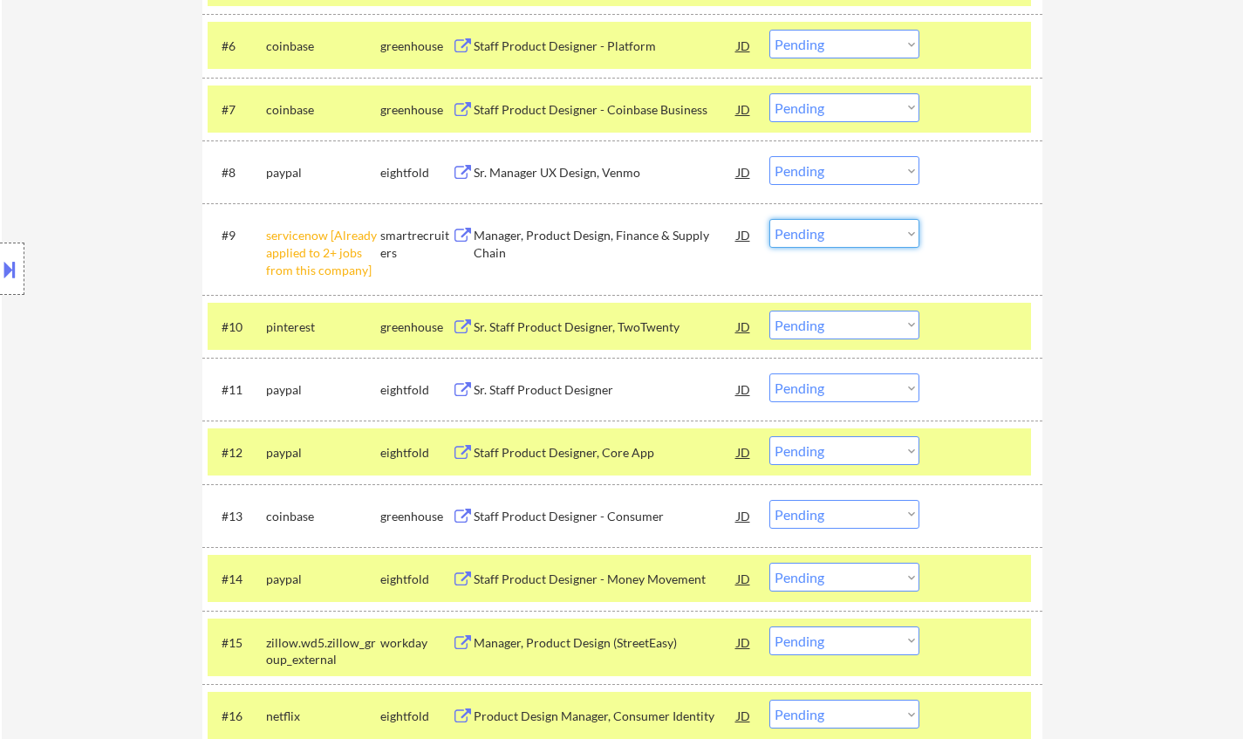
click at [835, 231] on select "Choose an option... Pending Applied Excluded (Questions) Excluded (Expired) Exc…" at bounding box center [844, 233] width 150 height 29
click at [769, 219] on select "Choose an option... Pending Applied Excluded (Questions) Excluded (Expired) Exc…" at bounding box center [844, 233] width 150 height 29
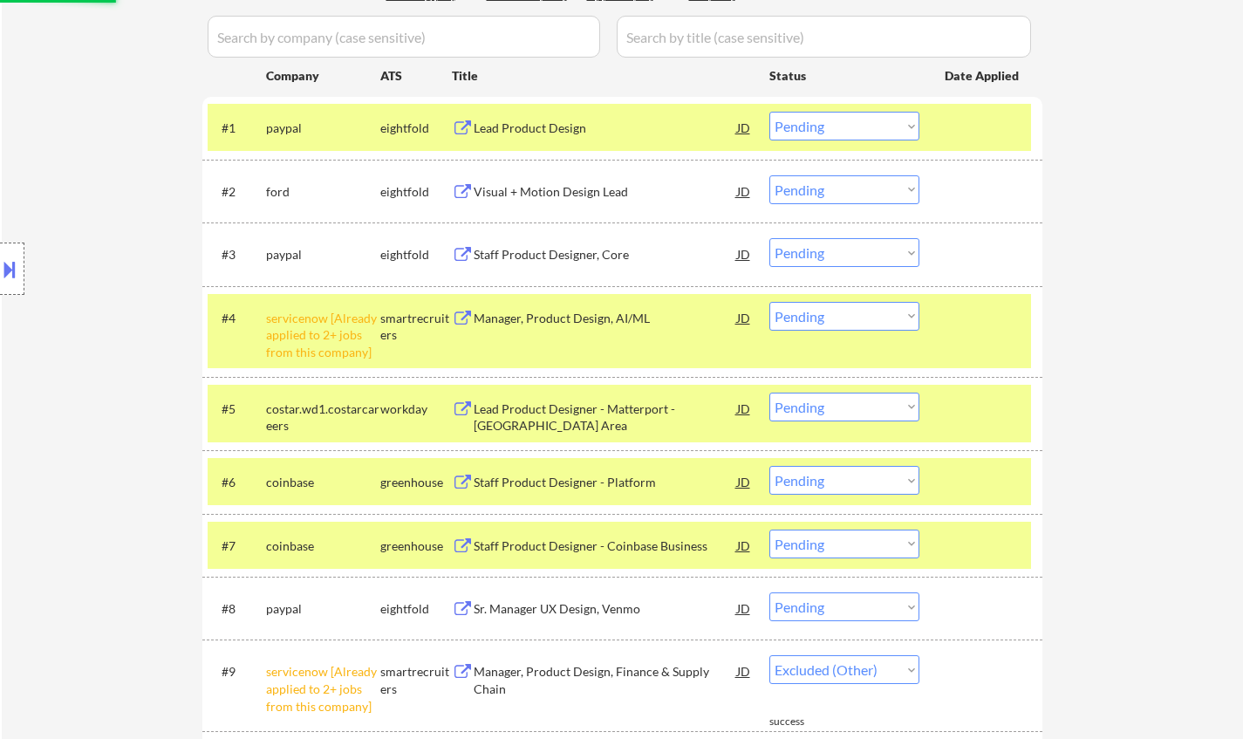
click at [847, 320] on select "Choose an option... Pending Applied Excluded (Questions) Excluded (Expired) Exc…" at bounding box center [844, 316] width 150 height 29
select select ""pending""
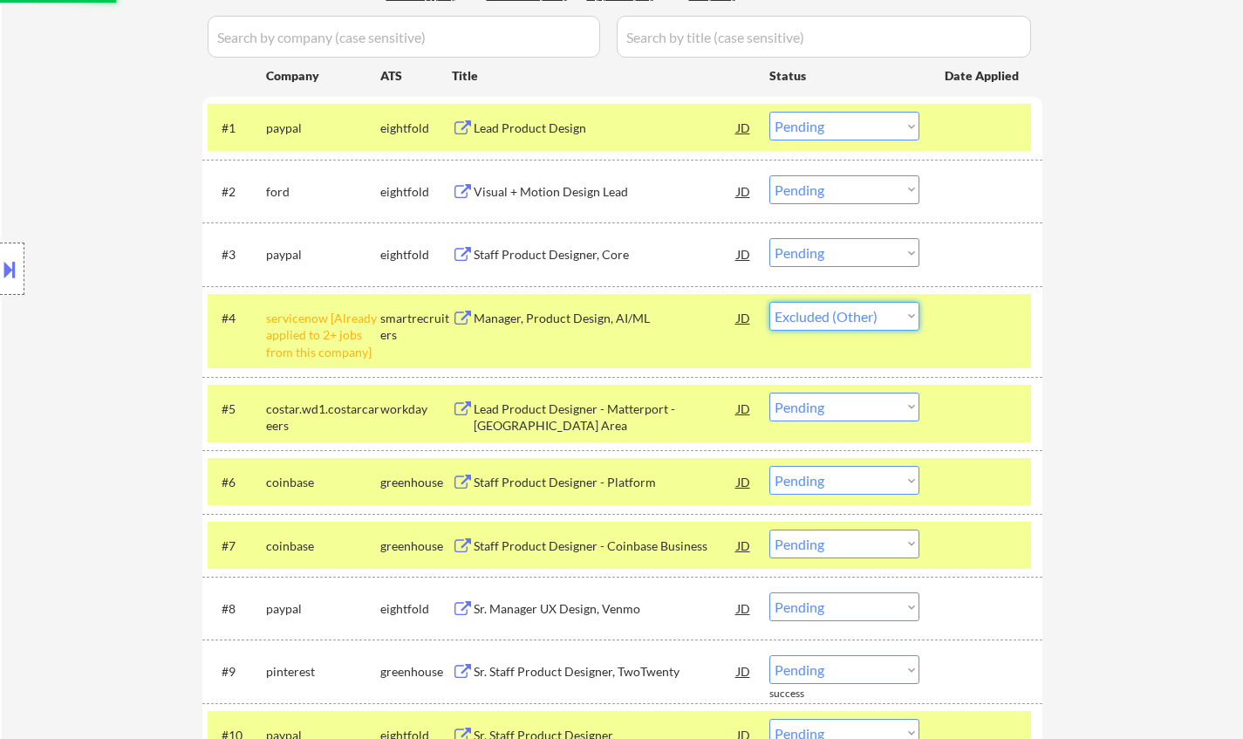
click at [769, 302] on select "Choose an option... Pending Applied Excluded (Questions) Excluded (Expired) Exc…" at bounding box center [844, 316] width 150 height 29
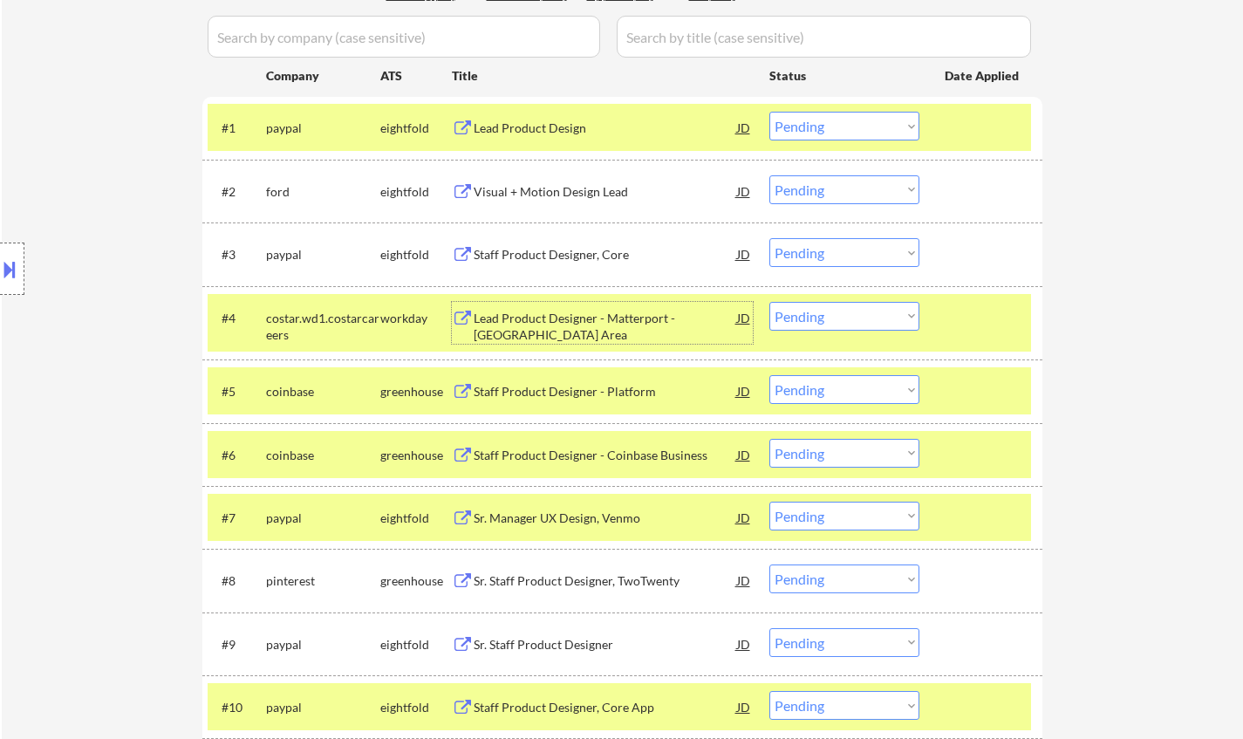
click at [577, 317] on div "Lead Product Designer - Matterport - [GEOGRAPHIC_DATA] Area" at bounding box center [605, 327] width 263 height 34
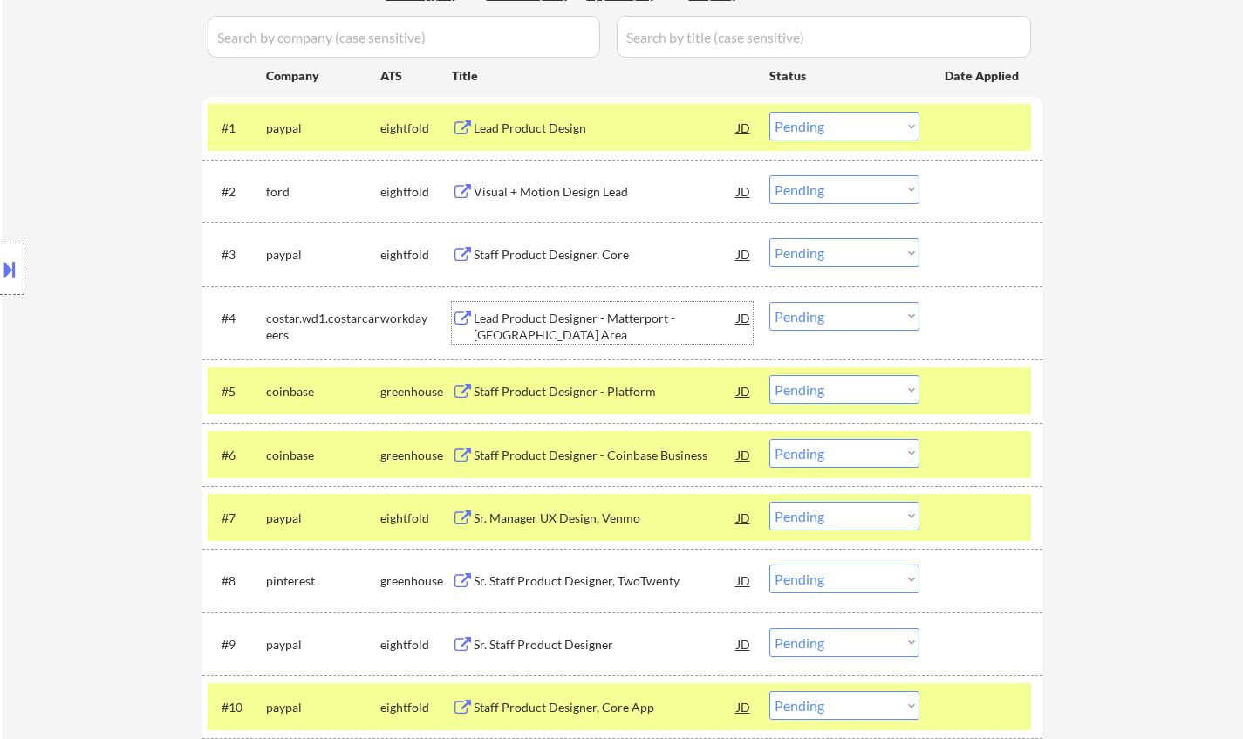
click at [853, 314] on select "Choose an option... Pending Applied Excluded (Questions) Excluded (Expired) Exc…" at bounding box center [844, 316] width 150 height 29
click at [769, 302] on select "Choose an option... Pending Applied Excluded (Questions) Excluded (Expired) Exc…" at bounding box center [844, 316] width 150 height 29
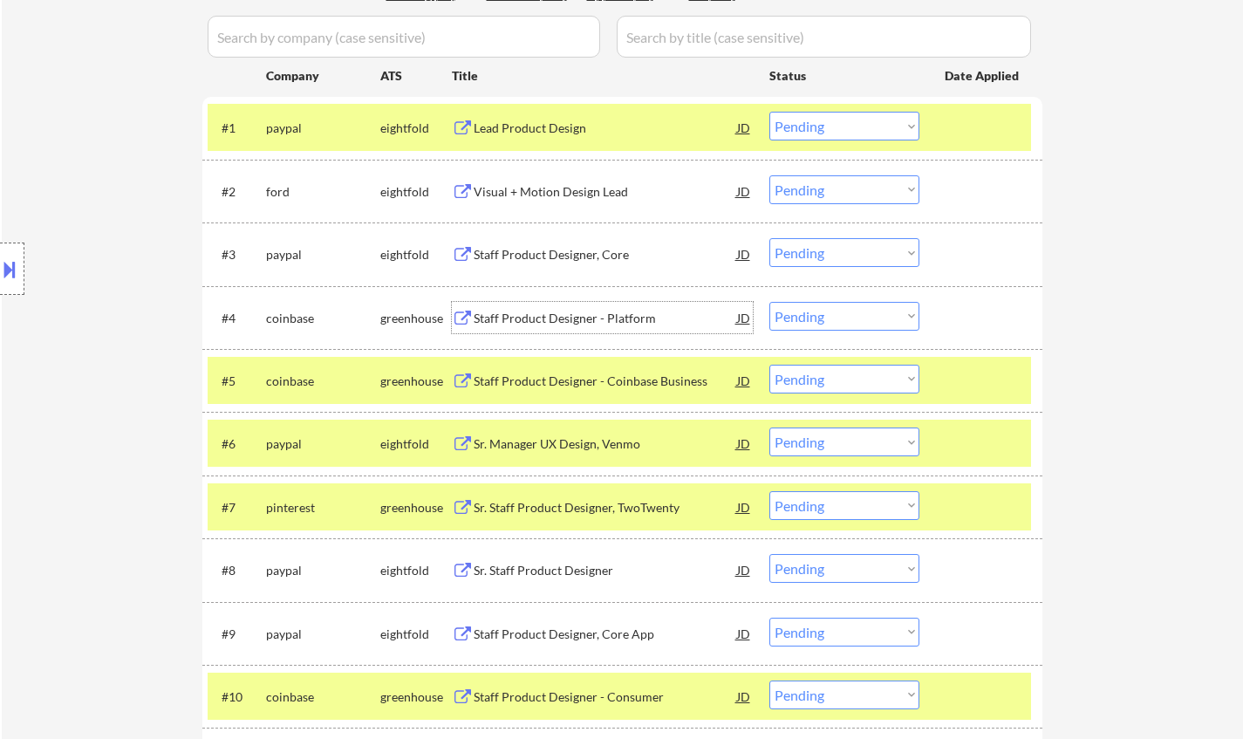
click at [566, 305] on div "Staff Product Designer - Platform" at bounding box center [605, 317] width 263 height 31
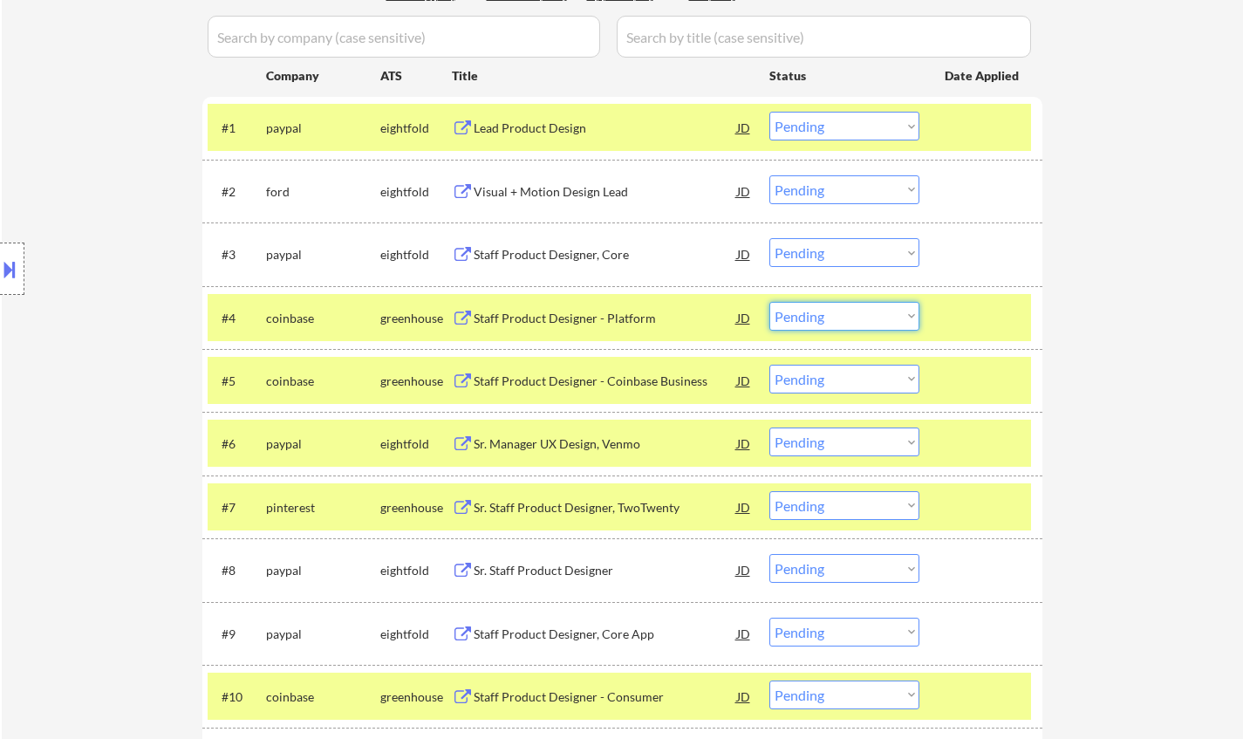
click at [827, 319] on select "Choose an option... Pending Applied Excluded (Questions) Excluded (Expired) Exc…" at bounding box center [844, 316] width 150 height 29
click at [769, 302] on select "Choose an option... Pending Applied Excluded (Questions) Excluded (Expired) Exc…" at bounding box center [844, 316] width 150 height 29
select select ""pending""
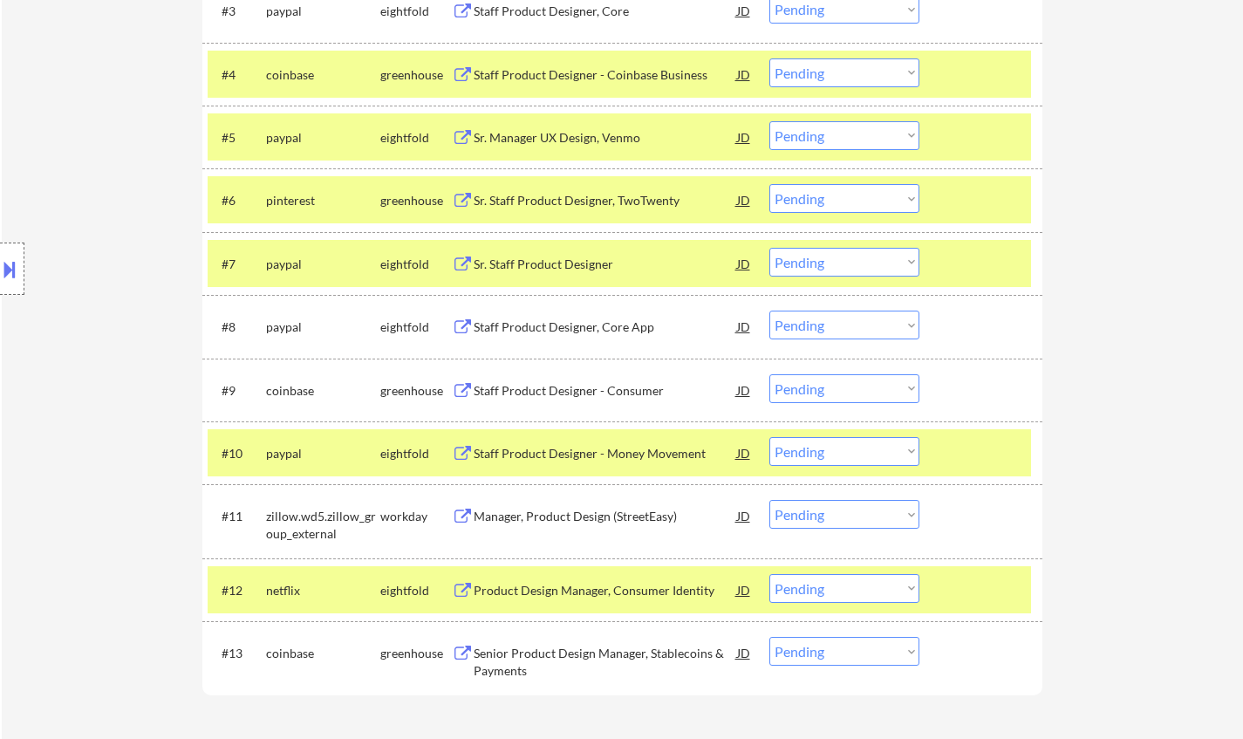
scroll to position [756, 0]
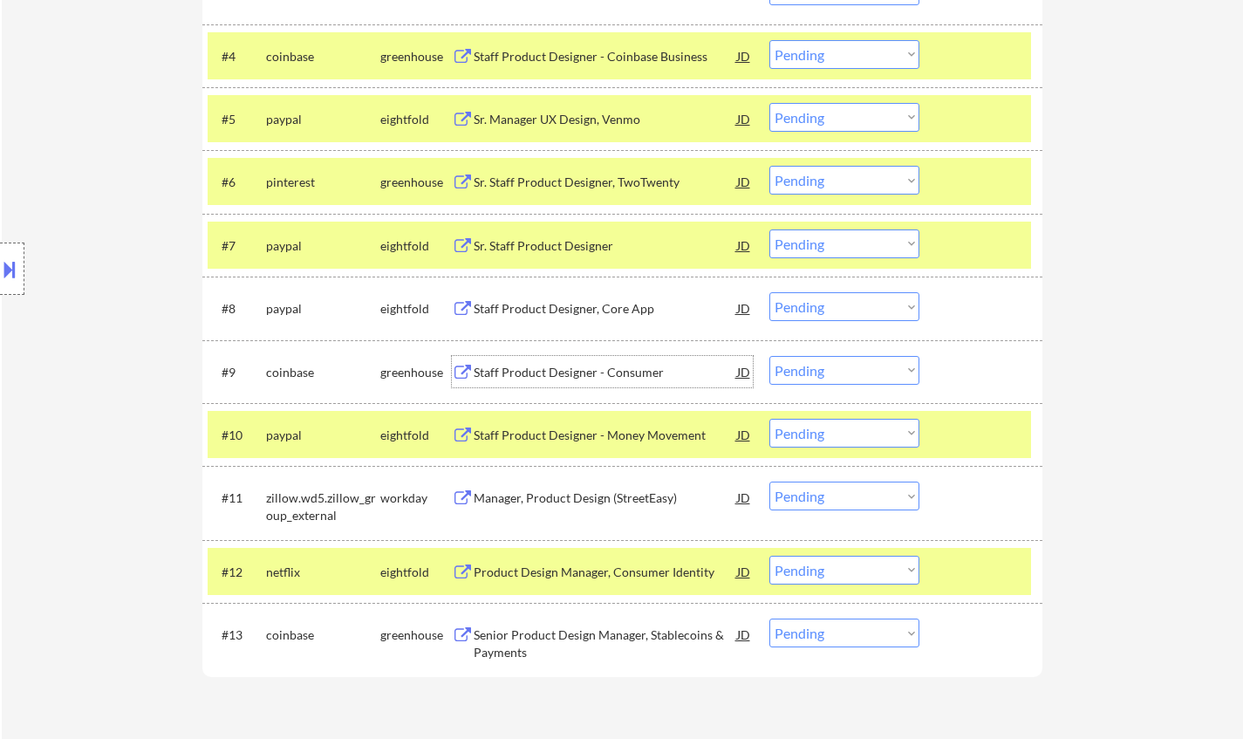
click at [585, 372] on div "Staff Product Designer - Consumer" at bounding box center [605, 372] width 263 height 17
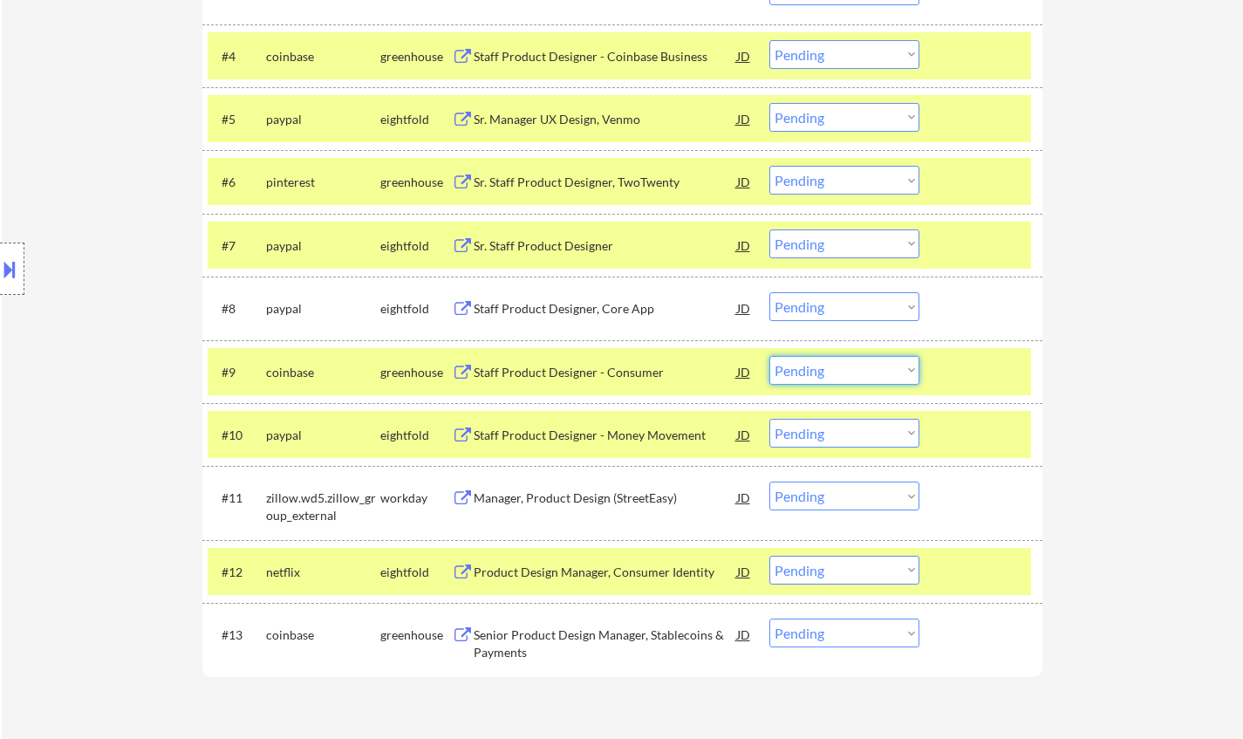
drag, startPoint x: 833, startPoint y: 364, endPoint x: 840, endPoint y: 379, distance: 16.4
click at [833, 364] on select "Choose an option... Pending Applied Excluded (Questions) Excluded (Expired) Exc…" at bounding box center [844, 370] width 150 height 29
click at [769, 356] on select "Choose an option... Pending Applied Excluded (Questions) Excluded (Expired) Exc…" at bounding box center [844, 370] width 150 height 29
select select ""pending""
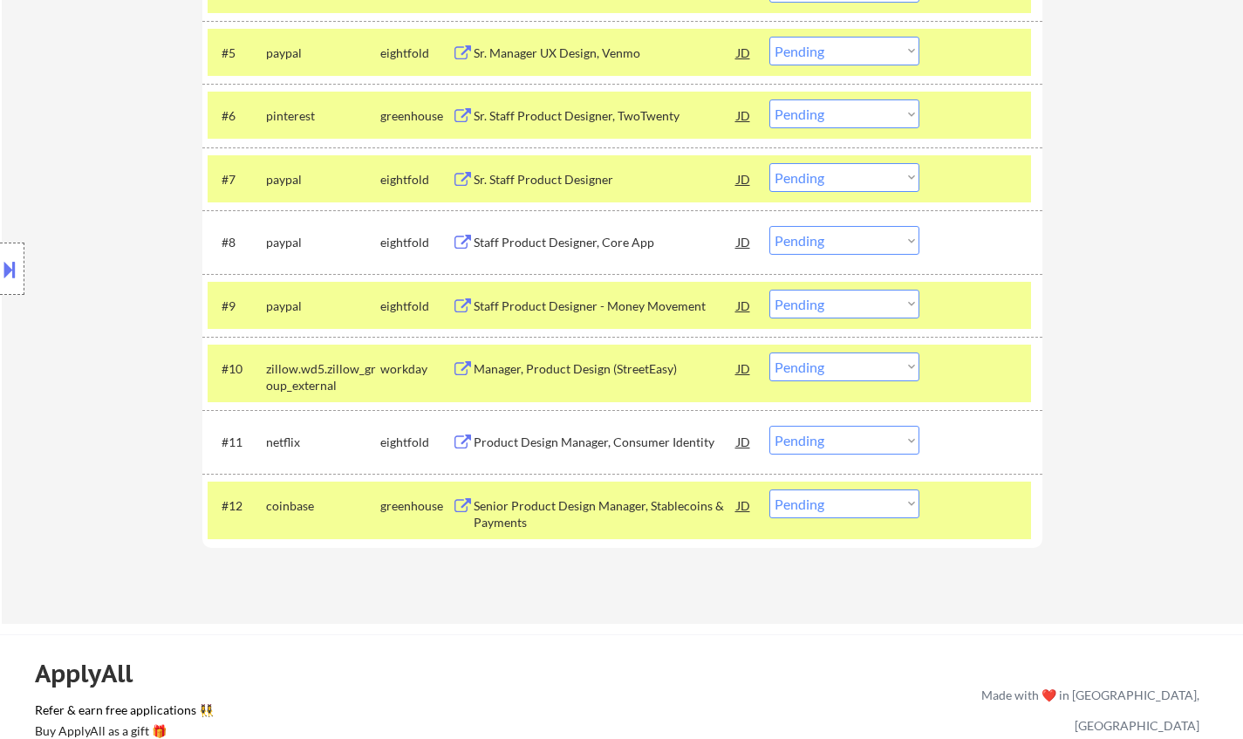
scroll to position [843, 0]
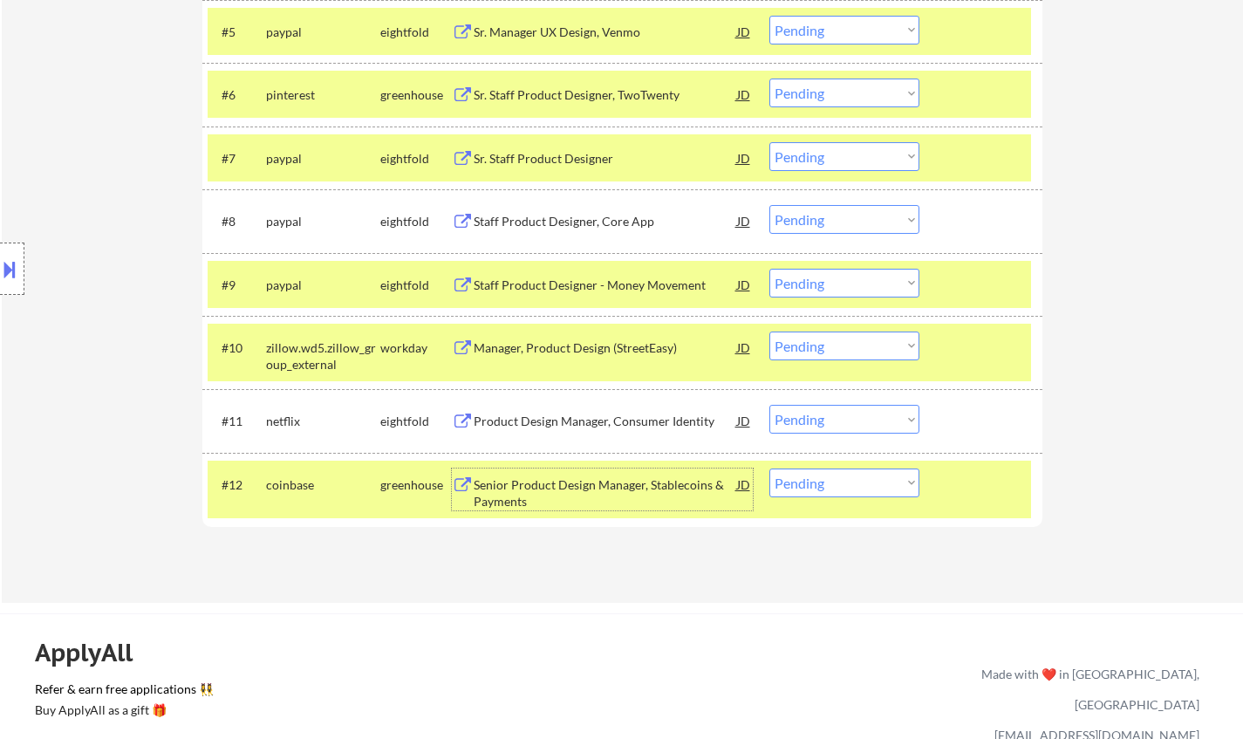
click at [609, 481] on div "Senior Product Design Manager, Stablecoins & Payments" at bounding box center [605, 493] width 263 height 34
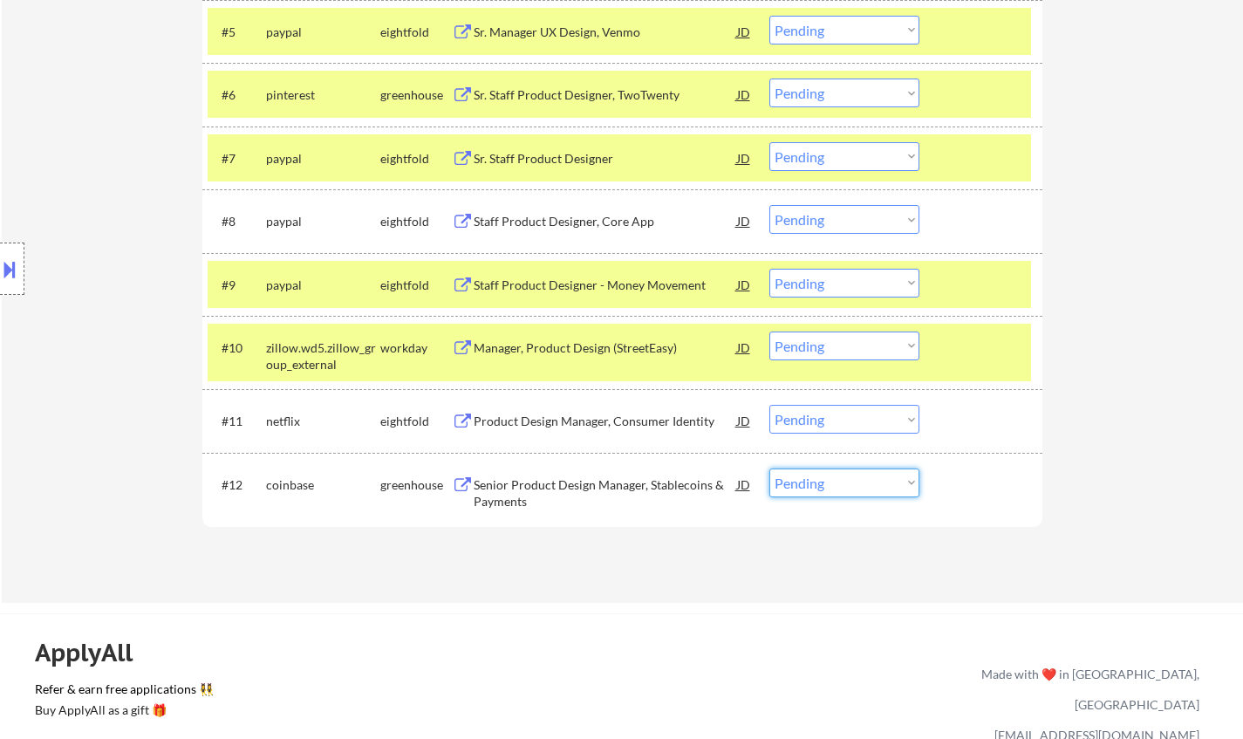
click at [847, 483] on select "Choose an option... Pending Applied Excluded (Questions) Excluded (Expired) Exc…" at bounding box center [844, 482] width 150 height 29
select select ""applied""
click at [769, 468] on select "Choose an option... Pending Applied Excluded (Questions) Excluded (Expired) Exc…" at bounding box center [844, 482] width 150 height 29
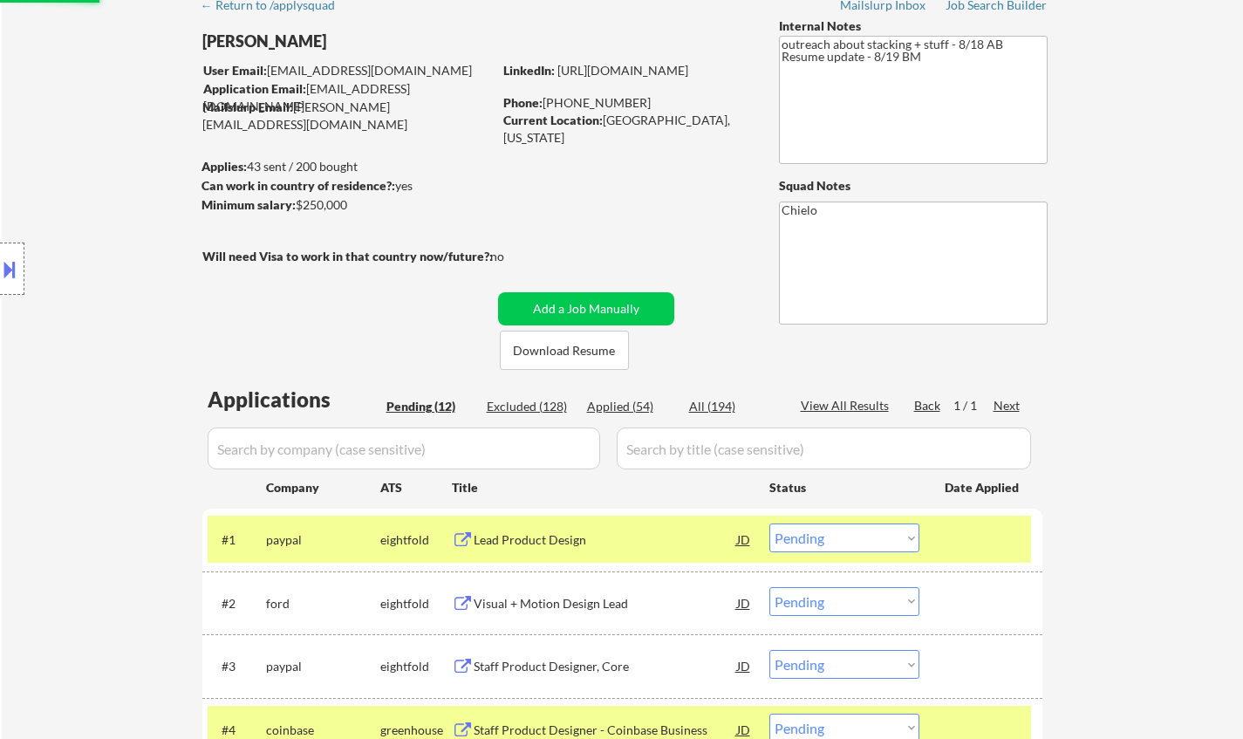
scroll to position [0, 0]
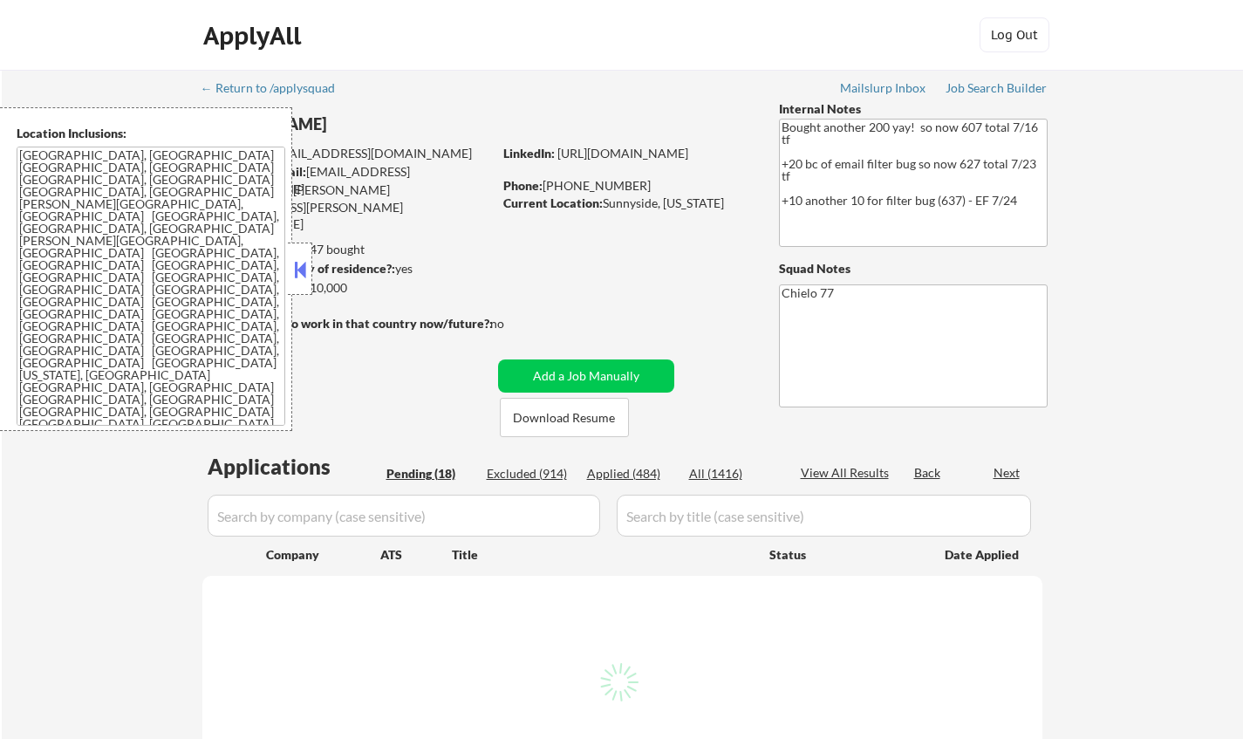
select select ""pending""
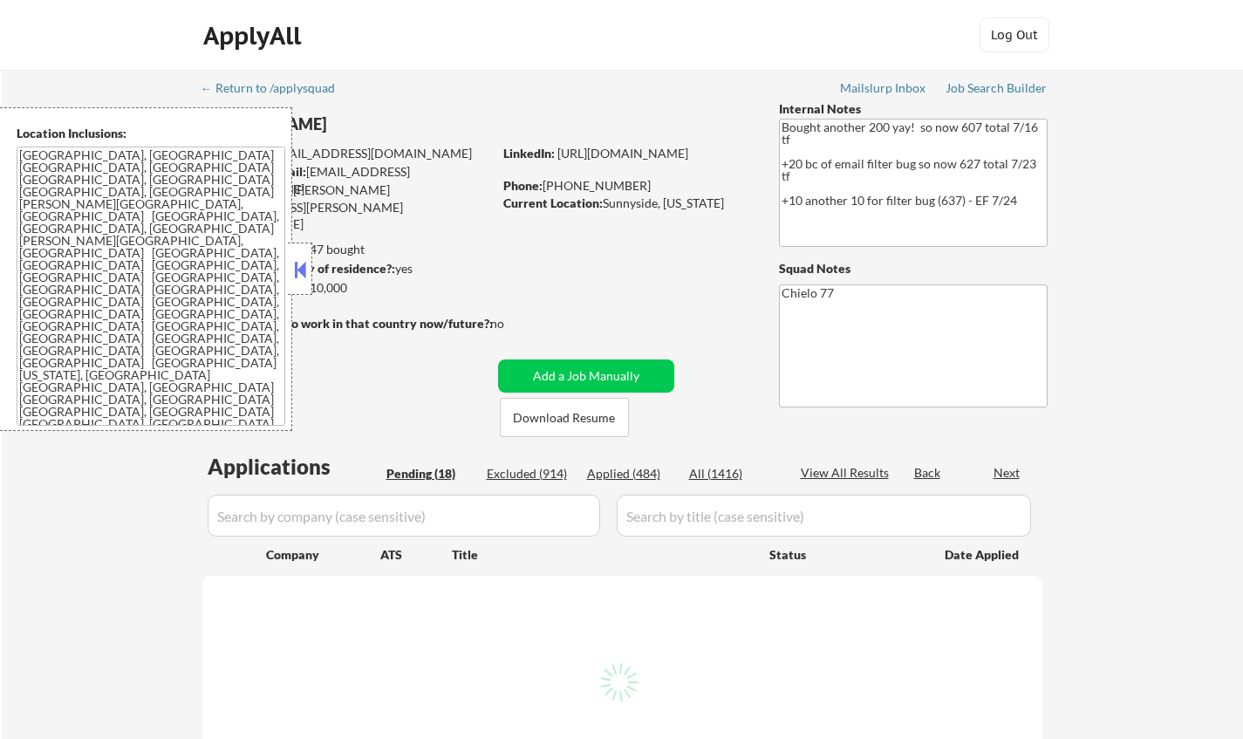
select select ""pending""
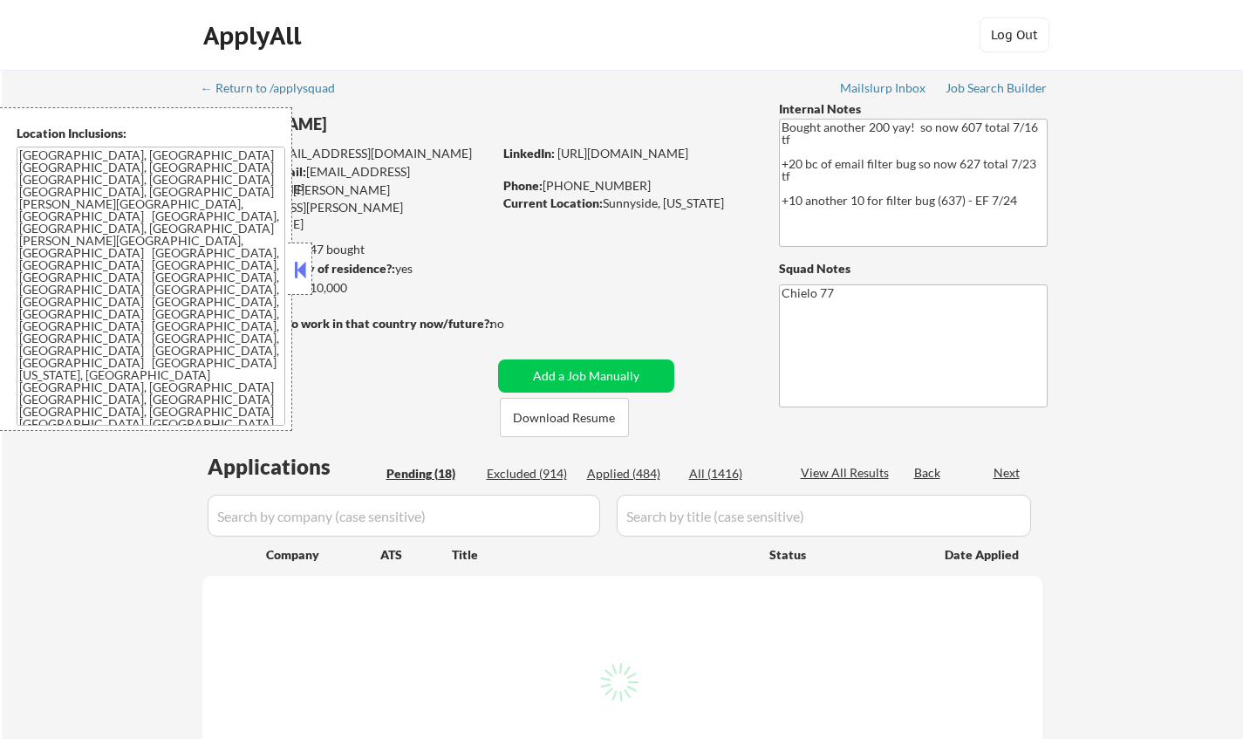
select select ""pending""
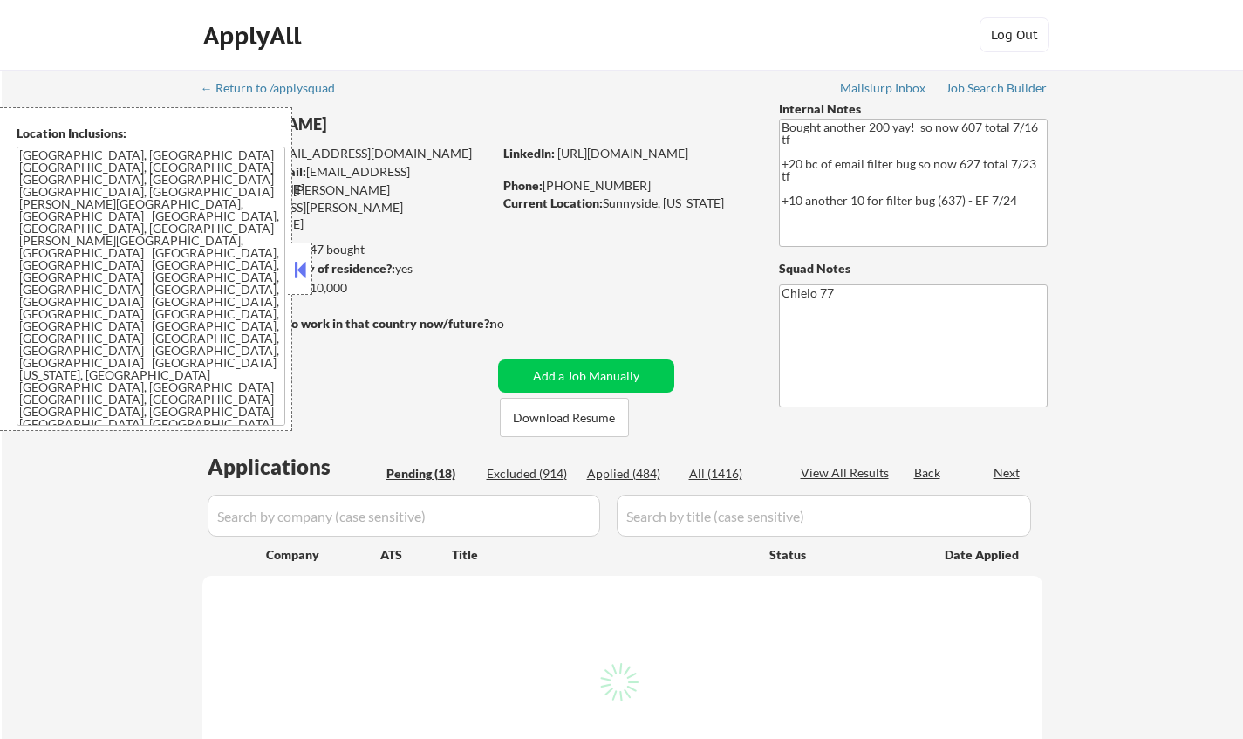
select select ""pending""
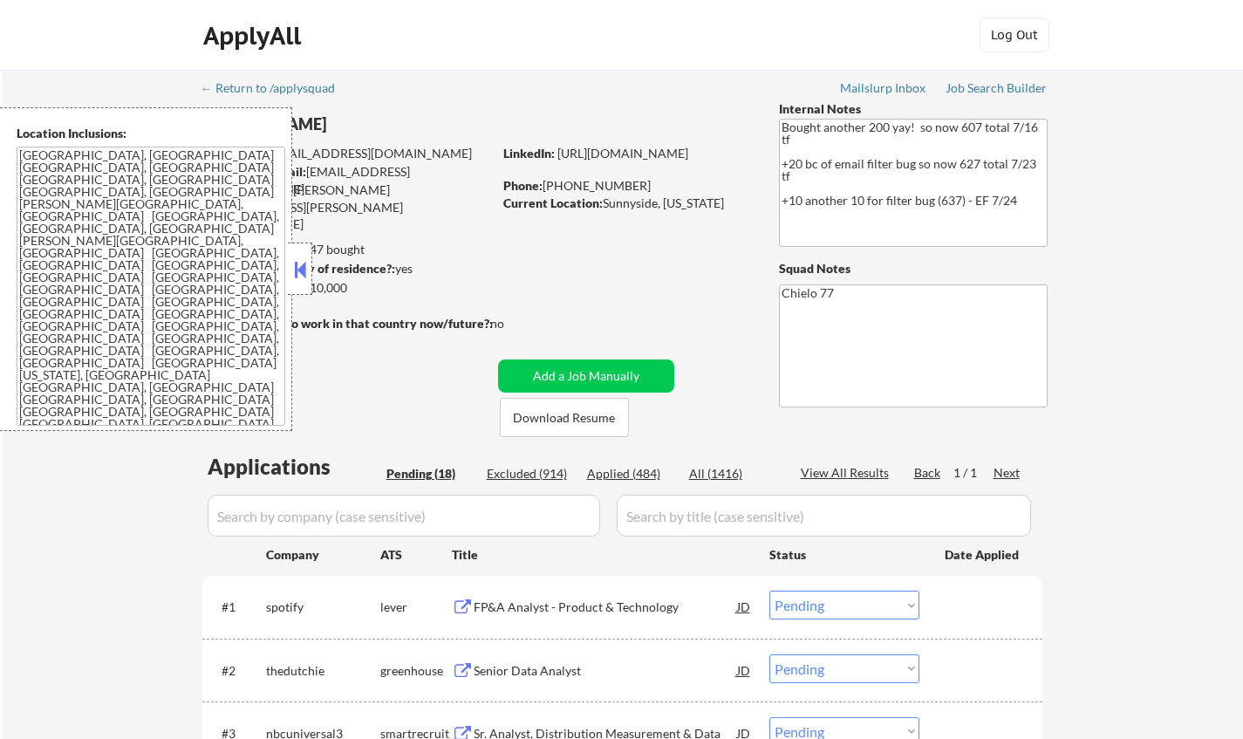
click at [295, 270] on button at bounding box center [299, 269] width 19 height 26
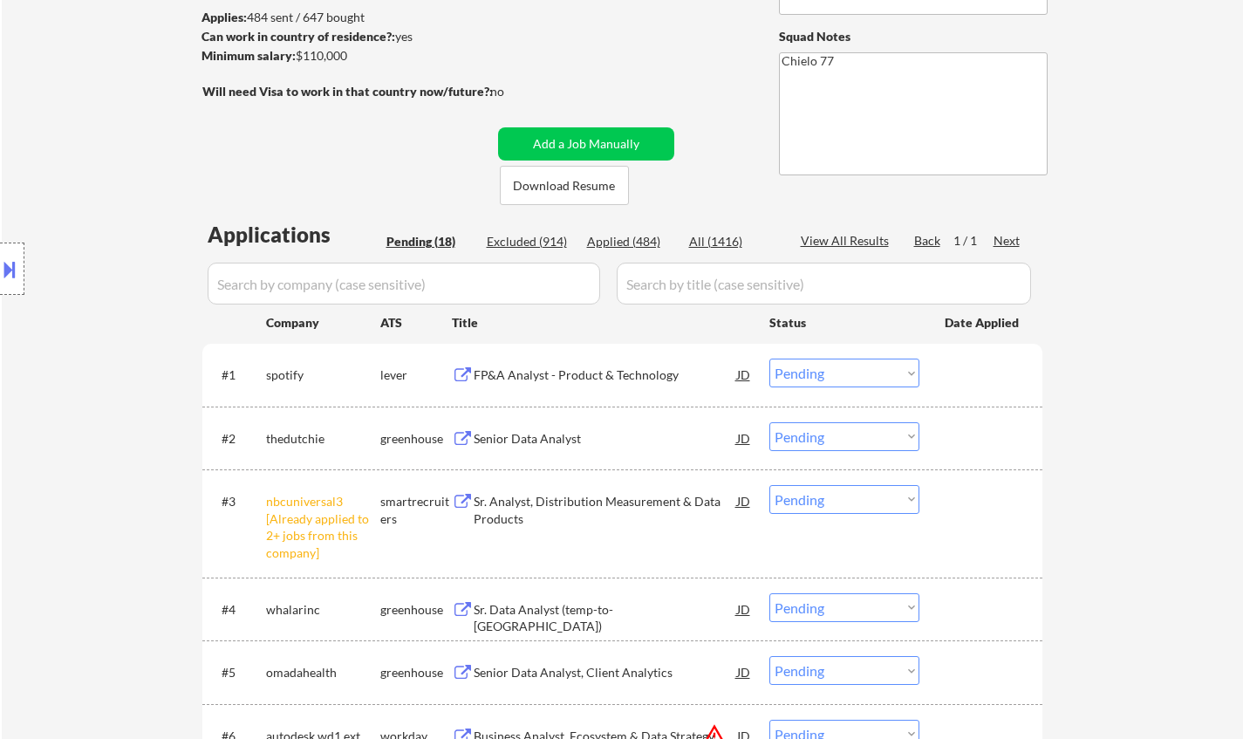
scroll to position [436, 0]
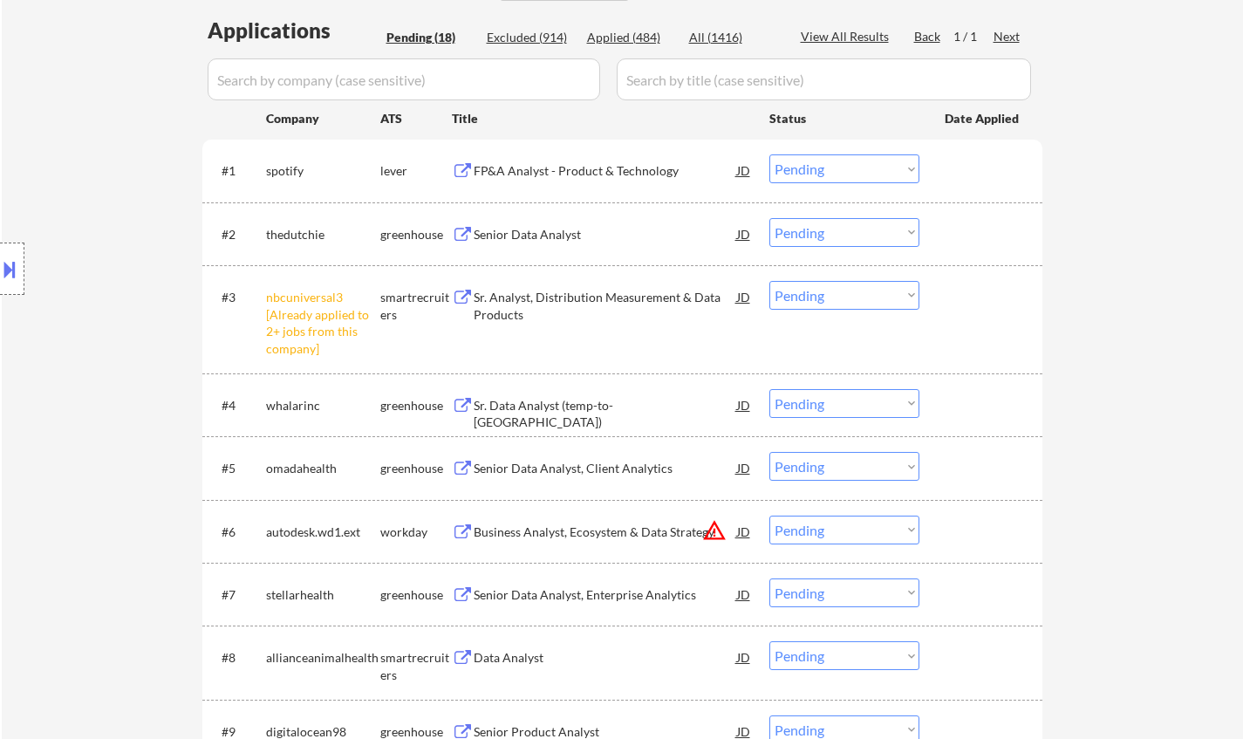
click at [834, 283] on select "Choose an option... Pending Applied Excluded (Questions) Excluded (Expired) Exc…" at bounding box center [844, 295] width 150 height 29
click at [769, 281] on select "Choose an option... Pending Applied Excluded (Questions) Excluded (Expired) Exc…" at bounding box center [844, 295] width 150 height 29
select select ""pending""
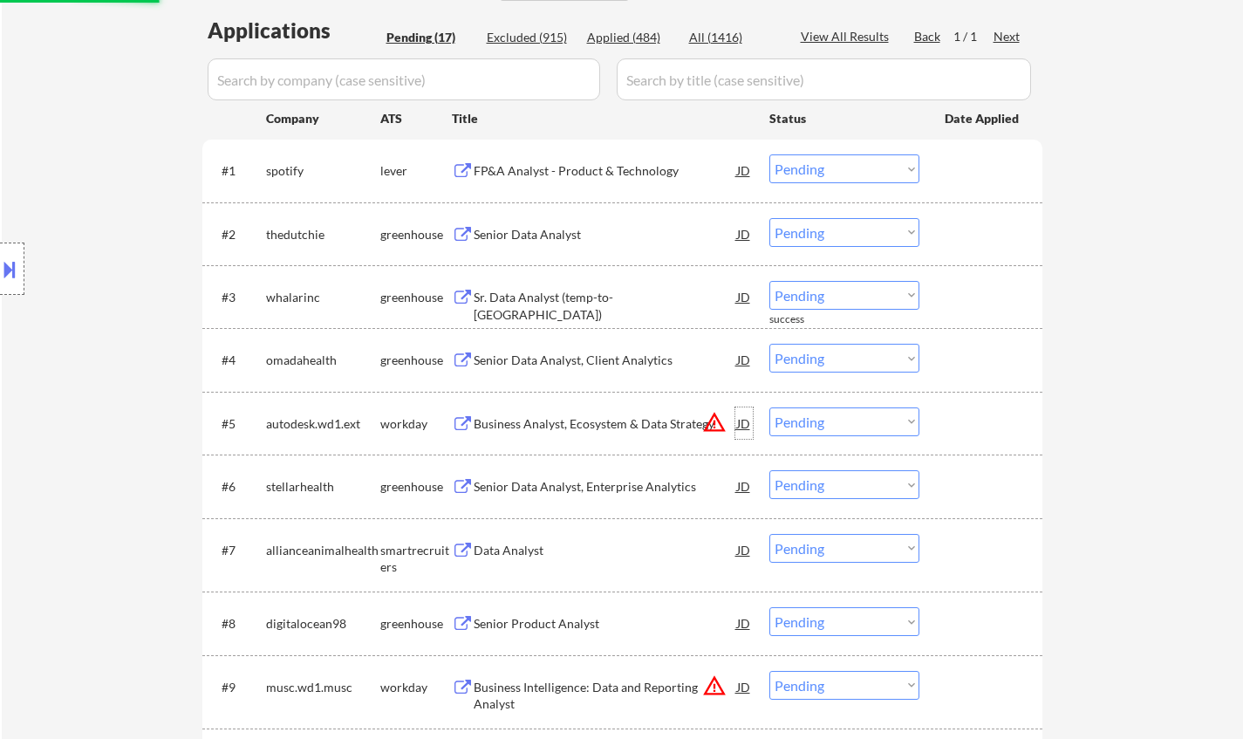
click at [739, 420] on div "JD" at bounding box center [743, 422] width 17 height 31
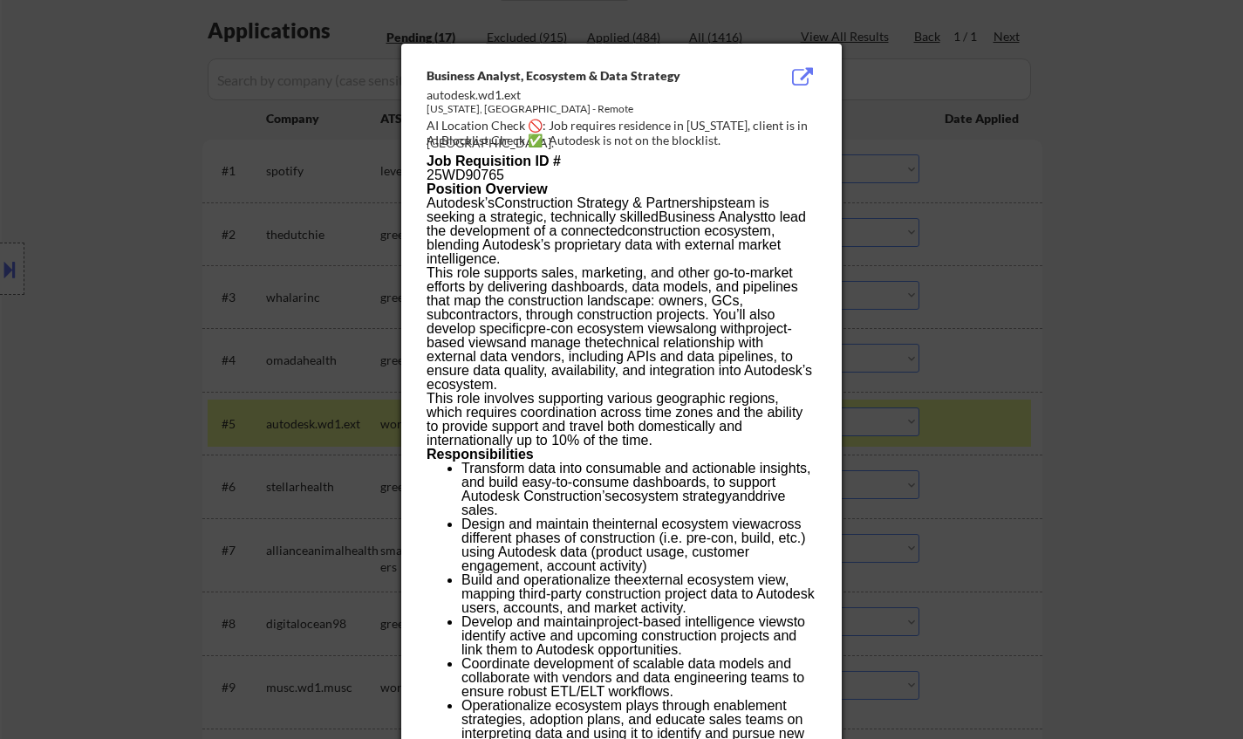
click at [1019, 465] on div at bounding box center [621, 369] width 1243 height 739
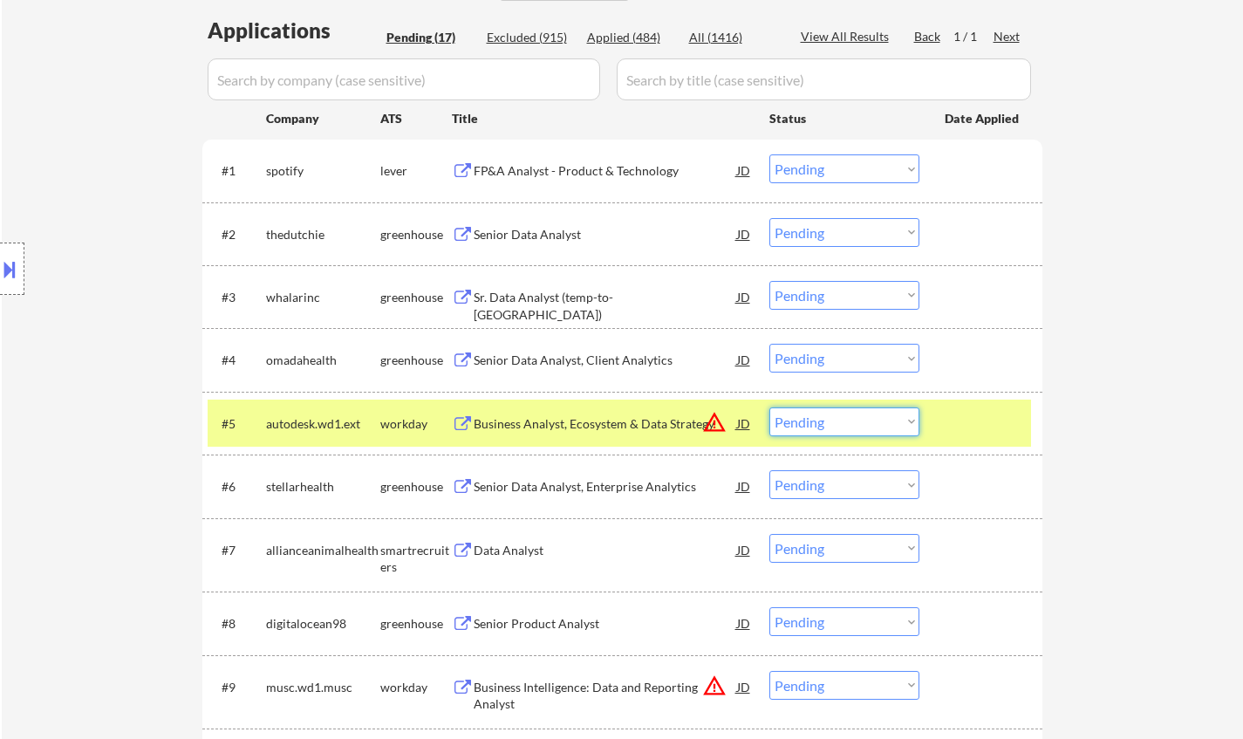
drag, startPoint x: 879, startPoint y: 421, endPoint x: 932, endPoint y: 468, distance: 70.4
click at [879, 421] on select "Choose an option... Pending Applied Excluded (Questions) Excluded (Expired) Exc…" at bounding box center [844, 421] width 150 height 29
click at [769, 407] on select "Choose an option... Pending Applied Excluded (Questions) Excluded (Expired) Exc…" at bounding box center [844, 421] width 150 height 29
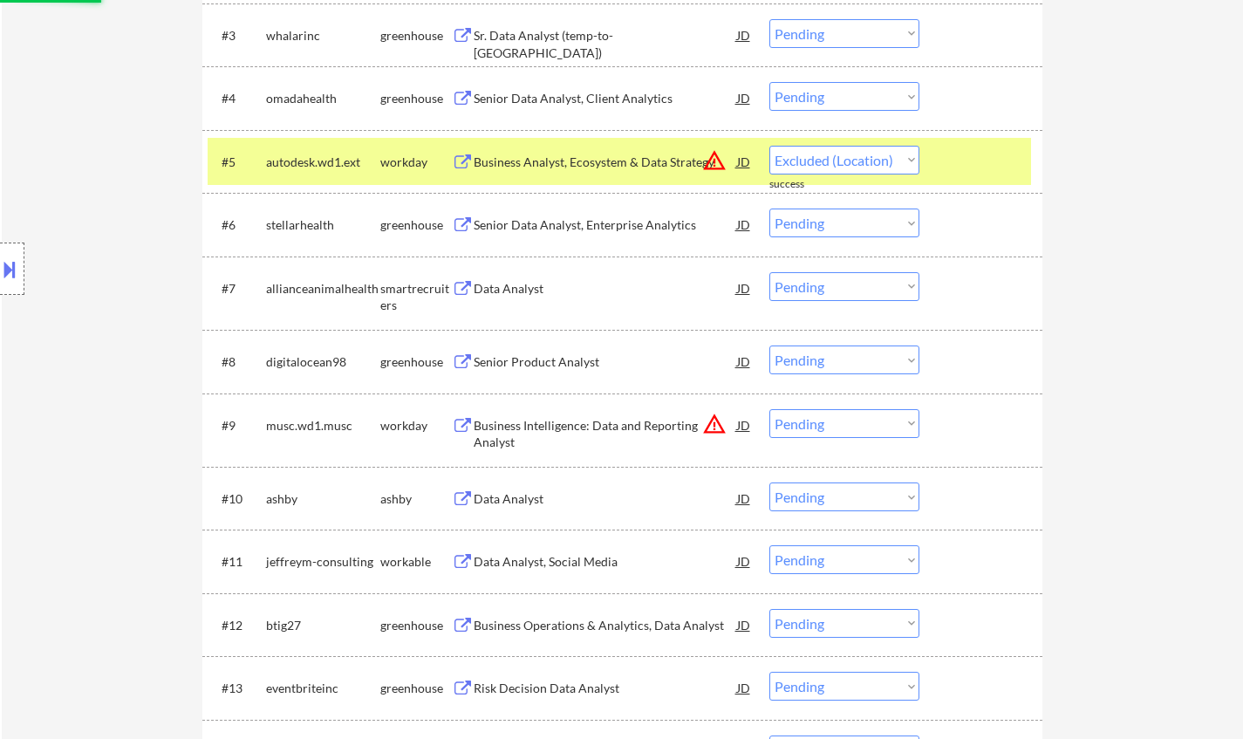
select select ""pending""
click at [0, 262] on button at bounding box center [9, 269] width 19 height 29
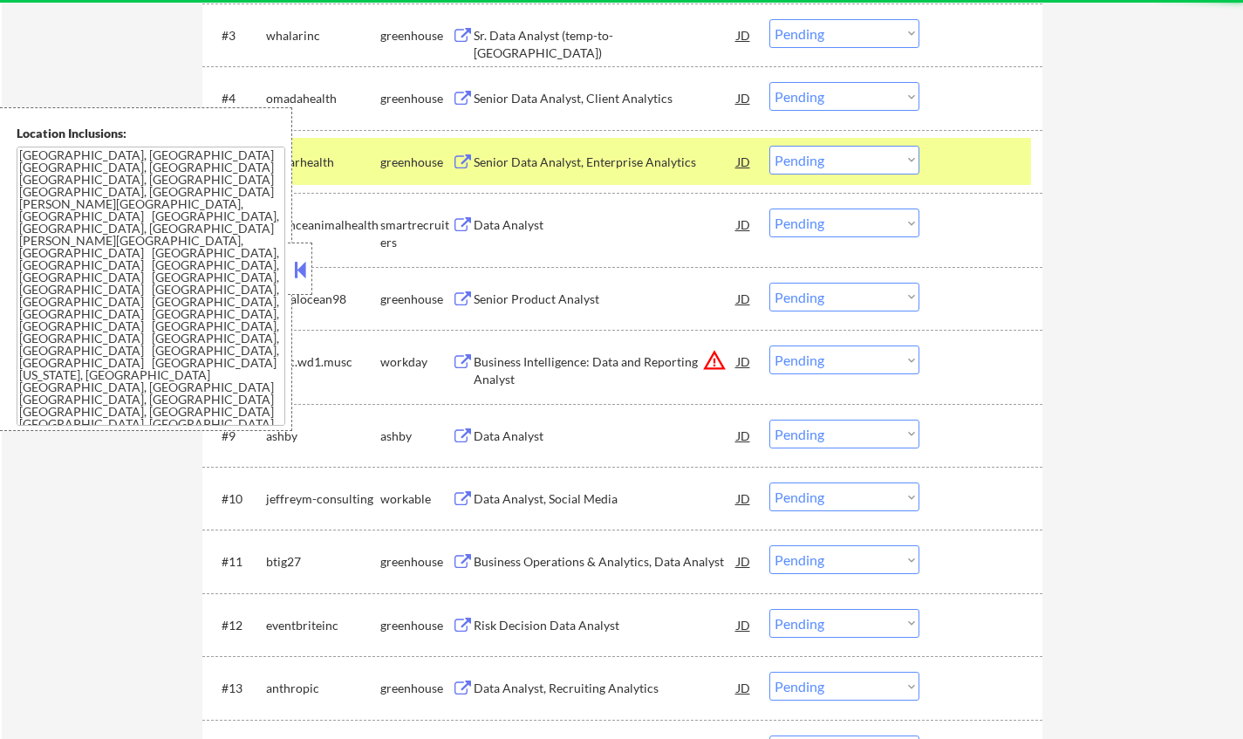
click at [304, 266] on button at bounding box center [299, 269] width 19 height 26
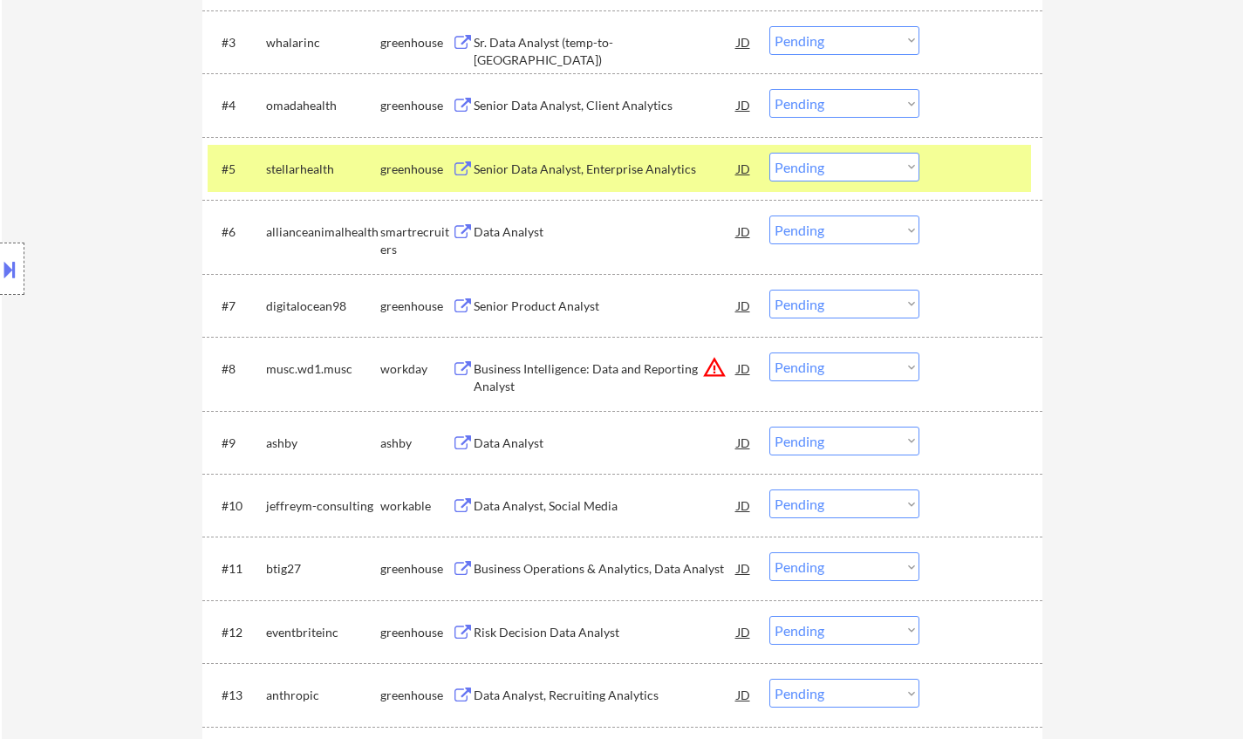
scroll to position [436, 0]
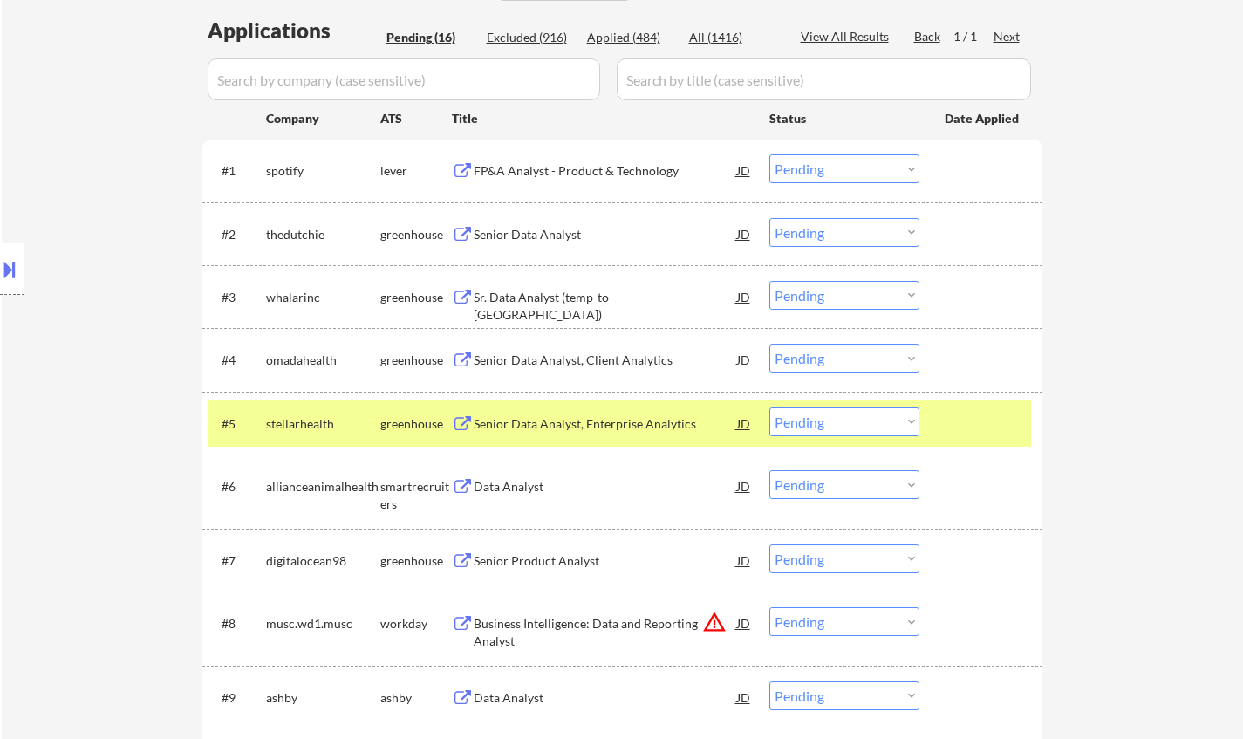
click at [516, 236] on div "Senior Data Analyst" at bounding box center [605, 234] width 263 height 17
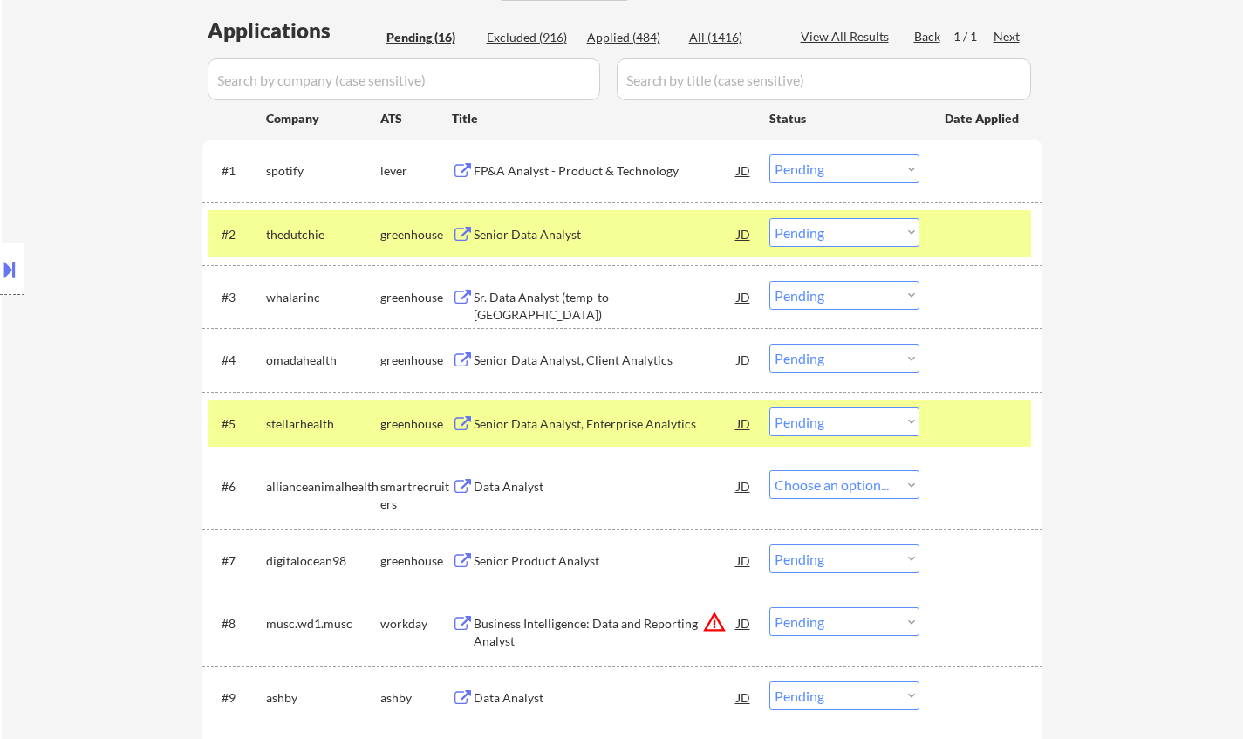
select select ""pending""
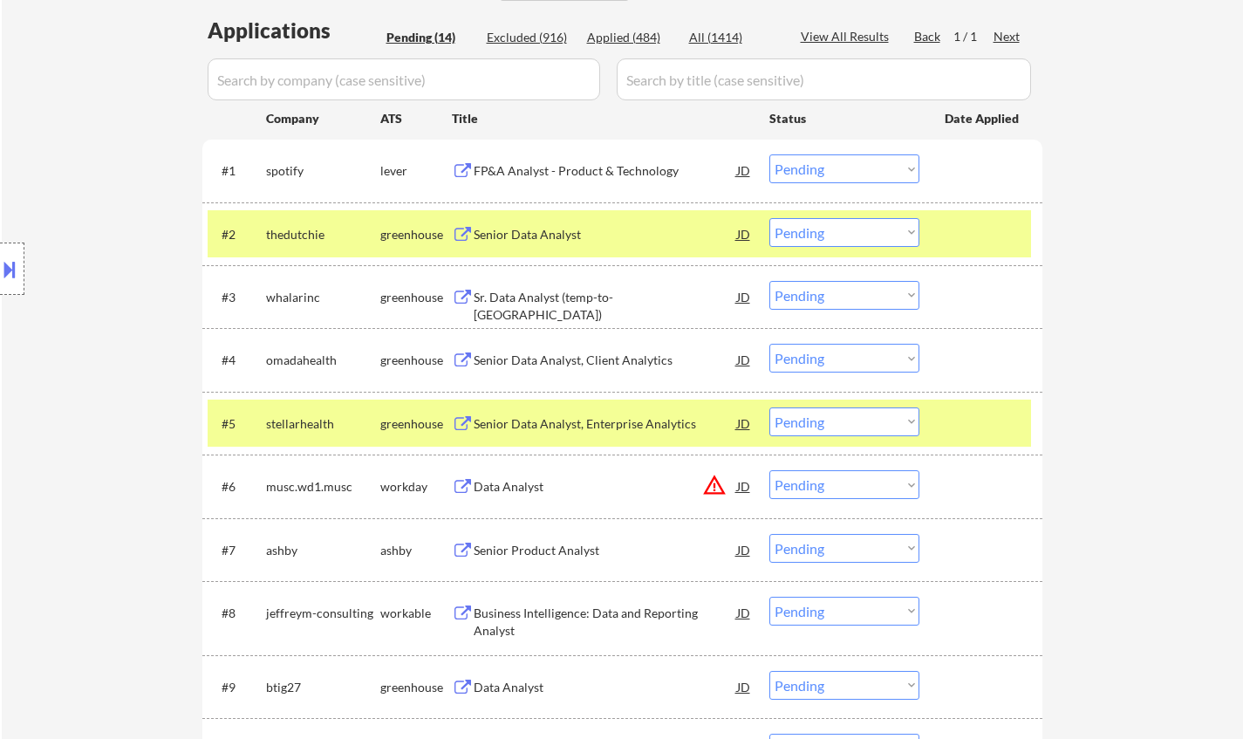
select select ""pending""
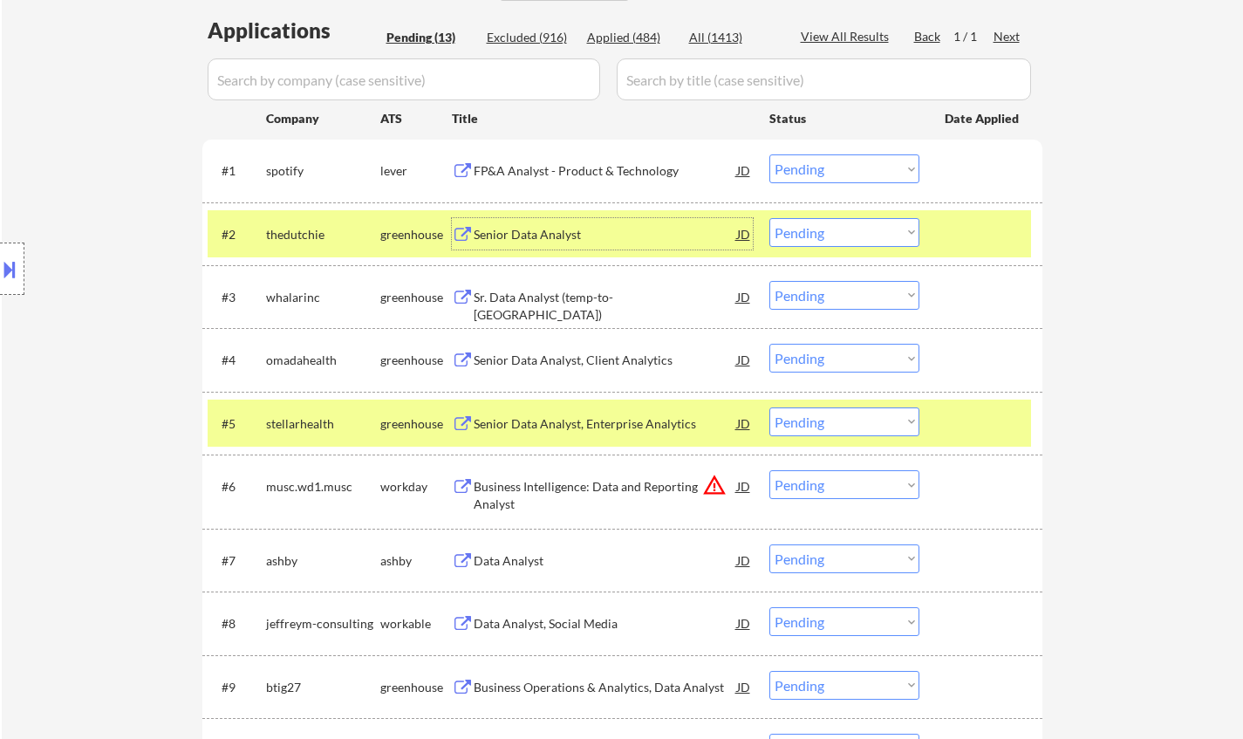
drag, startPoint x: 879, startPoint y: 228, endPoint x: 872, endPoint y: 242, distance: 16.4
click at [879, 228] on select "Choose an option... Pending Applied Excluded (Questions) Excluded (Expired) Exc…" at bounding box center [844, 232] width 150 height 29
click at [769, 218] on select "Choose an option... Pending Applied Excluded (Questions) Excluded (Expired) Exc…" at bounding box center [844, 232] width 150 height 29
select select ""pending""
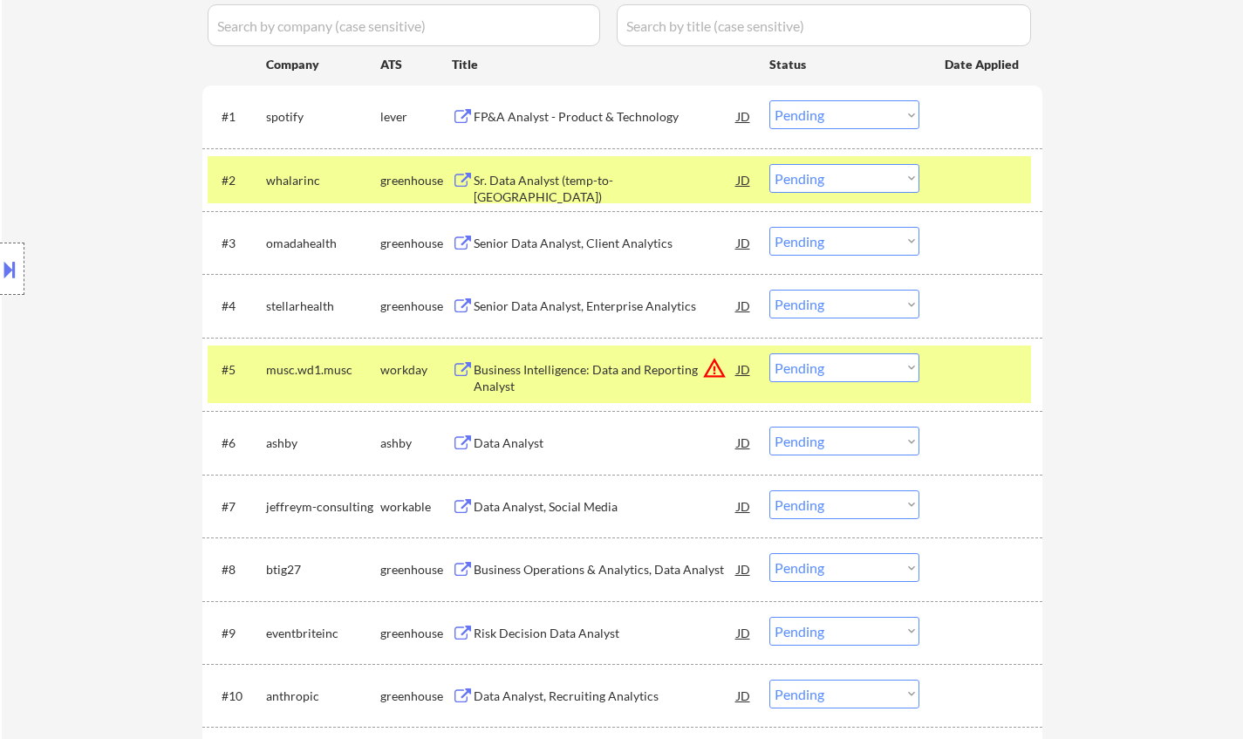
scroll to position [523, 0]
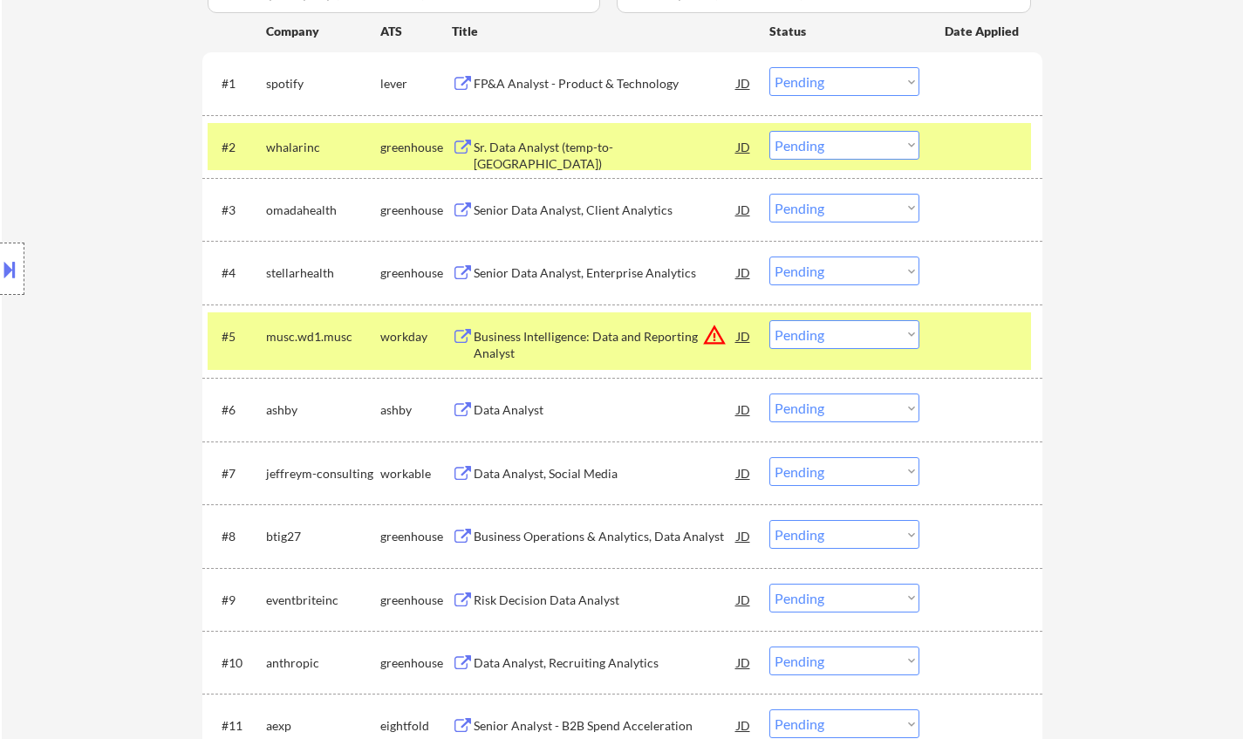
drag, startPoint x: 816, startPoint y: 405, endPoint x: 840, endPoint y: 418, distance: 27.7
click at [816, 405] on select "Choose an option... Pending Applied Excluded (Questions) Excluded (Expired) Exc…" at bounding box center [844, 407] width 150 height 29
click at [769, 393] on select "Choose an option... Pending Applied Excluded (Questions) Excluded (Expired) Exc…" at bounding box center [844, 407] width 150 height 29
select select ""pending""
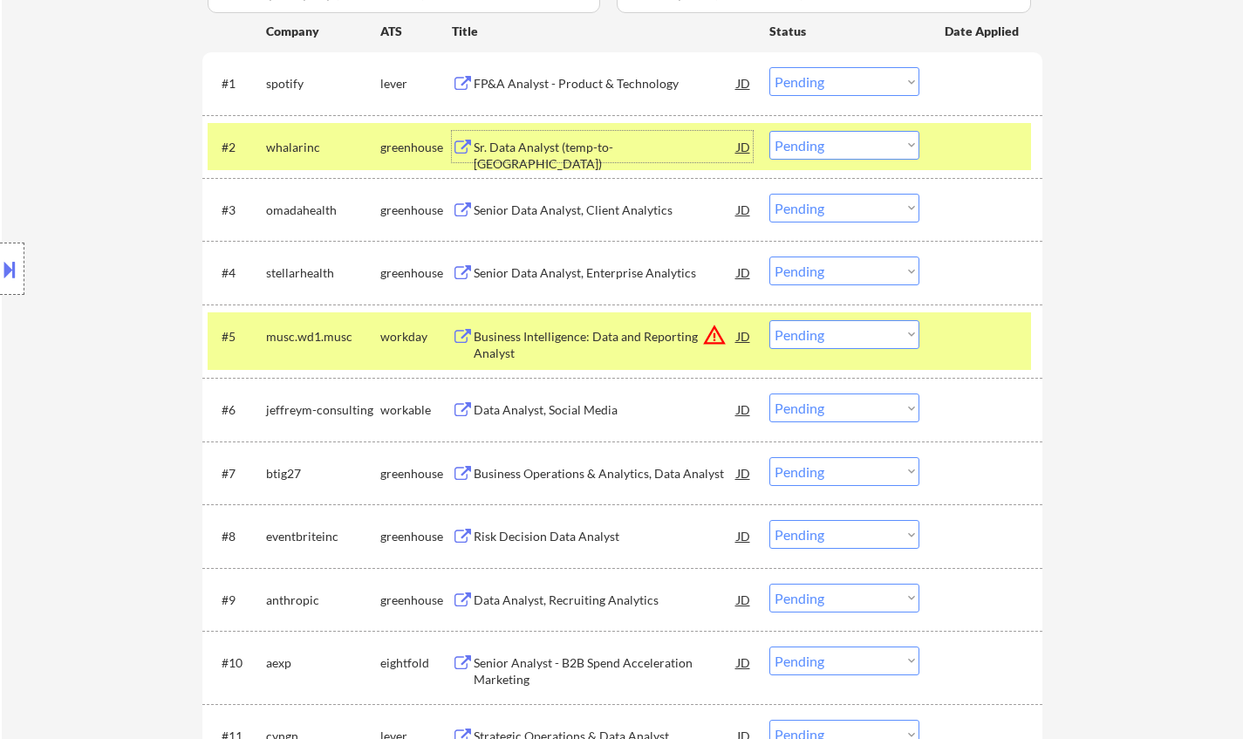
click at [553, 144] on div "Sr. Data Analyst (temp-to-perm)" at bounding box center [605, 156] width 263 height 34
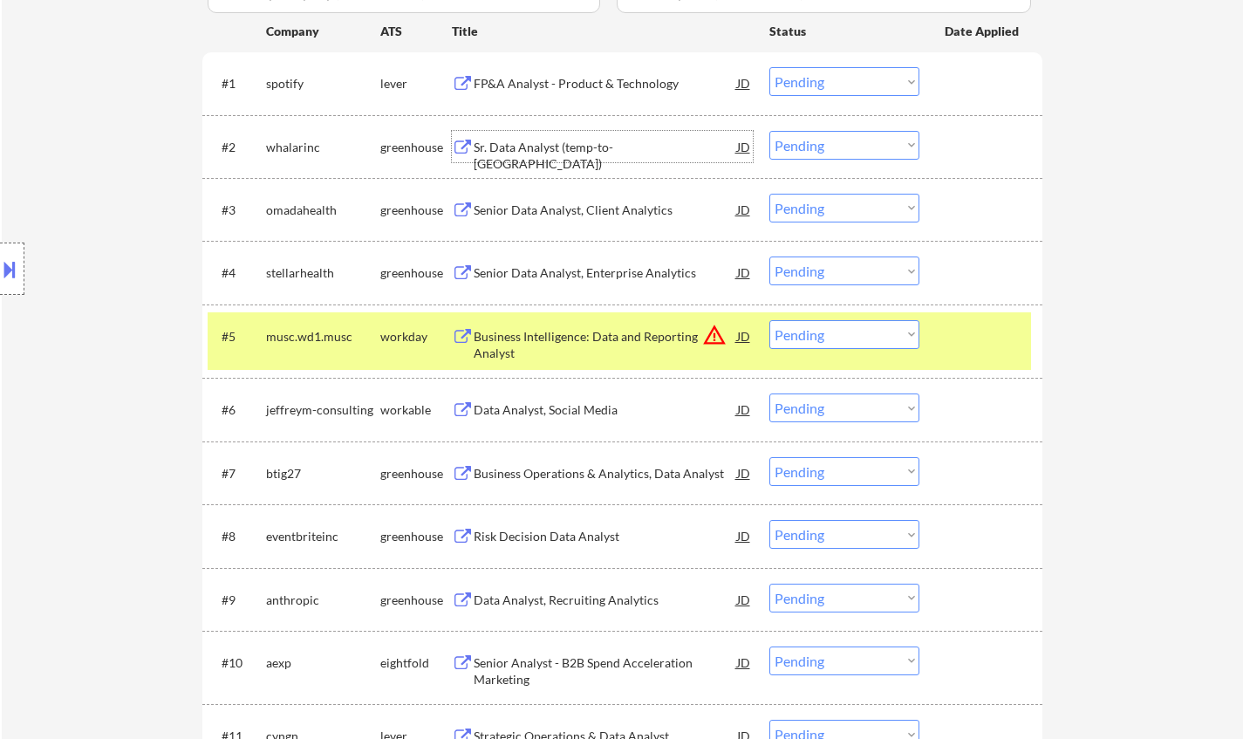
click at [803, 151] on select "Choose an option... Pending Applied Excluded (Questions) Excluded (Expired) Exc…" at bounding box center [844, 145] width 150 height 29
click at [769, 131] on select "Choose an option... Pending Applied Excluded (Questions) Excluded (Expired) Exc…" at bounding box center [844, 145] width 150 height 29
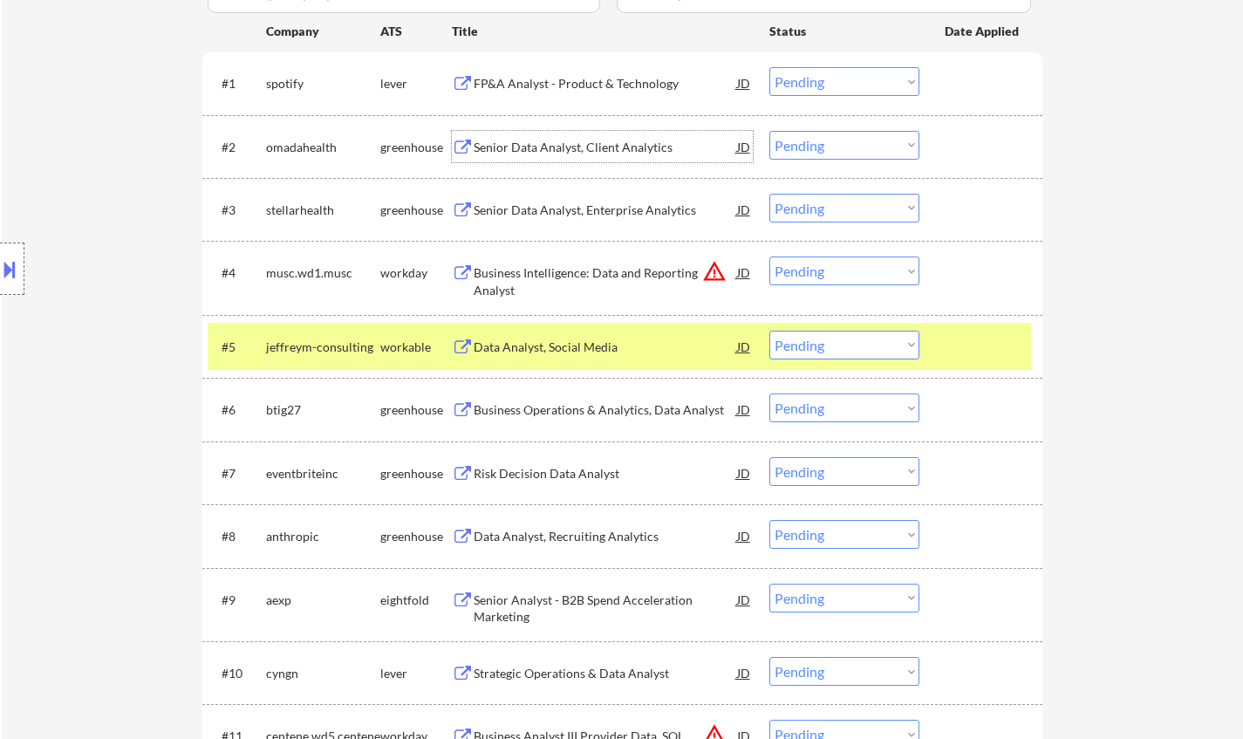
click at [582, 153] on div "Senior Data Analyst, Client Analytics" at bounding box center [605, 147] width 263 height 17
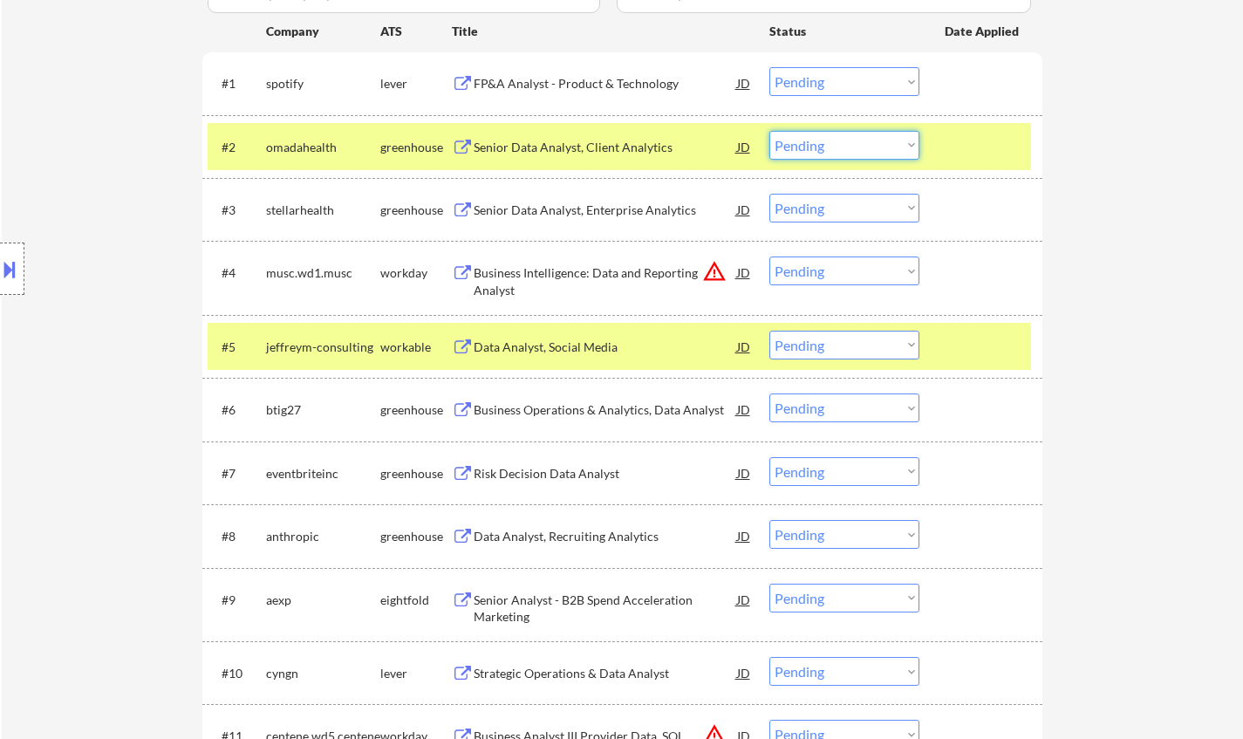
click at [803, 156] on select "Choose an option... Pending Applied Excluded (Questions) Excluded (Expired) Exc…" at bounding box center [844, 145] width 150 height 29
click at [769, 131] on select "Choose an option... Pending Applied Excluded (Questions) Excluded (Expired) Exc…" at bounding box center [844, 145] width 150 height 29
select select ""pending""
